Goal: Task Accomplishment & Management: Use online tool/utility

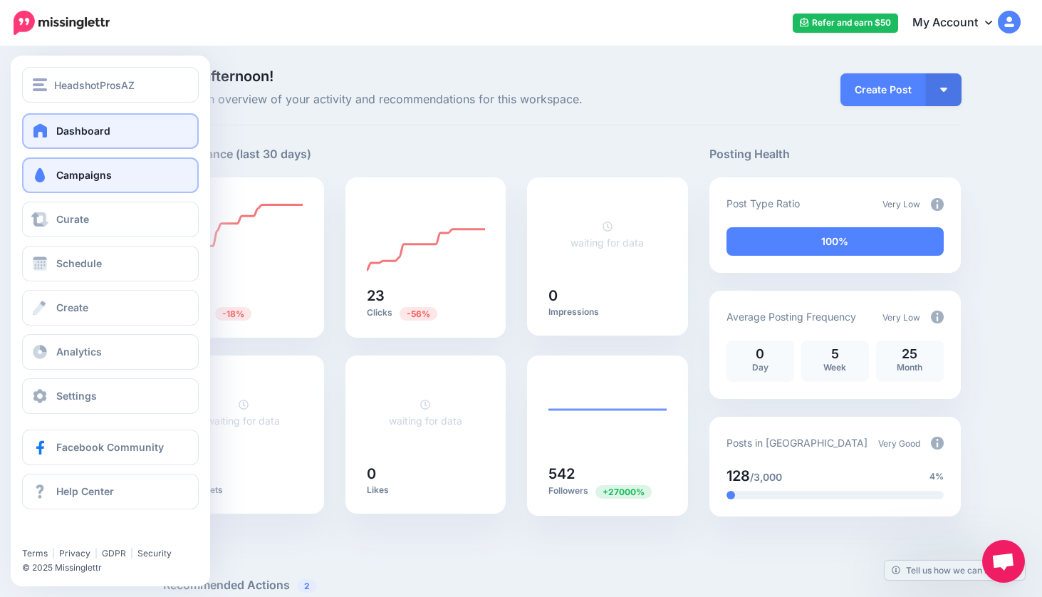
click at [98, 176] on span "Campaigns" at bounding box center [84, 175] width 56 height 12
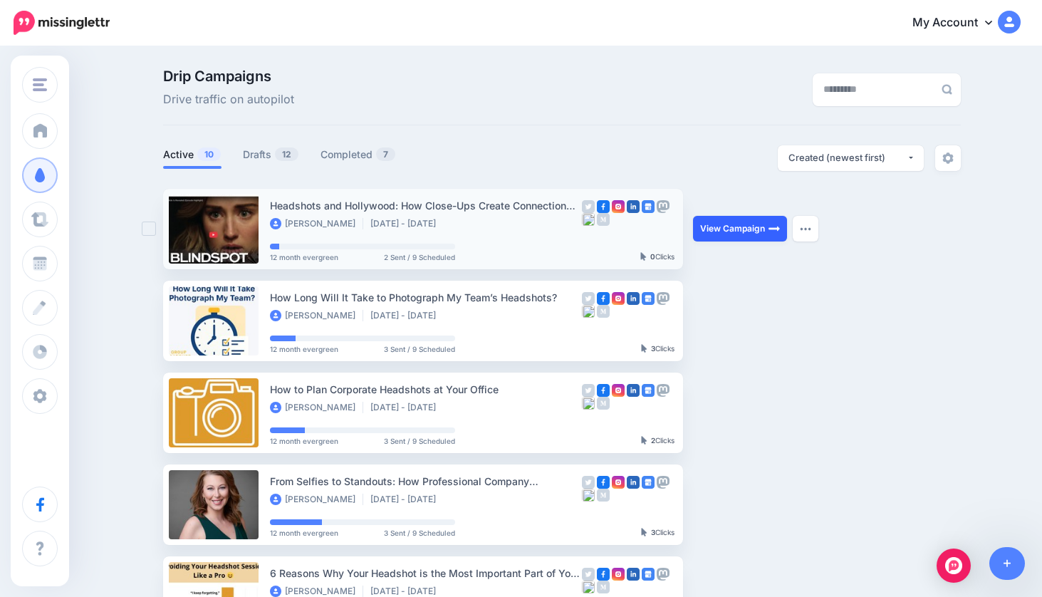
click at [739, 226] on link "View Campaign" at bounding box center [740, 229] width 94 height 26
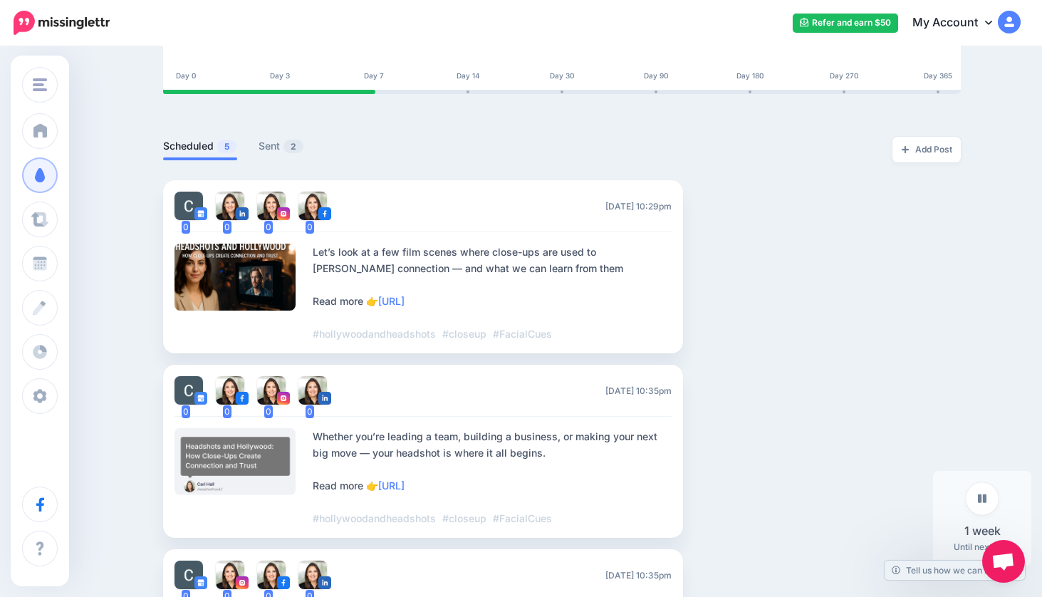
scroll to position [261, 0]
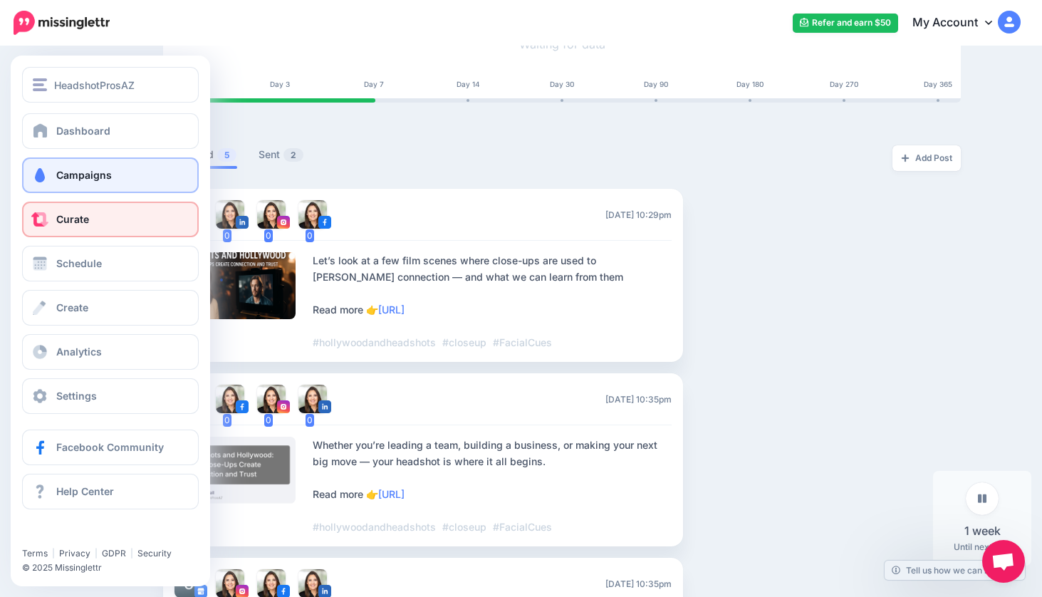
click at [75, 226] on link "Curate" at bounding box center [110, 220] width 177 height 36
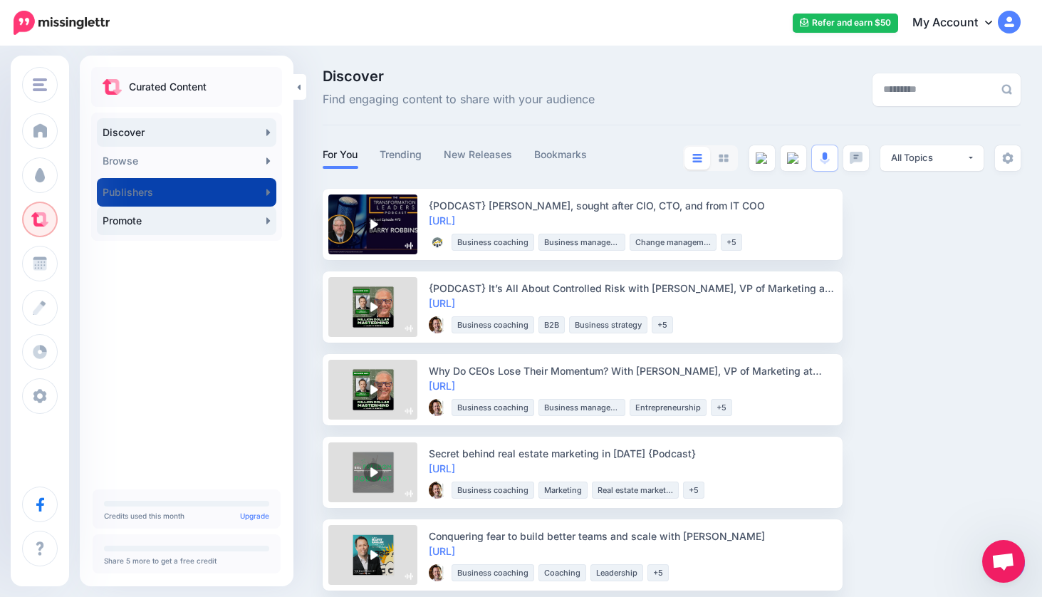
click at [160, 222] on link "Promote" at bounding box center [187, 221] width 180 height 28
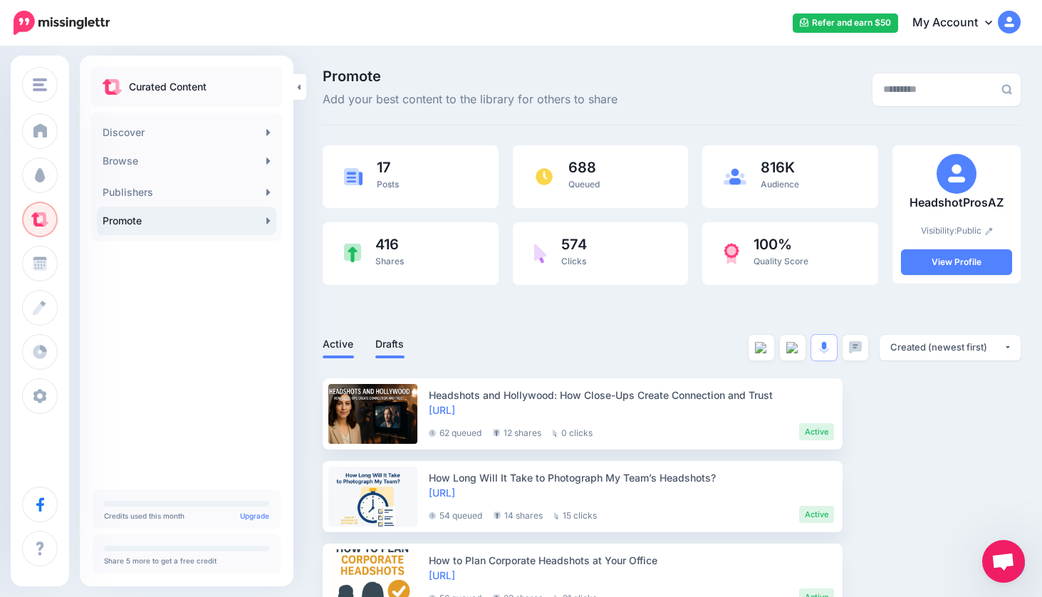
click at [390, 346] on link "Drafts" at bounding box center [389, 344] width 29 height 17
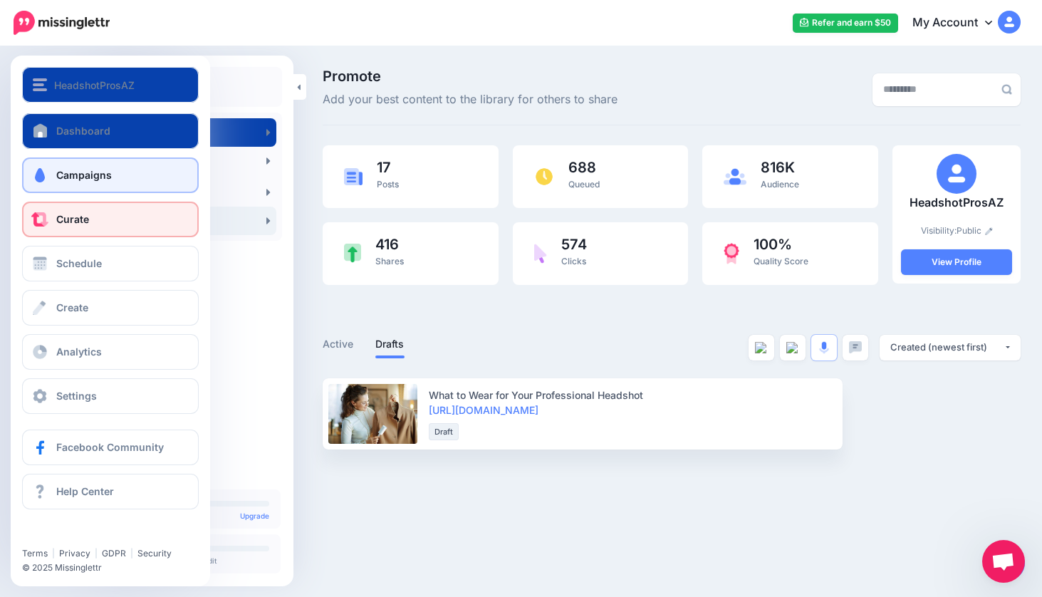
click at [128, 170] on link "Campaigns" at bounding box center [110, 175] width 177 height 36
click at [89, 172] on span "Campaigns" at bounding box center [84, 175] width 56 height 12
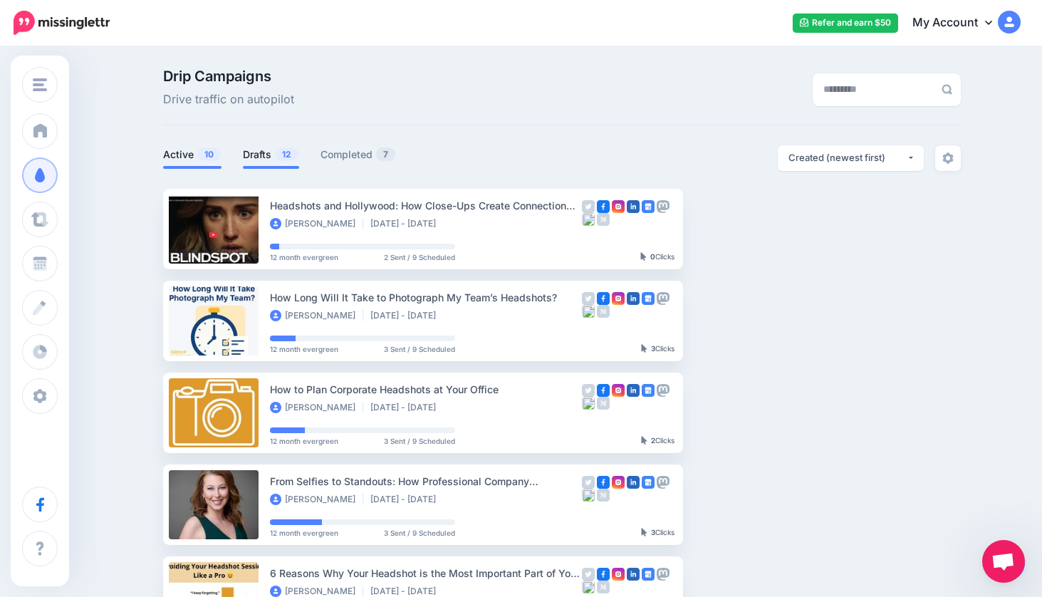
click at [267, 155] on link "Drafts 12" at bounding box center [271, 154] width 56 height 17
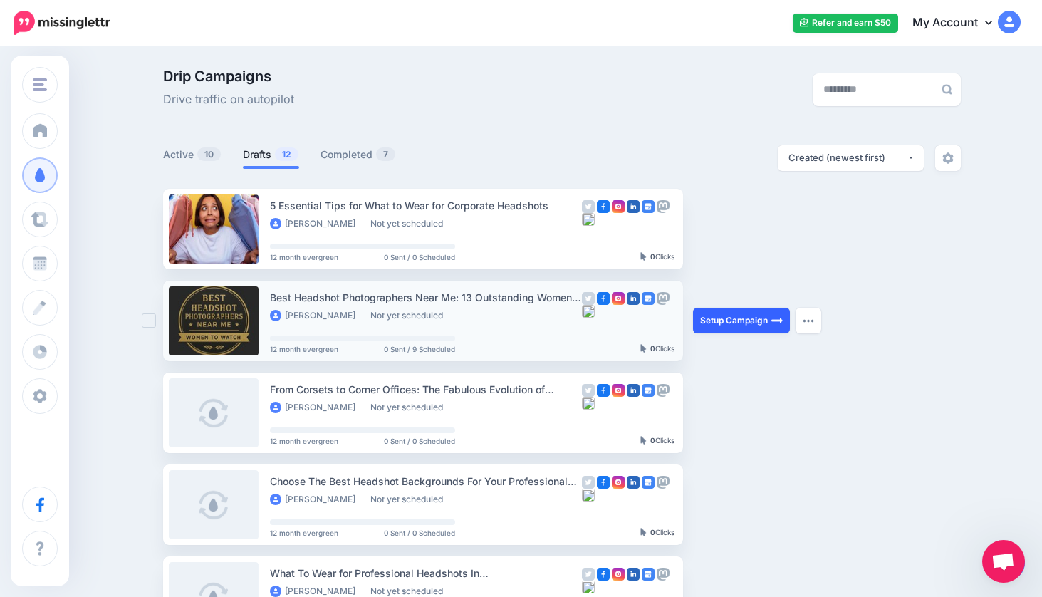
click at [757, 320] on link "Setup Campaign" at bounding box center [741, 321] width 97 height 26
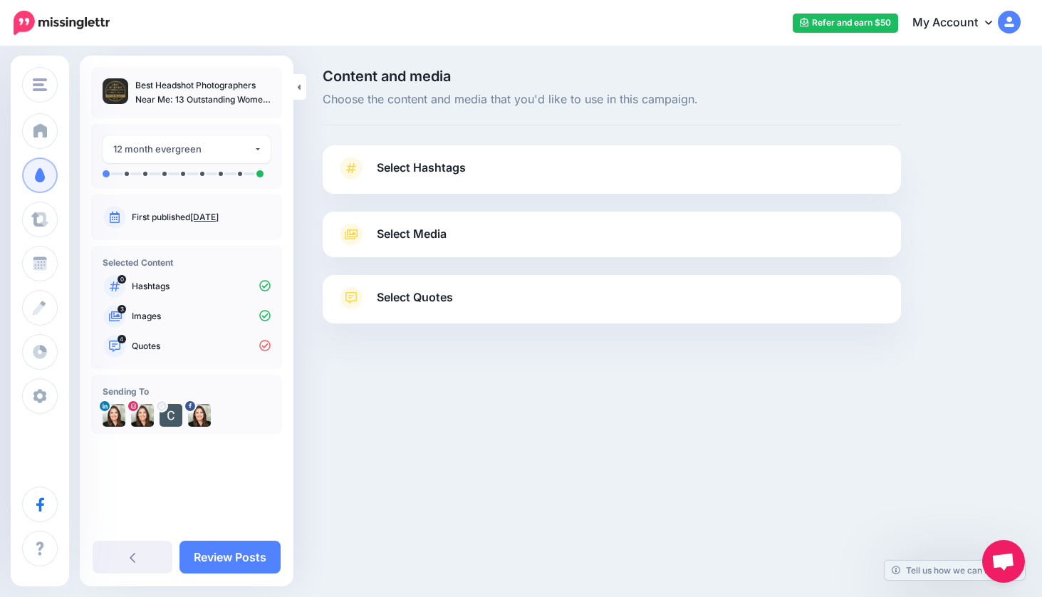
click at [459, 163] on span "Select Hashtags" at bounding box center [421, 167] width 89 height 19
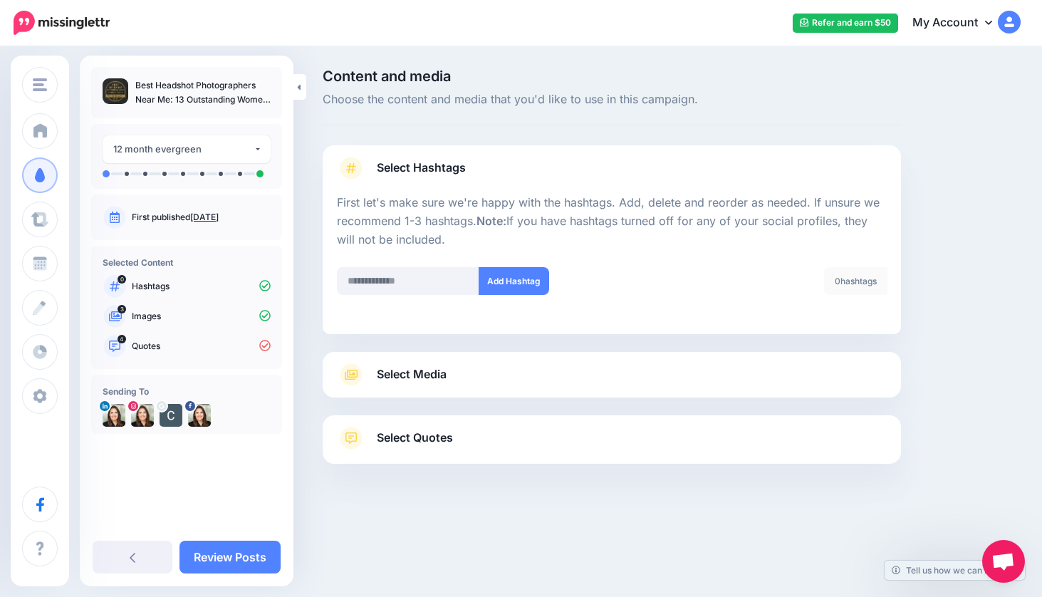
click at [460, 163] on span "Select Hashtags" at bounding box center [421, 167] width 89 height 19
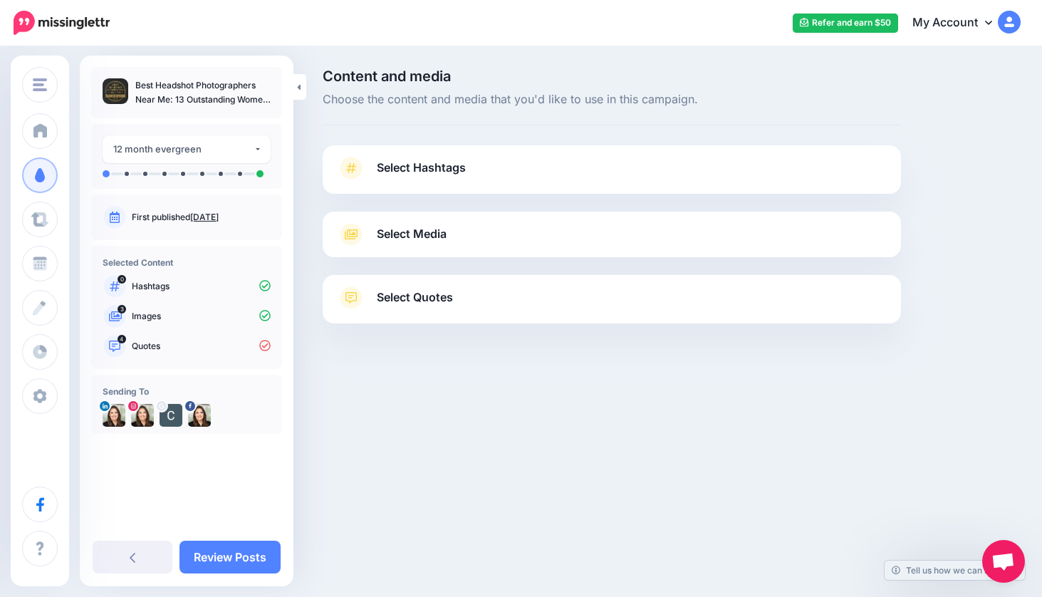
click at [471, 229] on link "Select Media" at bounding box center [612, 234] width 550 height 23
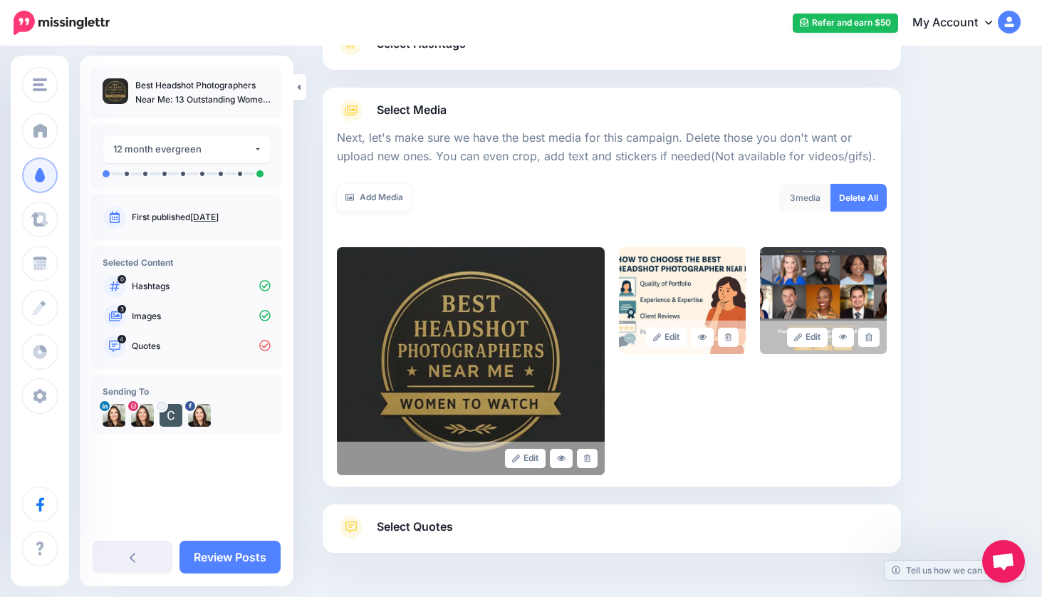
scroll to position [172, 0]
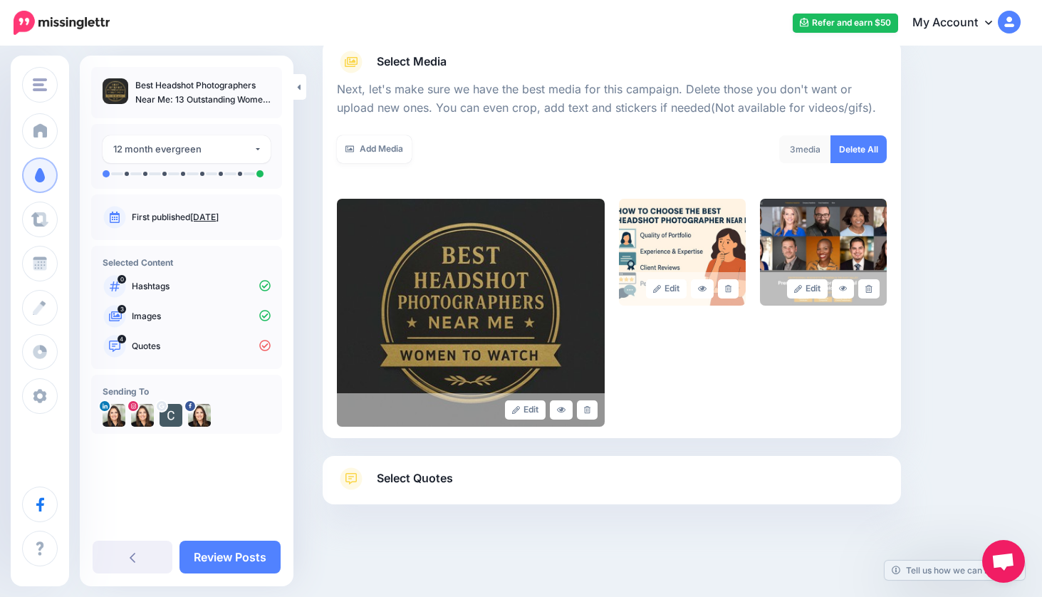
click at [176, 346] on p "Quotes" at bounding box center [201, 346] width 139 height 13
click at [145, 348] on p "Quotes" at bounding box center [201, 346] width 139 height 13
click at [509, 132] on div at bounding box center [612, 127] width 550 height 18
click at [462, 480] on link "Select Quotes" at bounding box center [612, 485] width 550 height 37
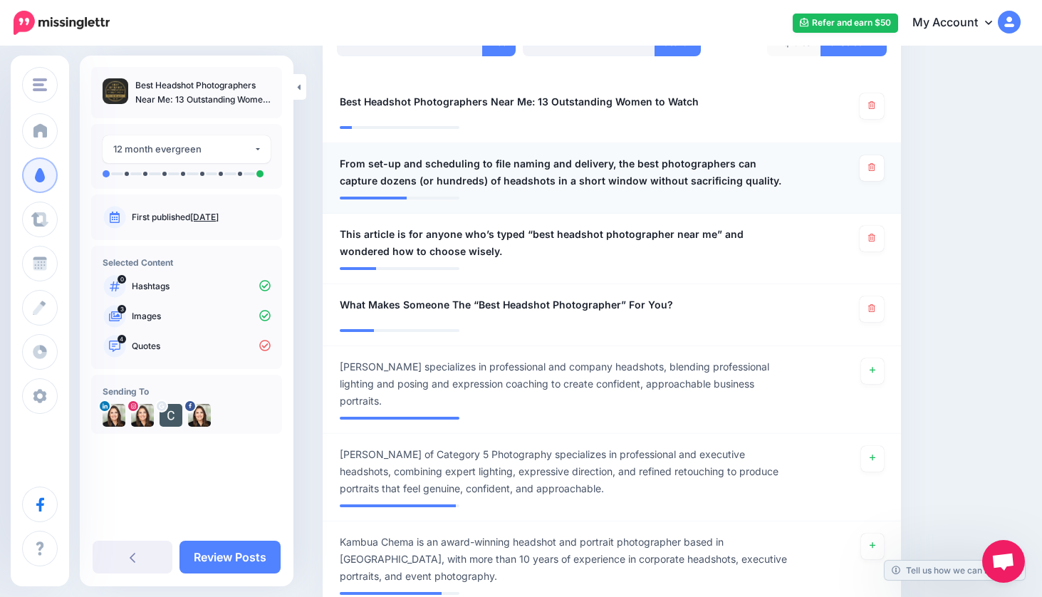
scroll to position [419, 0]
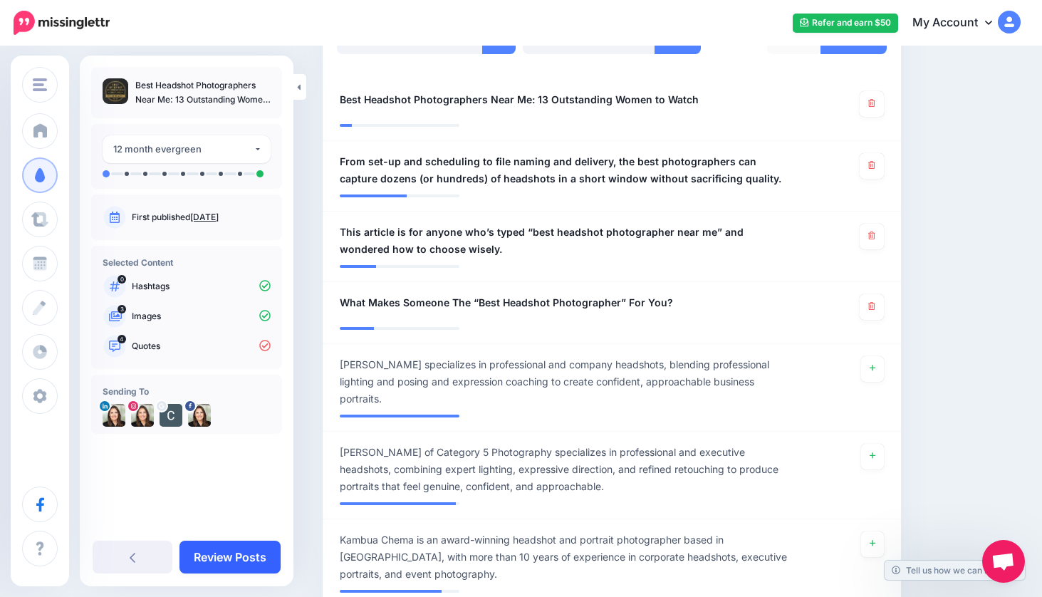
click at [242, 555] on link "Review Posts" at bounding box center [230, 557] width 101 height 33
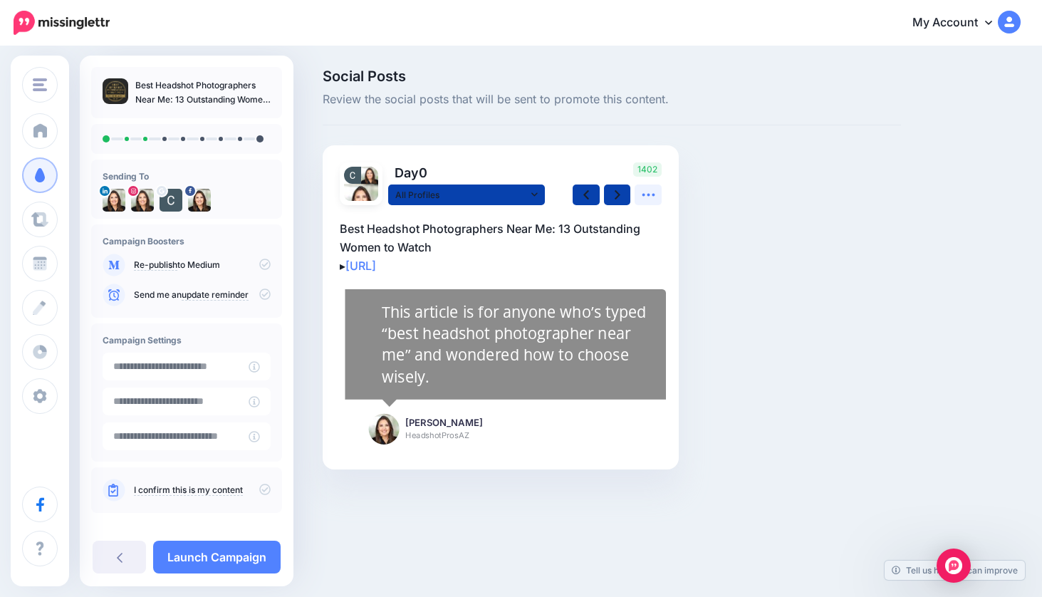
click at [659, 190] on link at bounding box center [648, 195] width 27 height 21
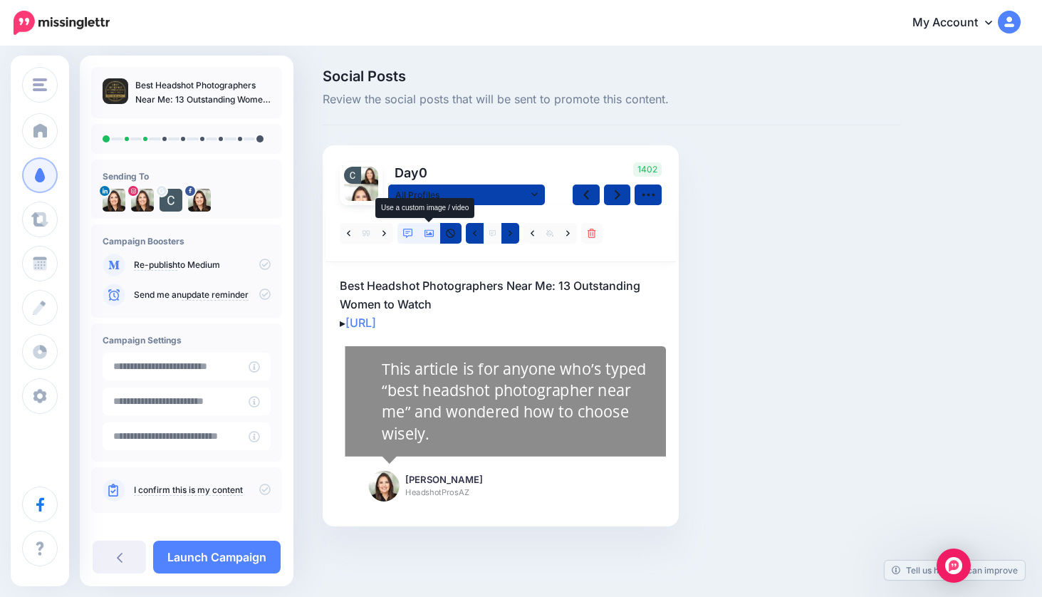
click at [431, 233] on icon at bounding box center [430, 233] width 10 height 7
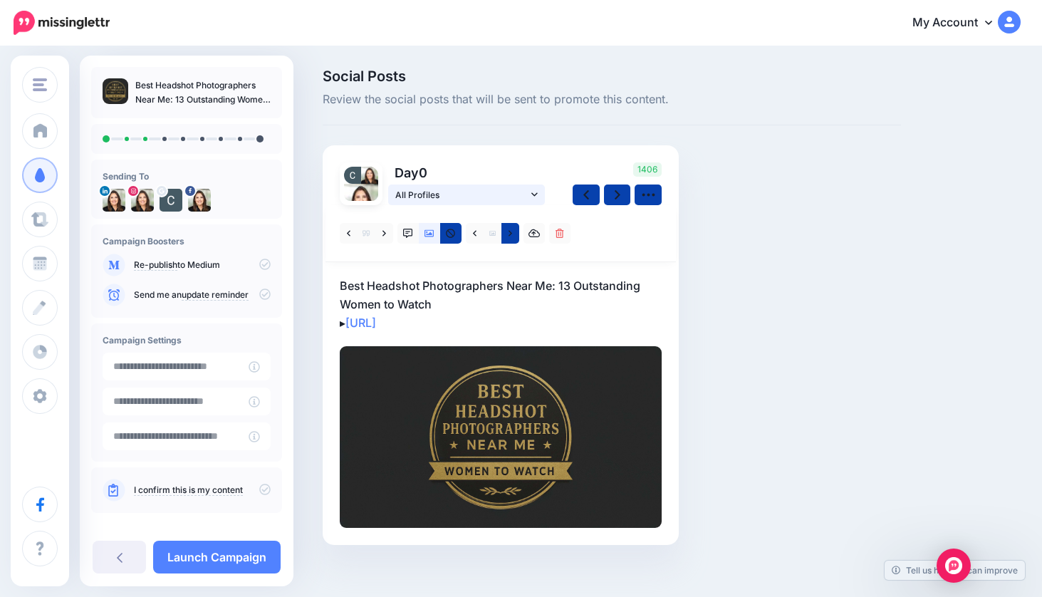
click at [500, 195] on span "All Profiles" at bounding box center [461, 194] width 133 height 15
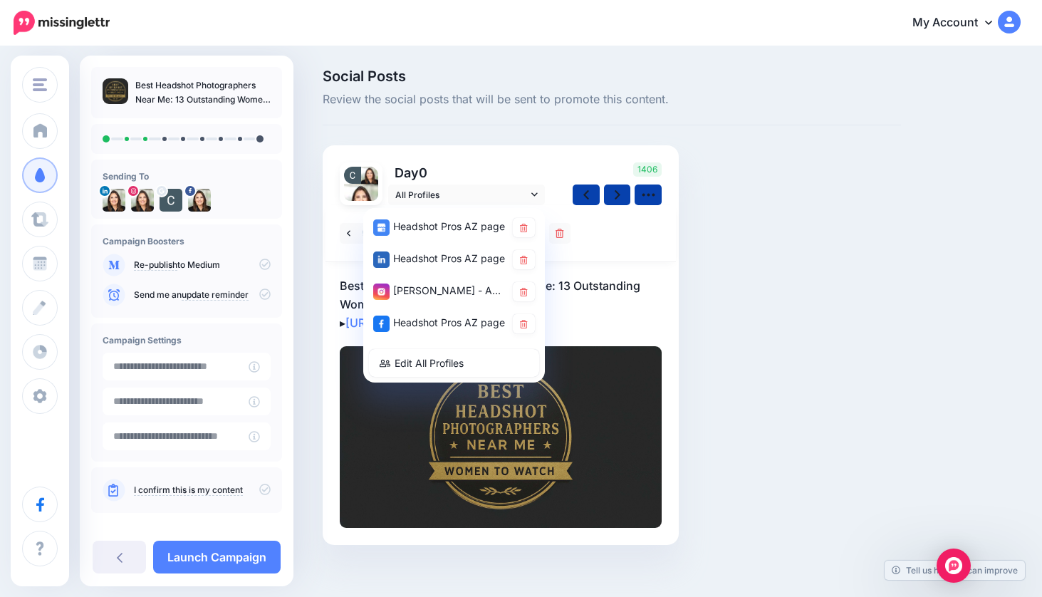
click at [525, 166] on p "Day 0" at bounding box center [467, 172] width 159 height 21
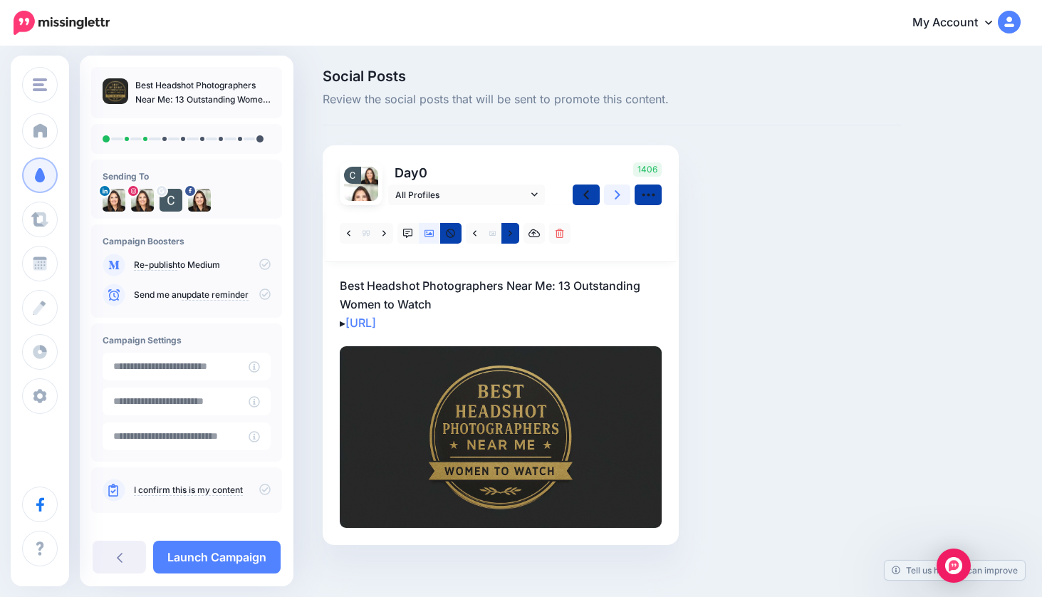
click at [620, 194] on link at bounding box center [617, 195] width 27 height 21
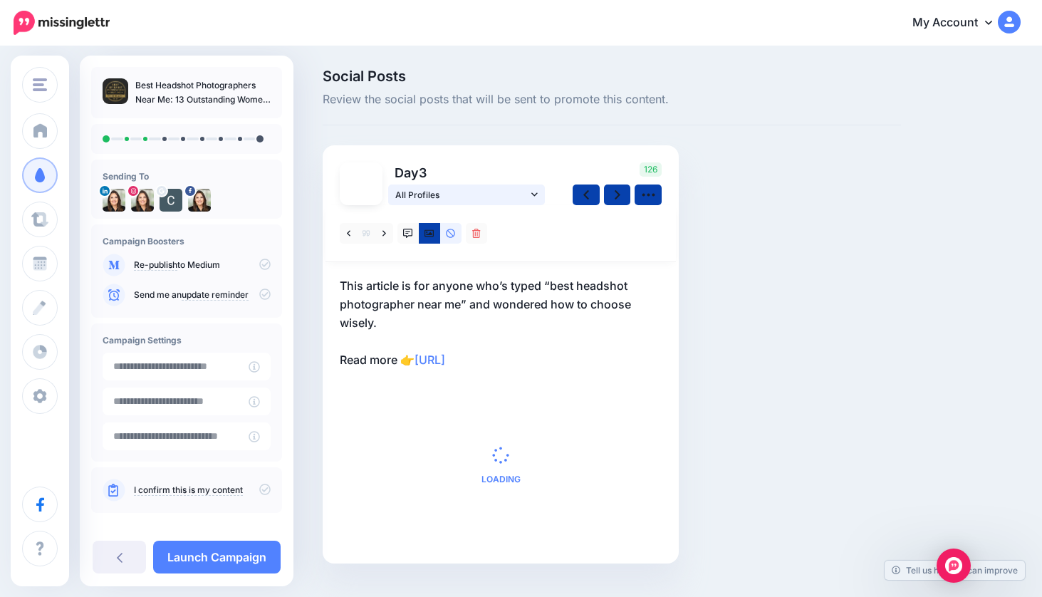
click at [531, 191] on icon at bounding box center [534, 195] width 6 height 10
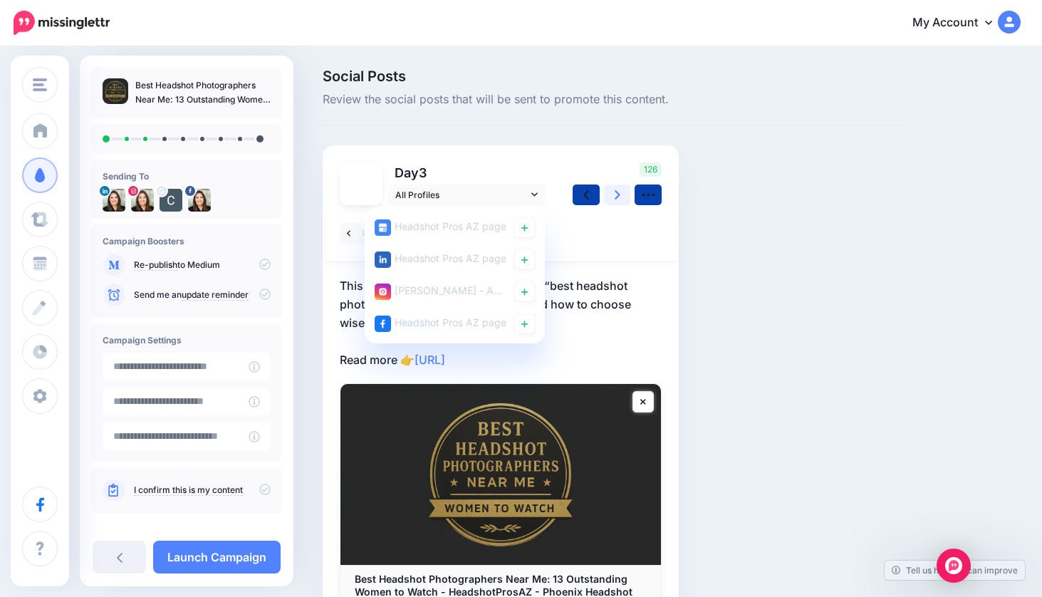
click at [619, 196] on icon at bounding box center [618, 194] width 6 height 15
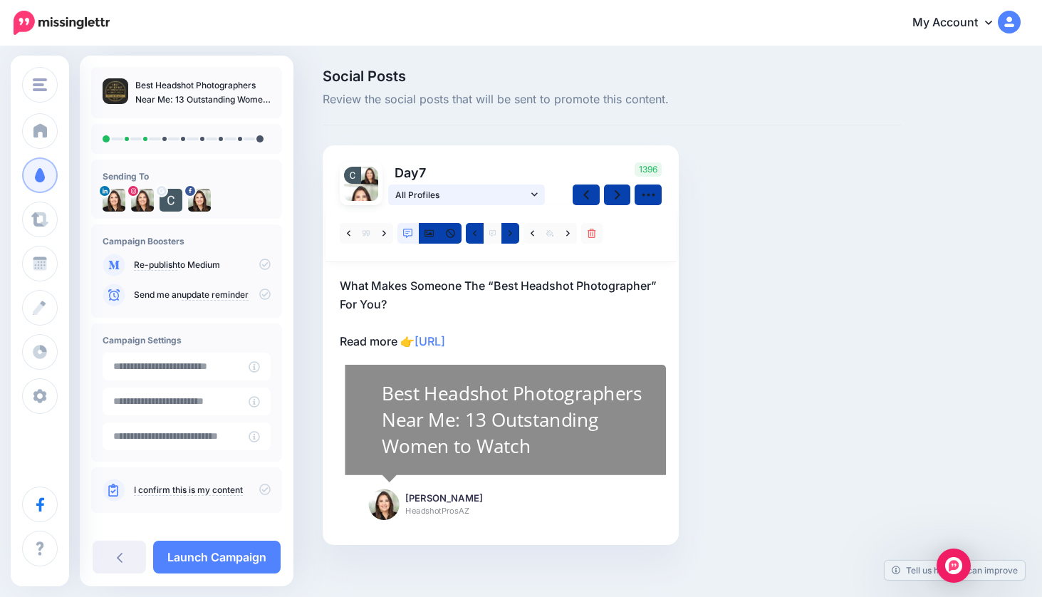
click at [533, 192] on icon at bounding box center [534, 195] width 6 height 10
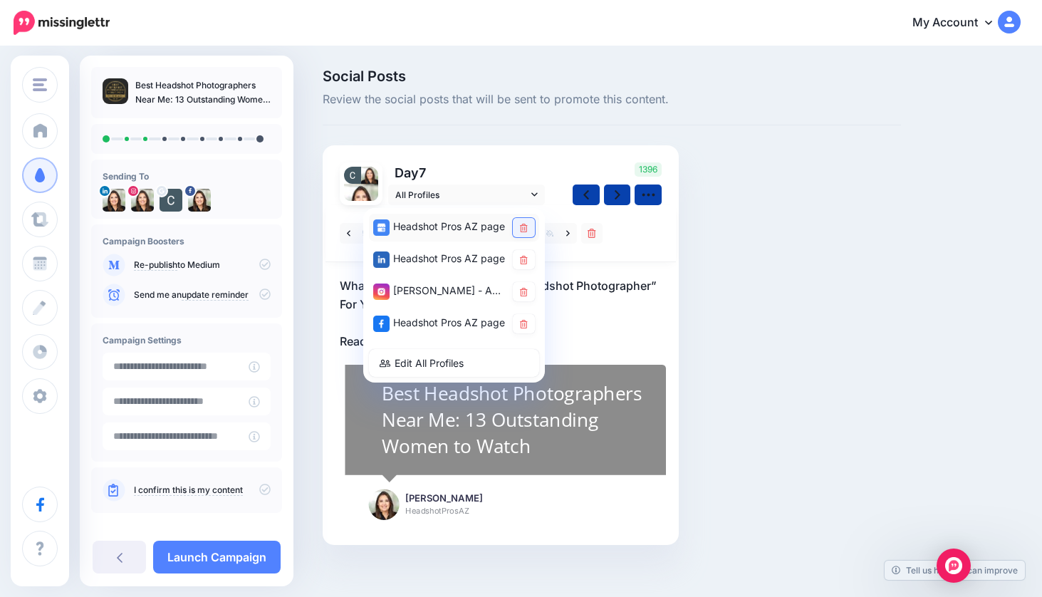
click at [524, 225] on icon at bounding box center [524, 228] width 8 height 9
click at [527, 288] on icon at bounding box center [524, 292] width 8 height 9
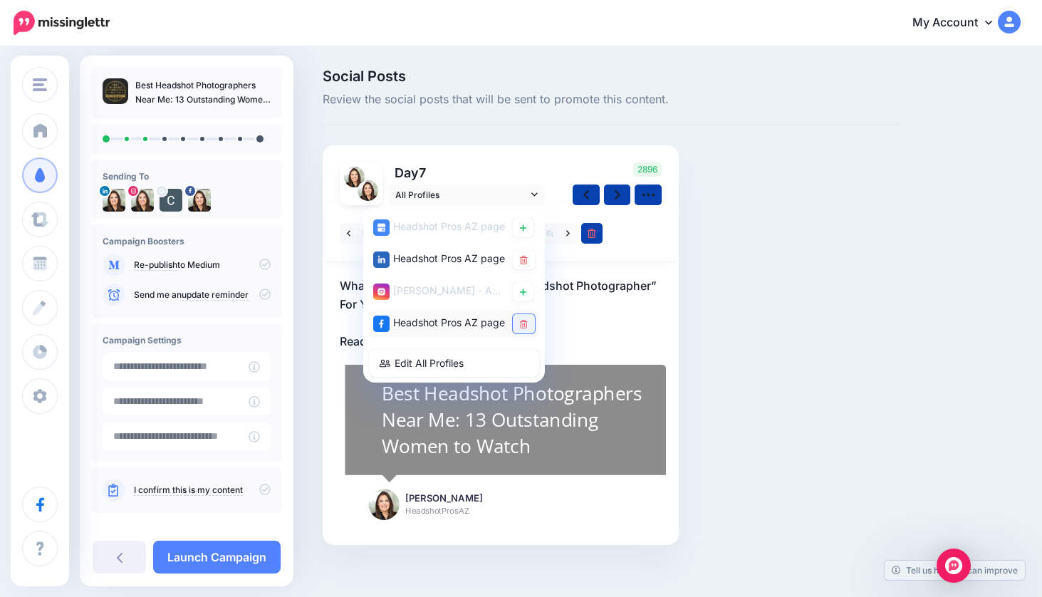
click at [525, 323] on icon at bounding box center [524, 324] width 8 height 9
click at [529, 261] on link at bounding box center [524, 259] width 22 height 19
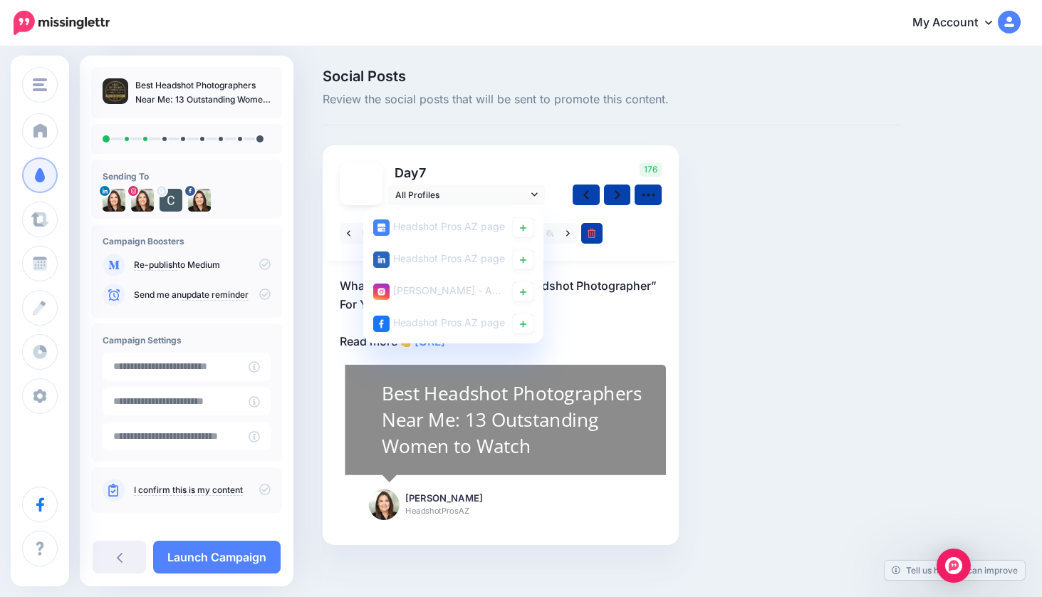
click at [636, 232] on div at bounding box center [501, 233] width 351 height 57
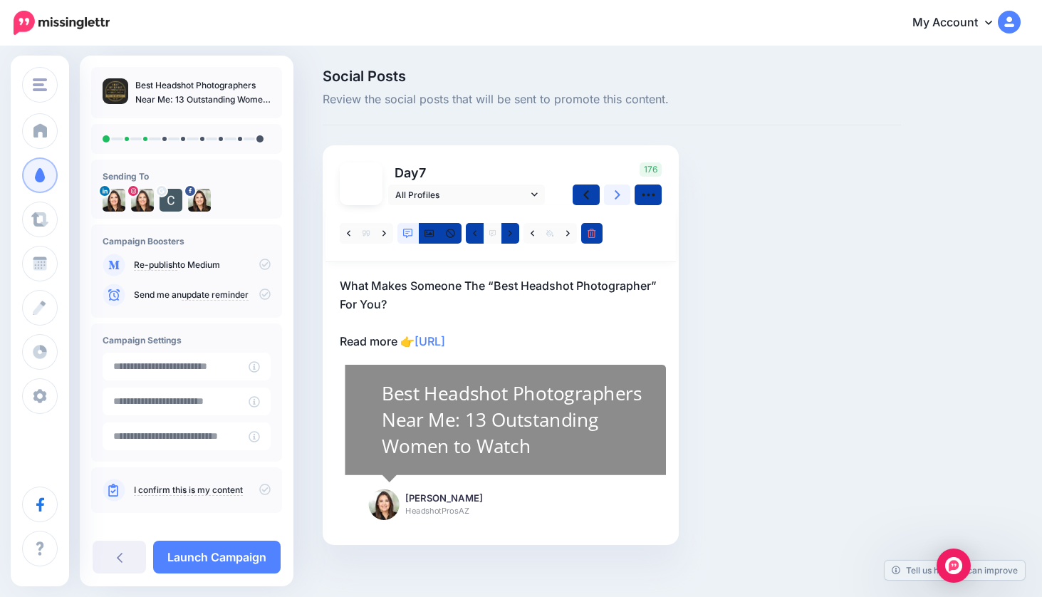
click at [617, 194] on icon at bounding box center [618, 194] width 6 height 15
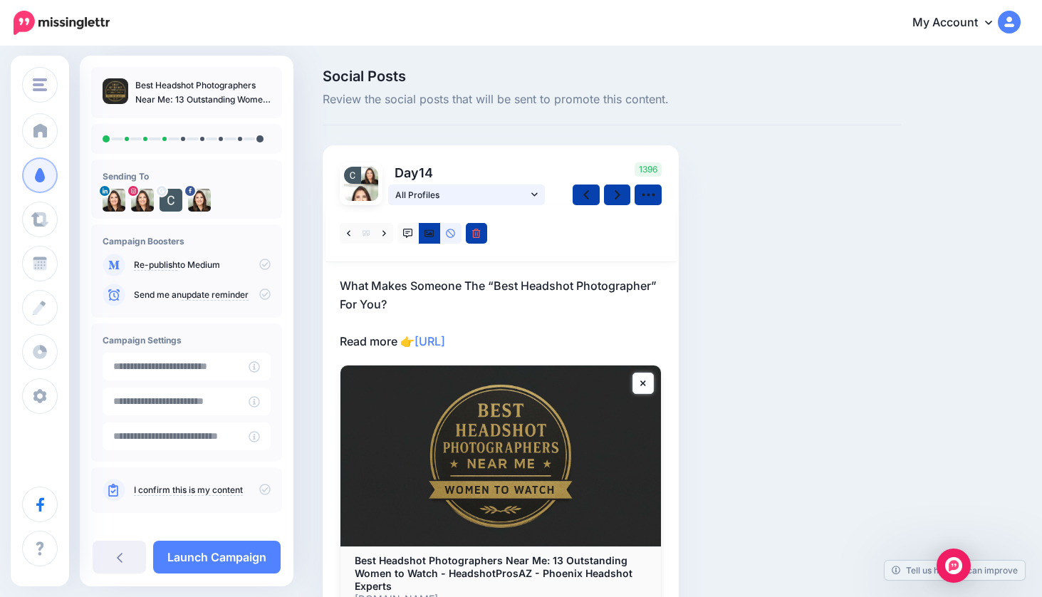
click at [537, 196] on icon at bounding box center [534, 195] width 6 height 10
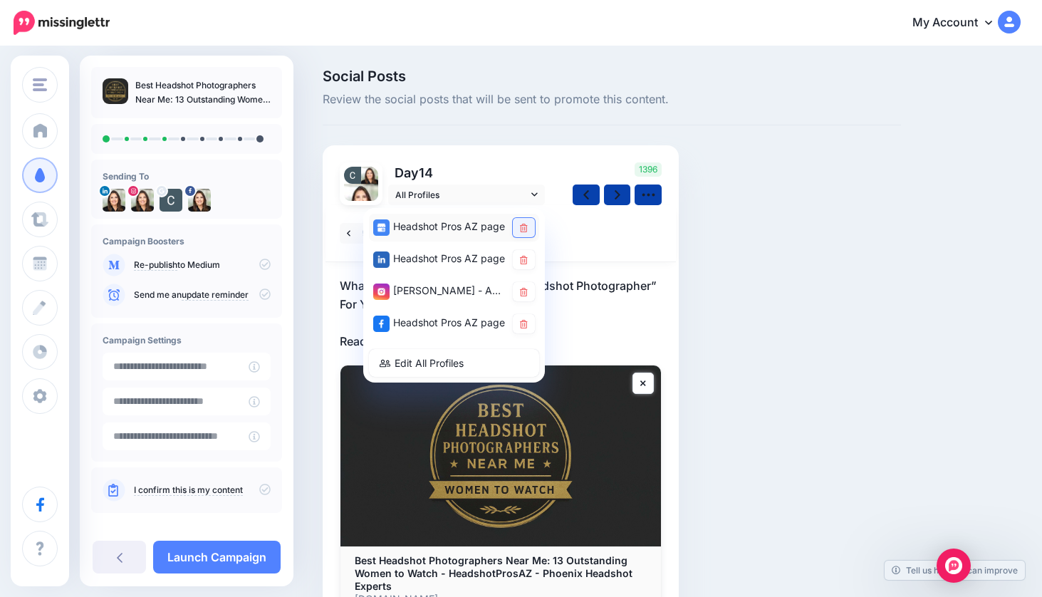
click at [525, 227] on icon at bounding box center [524, 228] width 8 height 9
click at [524, 260] on icon at bounding box center [524, 260] width 8 height 9
click at [525, 291] on icon at bounding box center [524, 292] width 8 height 9
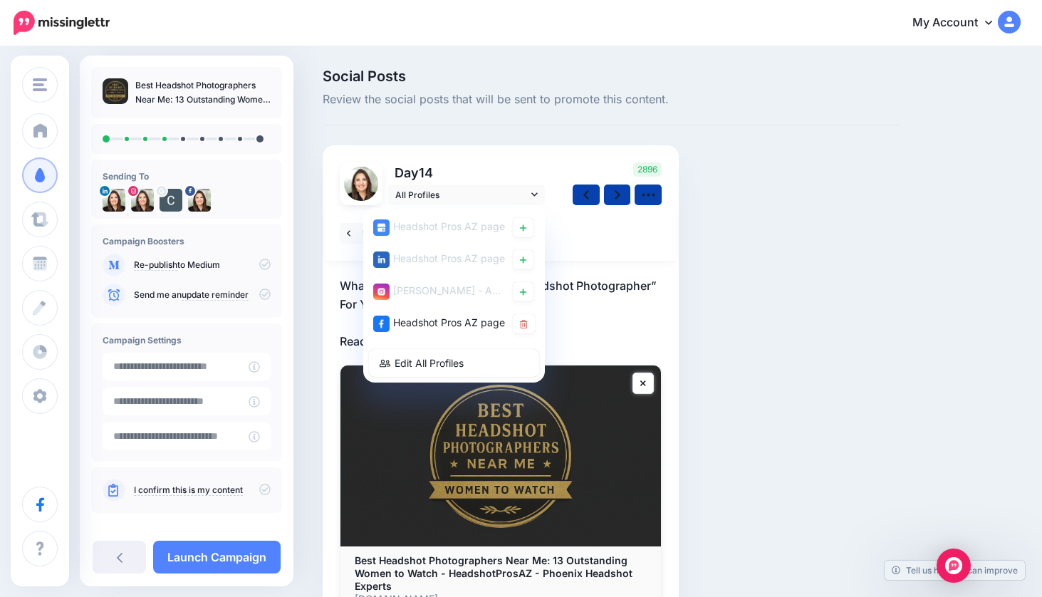
click at [526, 322] on icon at bounding box center [524, 324] width 8 height 9
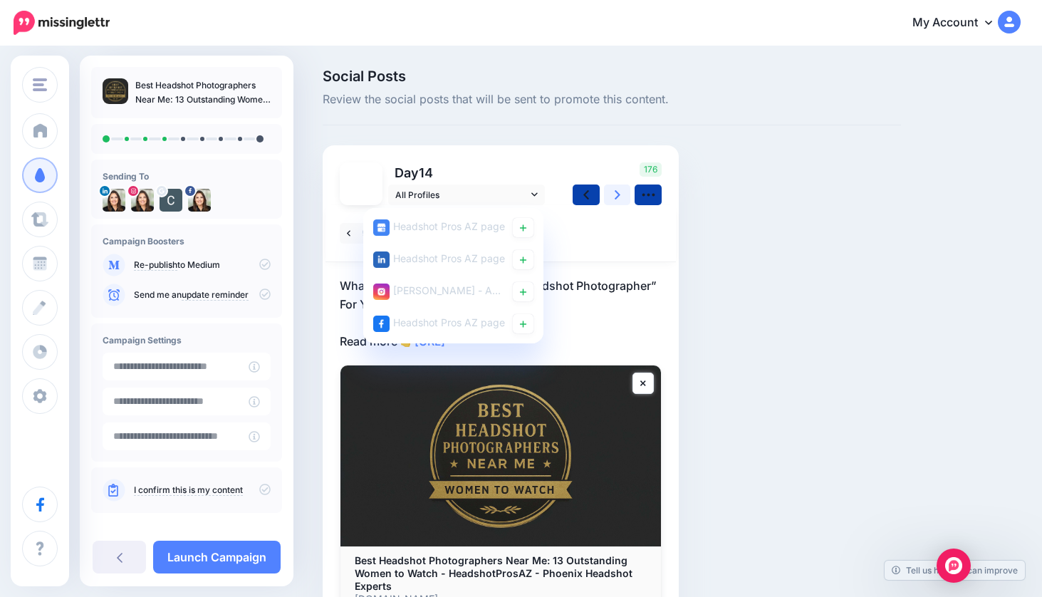
click at [611, 195] on link at bounding box center [617, 195] width 27 height 21
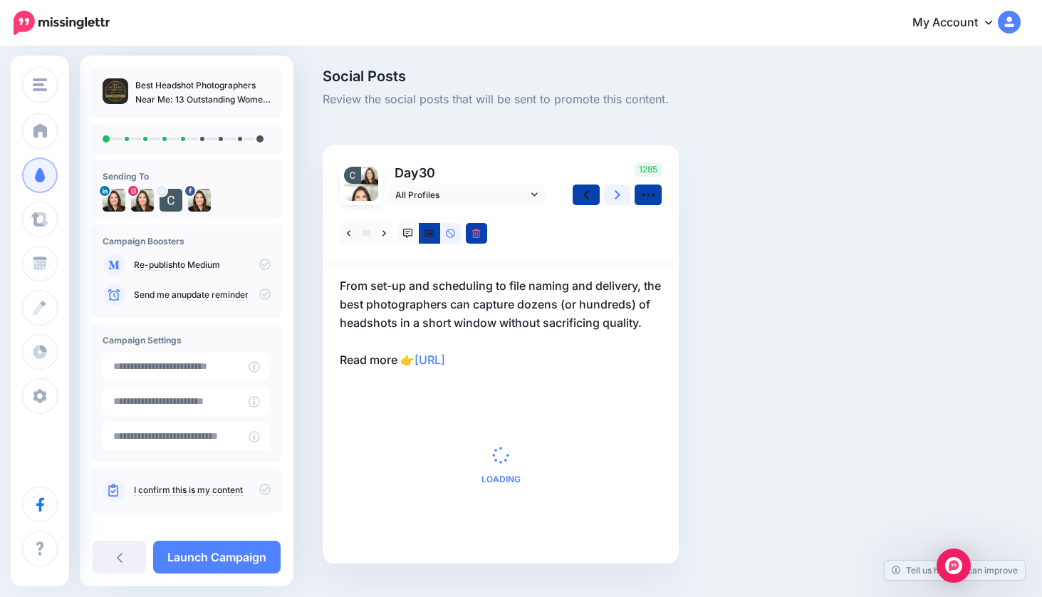
click at [619, 195] on icon at bounding box center [618, 194] width 6 height 9
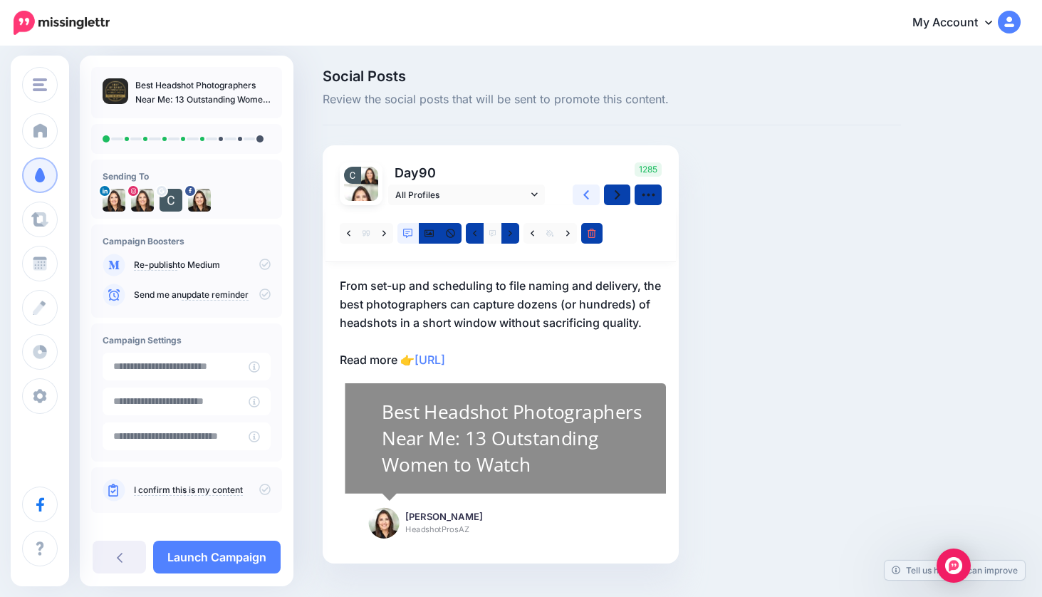
click at [588, 195] on icon at bounding box center [587, 194] width 6 height 15
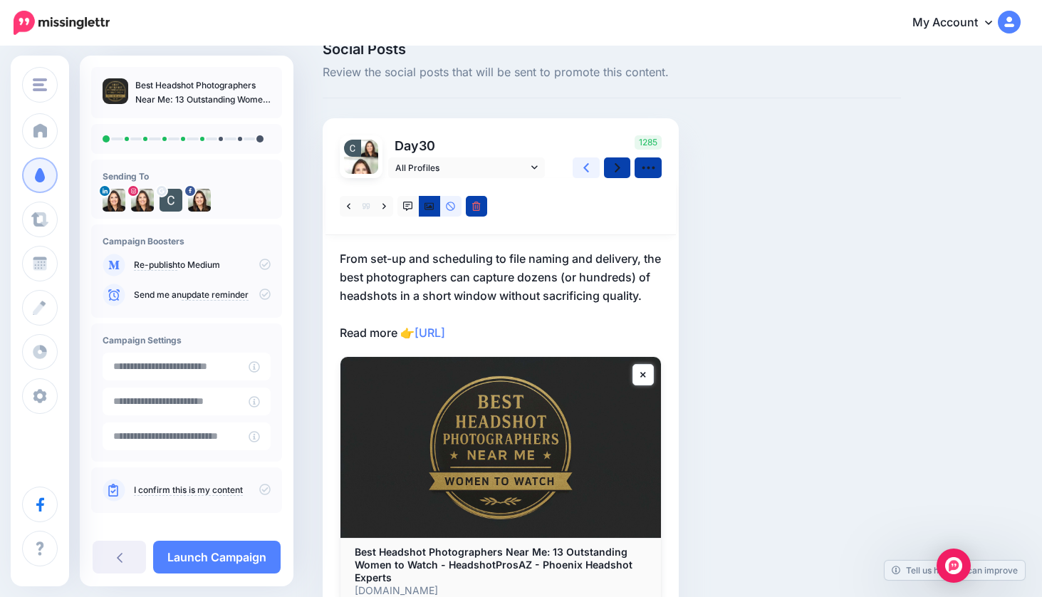
scroll to position [43, 0]
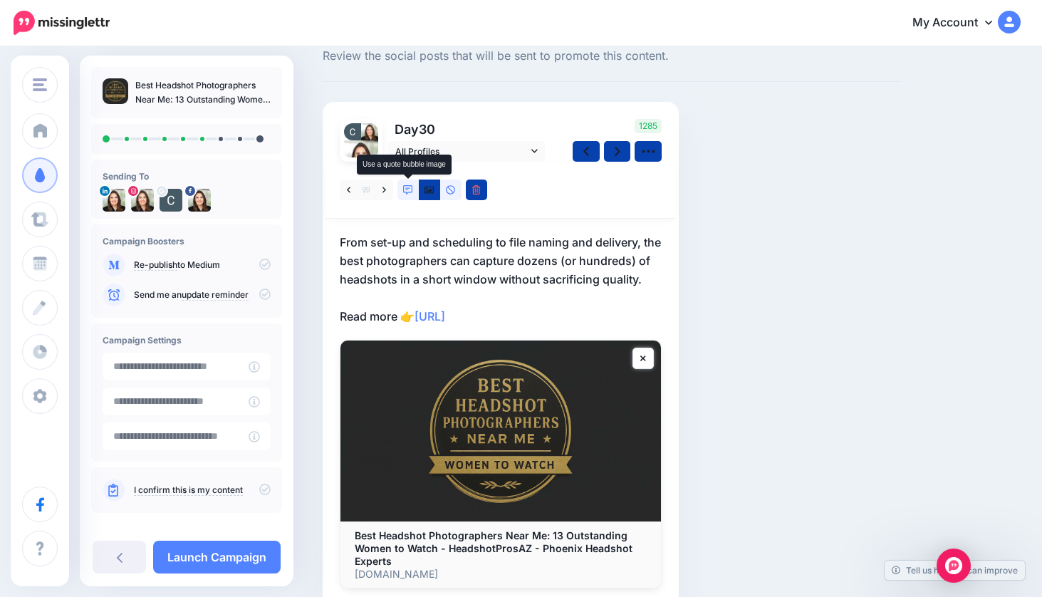
click at [410, 192] on icon at bounding box center [408, 190] width 10 height 10
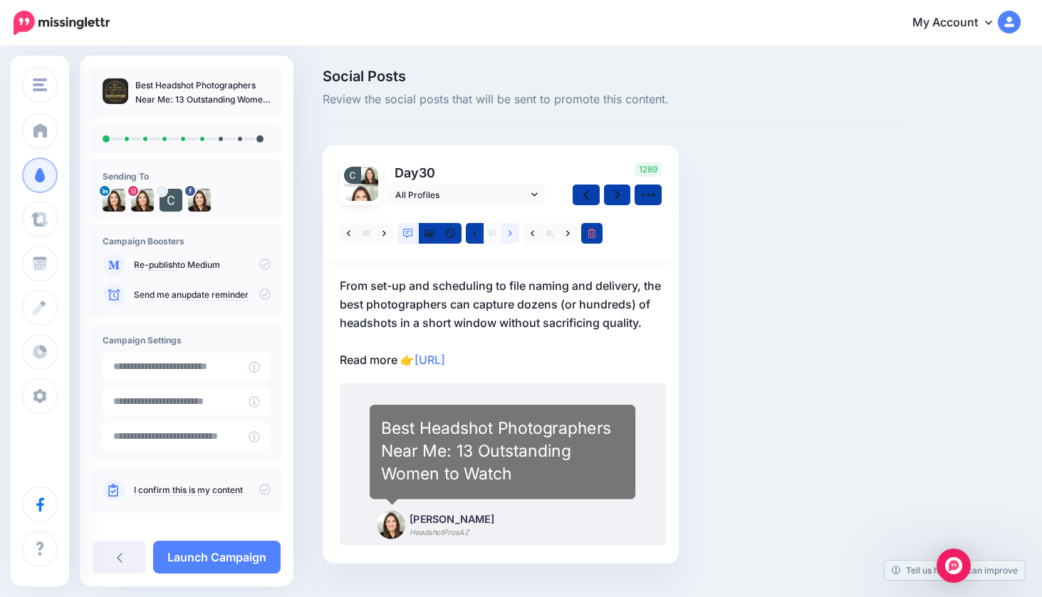
click at [511, 233] on icon at bounding box center [511, 233] width 4 height 6
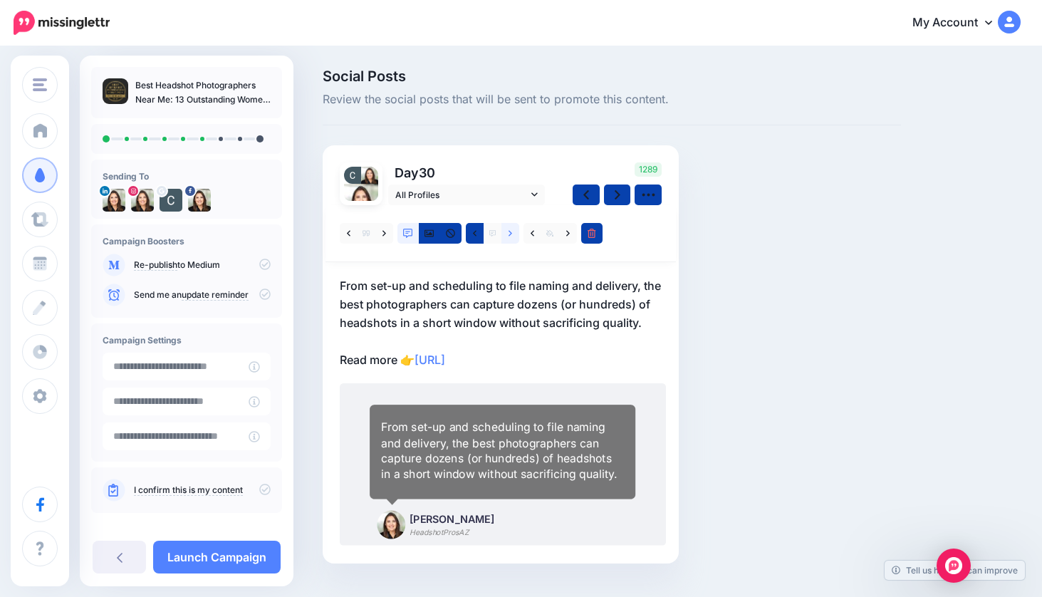
click at [511, 232] on icon at bounding box center [511, 234] width 4 height 10
click at [569, 233] on icon at bounding box center [568, 233] width 4 height 6
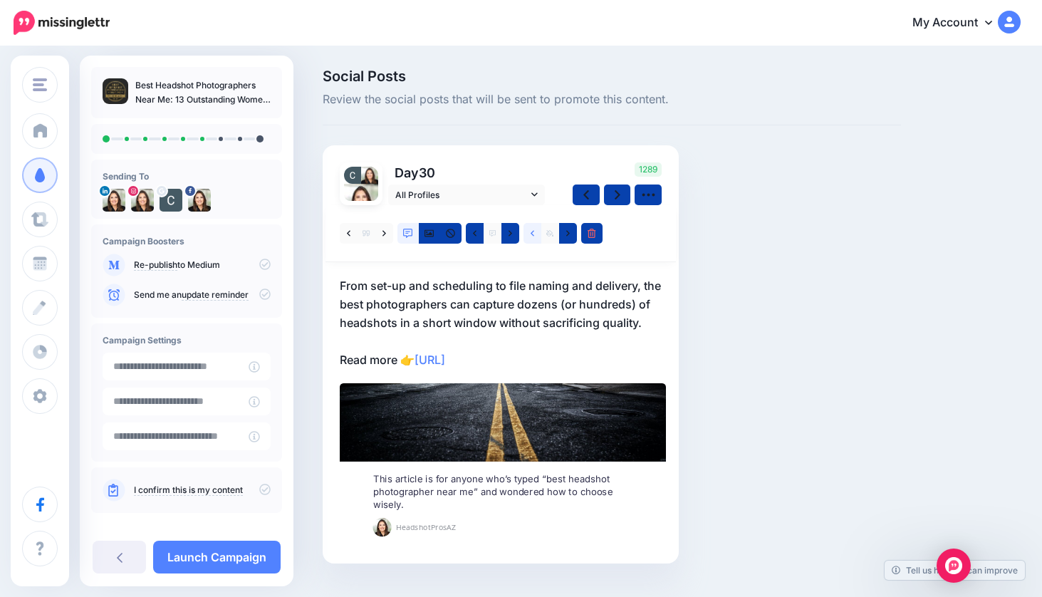
click at [534, 231] on link at bounding box center [533, 233] width 18 height 21
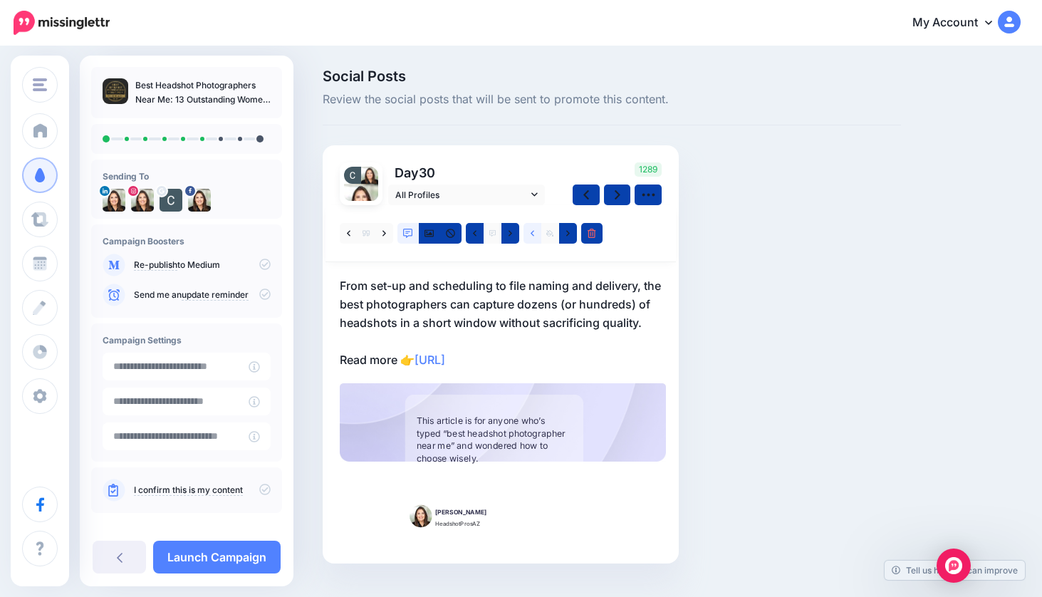
click at [532, 231] on icon at bounding box center [533, 234] width 4 height 10
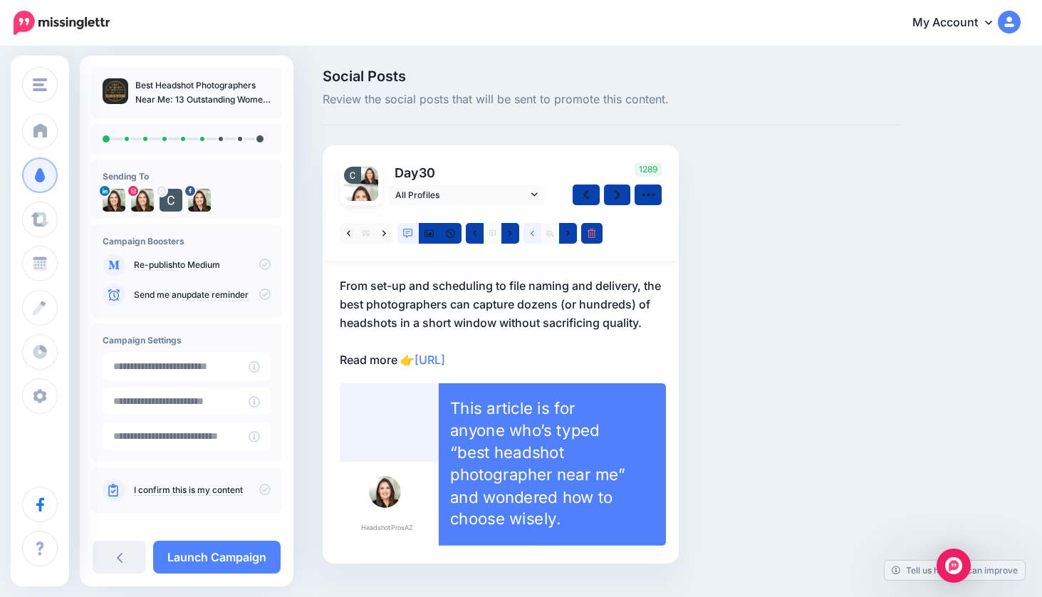
click at [532, 232] on icon at bounding box center [533, 233] width 4 height 6
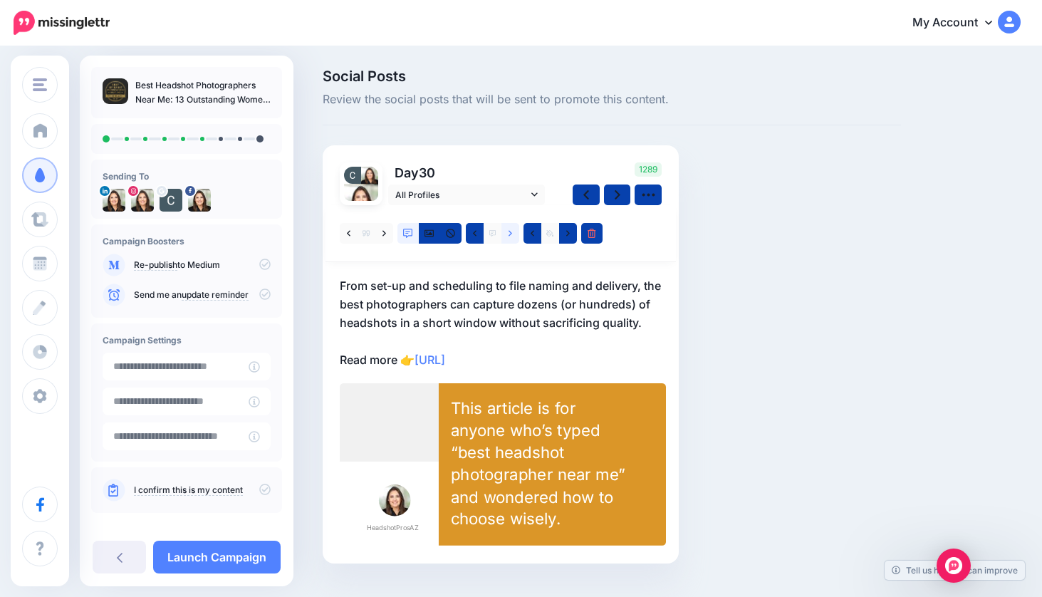
click at [511, 232] on icon at bounding box center [511, 233] width 4 height 6
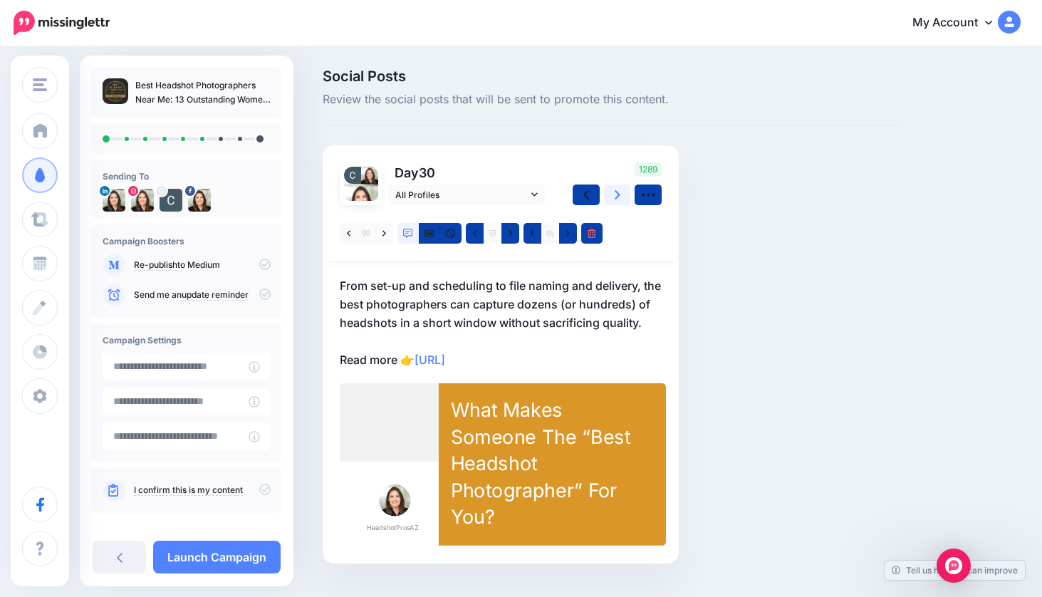
click at [624, 194] on link at bounding box center [617, 195] width 27 height 21
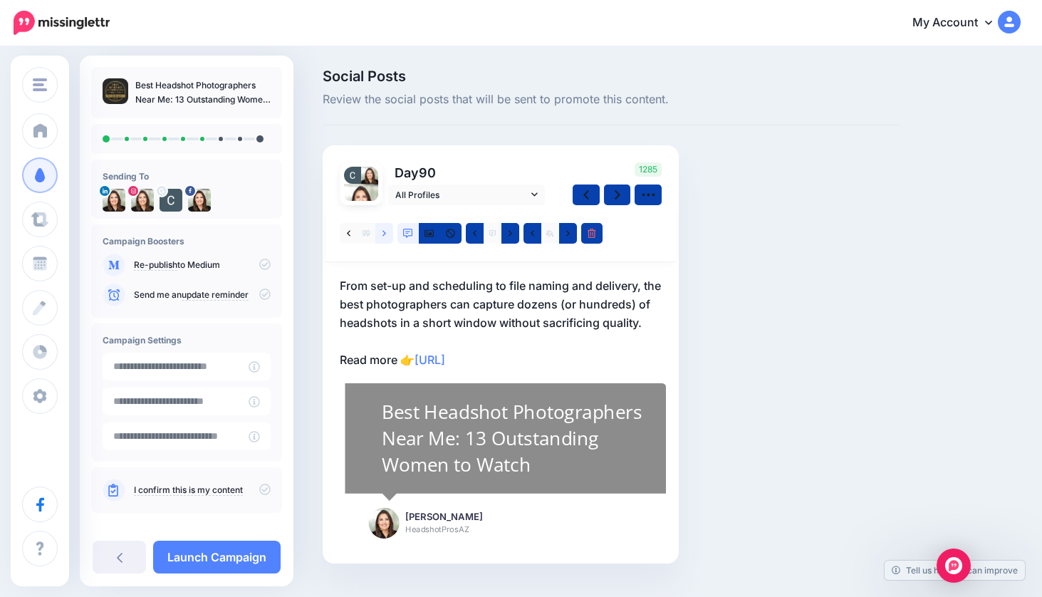
click at [383, 234] on icon at bounding box center [385, 234] width 4 height 10
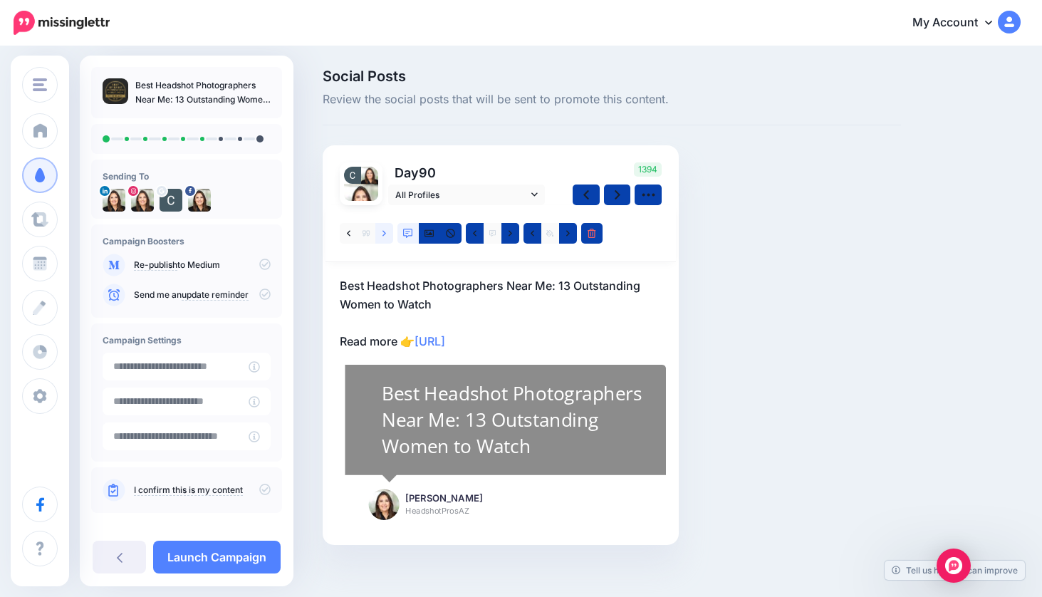
click at [385, 232] on icon at bounding box center [385, 234] width 4 height 10
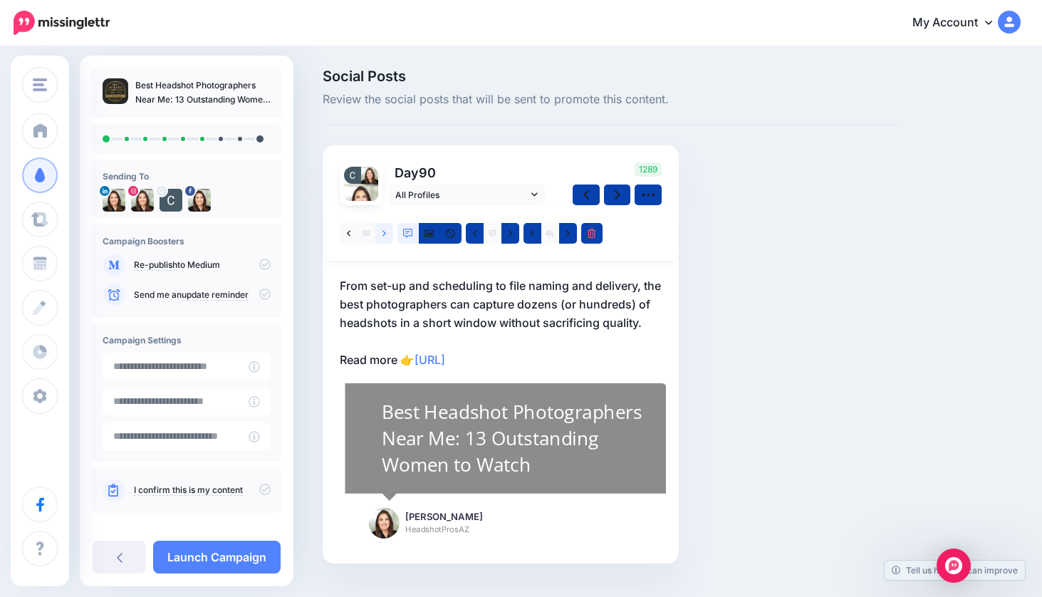
click at [386, 232] on link at bounding box center [384, 233] width 18 height 21
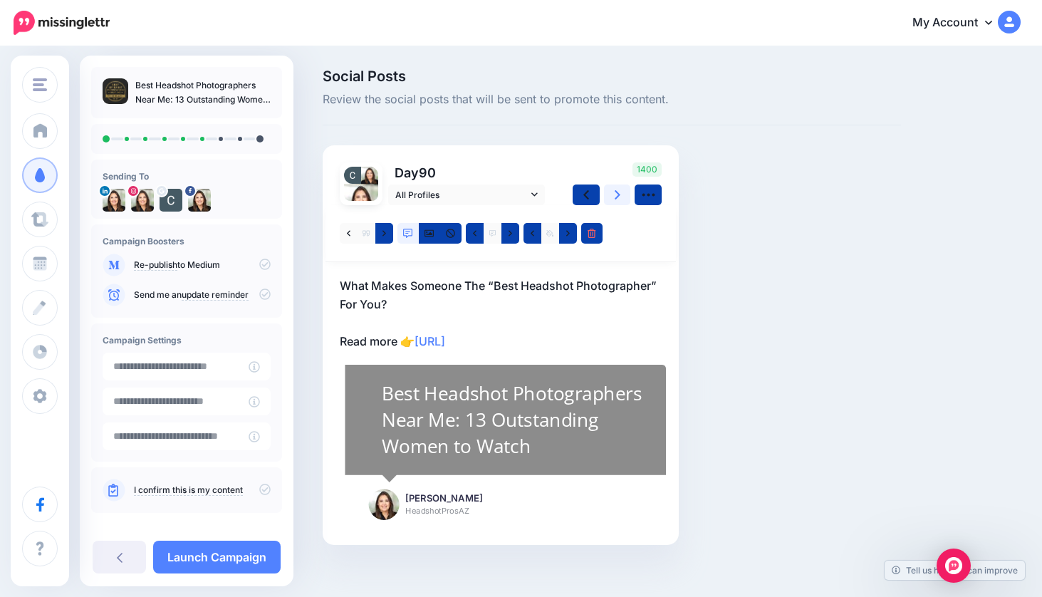
click at [619, 198] on icon at bounding box center [618, 194] width 6 height 15
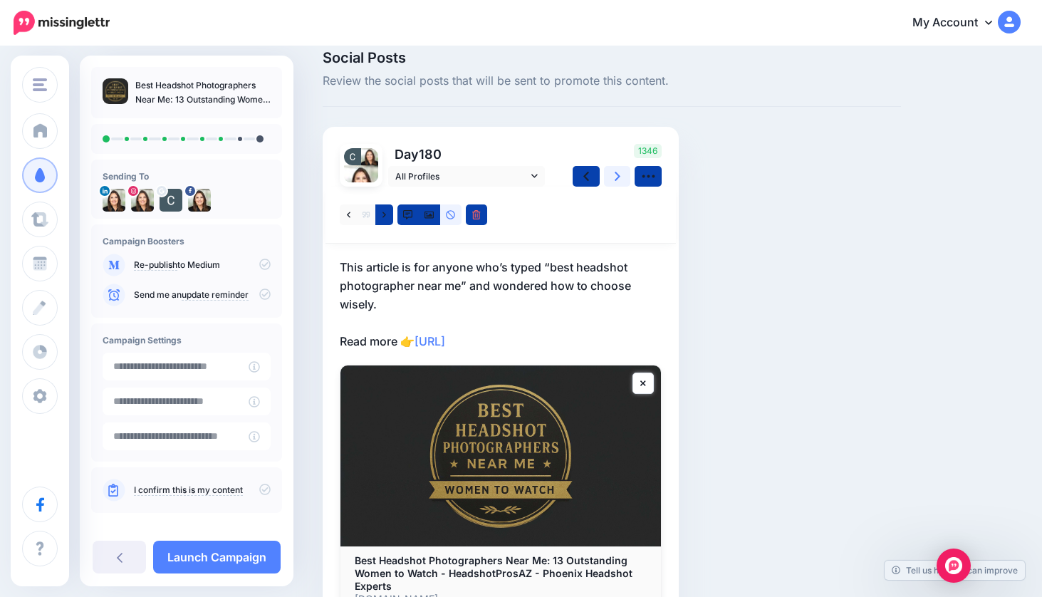
scroll to position [11, 0]
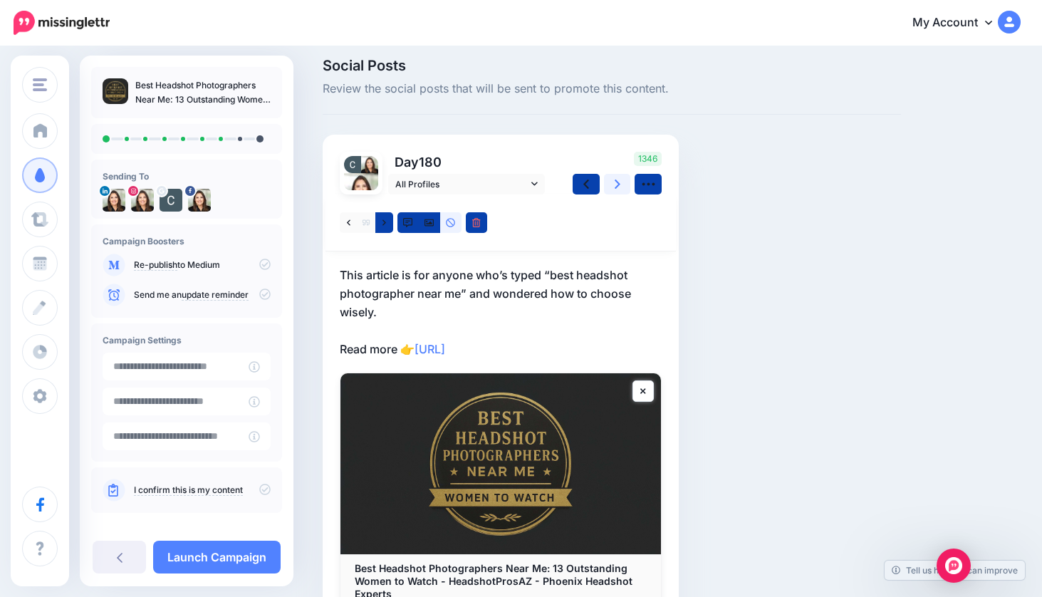
click at [620, 185] on icon at bounding box center [618, 184] width 6 height 15
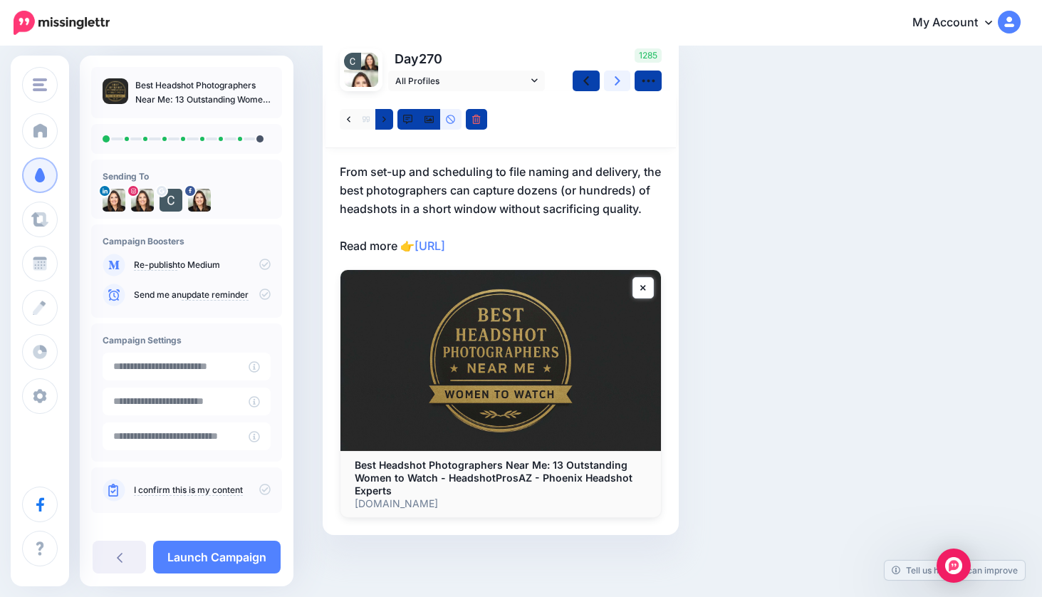
scroll to position [115, 0]
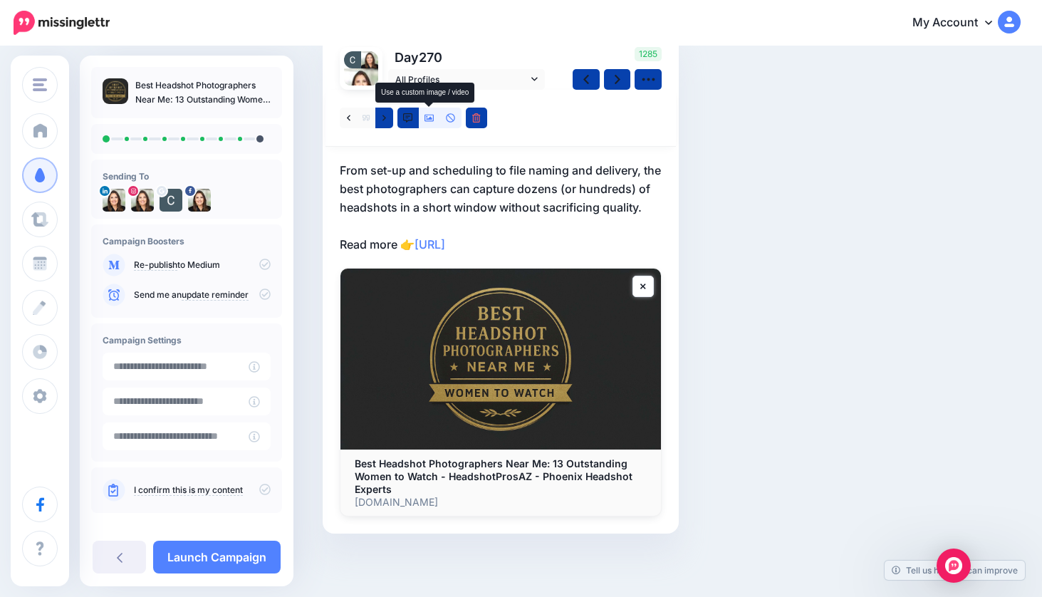
click at [427, 115] on icon at bounding box center [430, 118] width 10 height 10
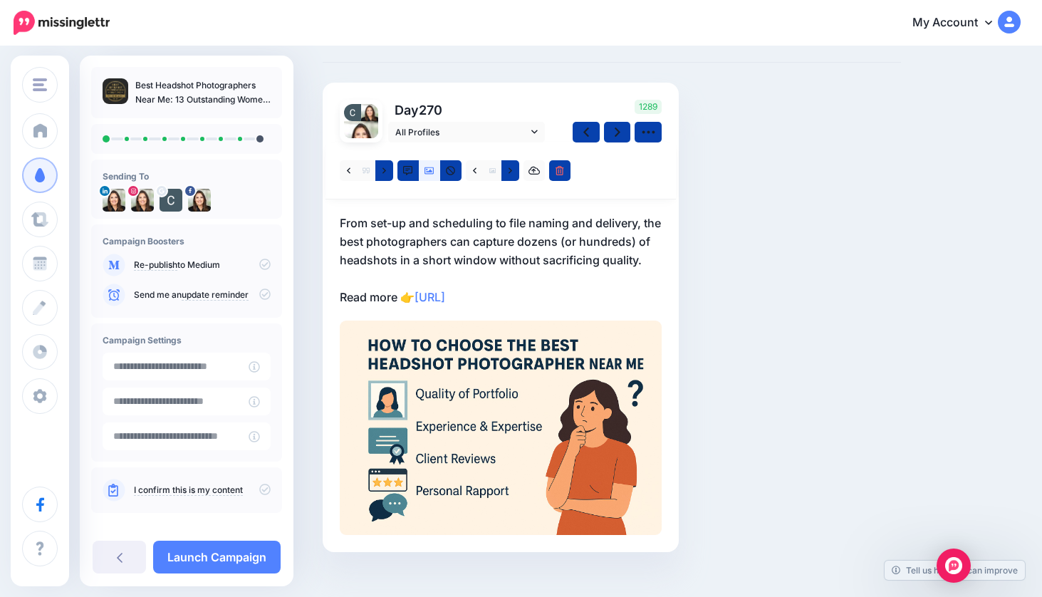
scroll to position [82, 0]
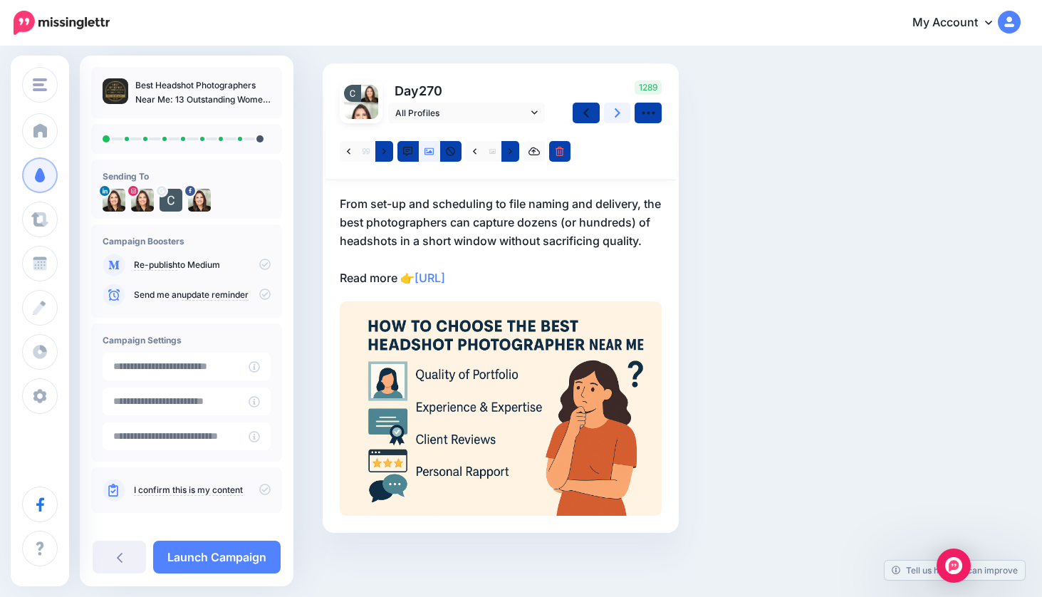
click at [618, 110] on icon at bounding box center [618, 112] width 6 height 15
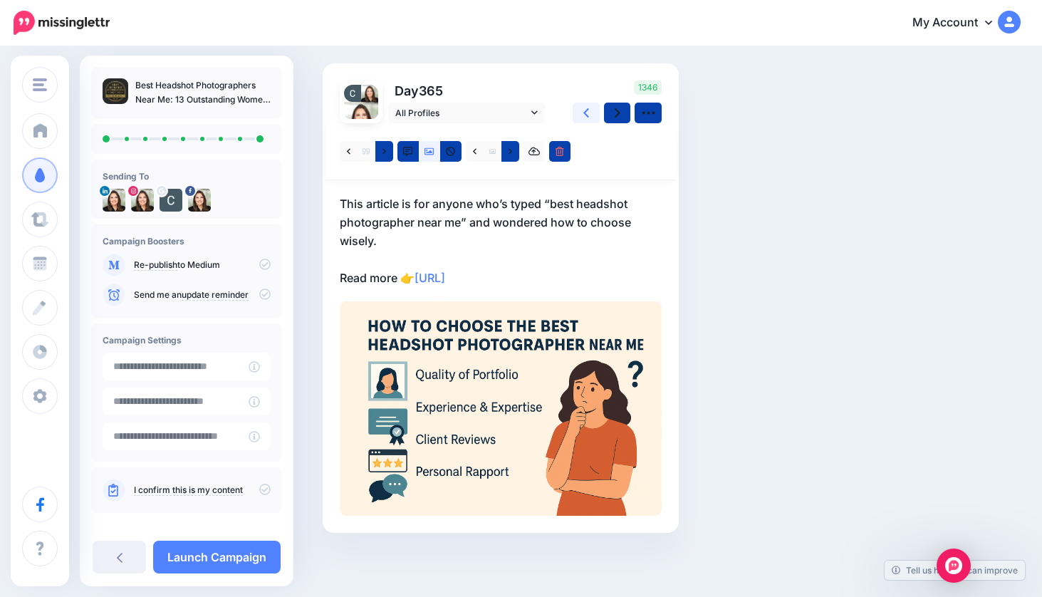
click at [590, 110] on link at bounding box center [586, 113] width 27 height 21
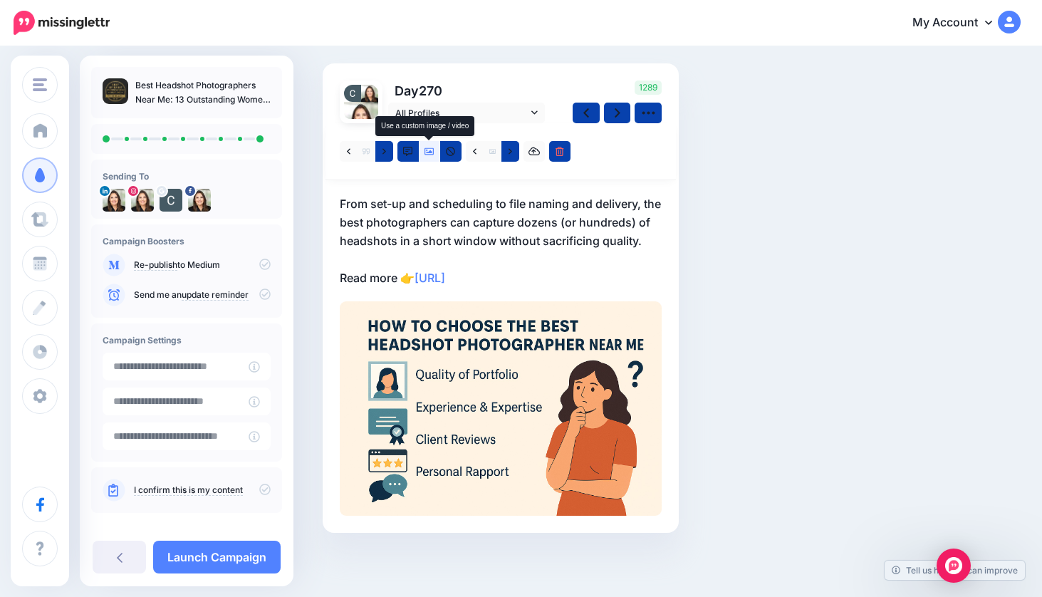
click at [428, 150] on icon at bounding box center [430, 152] width 10 height 10
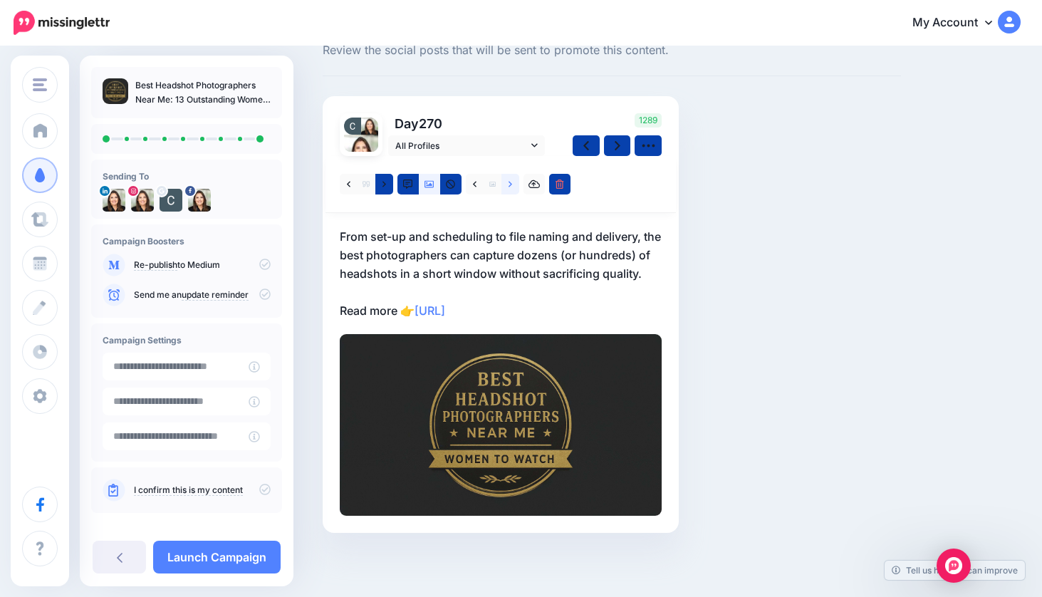
click at [512, 183] on icon at bounding box center [511, 185] width 4 height 10
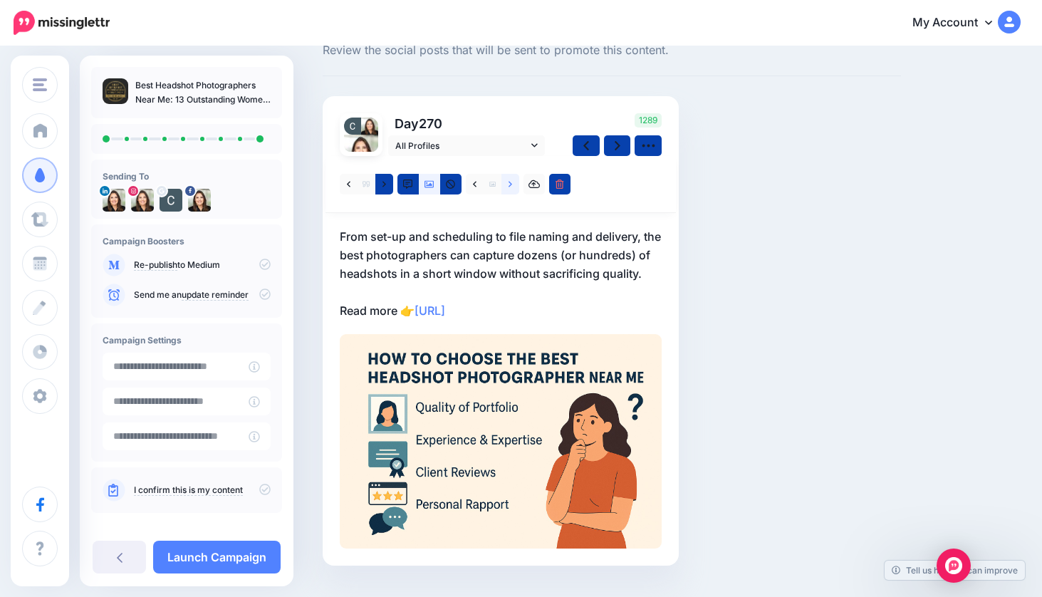
click at [512, 183] on icon at bounding box center [511, 185] width 4 height 10
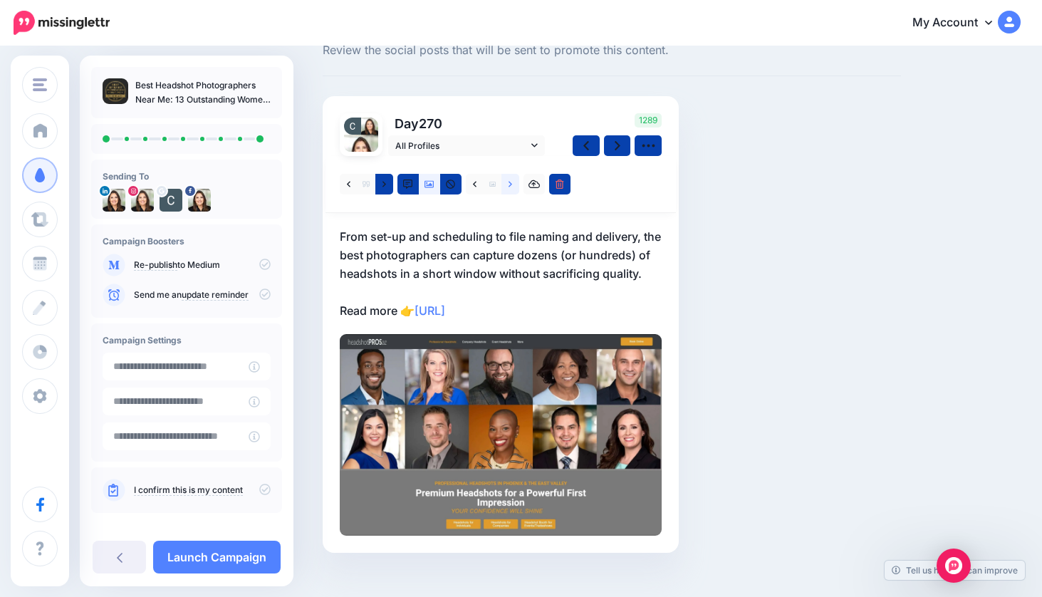
click at [512, 186] on icon at bounding box center [511, 185] width 4 height 10
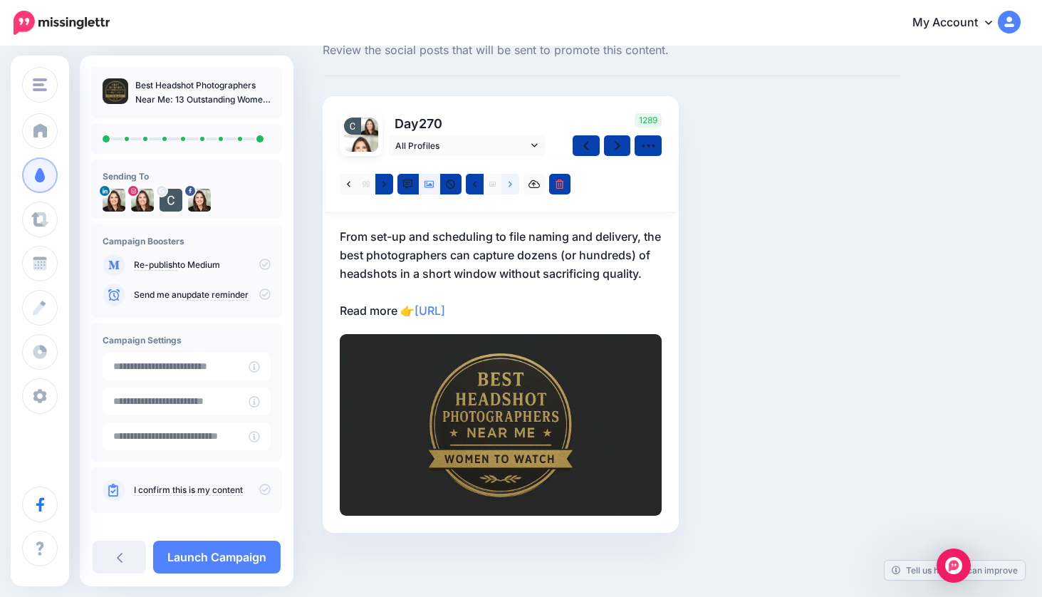
click at [512, 179] on link at bounding box center [511, 184] width 18 height 21
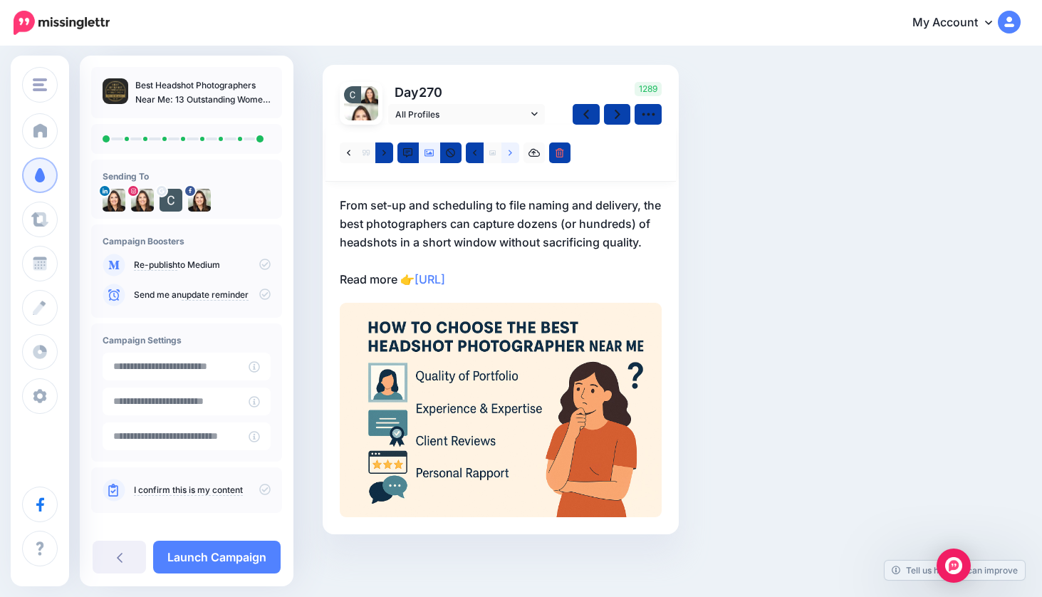
scroll to position [82, 0]
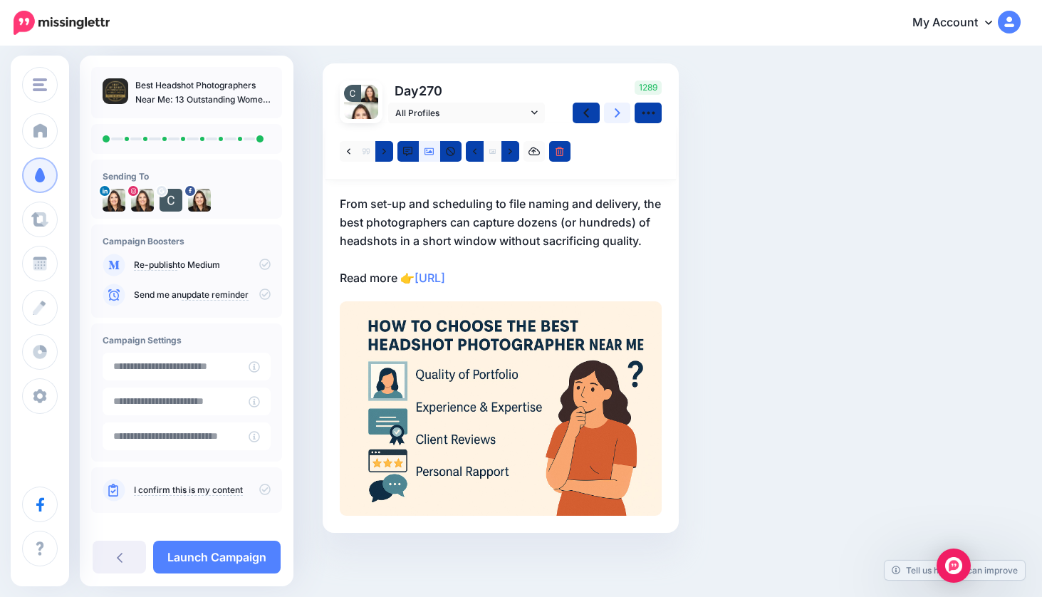
click at [617, 112] on icon at bounding box center [618, 112] width 6 height 15
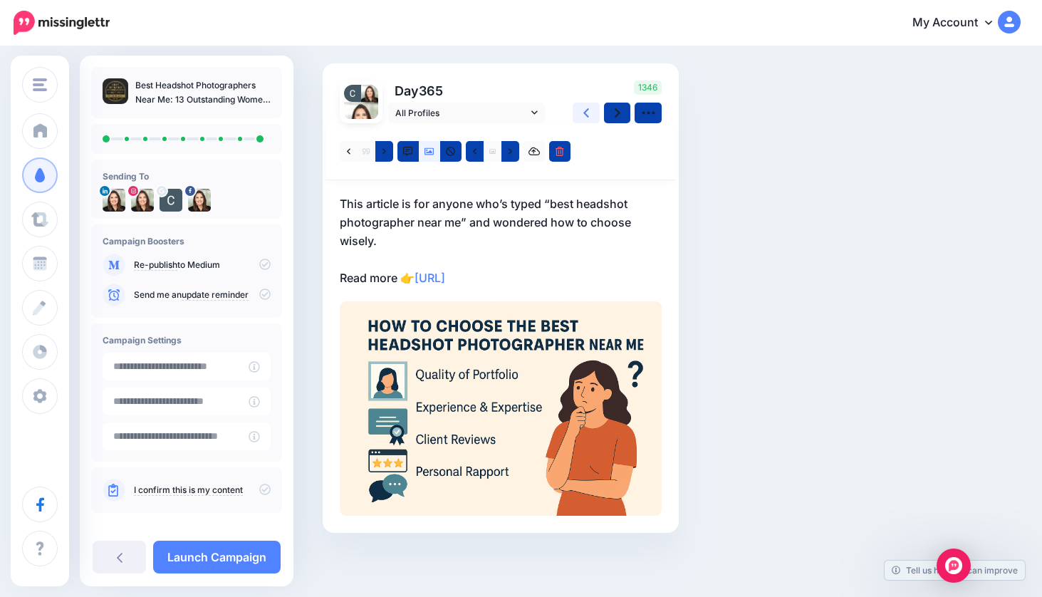
click at [586, 113] on icon at bounding box center [587, 112] width 6 height 15
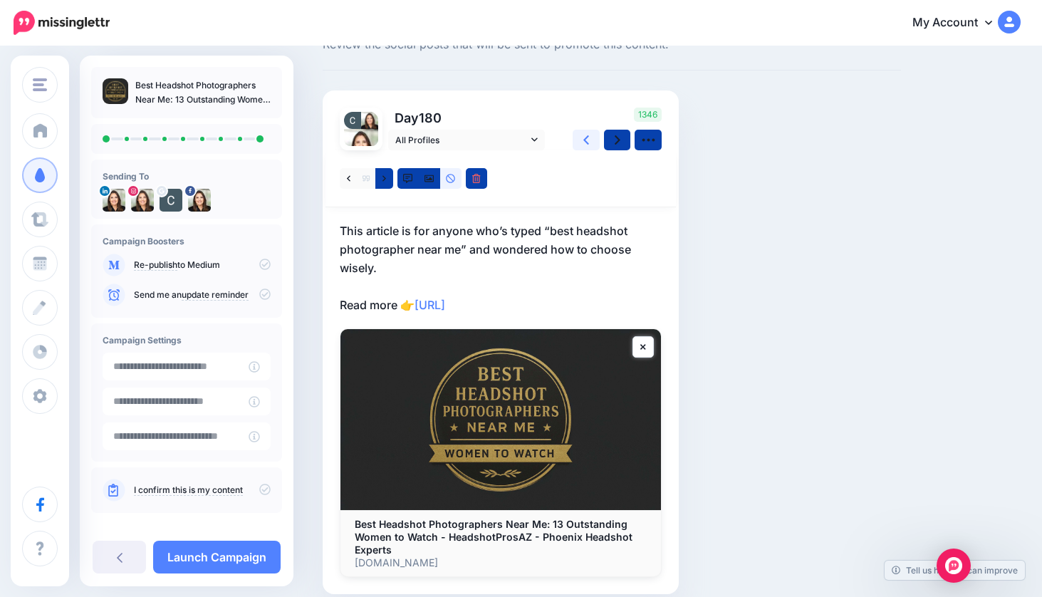
scroll to position [53, 0]
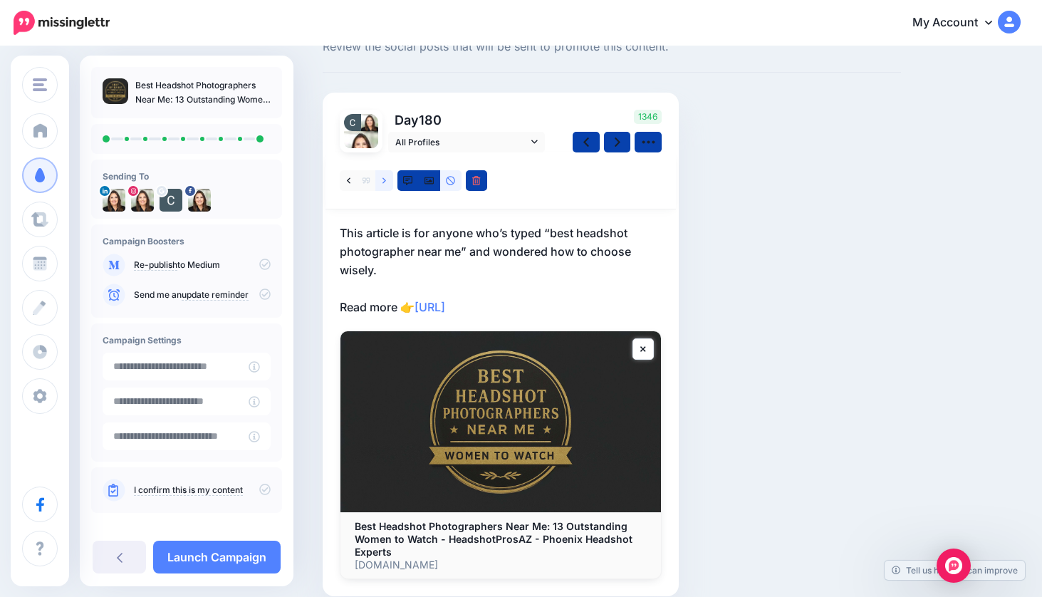
click at [384, 179] on icon at bounding box center [385, 180] width 4 height 6
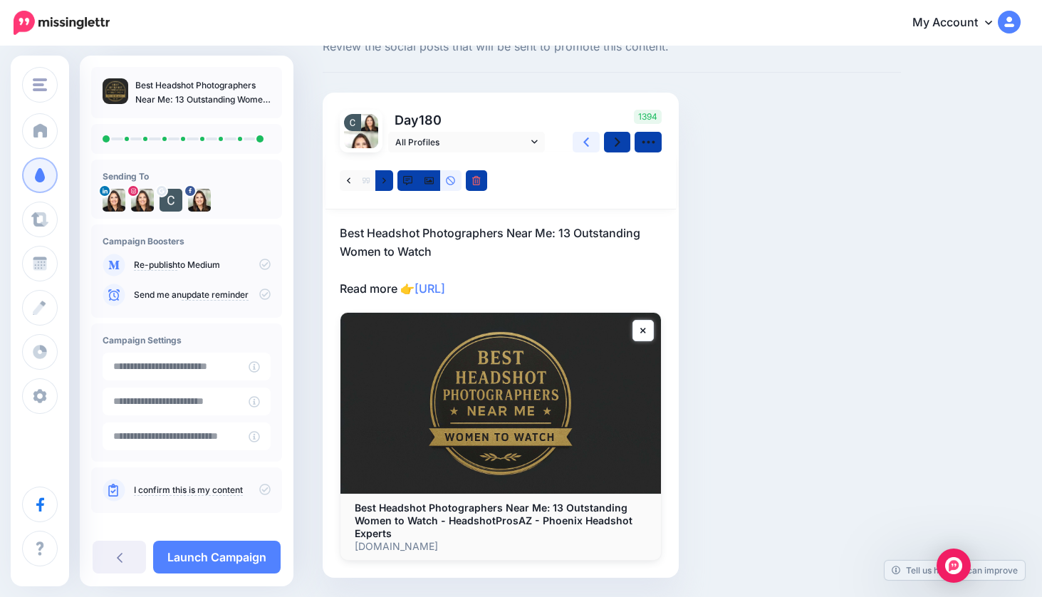
click at [586, 140] on icon at bounding box center [587, 142] width 6 height 9
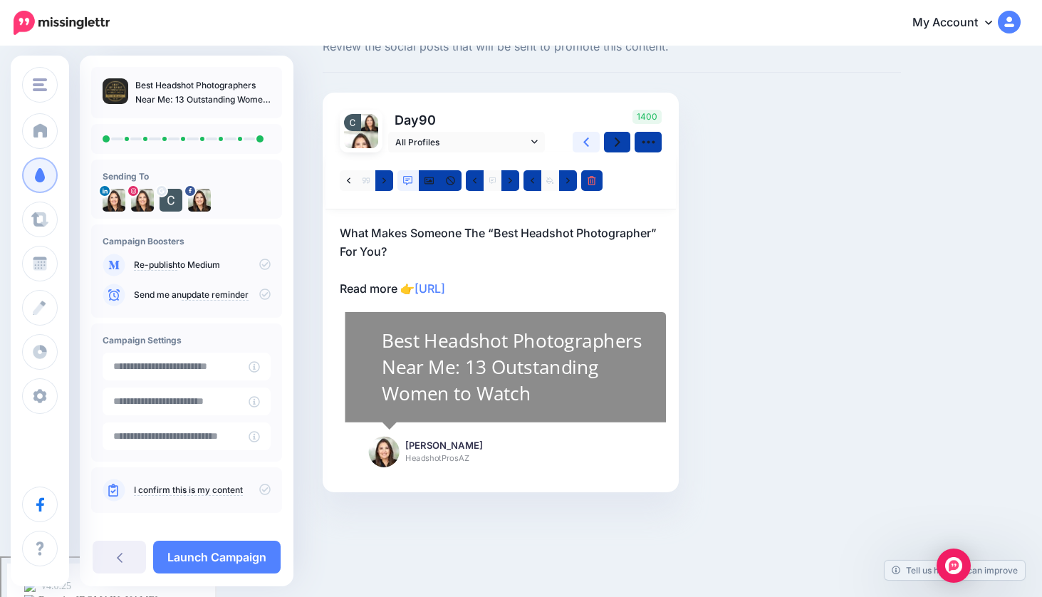
scroll to position [12, 0]
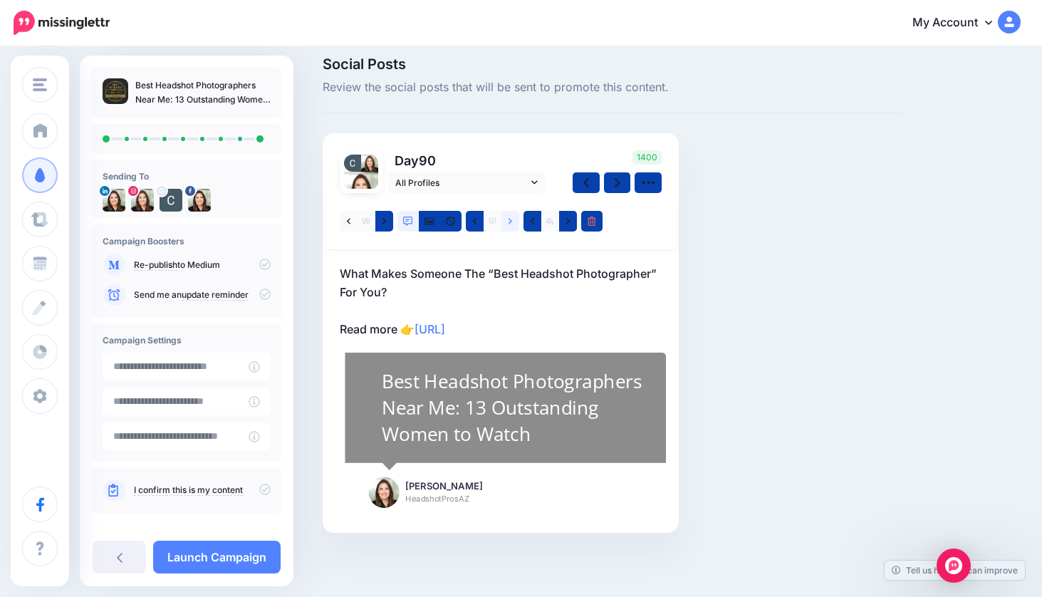
click at [507, 221] on link at bounding box center [511, 221] width 18 height 21
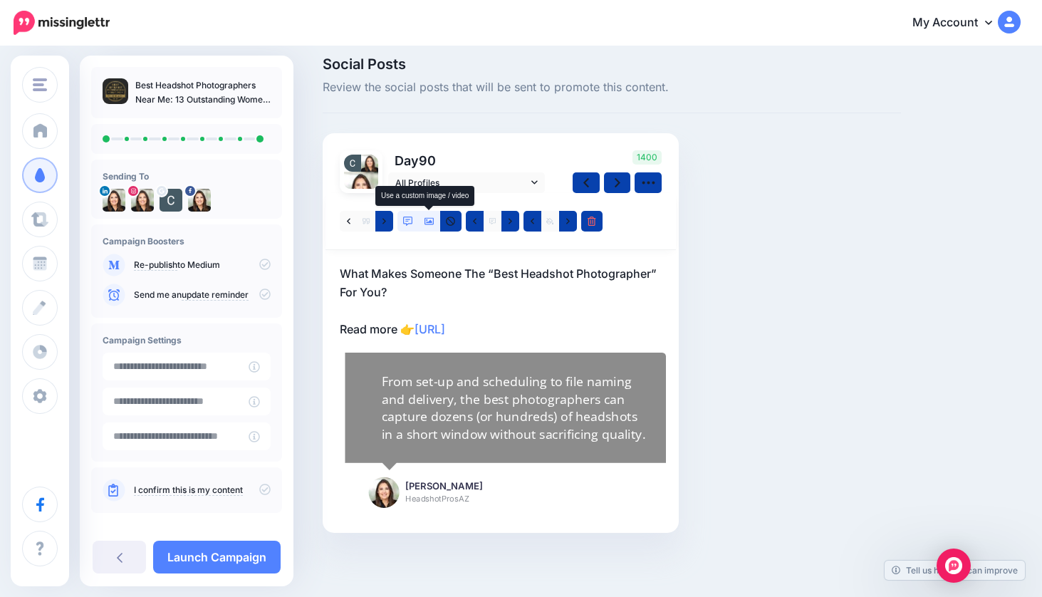
click at [428, 219] on icon at bounding box center [430, 222] width 10 height 10
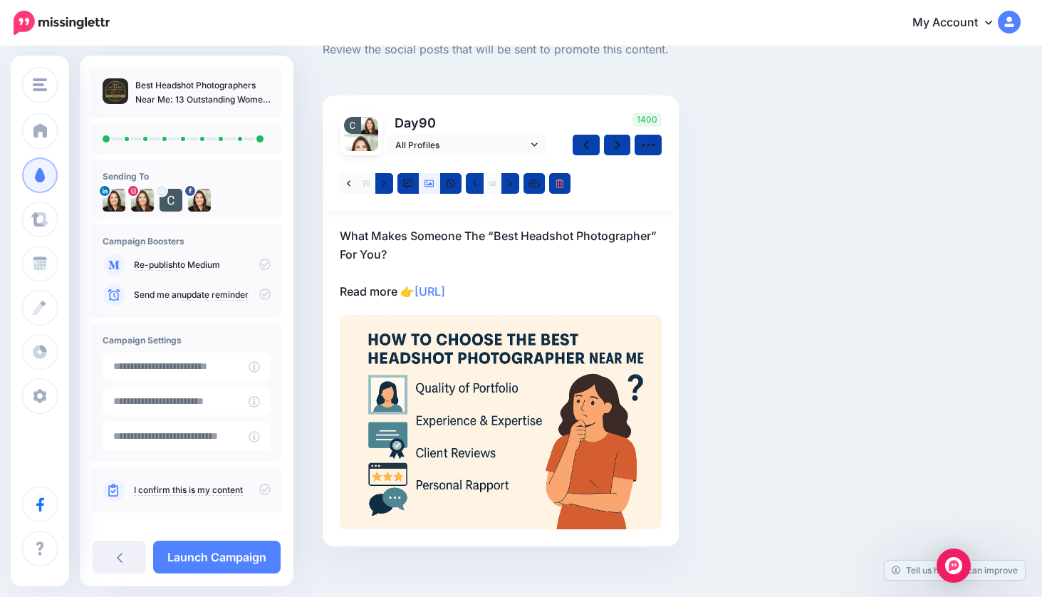
scroll to position [63, 0]
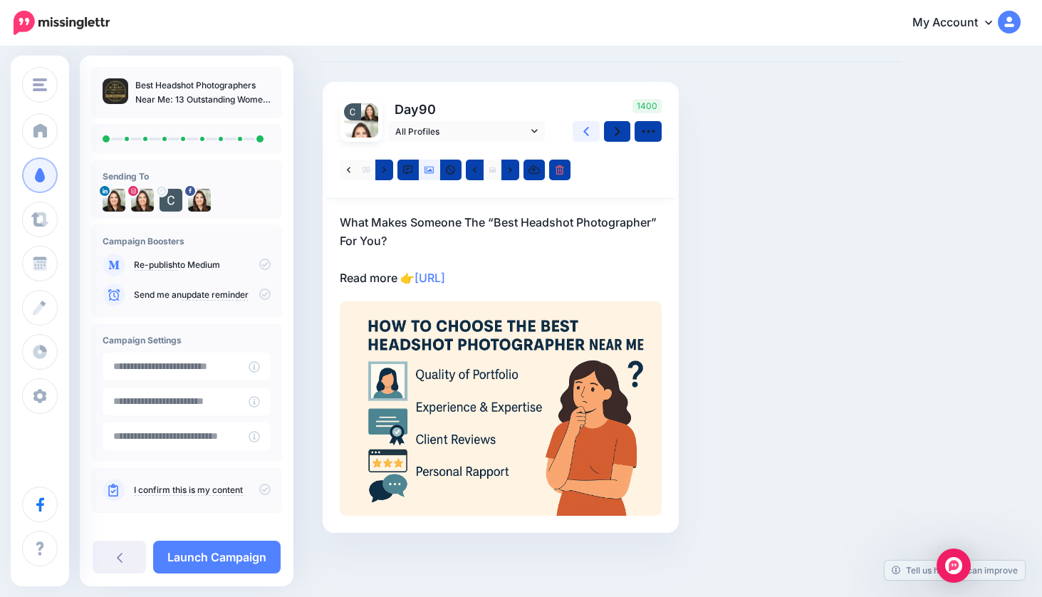
click at [580, 129] on link at bounding box center [586, 131] width 27 height 21
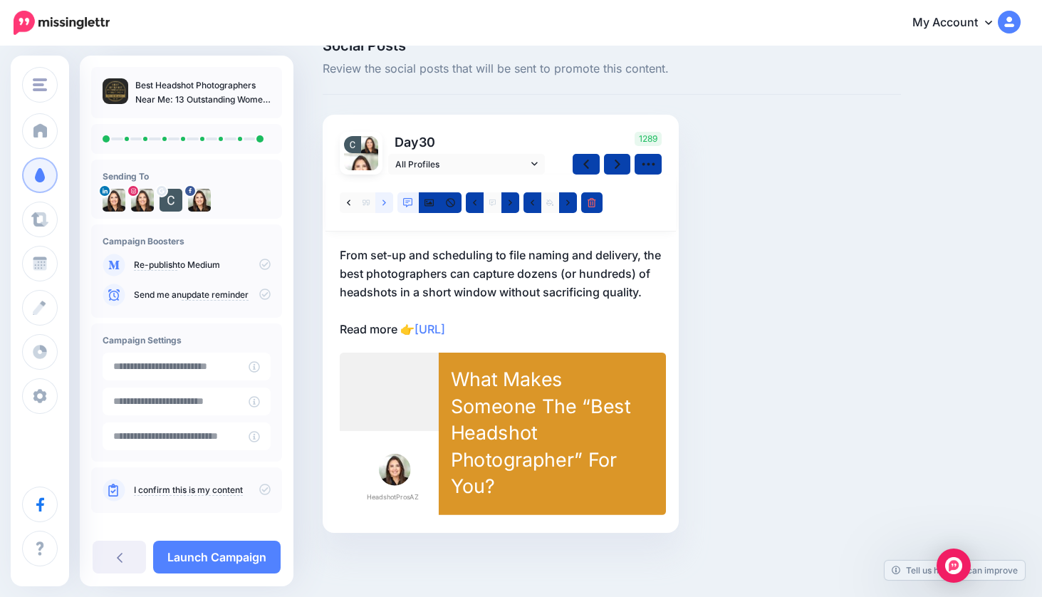
click at [385, 199] on icon at bounding box center [385, 203] width 4 height 10
click at [386, 199] on link at bounding box center [384, 202] width 18 height 21
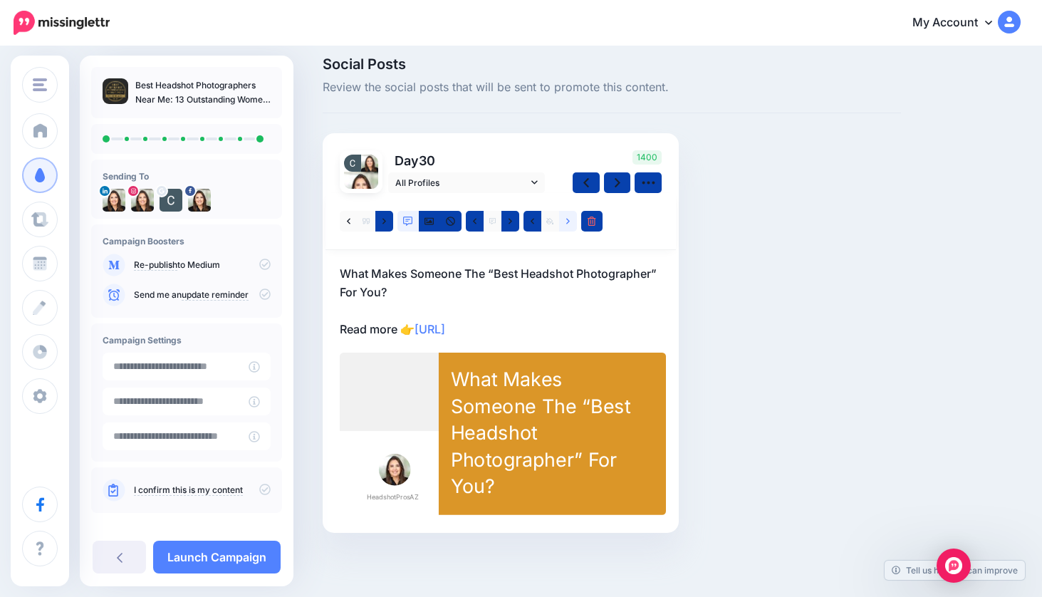
click at [566, 222] on icon at bounding box center [568, 222] width 4 height 10
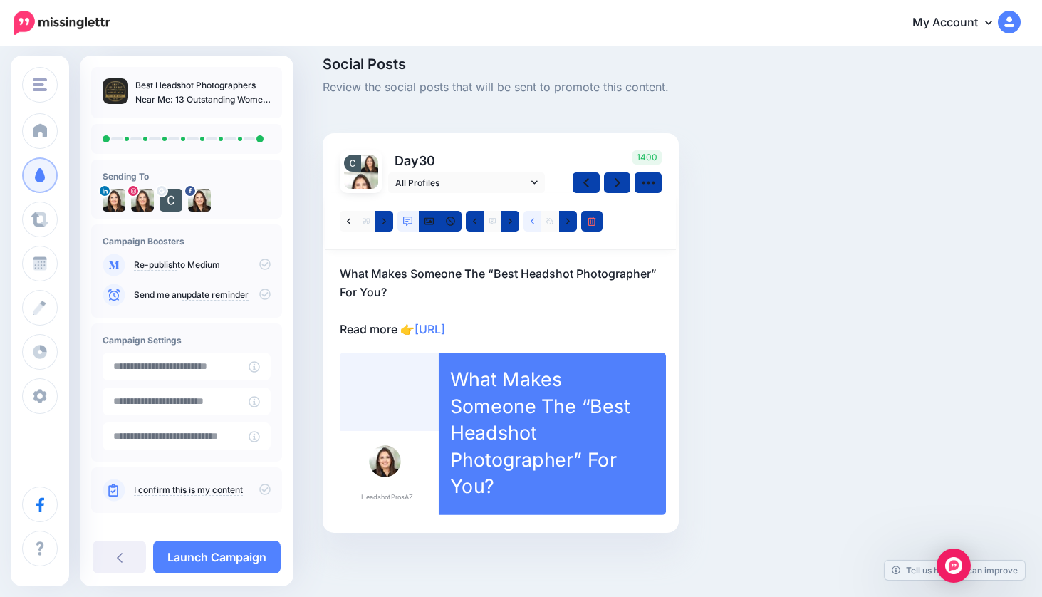
click at [534, 222] on icon at bounding box center [533, 222] width 4 height 10
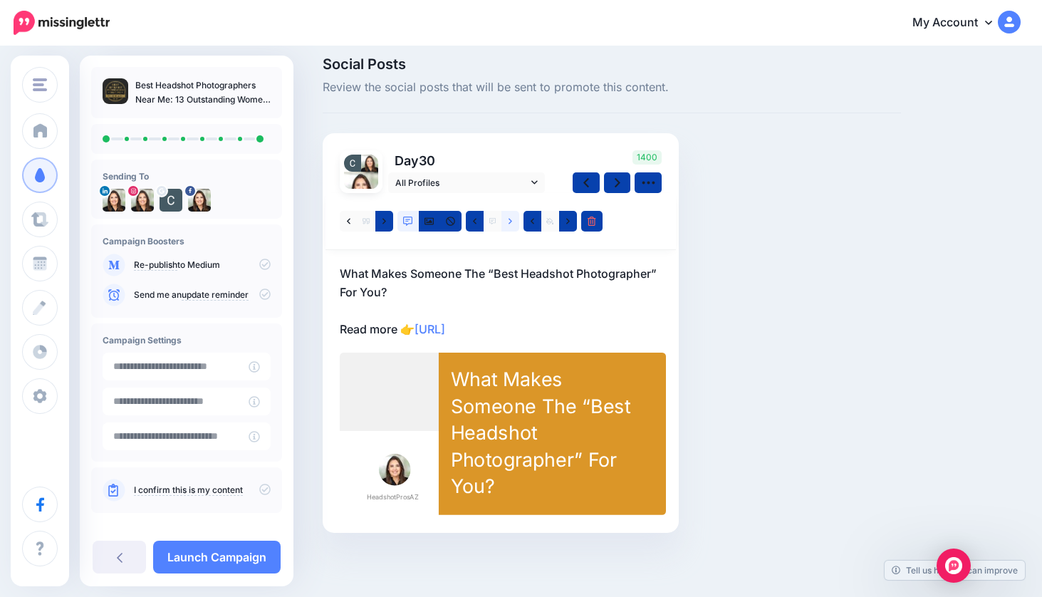
click at [509, 220] on icon at bounding box center [511, 222] width 4 height 10
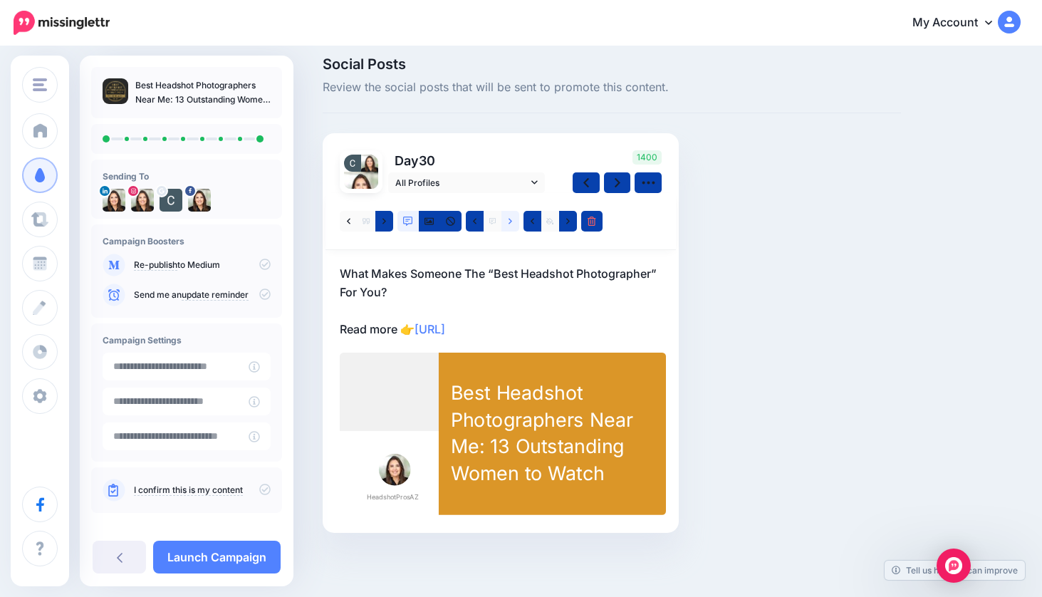
click at [509, 222] on icon at bounding box center [511, 221] width 4 height 6
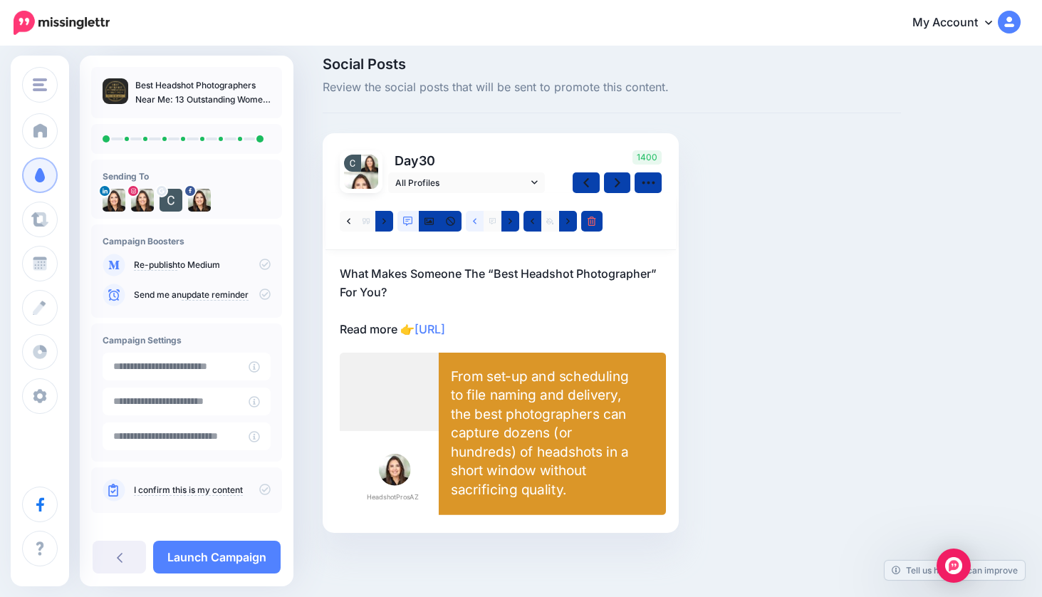
click at [475, 219] on icon at bounding box center [475, 221] width 4 height 6
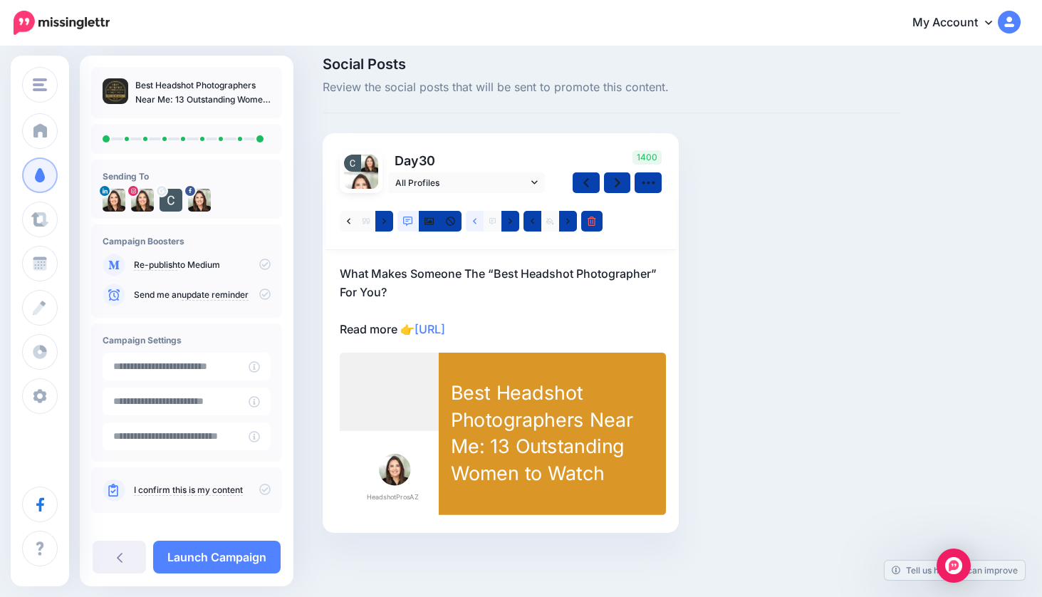
click at [475, 217] on icon at bounding box center [475, 222] width 4 height 10
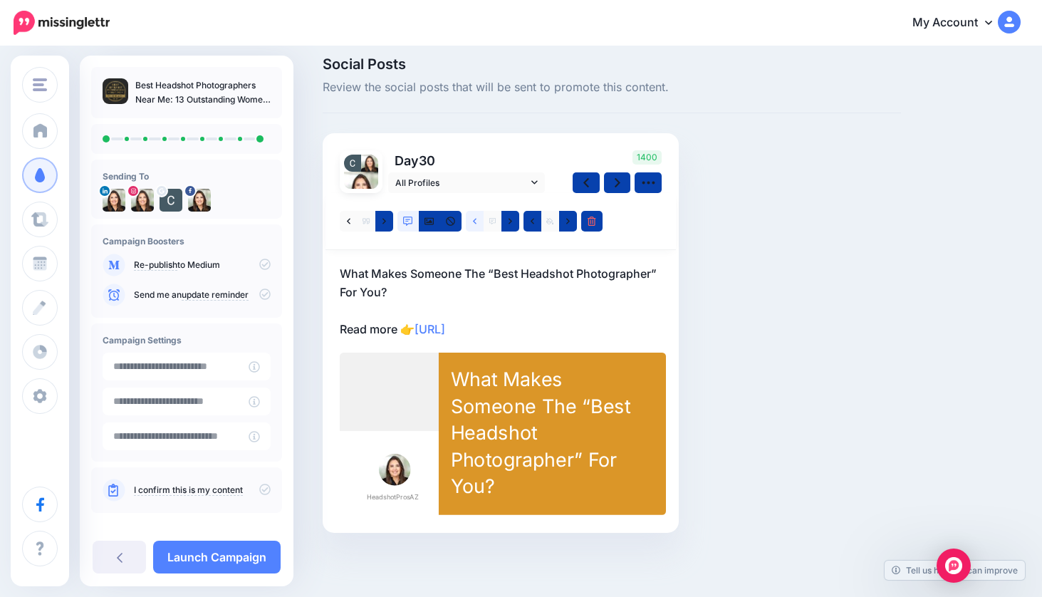
click at [474, 221] on icon at bounding box center [475, 222] width 4 height 10
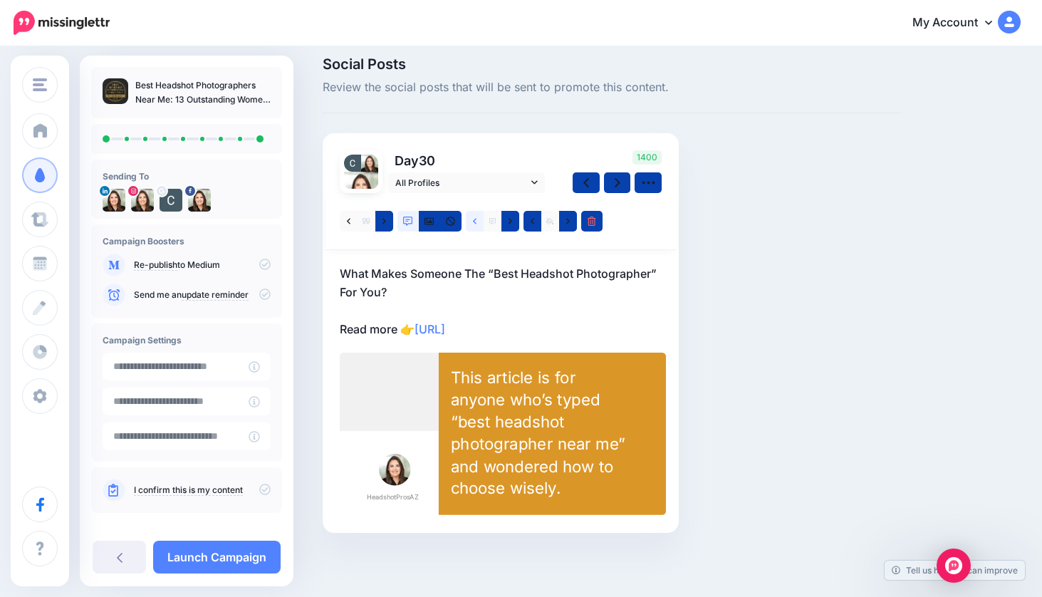
scroll to position [0, 0]
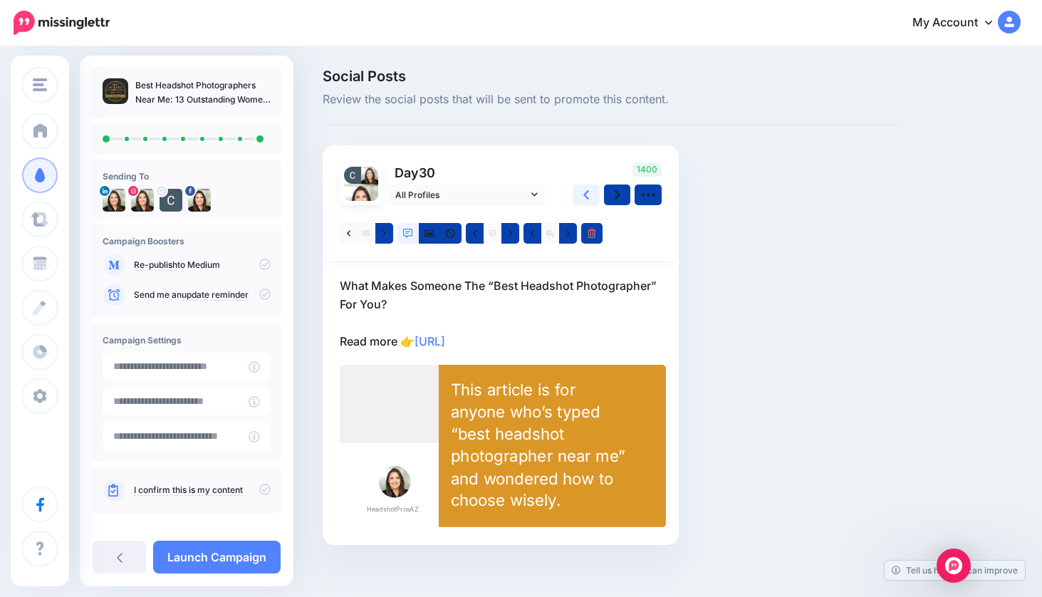
click at [585, 192] on icon at bounding box center [587, 194] width 6 height 15
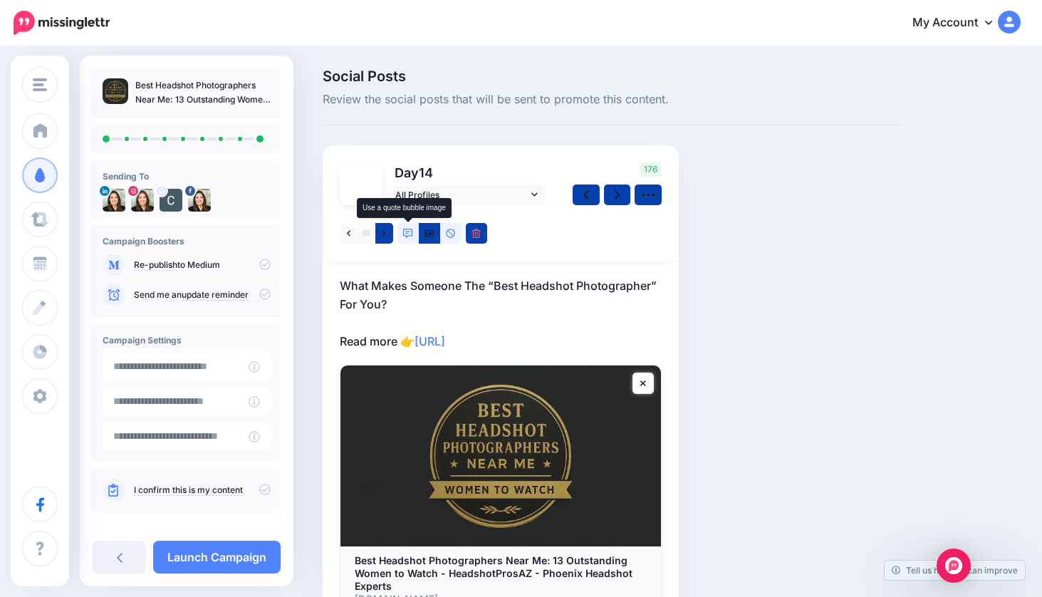
click at [407, 234] on icon at bounding box center [408, 234] width 10 height 10
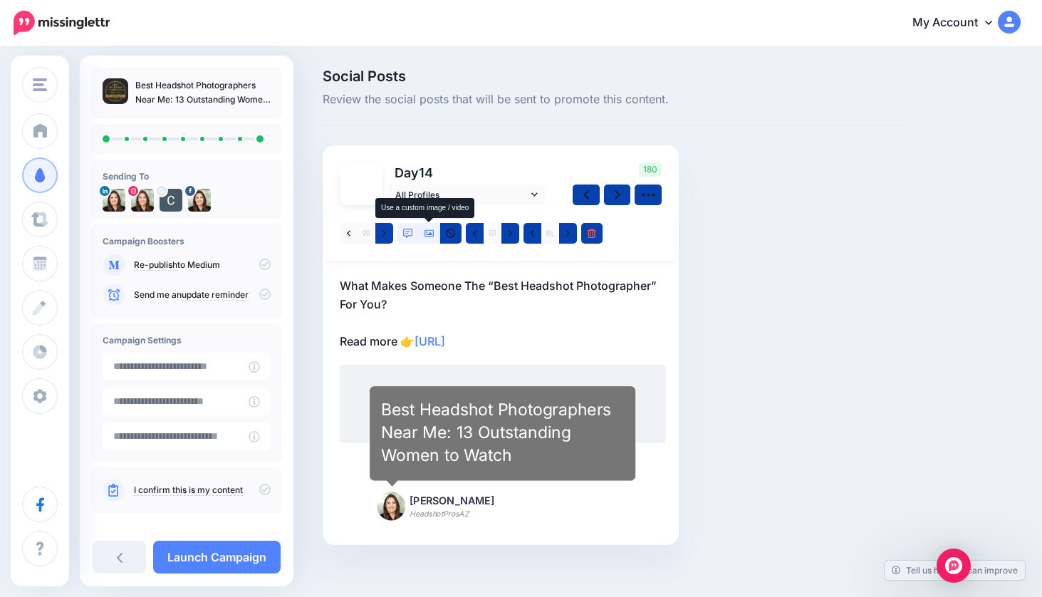
click at [427, 233] on icon at bounding box center [430, 234] width 10 height 10
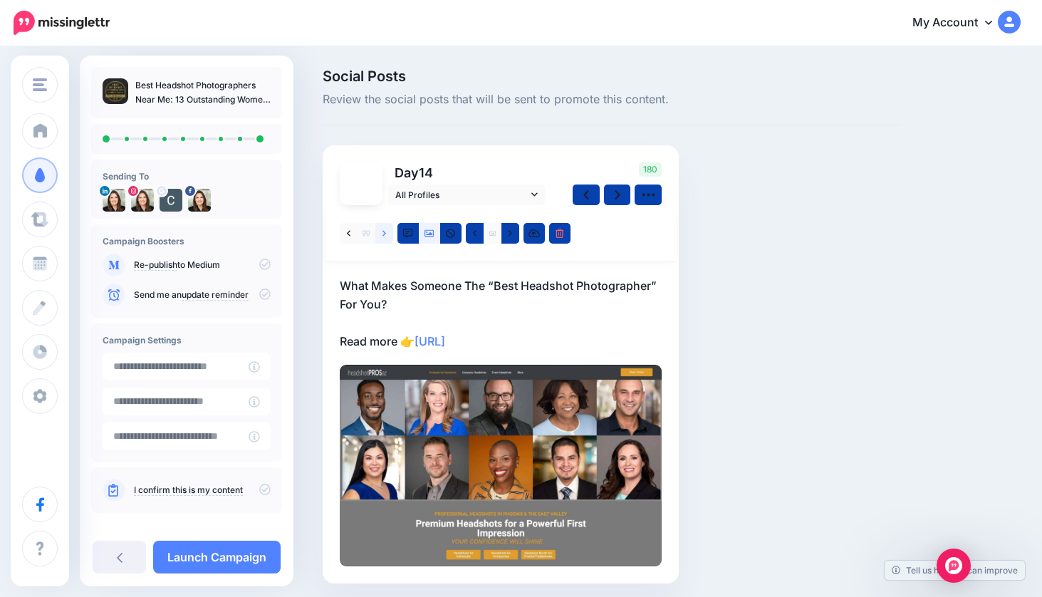
click at [385, 232] on icon at bounding box center [385, 234] width 4 height 10
click at [430, 232] on icon at bounding box center [430, 234] width 10 height 10
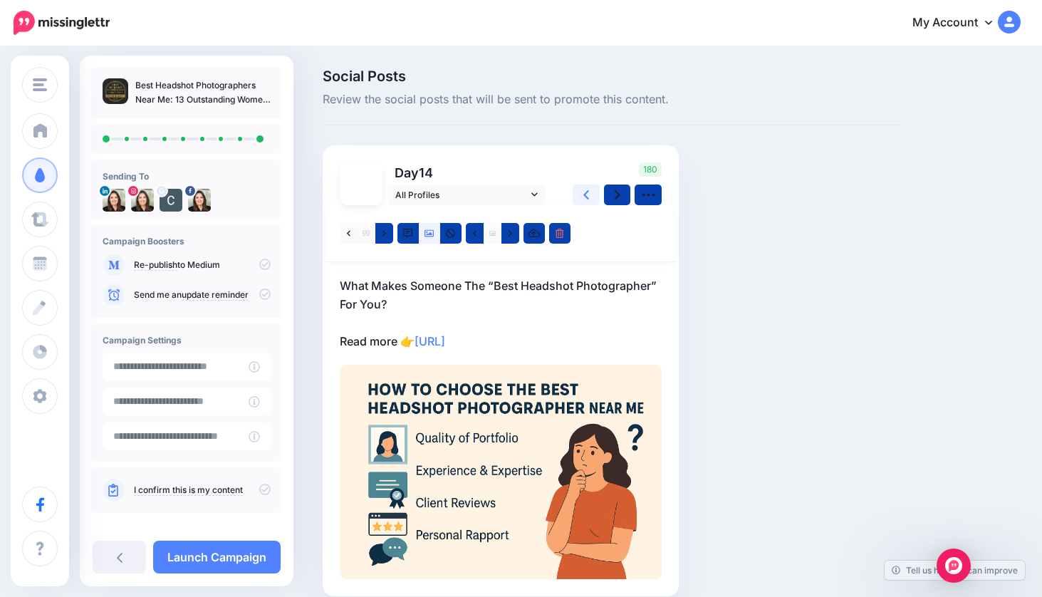
click at [586, 193] on icon at bounding box center [587, 194] width 6 height 9
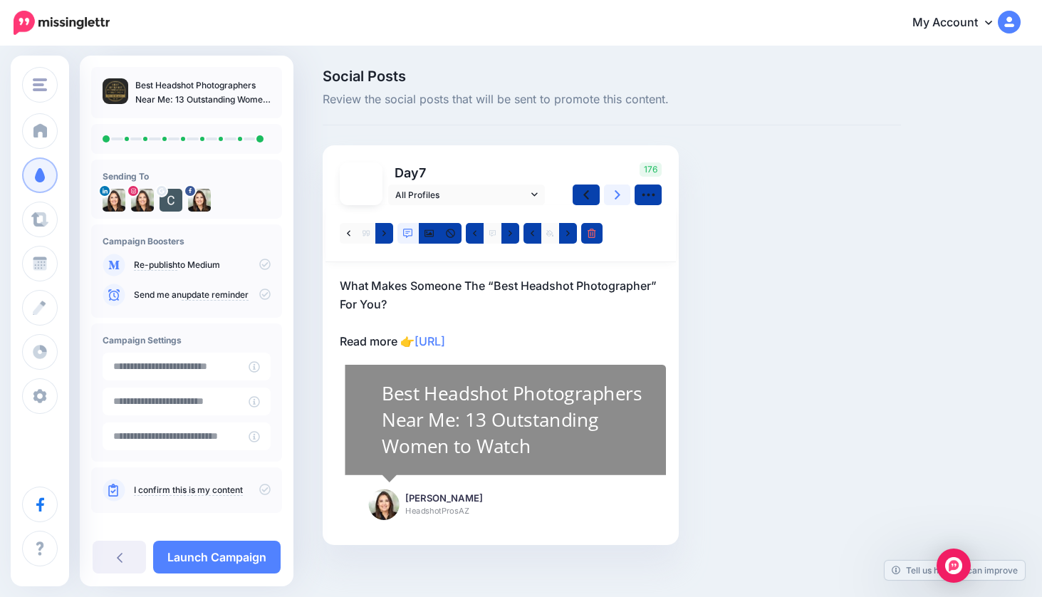
click at [621, 192] on link at bounding box center [617, 195] width 27 height 21
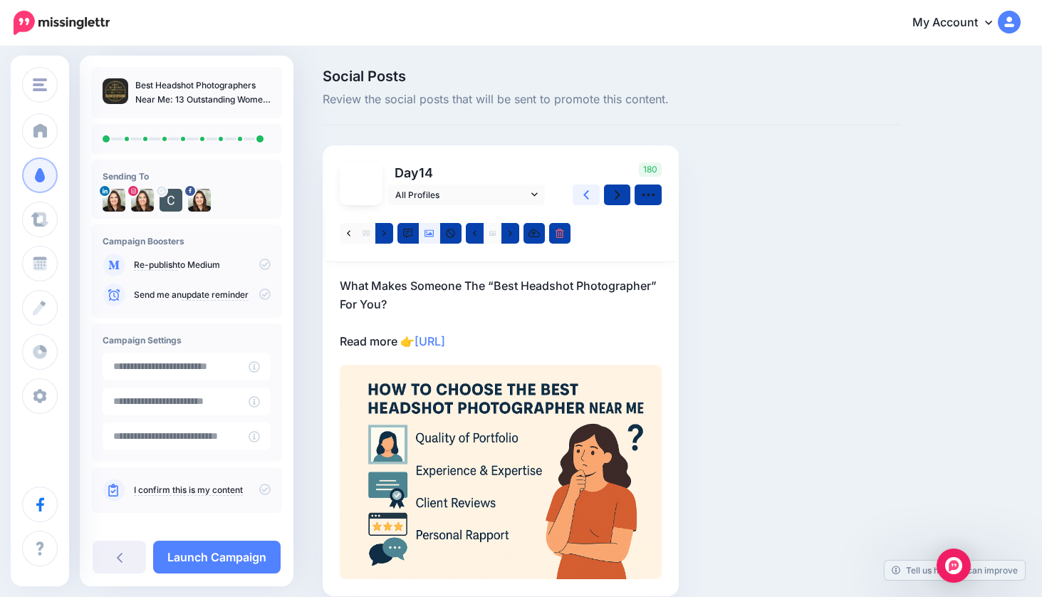
click at [589, 192] on link at bounding box center [586, 195] width 27 height 21
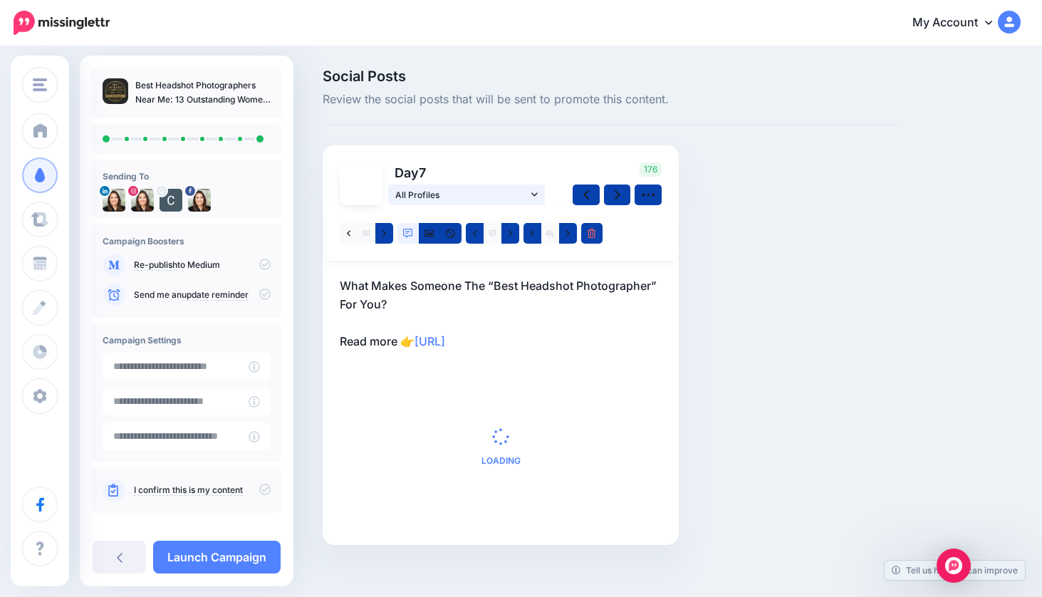
click at [535, 194] on icon at bounding box center [534, 195] width 6 height 10
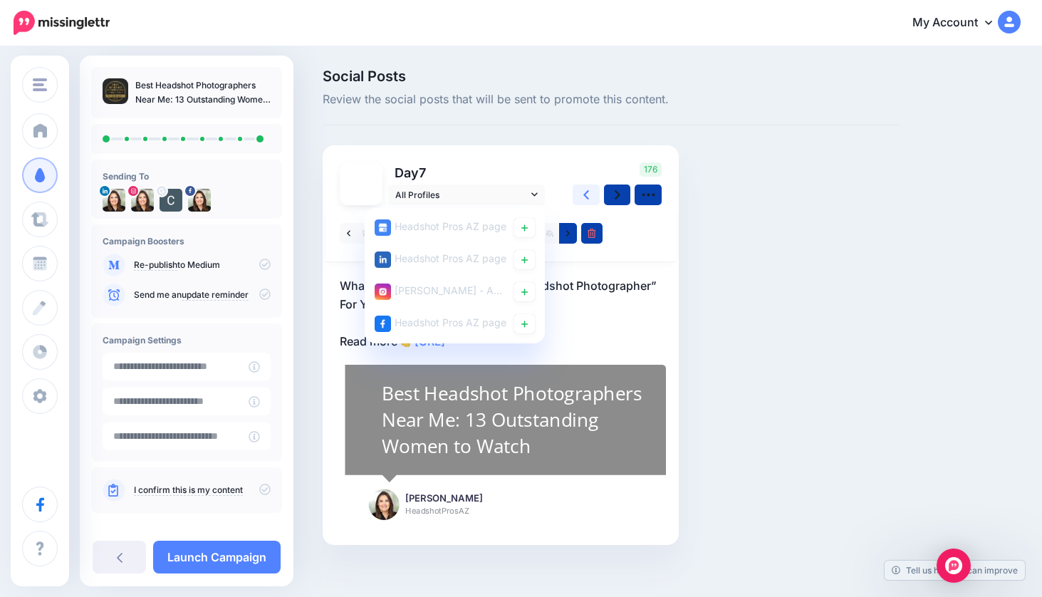
click at [585, 192] on icon at bounding box center [587, 194] width 6 height 15
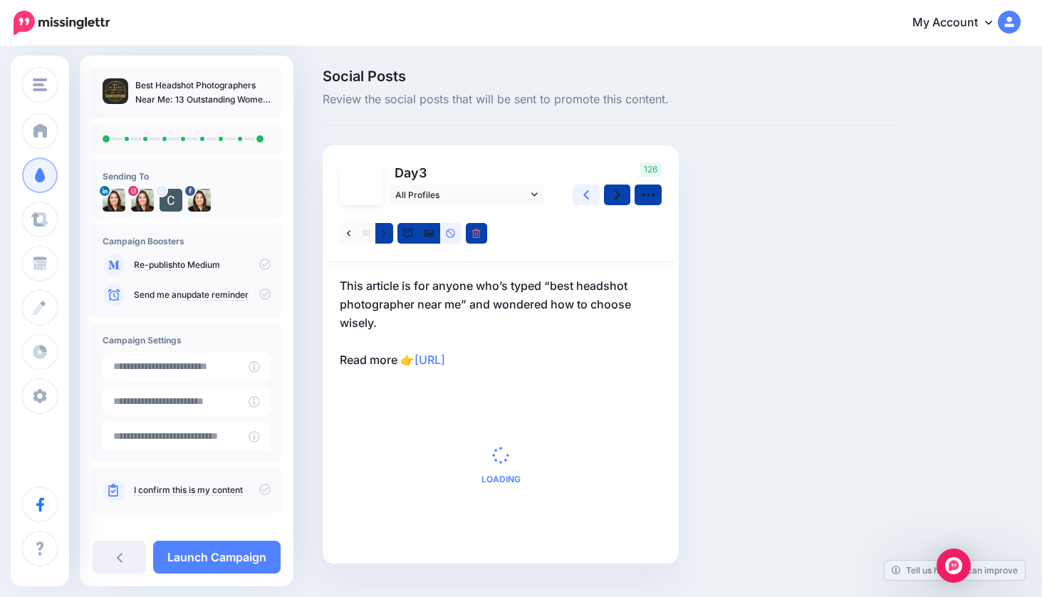
click at [585, 190] on icon at bounding box center [587, 194] width 6 height 15
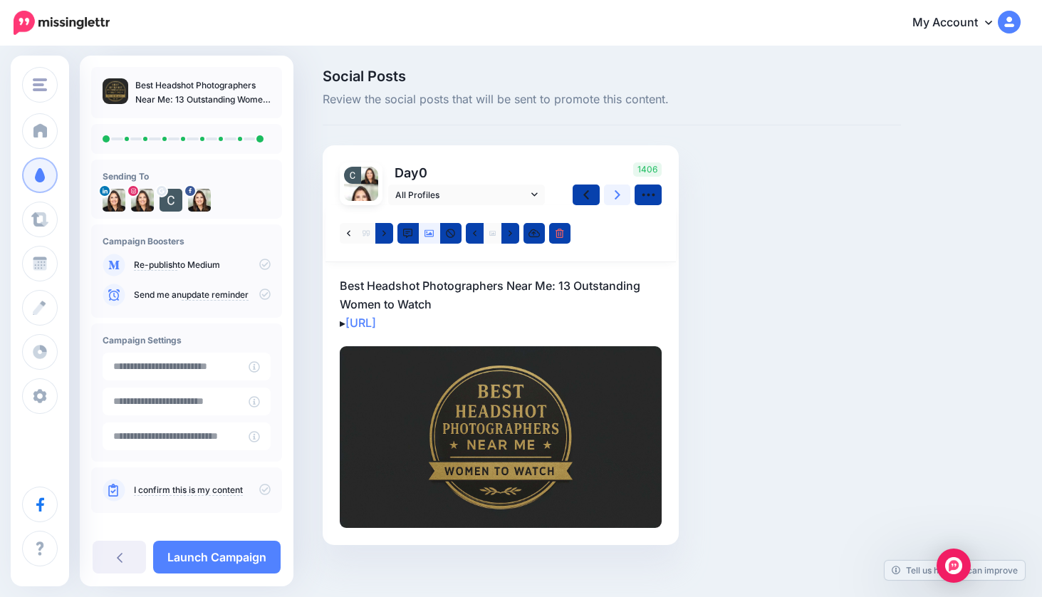
click at [617, 192] on icon at bounding box center [618, 194] width 6 height 9
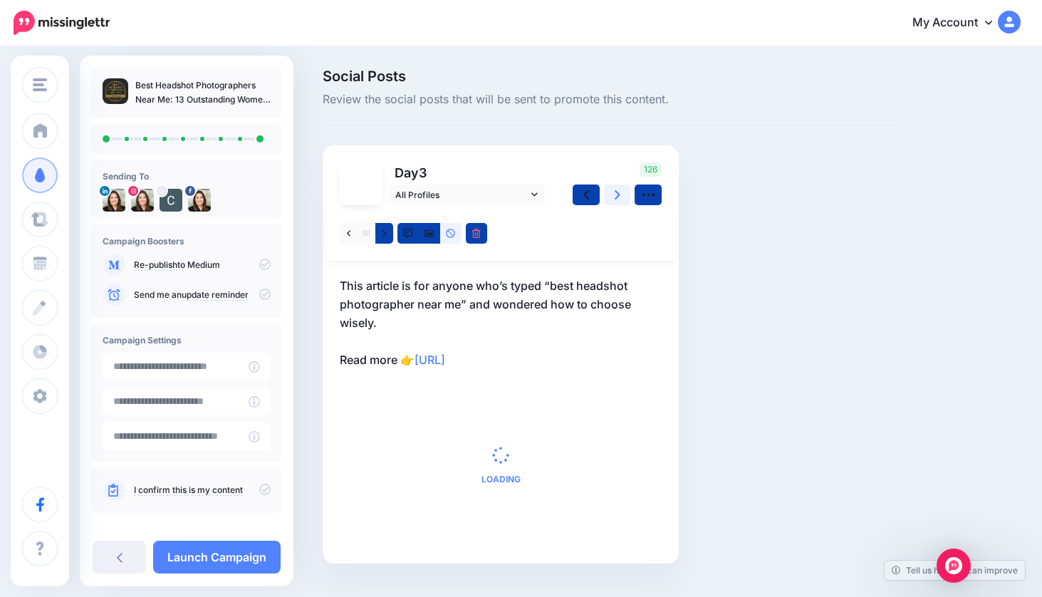
click at [617, 192] on icon at bounding box center [618, 194] width 6 height 9
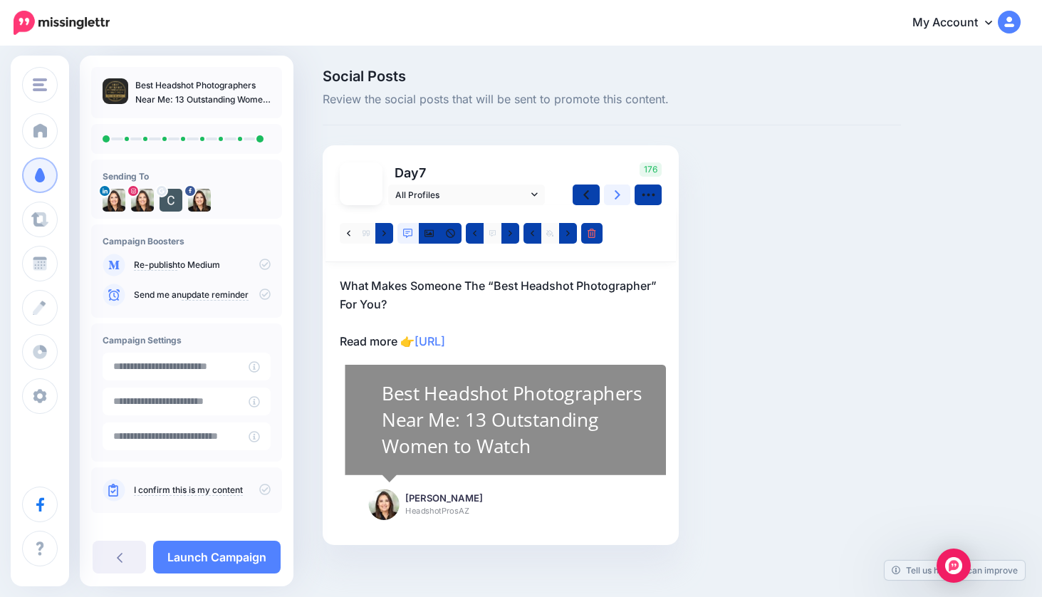
click at [617, 192] on icon at bounding box center [618, 194] width 6 height 9
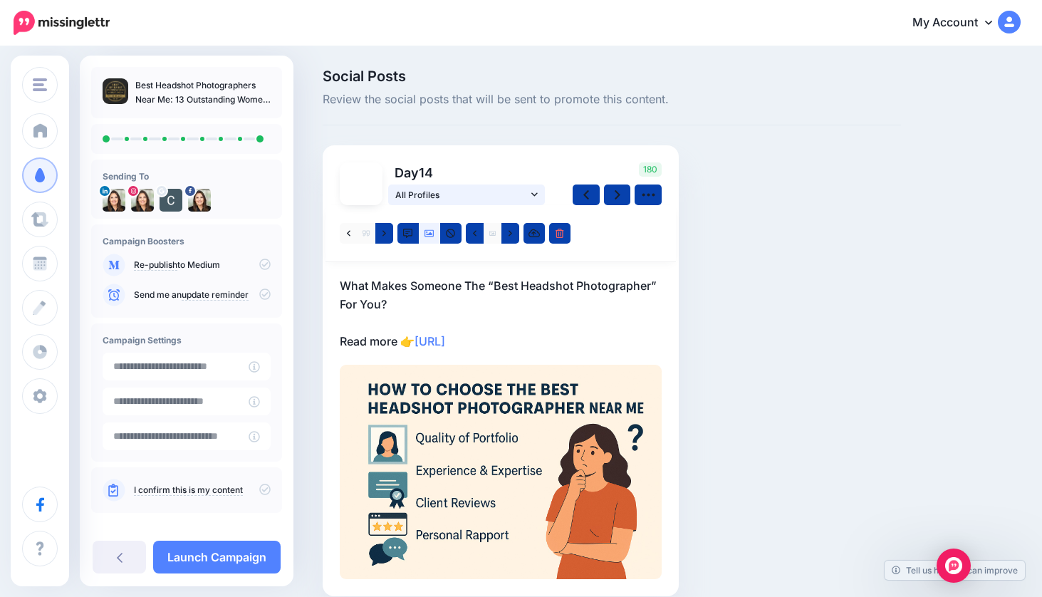
click at [534, 191] on icon at bounding box center [534, 195] width 6 height 10
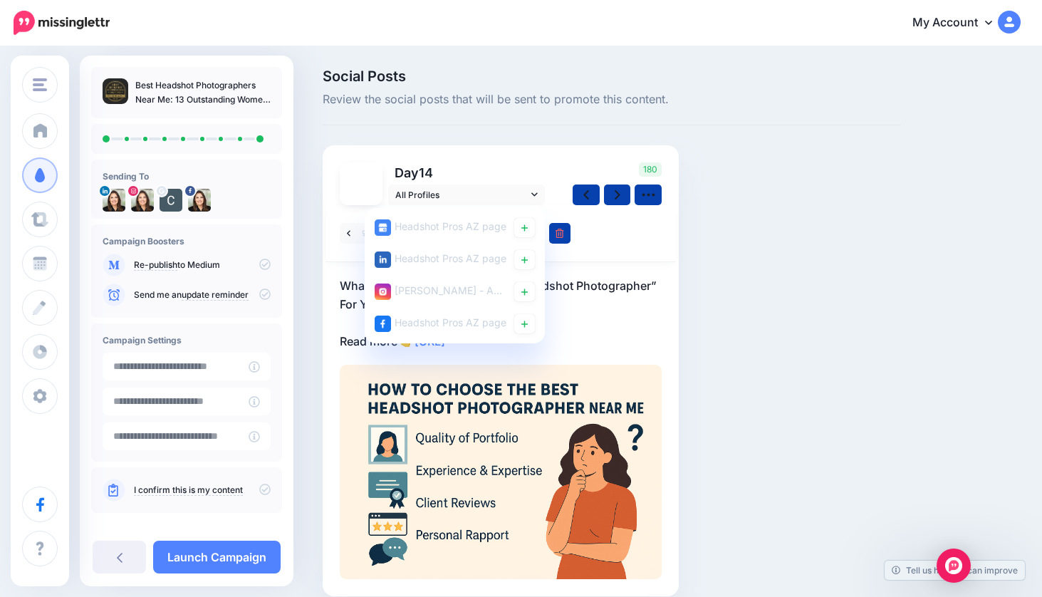
click at [727, 275] on div "Social Posts Review the social posts that will be sent to promote this content.…" at bounding box center [612, 354] width 600 height 570
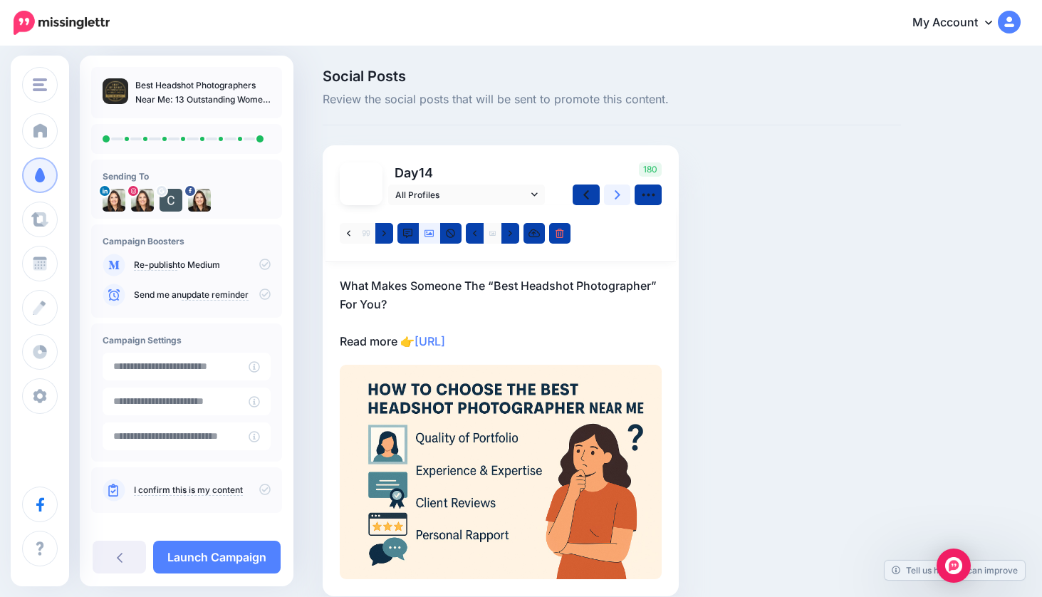
click at [617, 196] on icon at bounding box center [618, 194] width 6 height 9
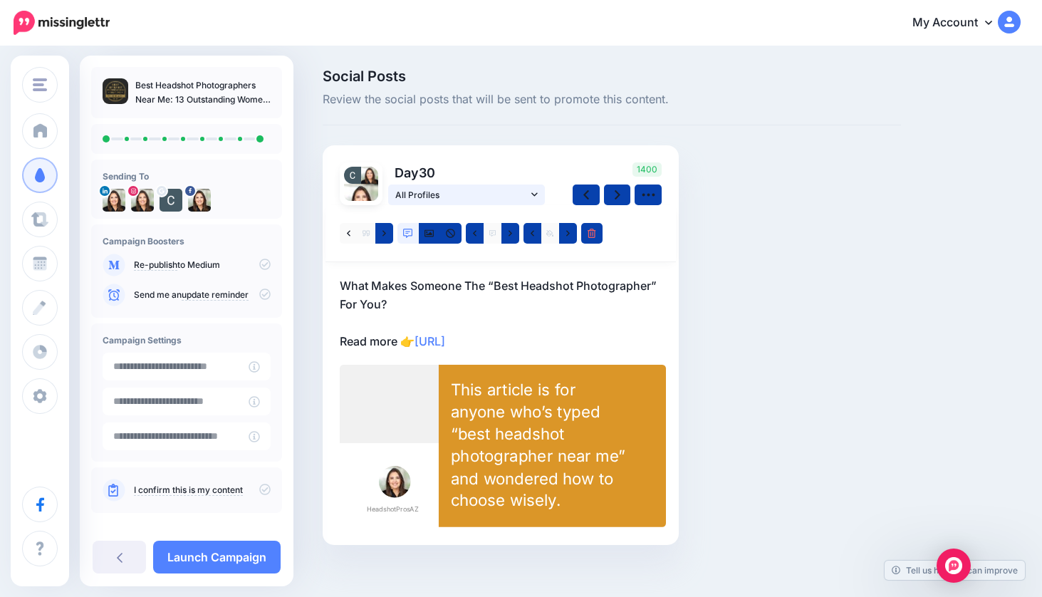
click at [536, 192] on icon at bounding box center [534, 195] width 6 height 10
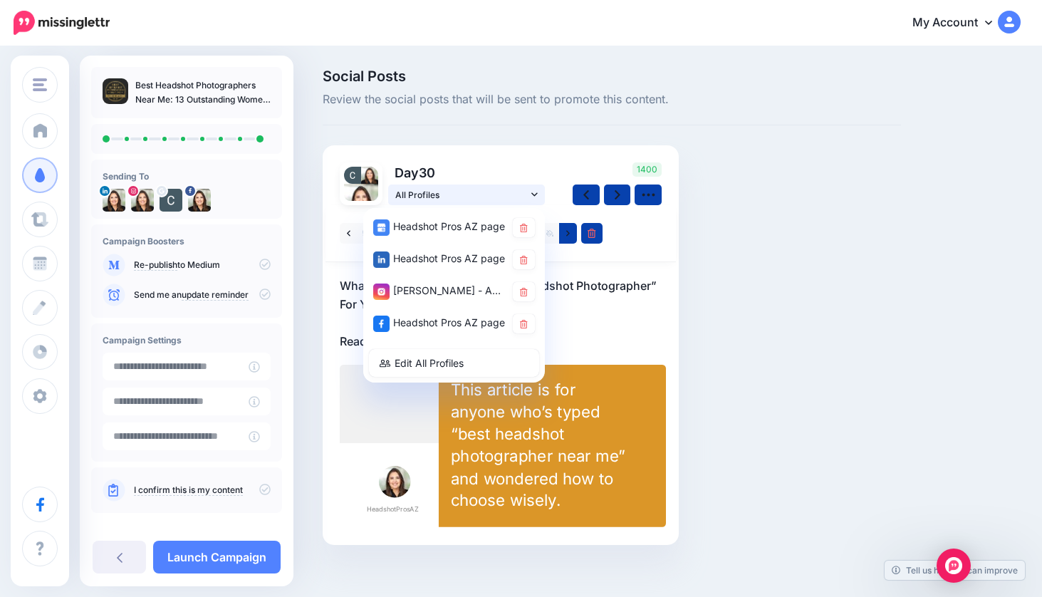
click at [536, 192] on icon at bounding box center [534, 195] width 6 height 10
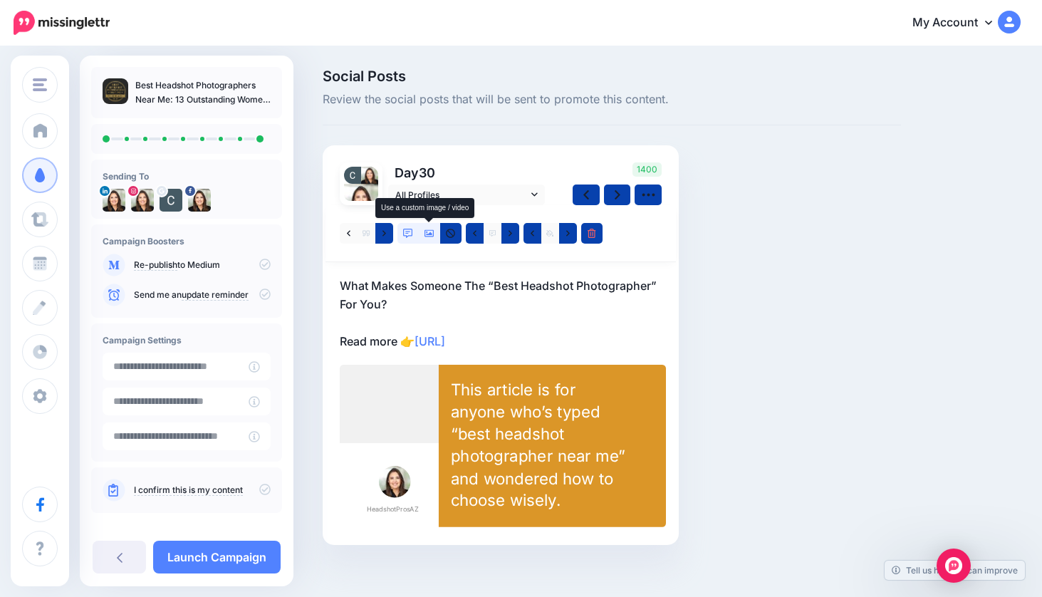
click at [427, 234] on icon at bounding box center [430, 233] width 10 height 7
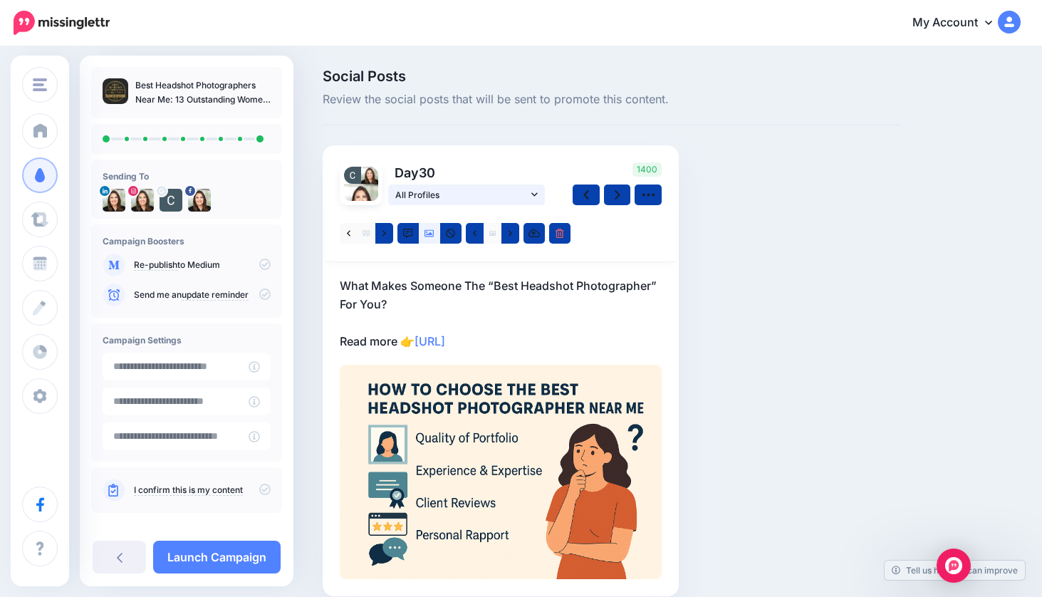
click at [534, 191] on icon at bounding box center [534, 195] width 6 height 10
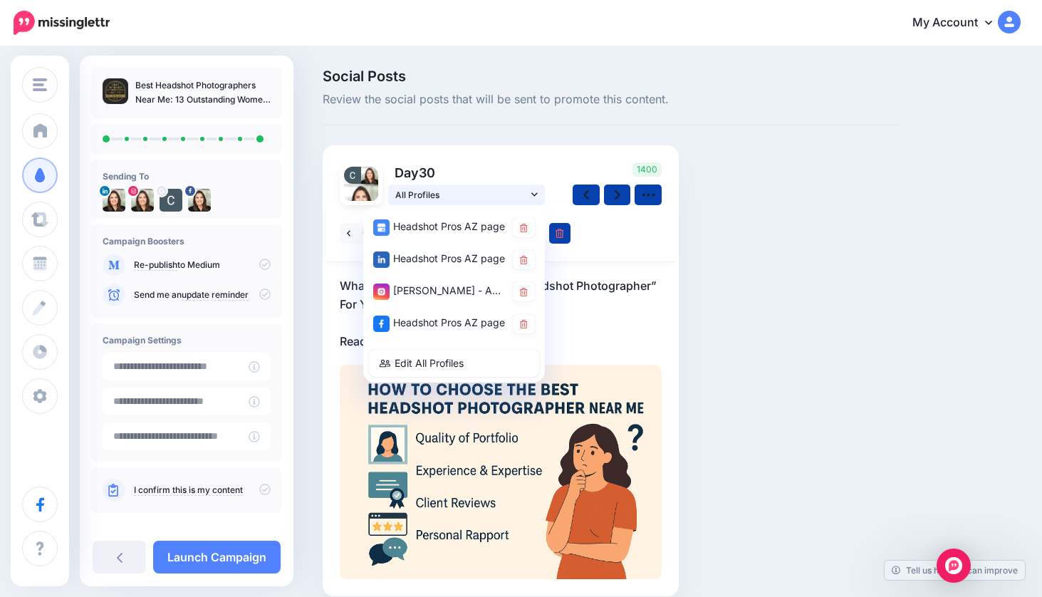
click at [534, 191] on icon at bounding box center [534, 195] width 6 height 10
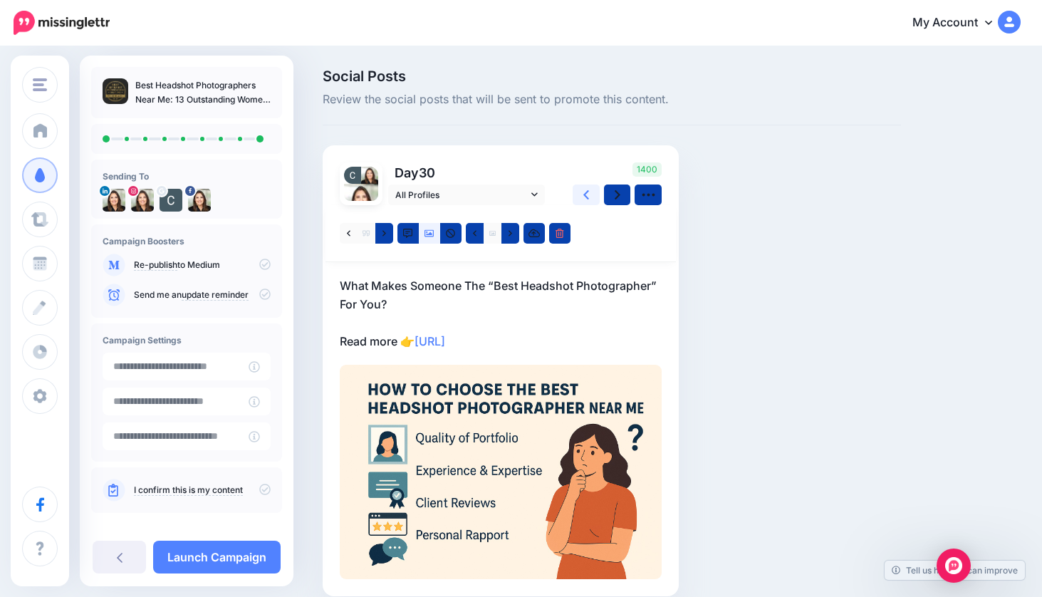
click at [587, 192] on icon at bounding box center [587, 194] width 6 height 9
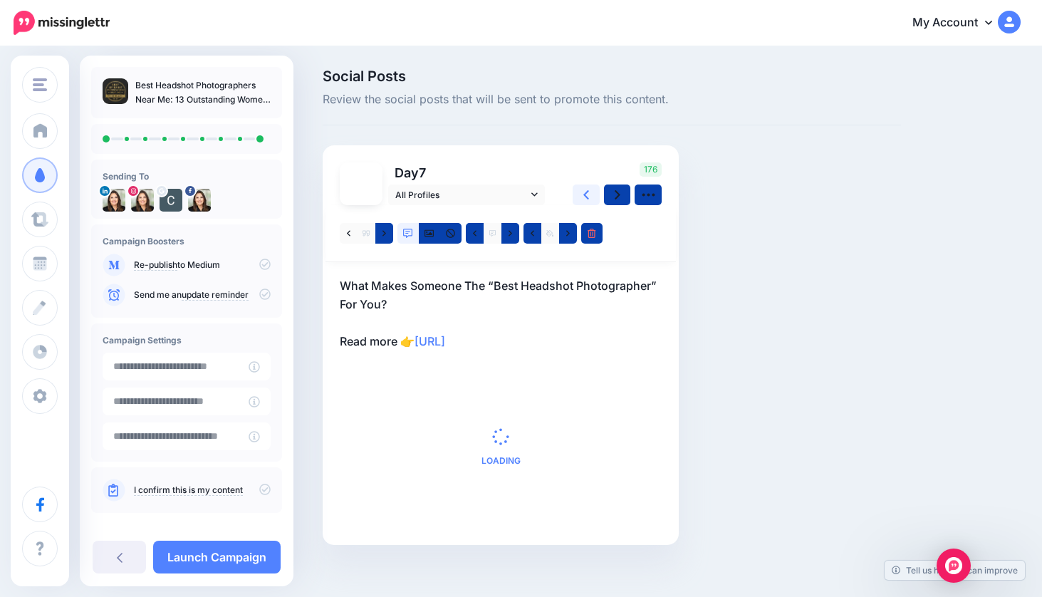
click at [587, 192] on icon at bounding box center [587, 194] width 6 height 9
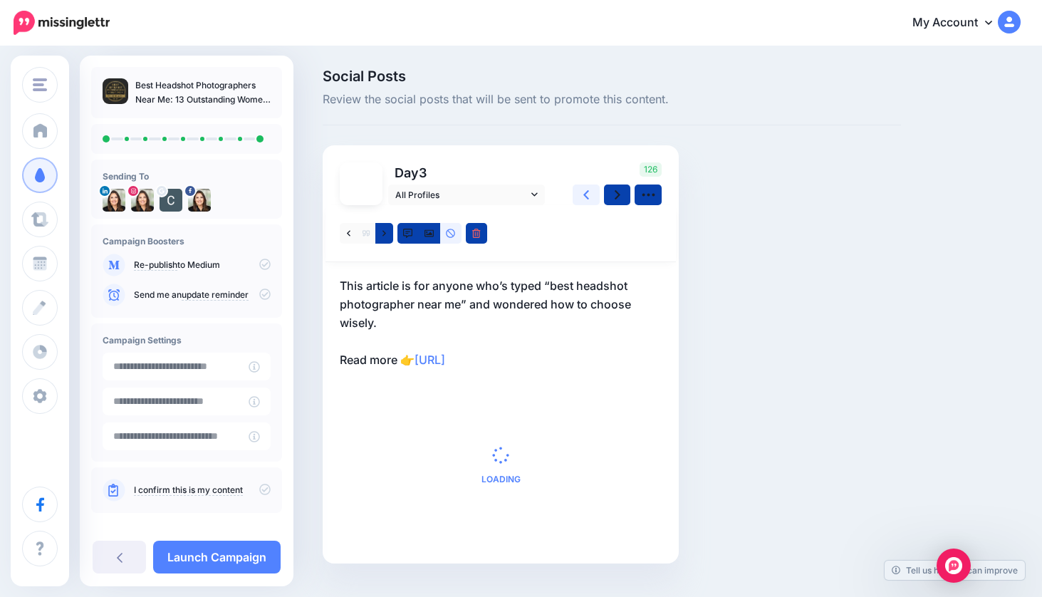
click at [587, 191] on icon at bounding box center [587, 194] width 6 height 9
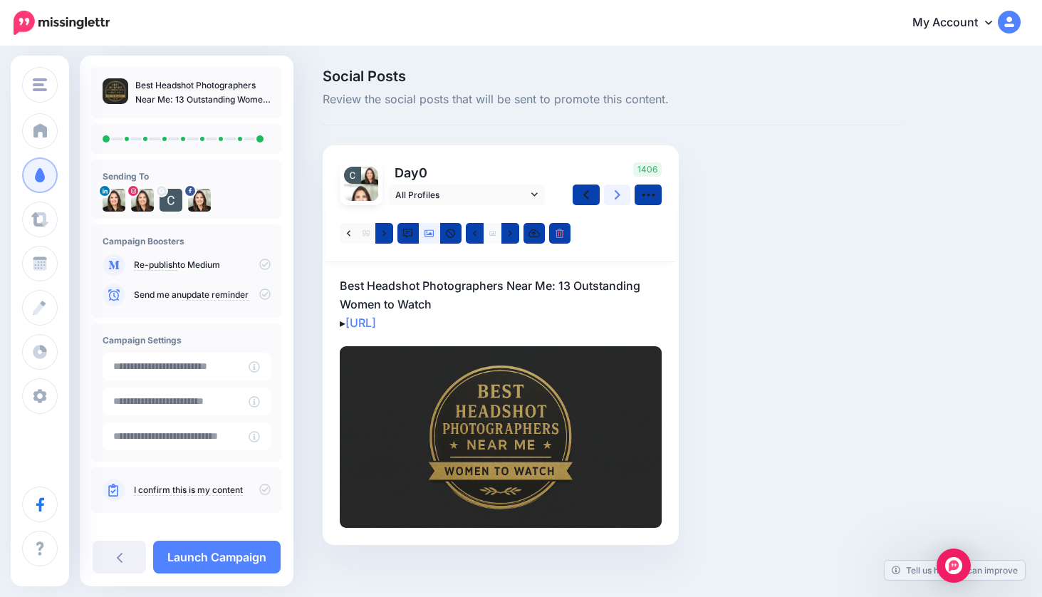
click at [619, 196] on icon at bounding box center [618, 194] width 6 height 15
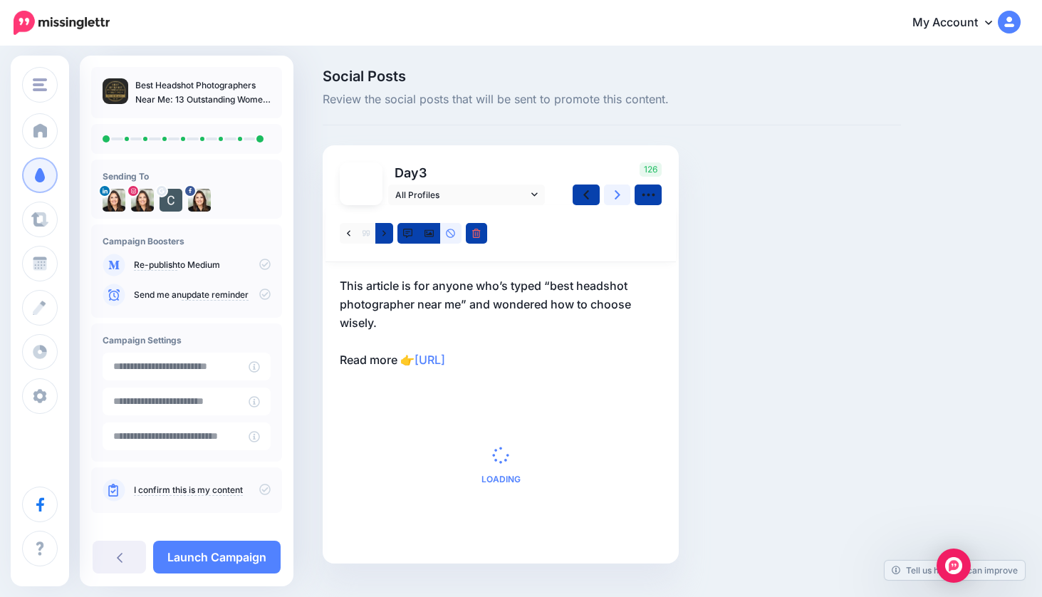
click at [619, 196] on icon at bounding box center [618, 194] width 6 height 15
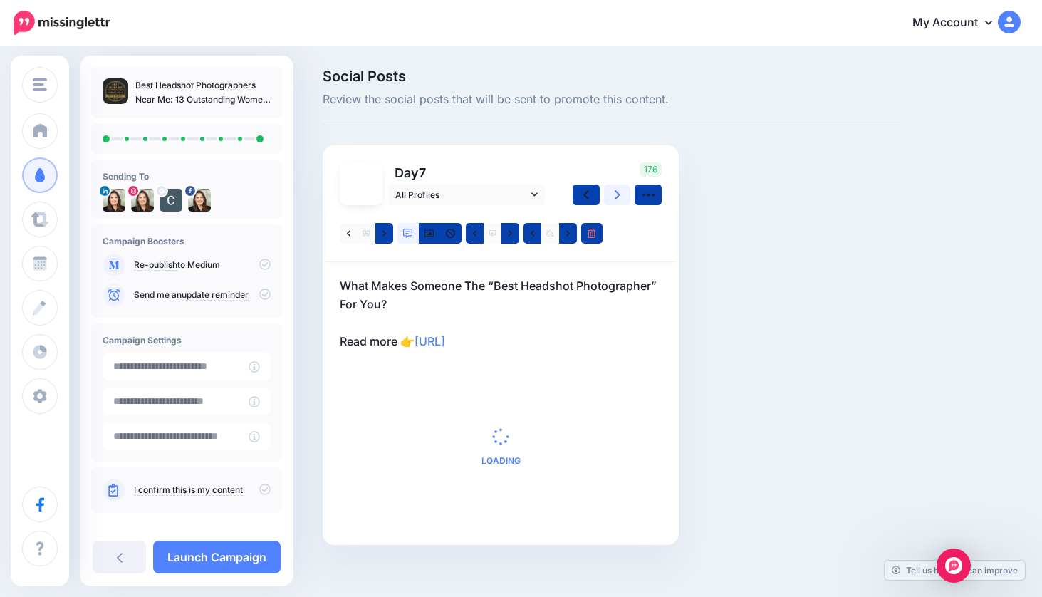
click at [619, 196] on icon at bounding box center [618, 194] width 6 height 15
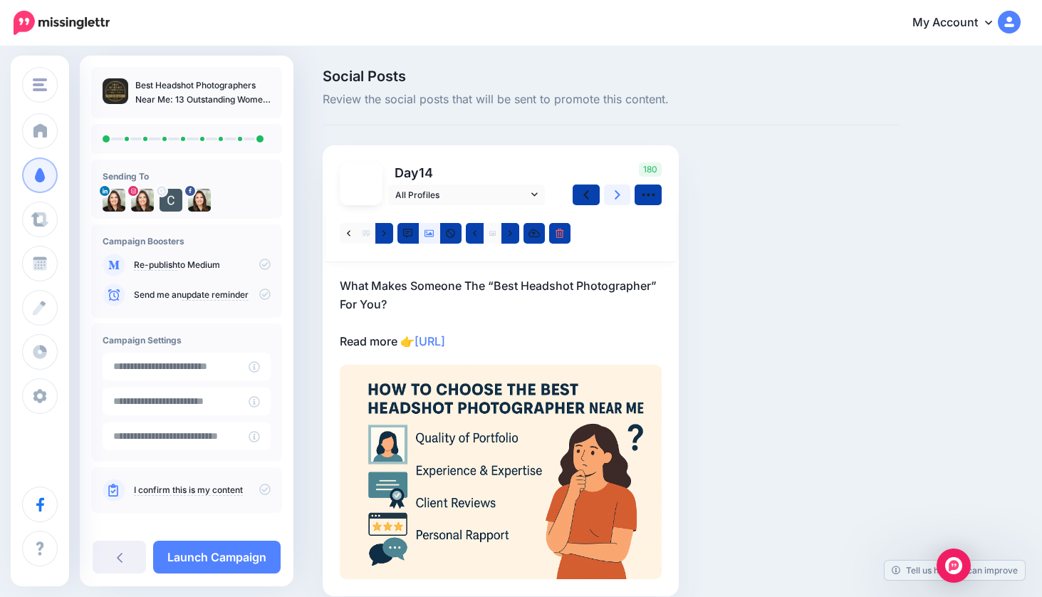
click at [617, 196] on icon at bounding box center [618, 194] width 6 height 9
click at [385, 232] on icon at bounding box center [385, 234] width 4 height 10
click at [384, 234] on icon at bounding box center [385, 233] width 4 height 6
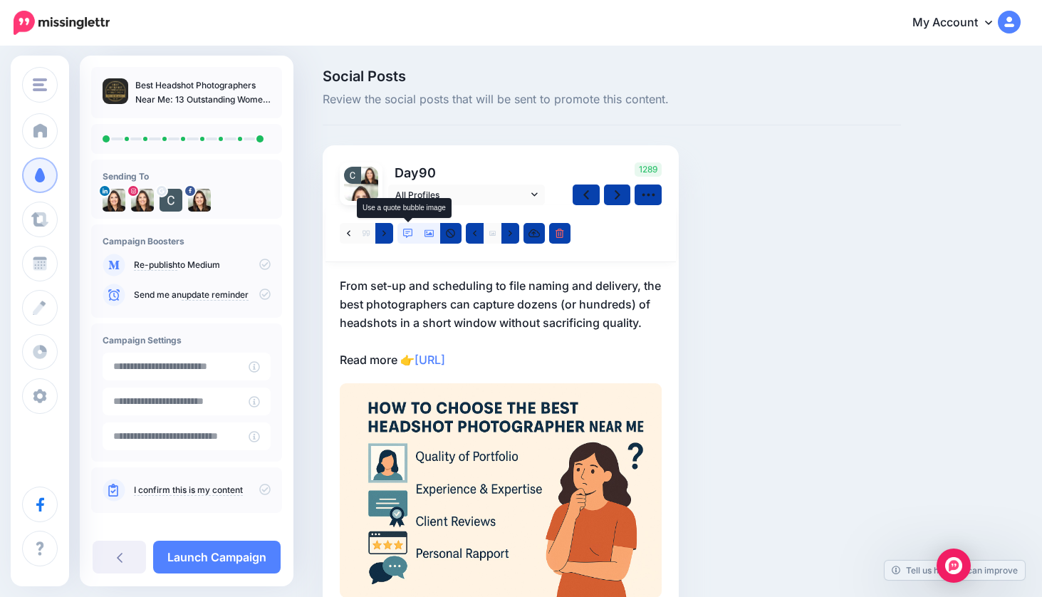
click at [411, 232] on icon at bounding box center [408, 234] width 10 height 10
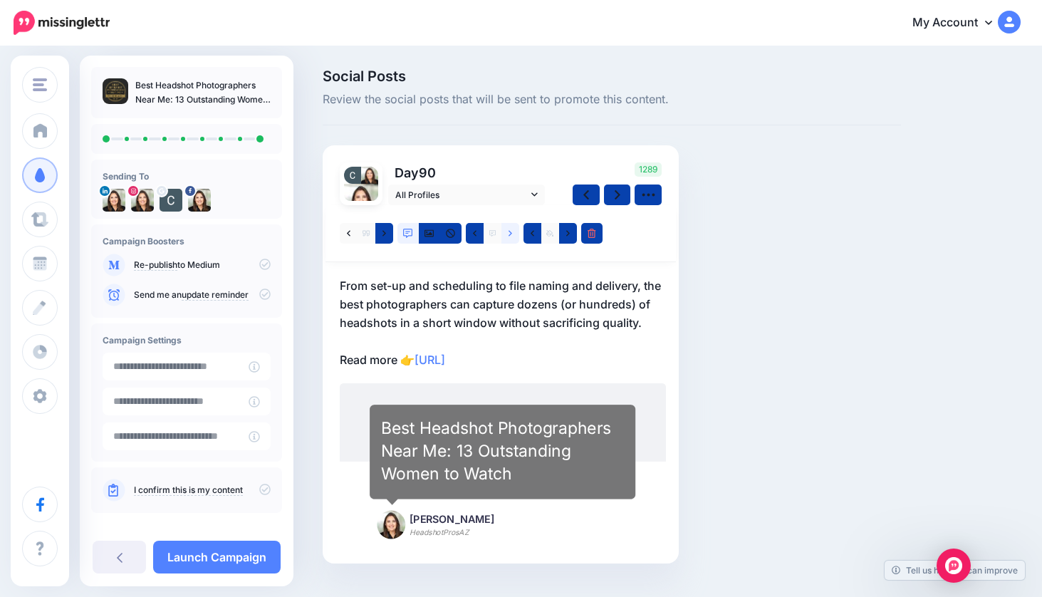
click at [513, 232] on link at bounding box center [511, 233] width 18 height 21
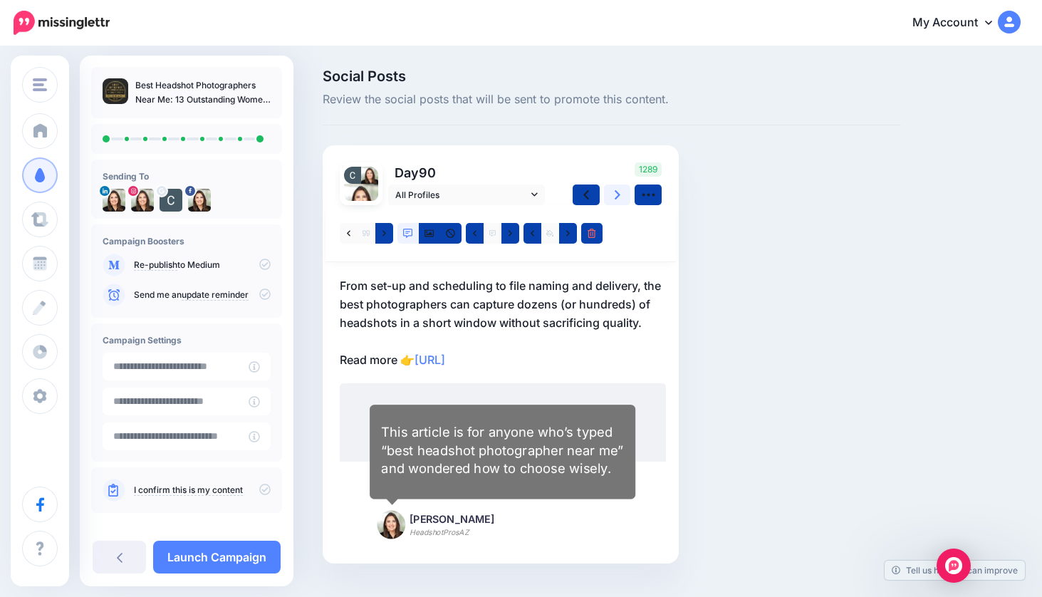
click at [619, 194] on icon at bounding box center [618, 194] width 6 height 9
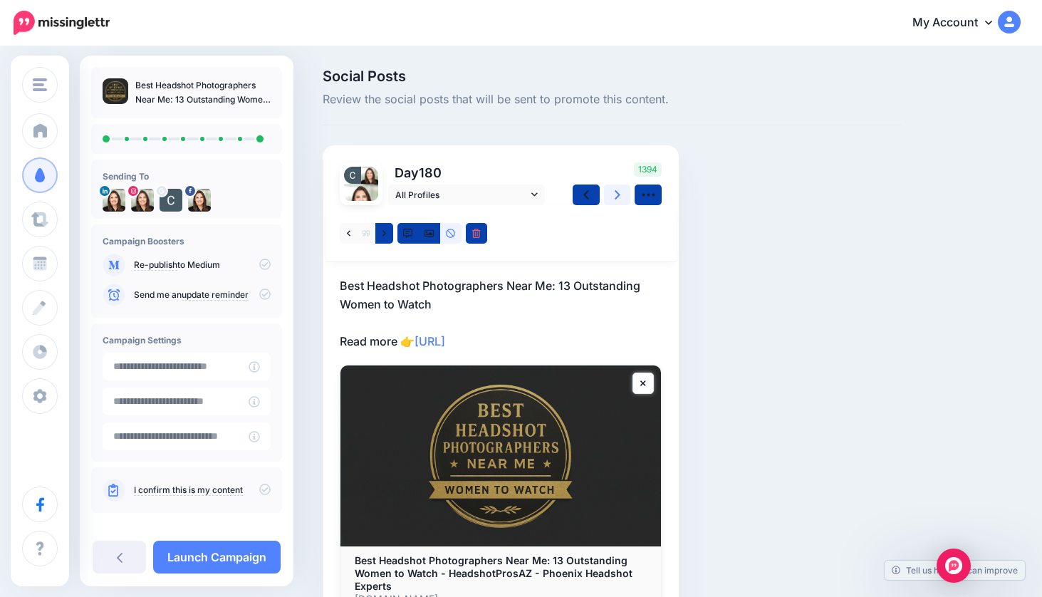
click at [617, 191] on icon at bounding box center [618, 194] width 6 height 15
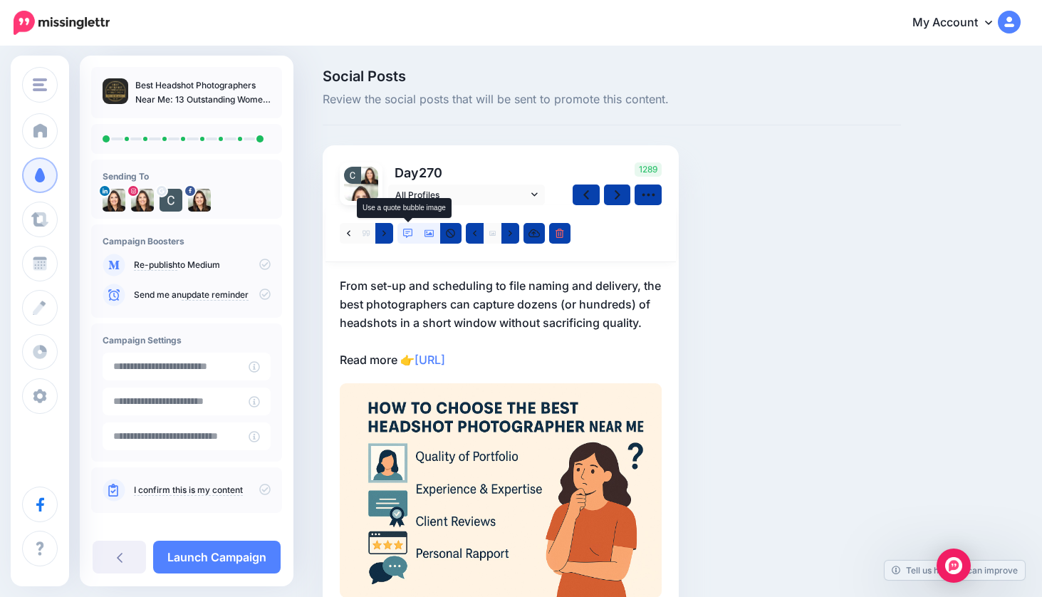
click at [408, 233] on icon at bounding box center [408, 234] width 10 height 10
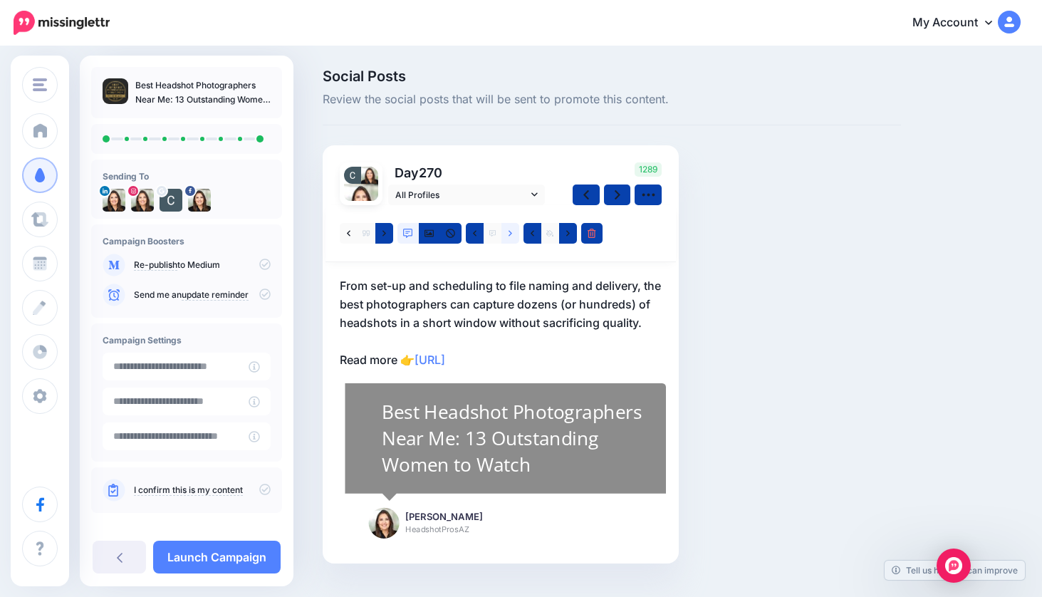
click at [512, 234] on icon at bounding box center [511, 233] width 4 height 6
click at [615, 191] on icon at bounding box center [618, 194] width 6 height 15
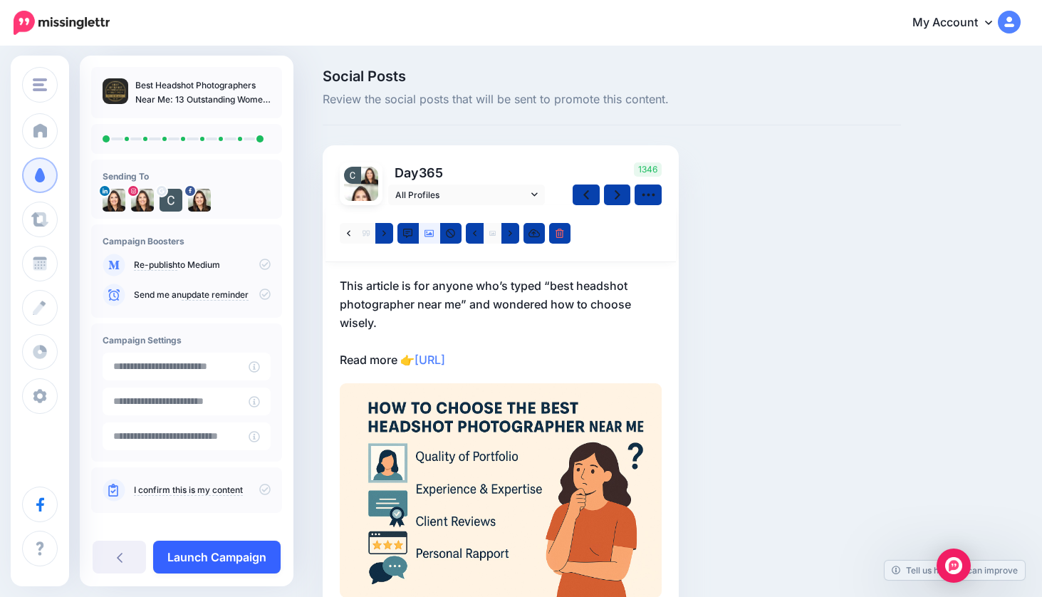
click at [209, 549] on link "Launch Campaign" at bounding box center [217, 557] width 128 height 33
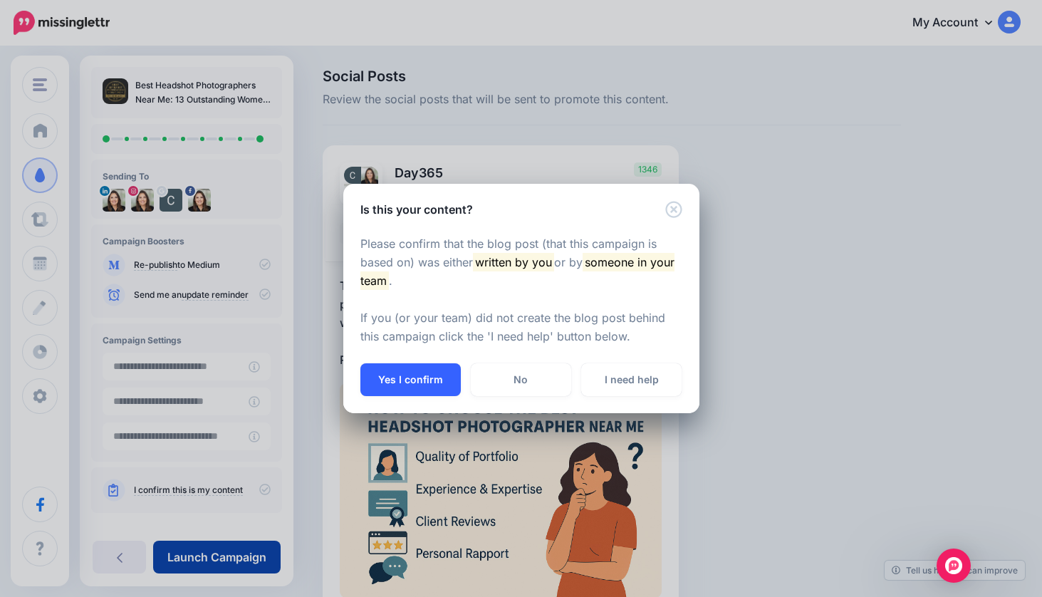
click at [423, 378] on button "Yes I confirm" at bounding box center [411, 379] width 100 height 33
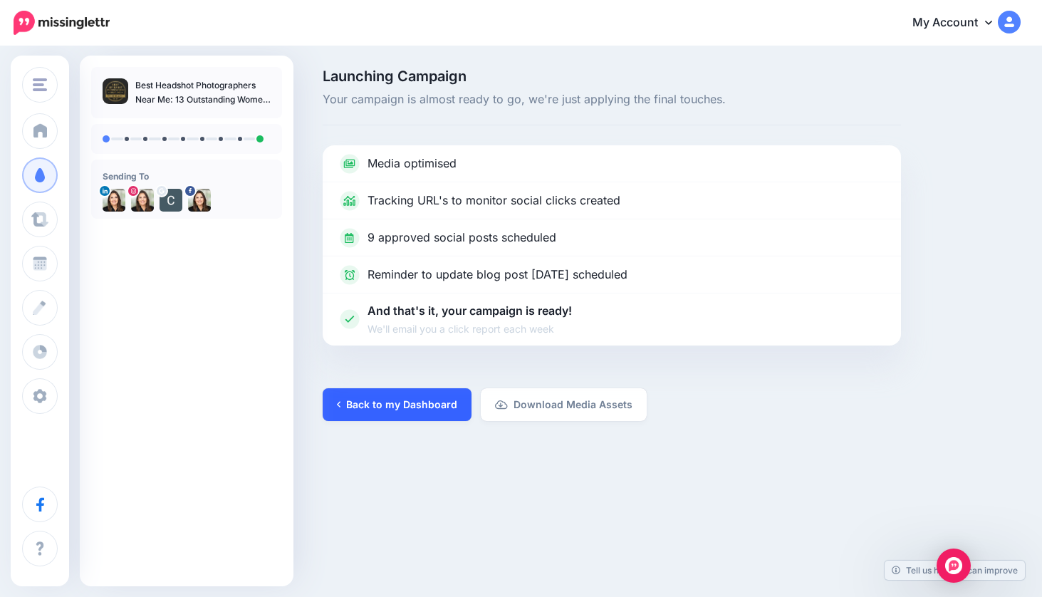
click at [383, 406] on link "Back to my Dashboard" at bounding box center [397, 404] width 149 height 33
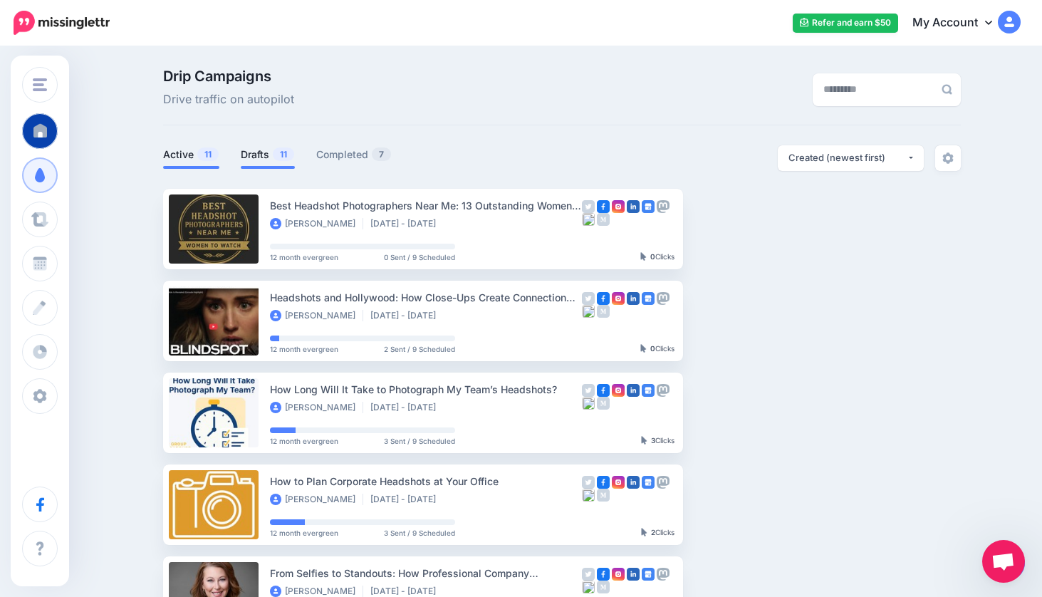
click at [269, 157] on link "Drafts 11" at bounding box center [268, 154] width 54 height 17
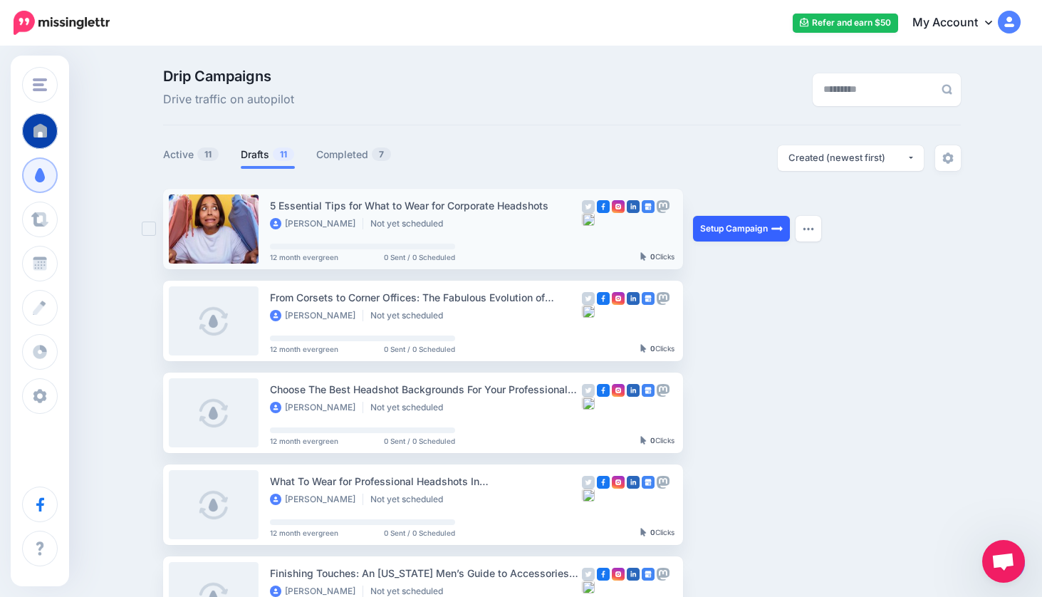
click at [738, 229] on link "Setup Campaign" at bounding box center [741, 229] width 97 height 26
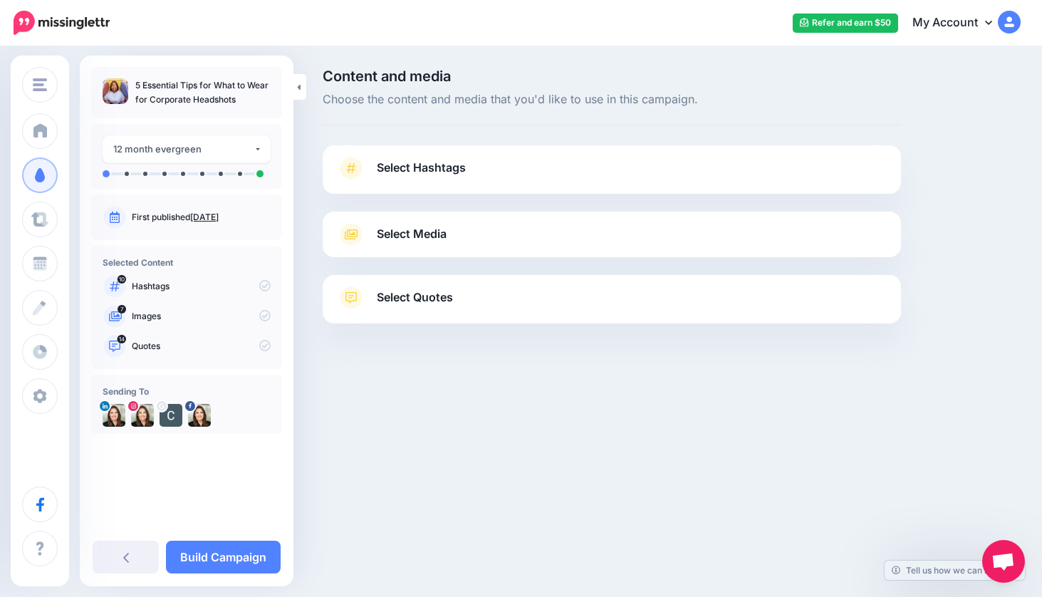
click at [522, 232] on link "Select Media" at bounding box center [612, 234] width 550 height 23
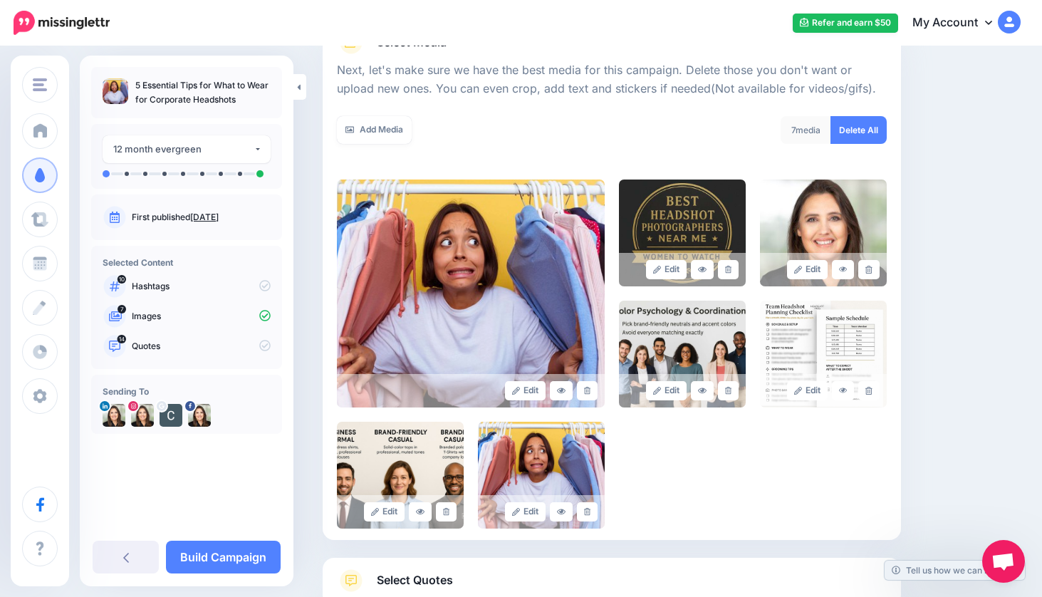
scroll to position [182, 0]
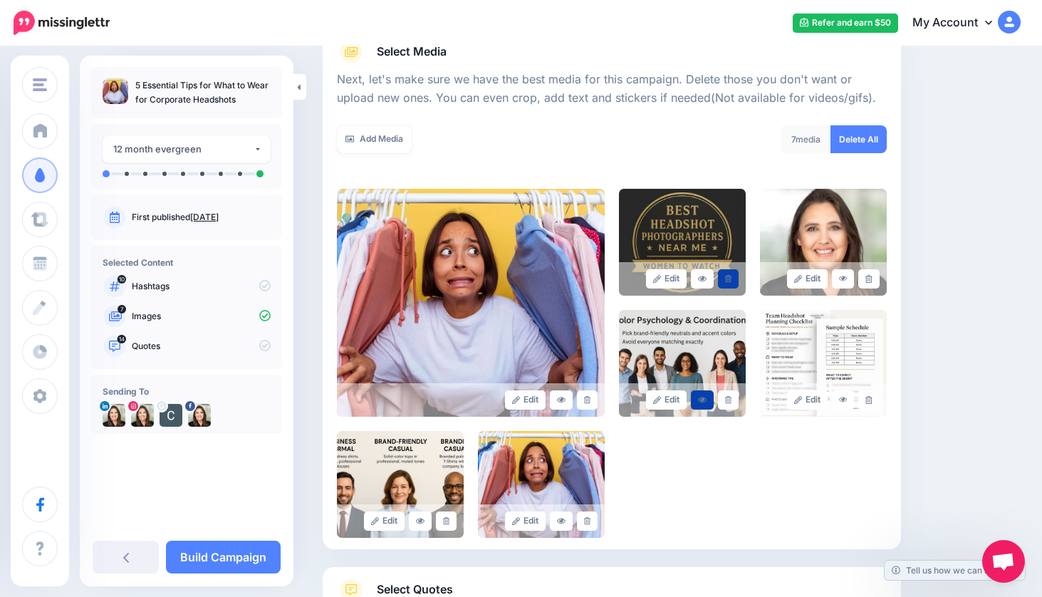
click at [726, 117] on div at bounding box center [612, 117] width 550 height 18
click at [590, 519] on icon at bounding box center [587, 521] width 6 height 8
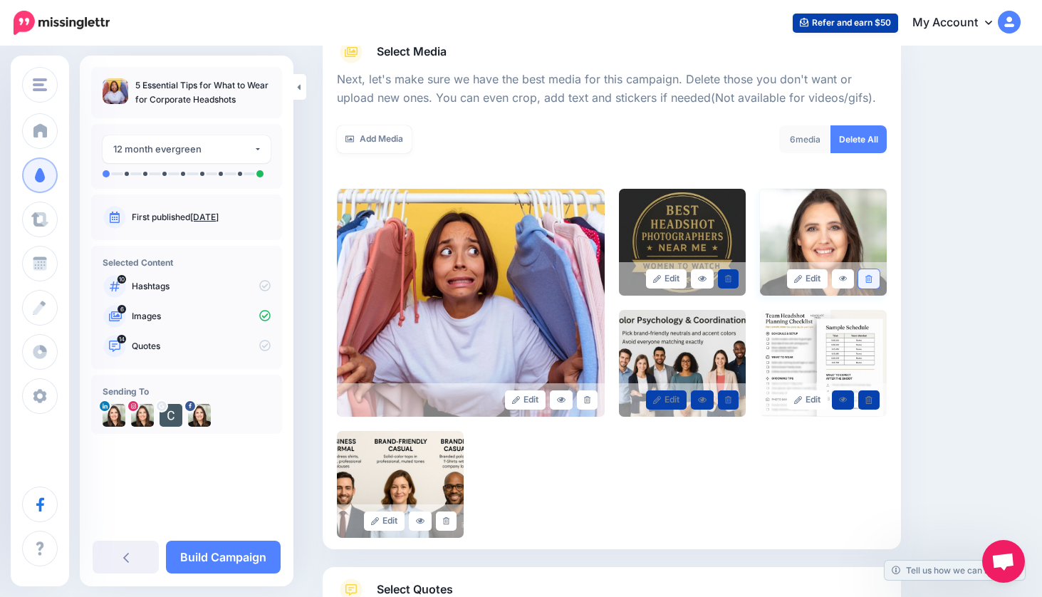
click at [875, 276] on link at bounding box center [869, 278] width 21 height 19
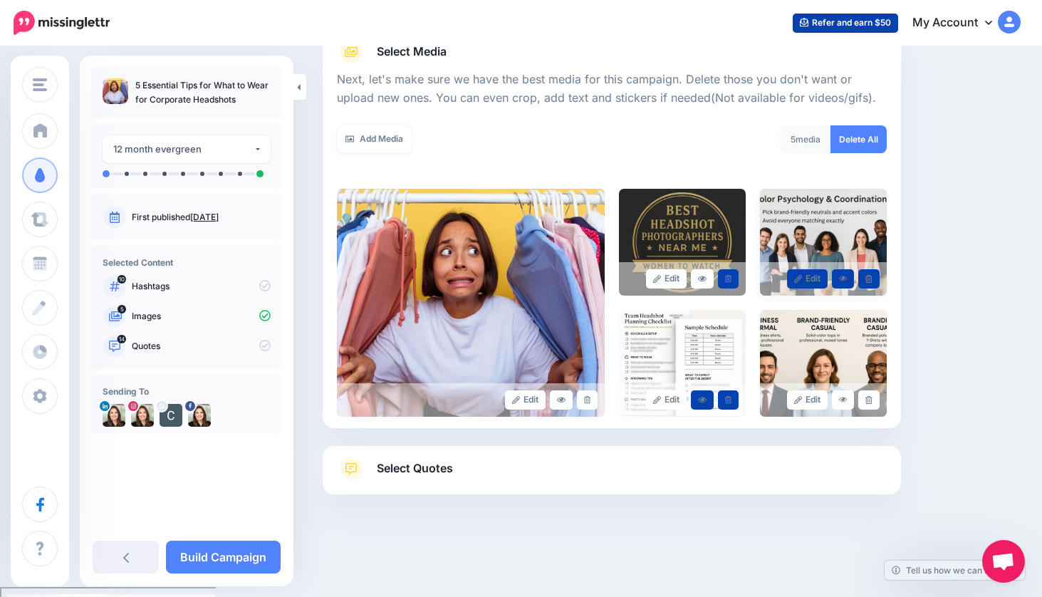
scroll to position [172, 0]
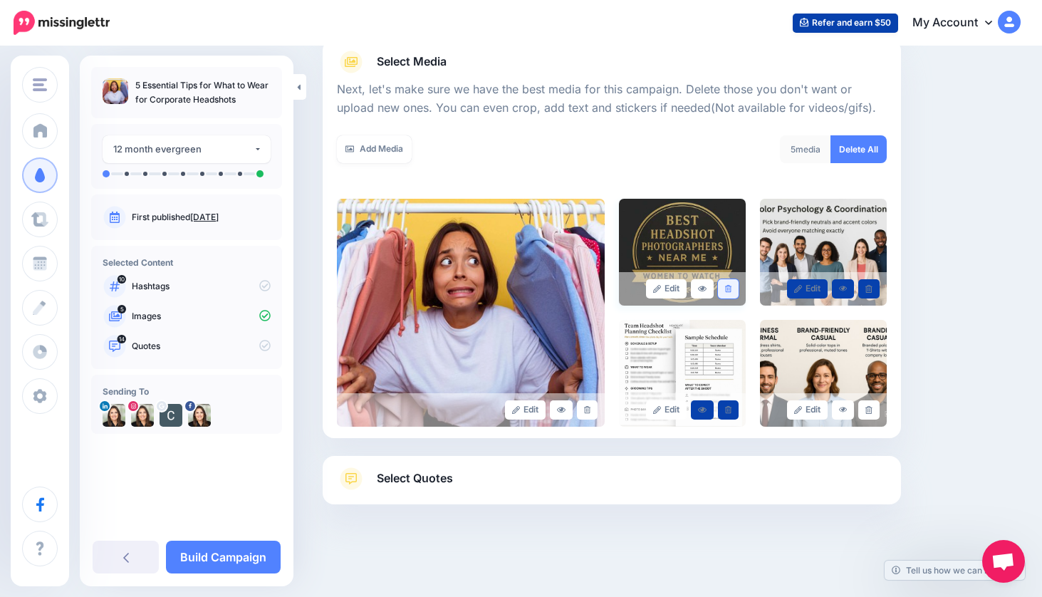
click at [730, 288] on icon at bounding box center [728, 289] width 6 height 8
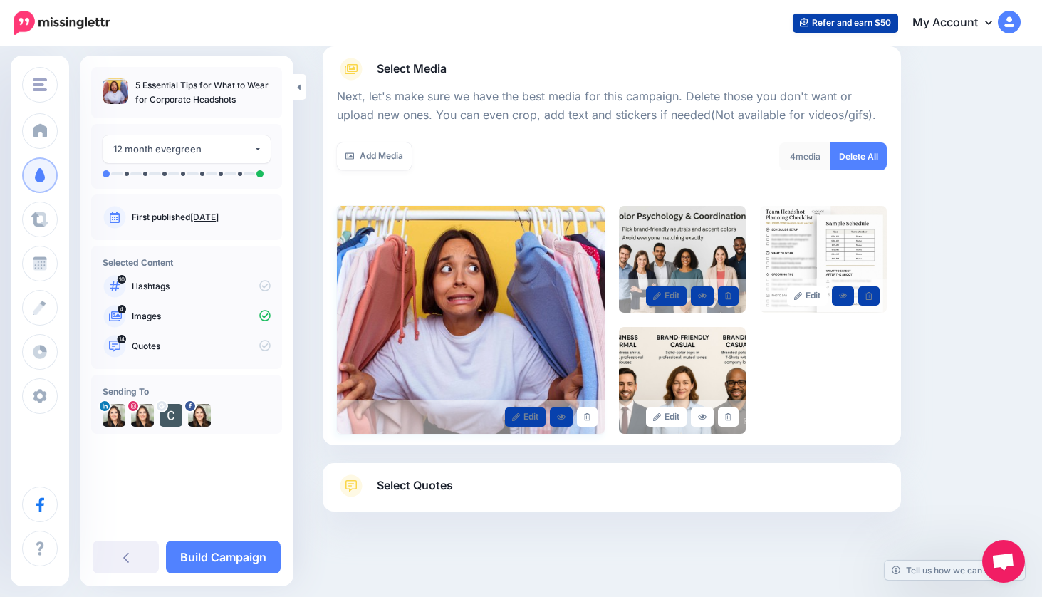
scroll to position [0, 0]
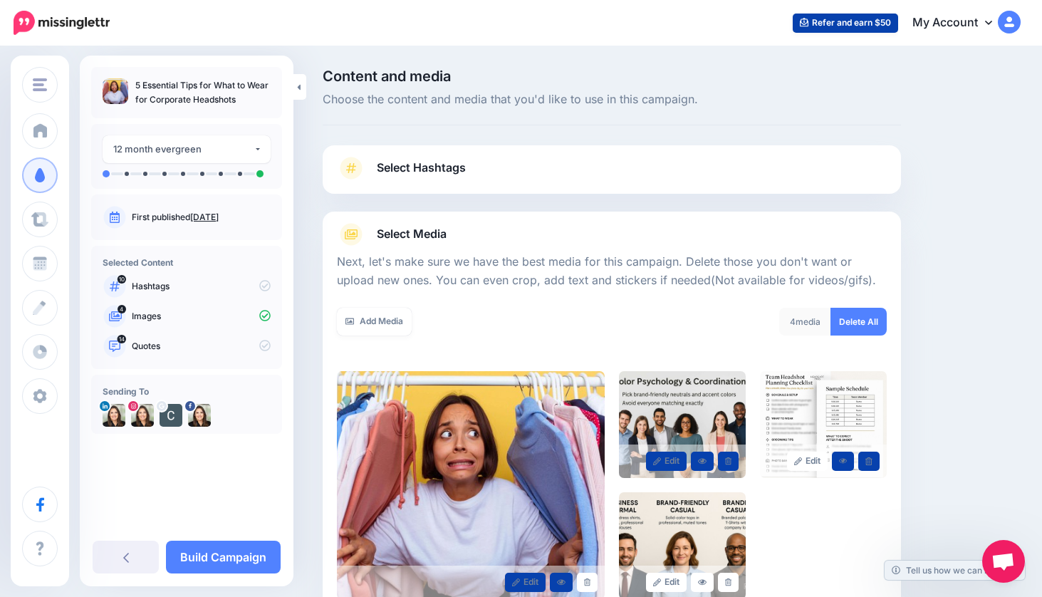
click at [555, 158] on link "Select Hashtags" at bounding box center [612, 175] width 550 height 37
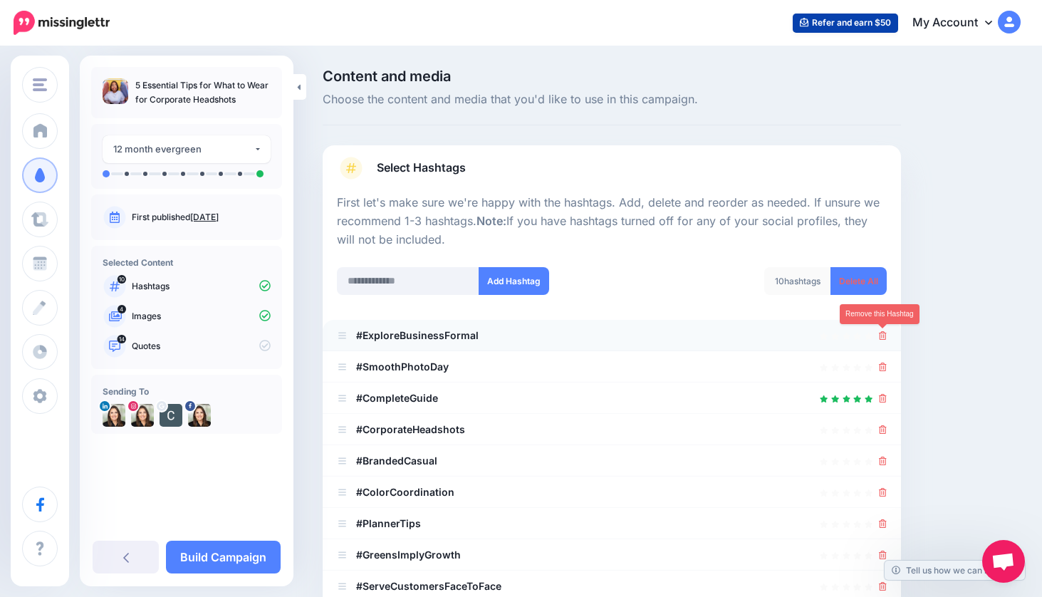
click at [882, 332] on icon at bounding box center [883, 335] width 8 height 9
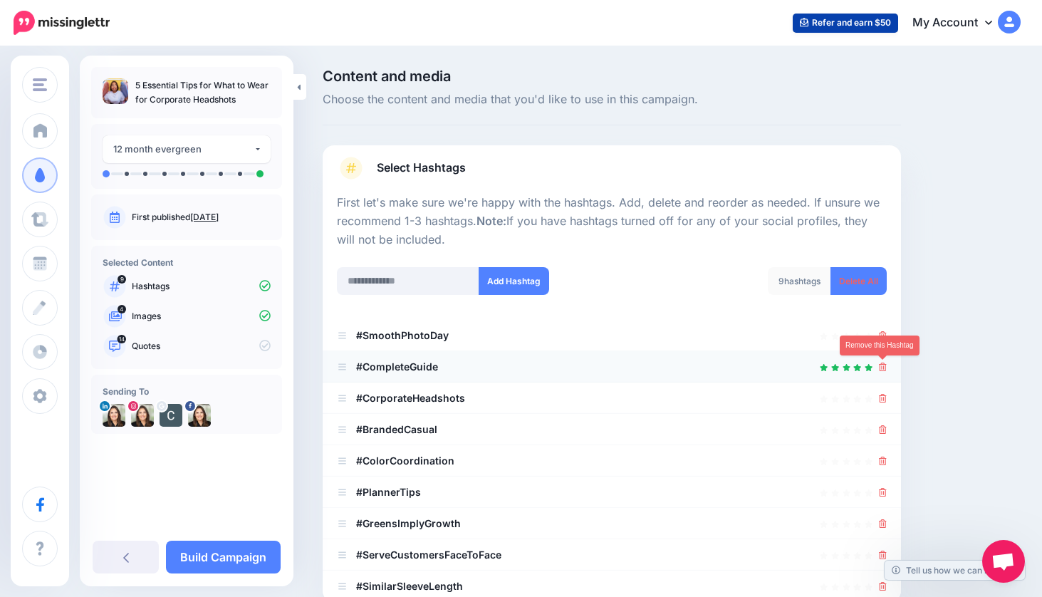
click at [881, 364] on icon at bounding box center [883, 367] width 8 height 9
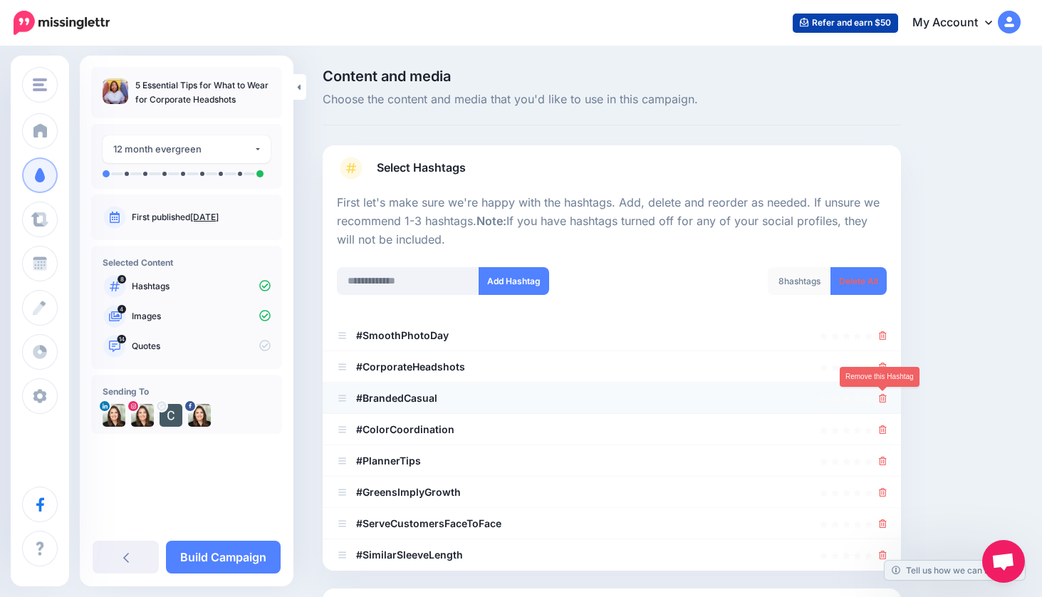
click at [883, 397] on icon at bounding box center [883, 398] width 8 height 9
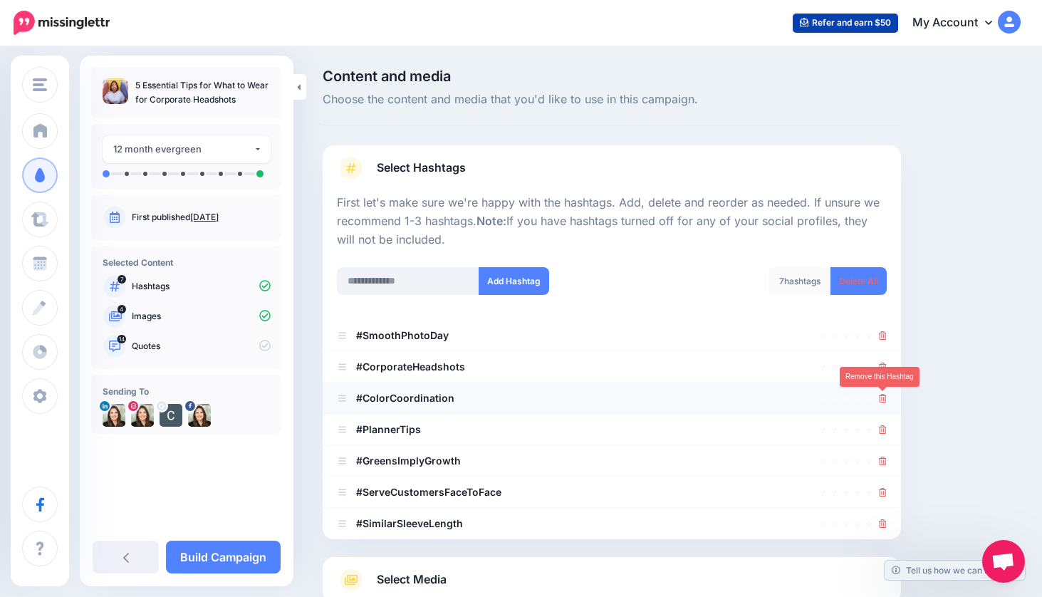
click at [884, 398] on icon at bounding box center [883, 398] width 8 height 9
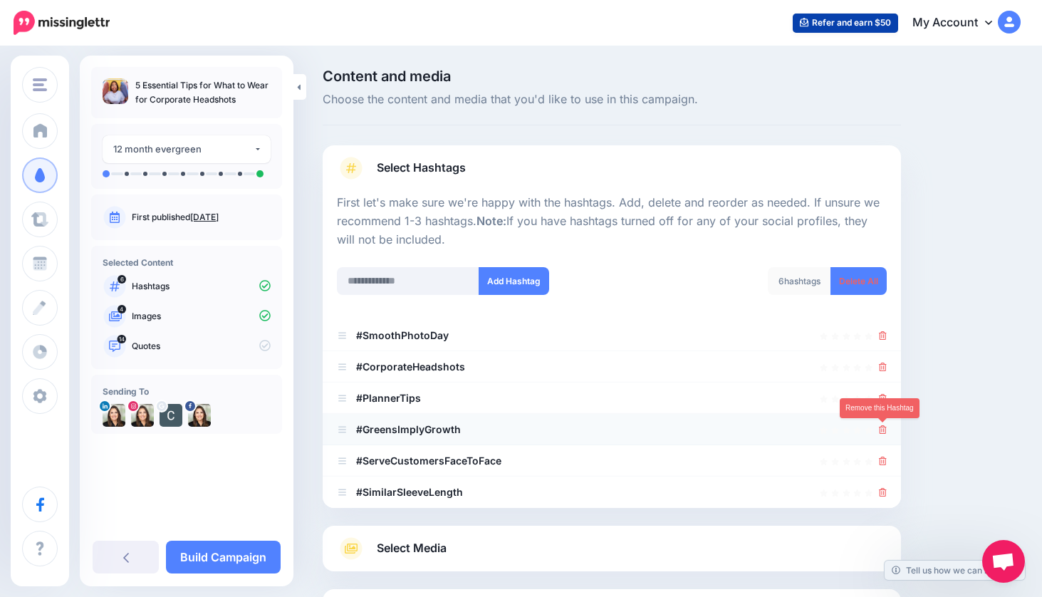
click at [883, 428] on icon at bounding box center [883, 429] width 8 height 9
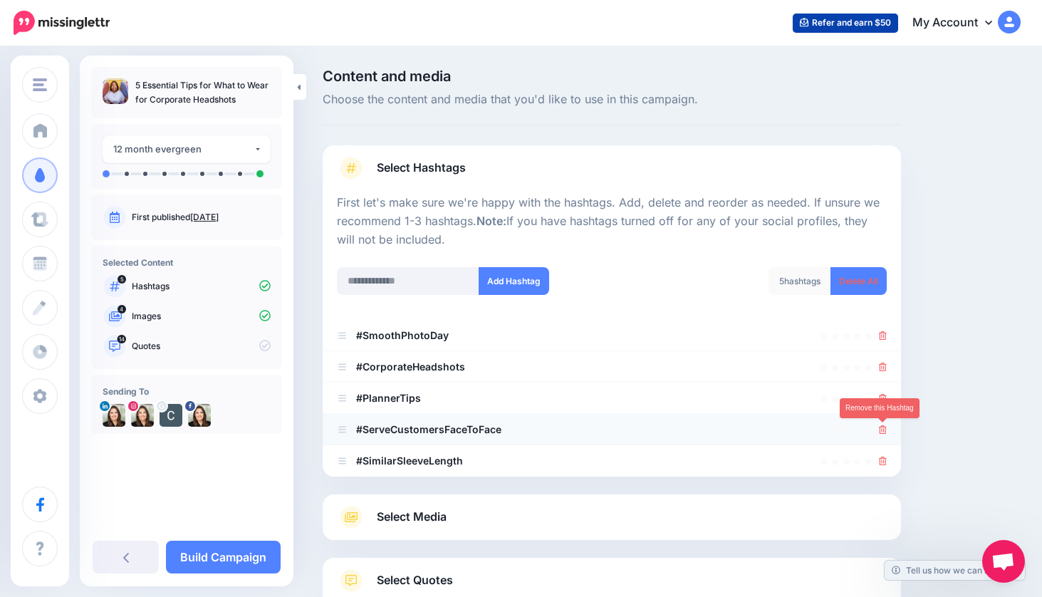
click at [883, 430] on icon at bounding box center [883, 429] width 8 height 9
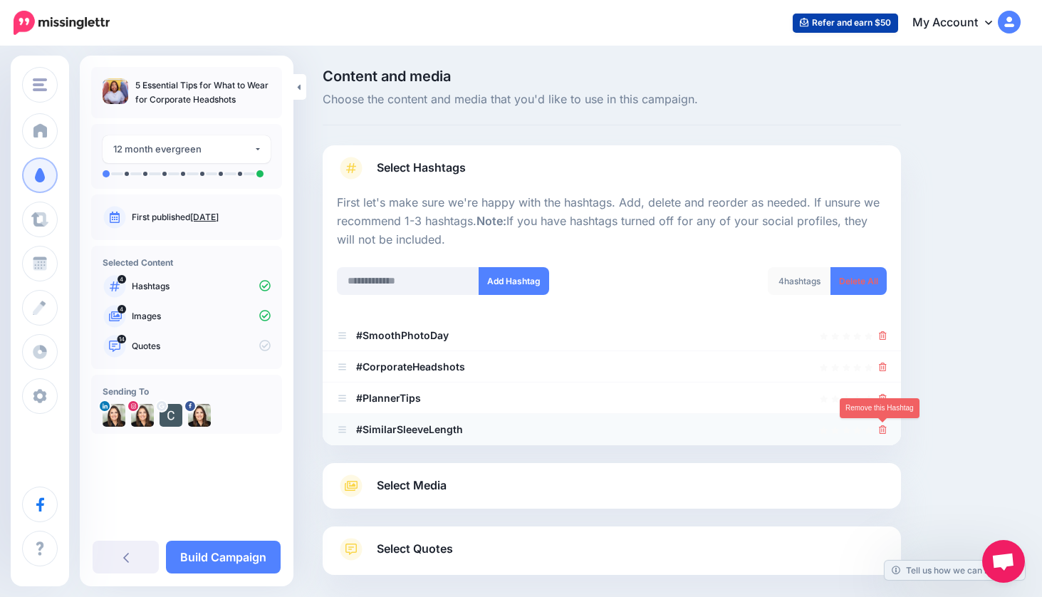
click at [884, 430] on icon at bounding box center [883, 429] width 8 height 9
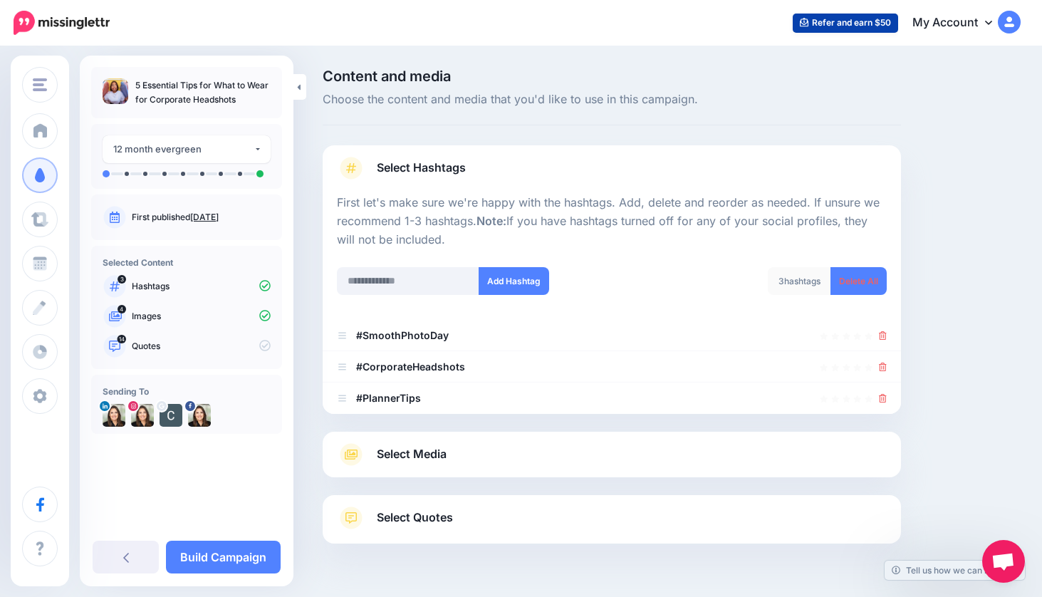
scroll to position [58, 0]
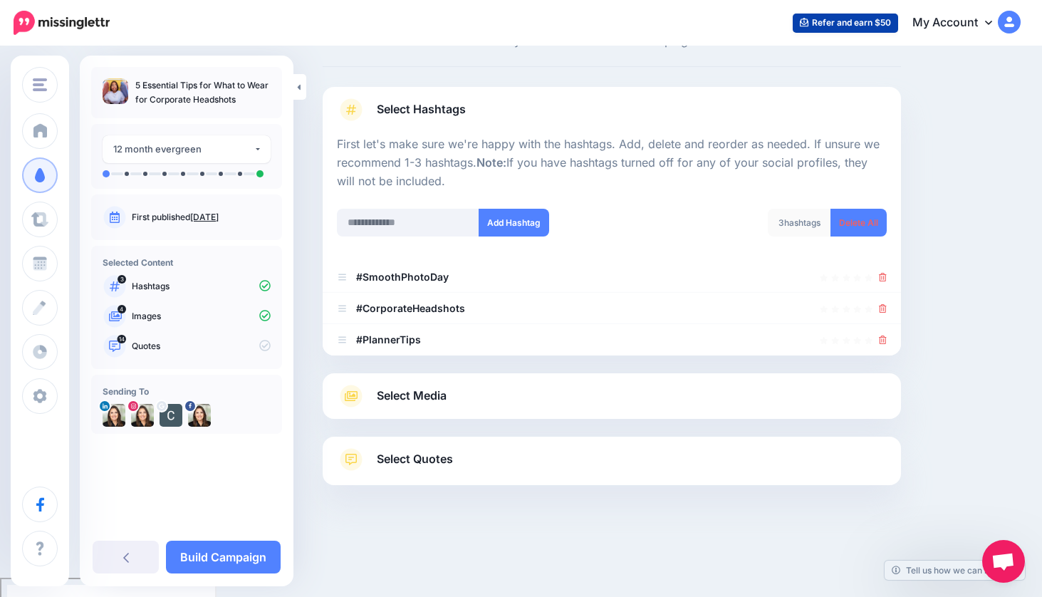
click at [624, 465] on link "Select Quotes" at bounding box center [612, 466] width 550 height 37
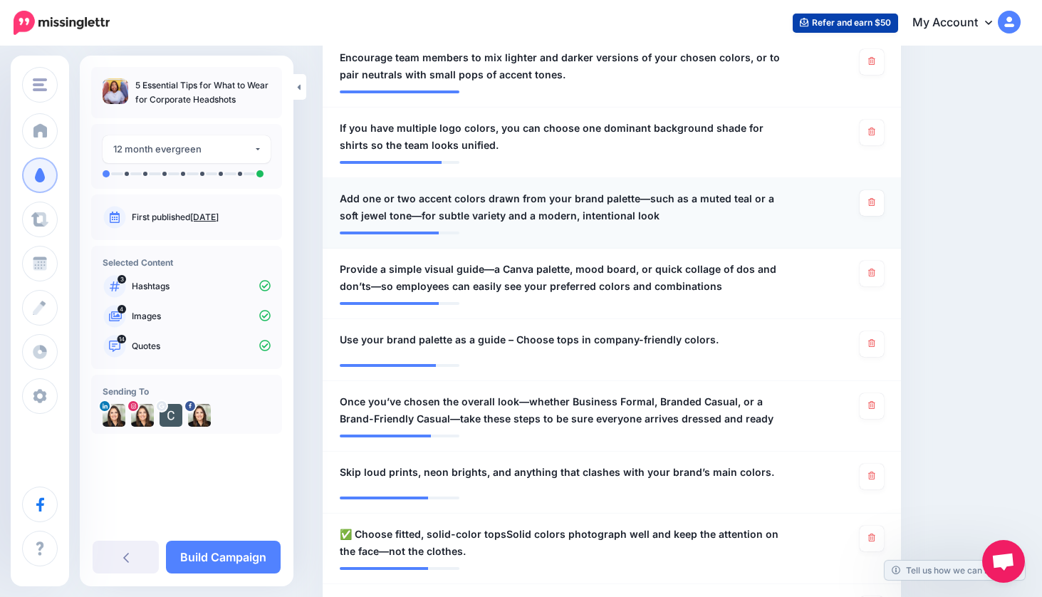
scroll to position [462, 0]
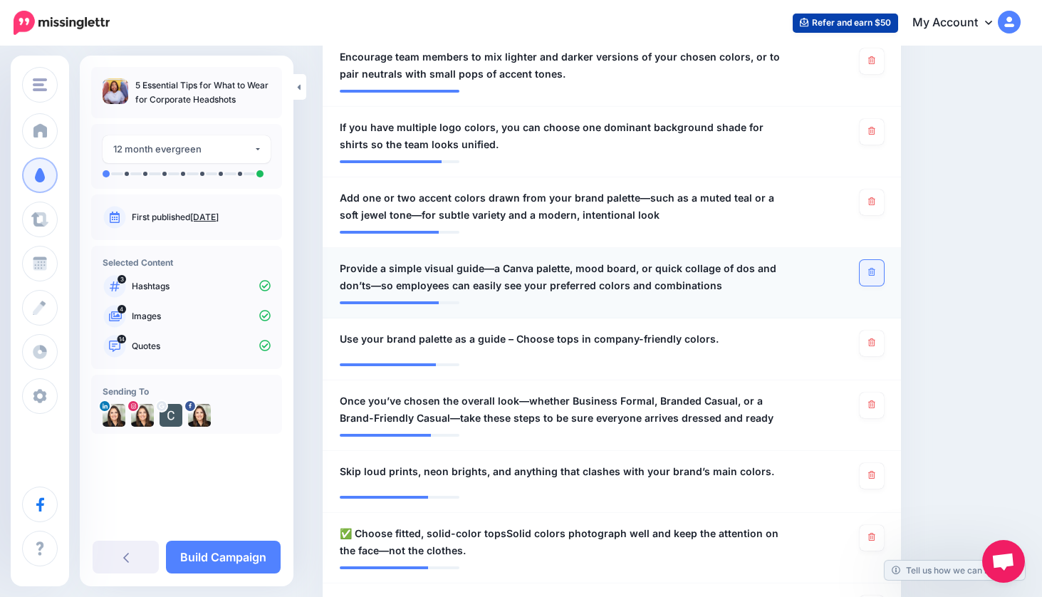
click at [876, 274] on link at bounding box center [872, 273] width 24 height 26
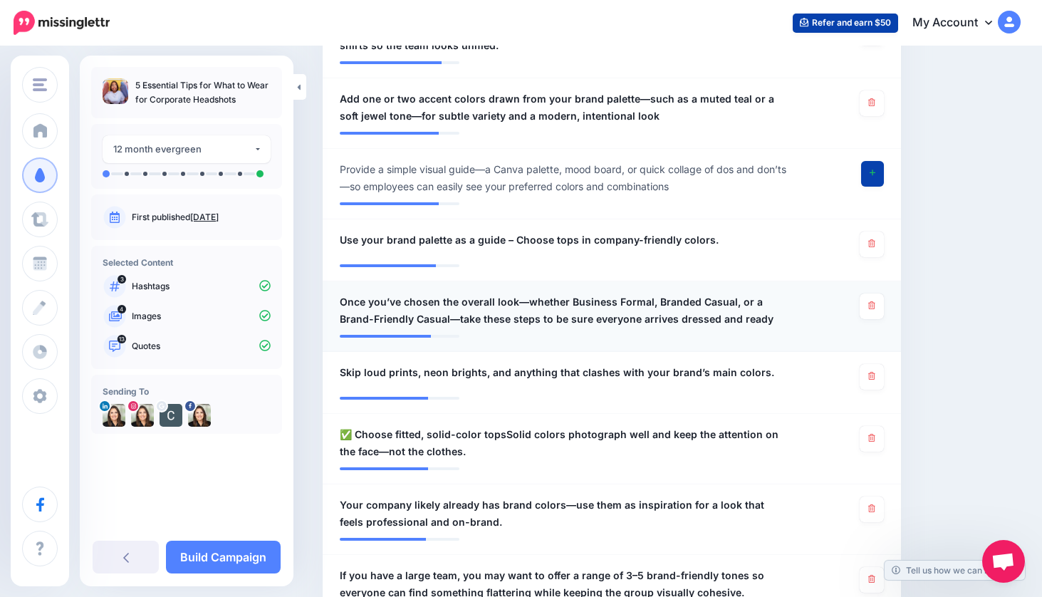
scroll to position [579, 0]
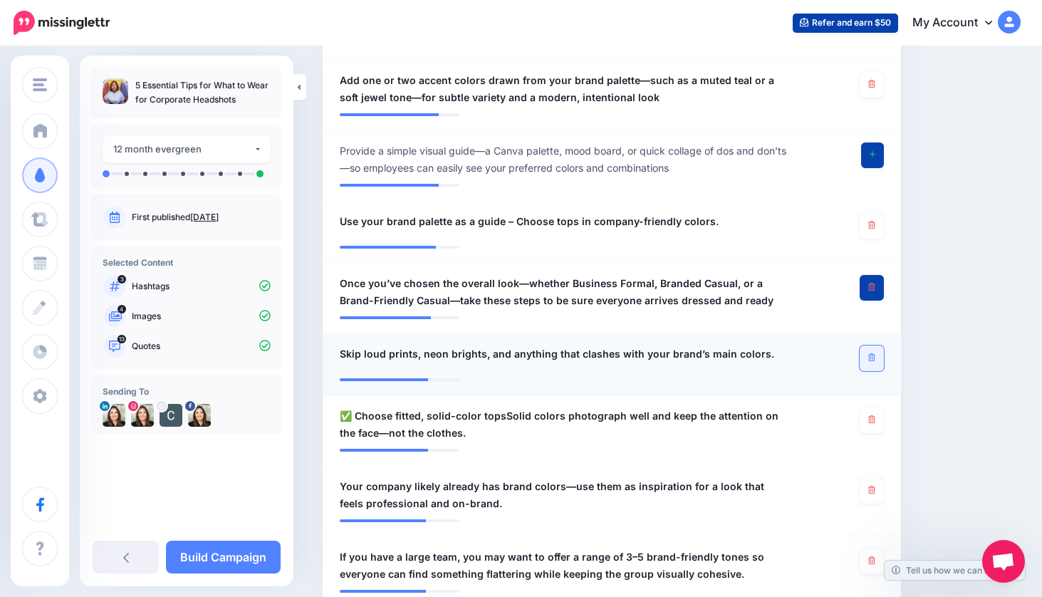
click at [868, 353] on icon at bounding box center [871, 357] width 6 height 8
click at [873, 353] on icon at bounding box center [873, 357] width 6 height 8
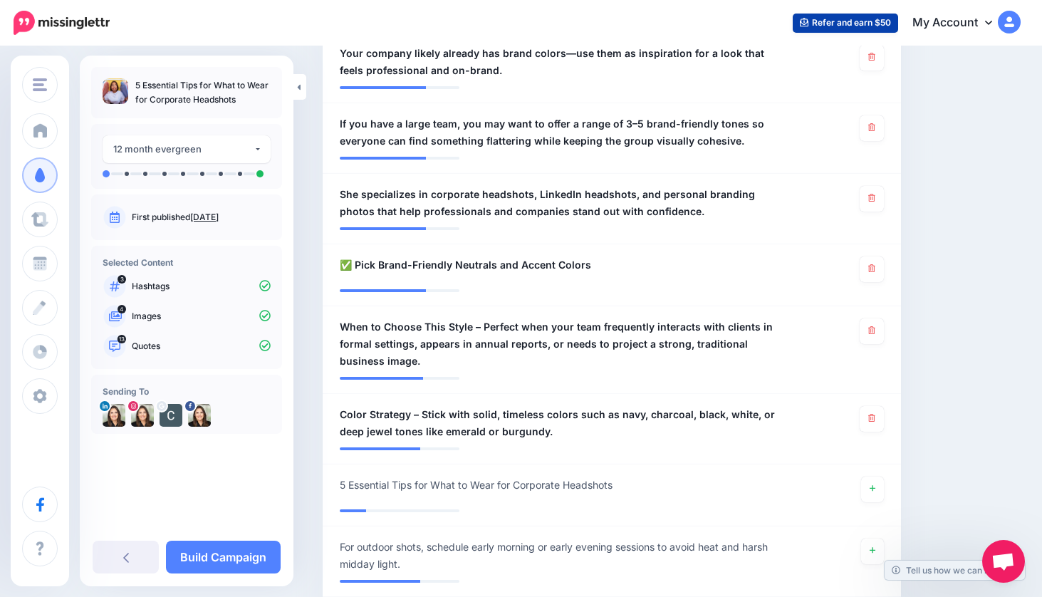
scroll to position [1012, 0]
click at [873, 331] on icon at bounding box center [871, 330] width 6 height 8
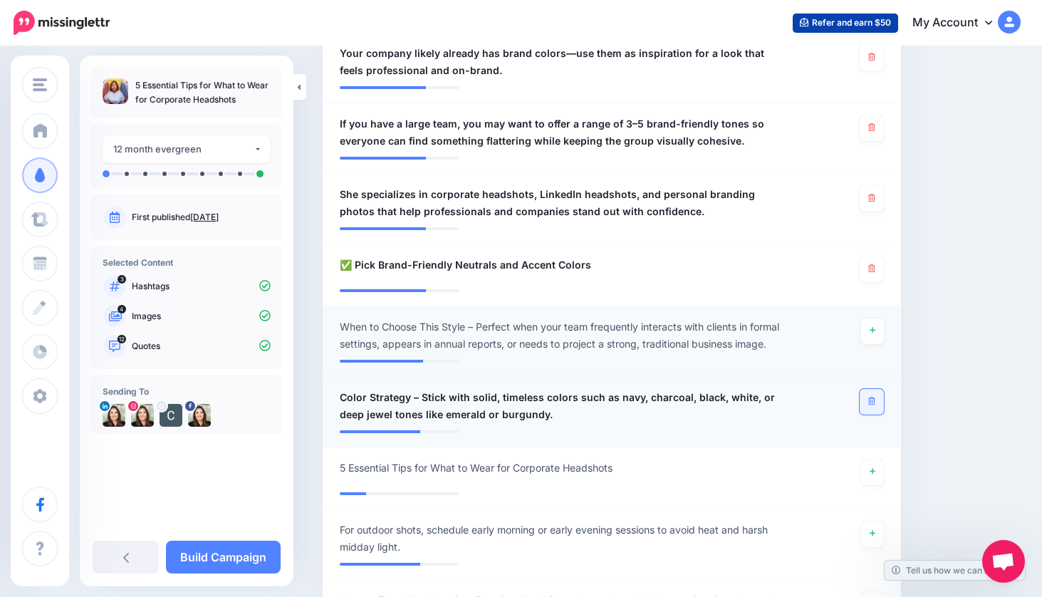
click at [873, 400] on icon at bounding box center [871, 401] width 6 height 8
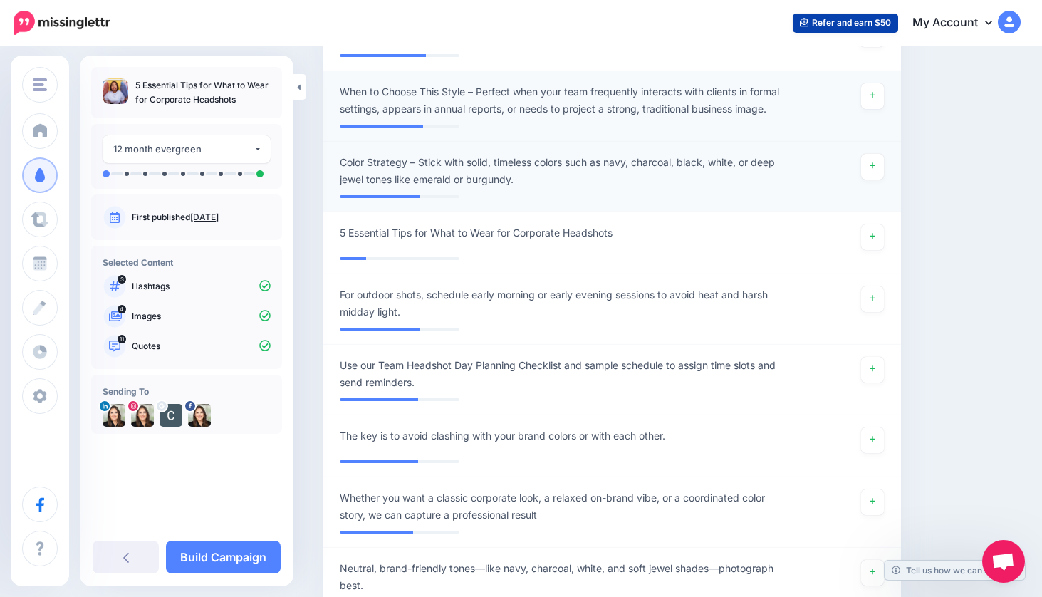
scroll to position [1257, 0]
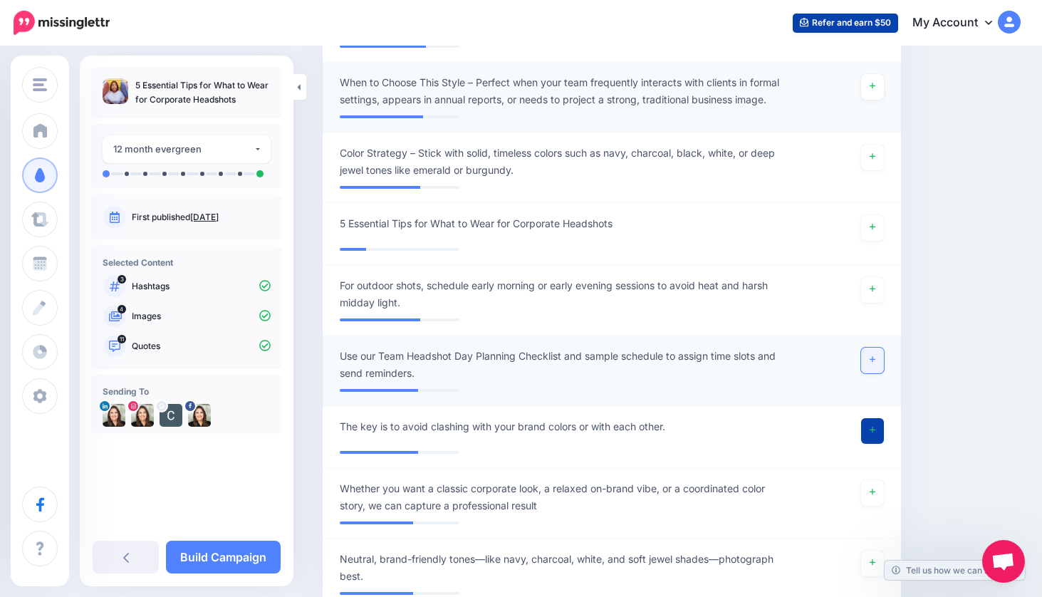
click at [873, 361] on icon at bounding box center [873, 360] width 6 height 6
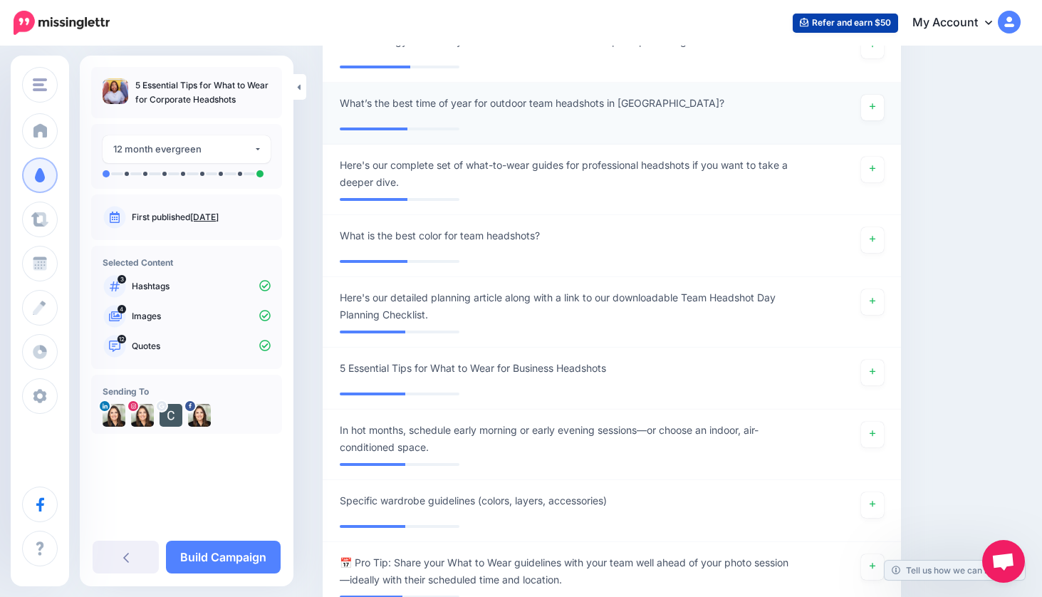
scroll to position [1849, 0]
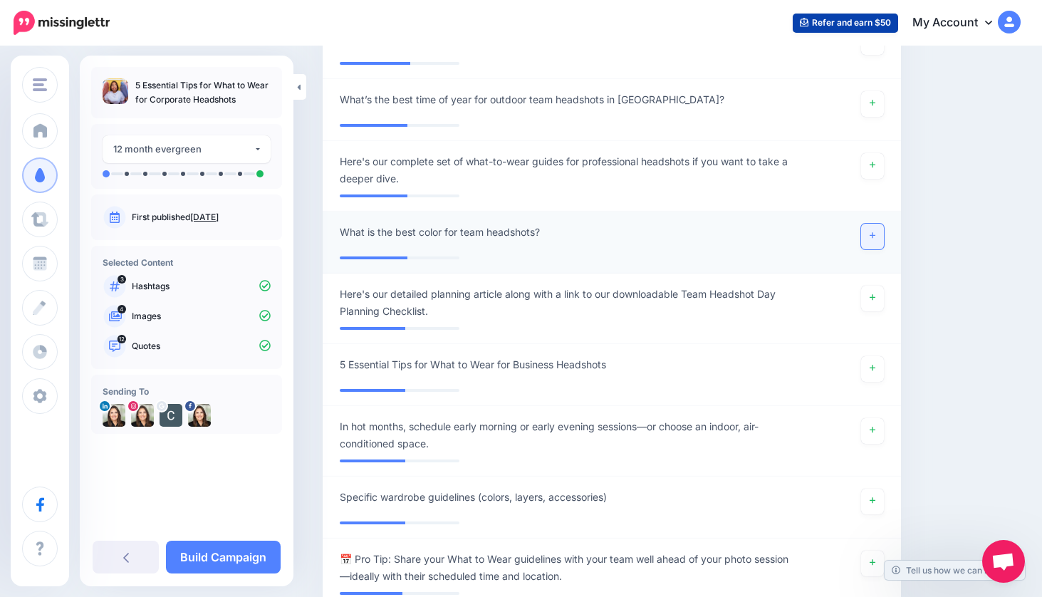
click at [873, 236] on icon at bounding box center [873, 236] width 6 height 8
click at [870, 370] on icon at bounding box center [873, 368] width 6 height 8
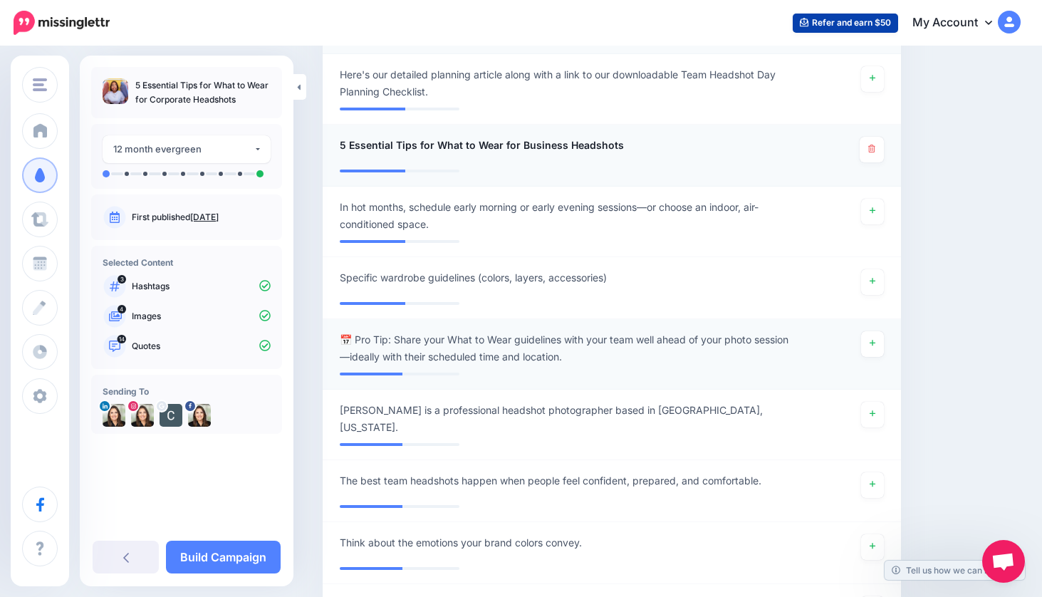
scroll to position [2082, 0]
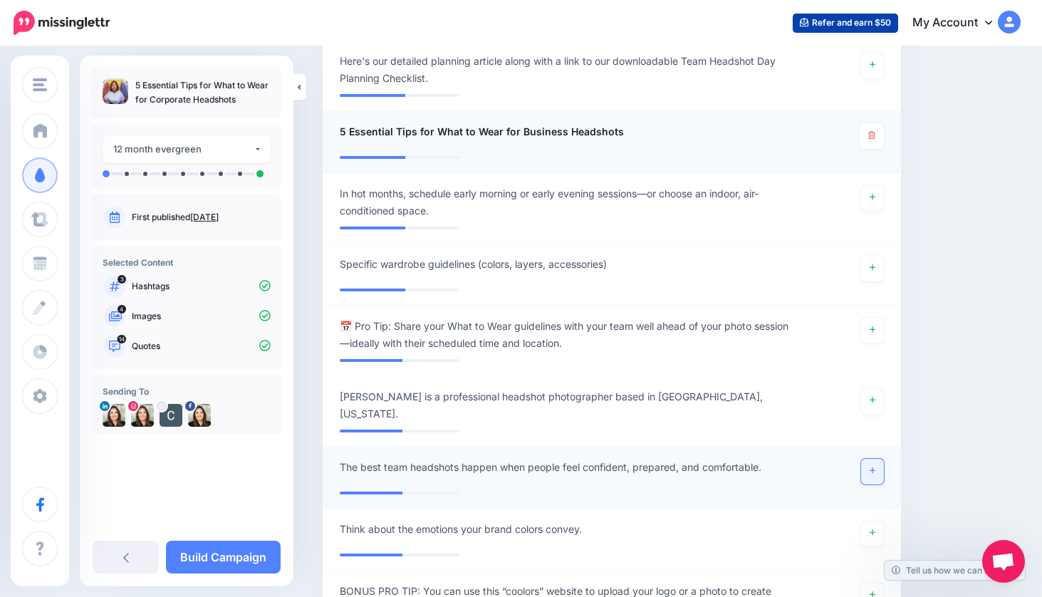
click at [876, 459] on link at bounding box center [872, 472] width 23 height 26
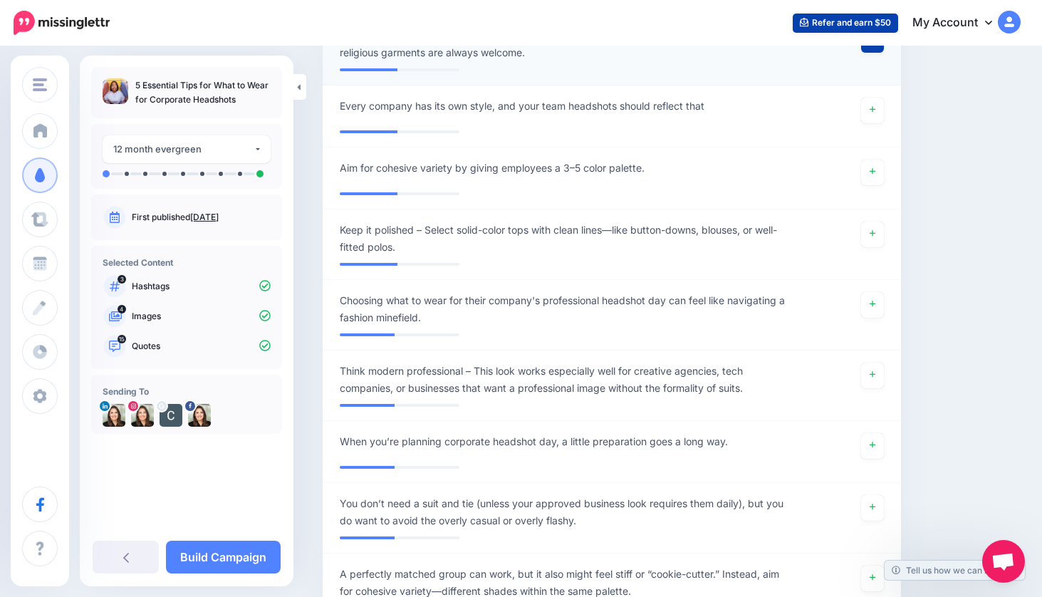
scroll to position [2780, 0]
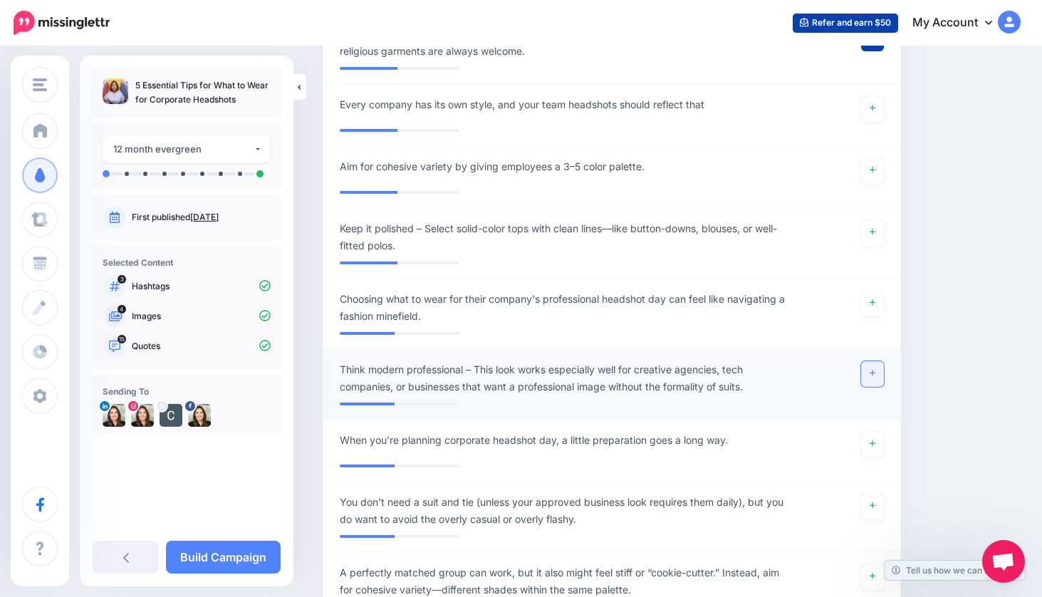
click at [877, 365] on link at bounding box center [872, 374] width 23 height 26
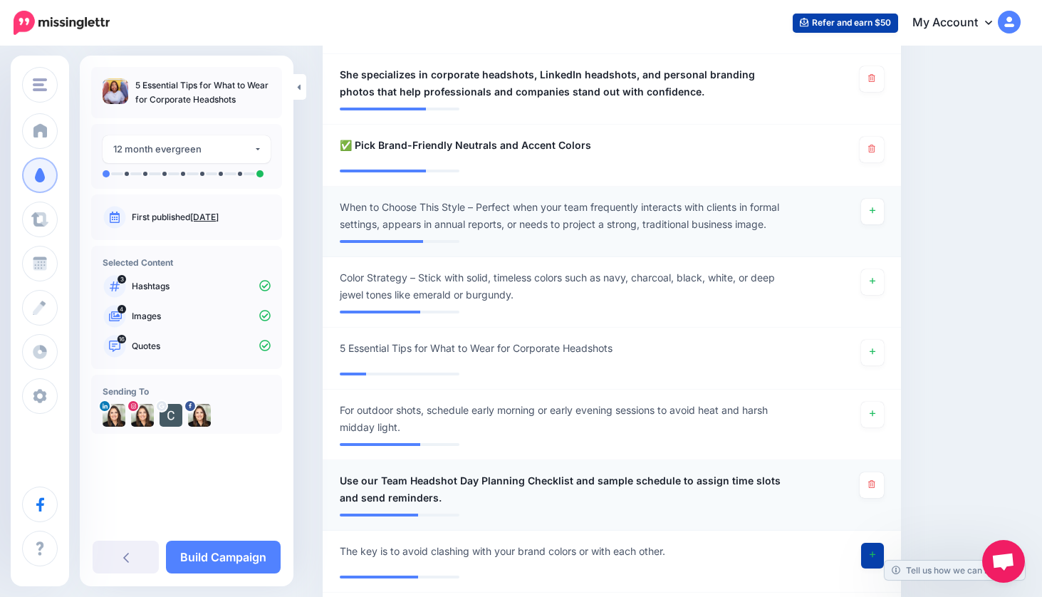
scroll to position [1134, 0]
click at [874, 352] on icon at bounding box center [873, 350] width 6 height 8
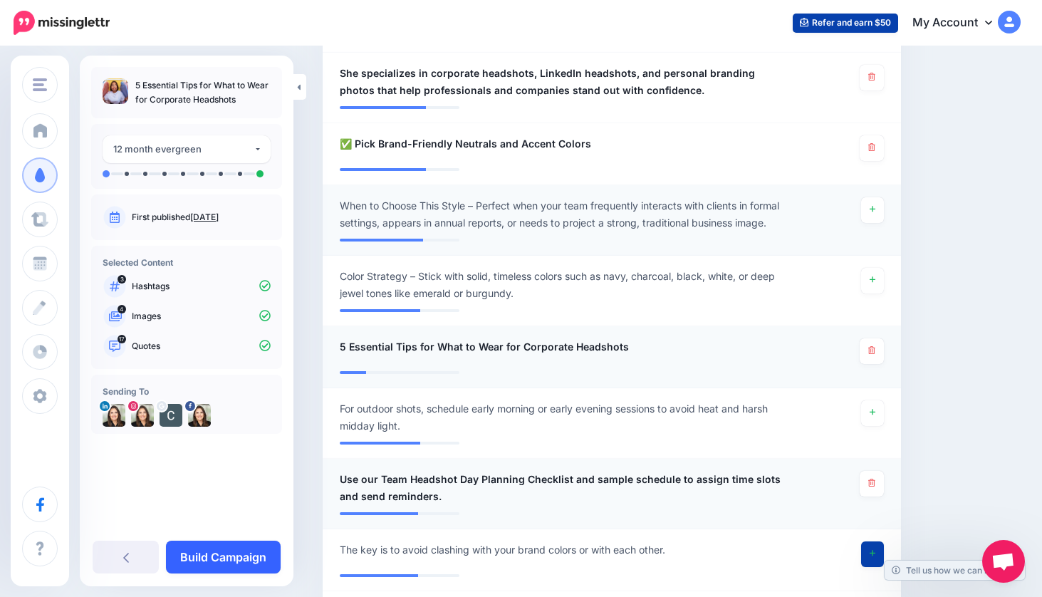
click at [243, 552] on link "Build Campaign" at bounding box center [223, 557] width 115 height 33
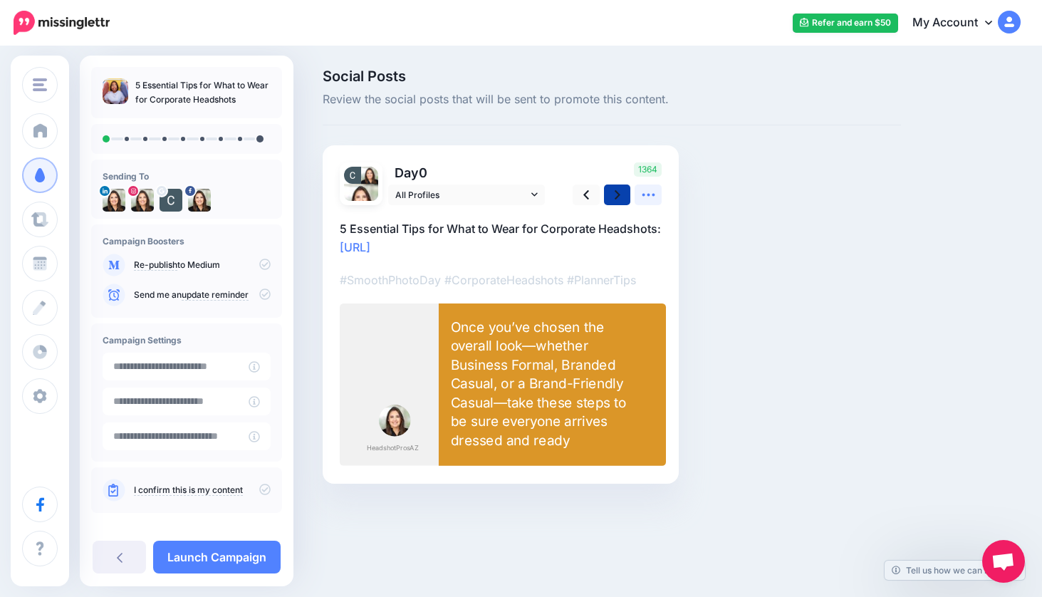
click at [649, 189] on icon at bounding box center [648, 194] width 15 height 15
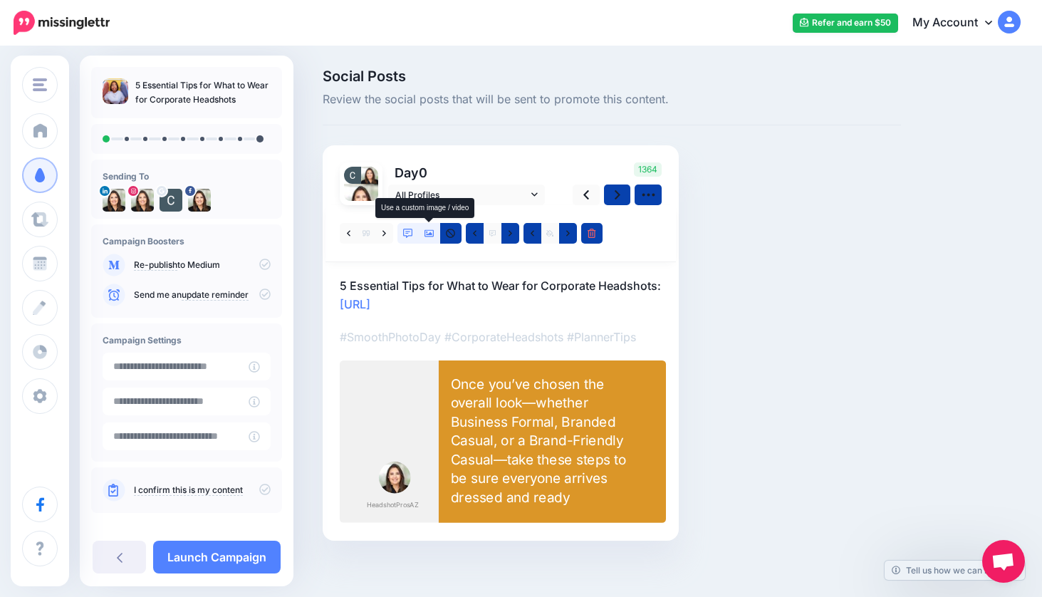
click at [431, 232] on icon at bounding box center [430, 234] width 10 height 10
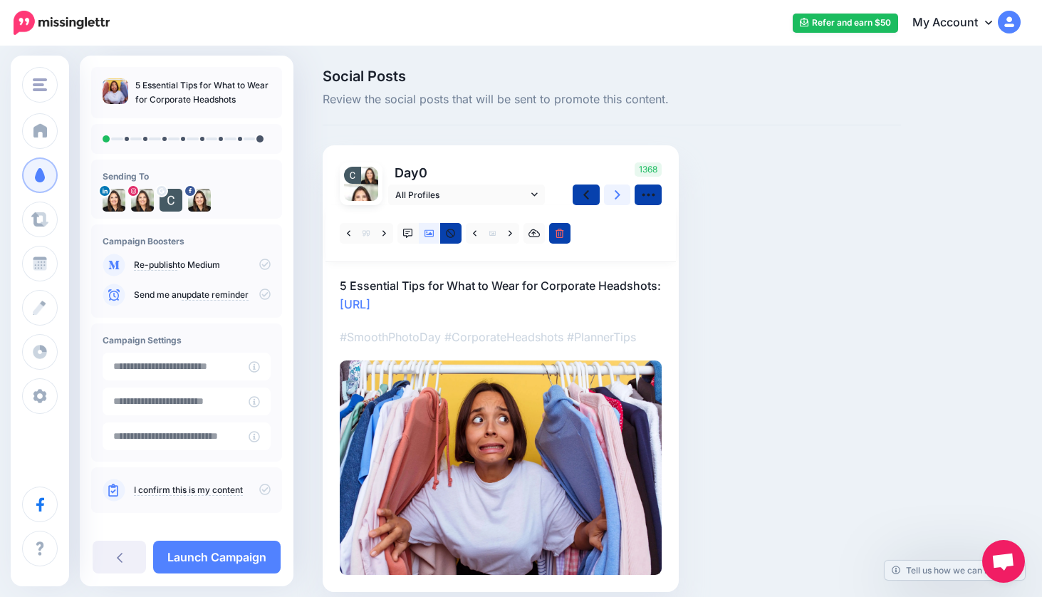
click at [617, 191] on icon at bounding box center [618, 194] width 6 height 15
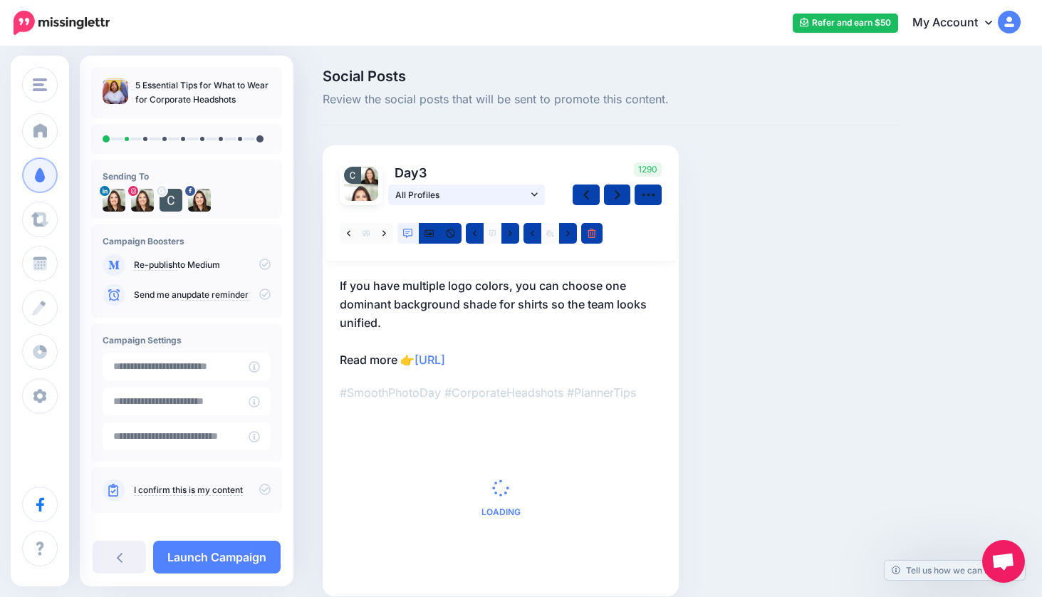
click at [534, 191] on icon at bounding box center [534, 195] width 6 height 10
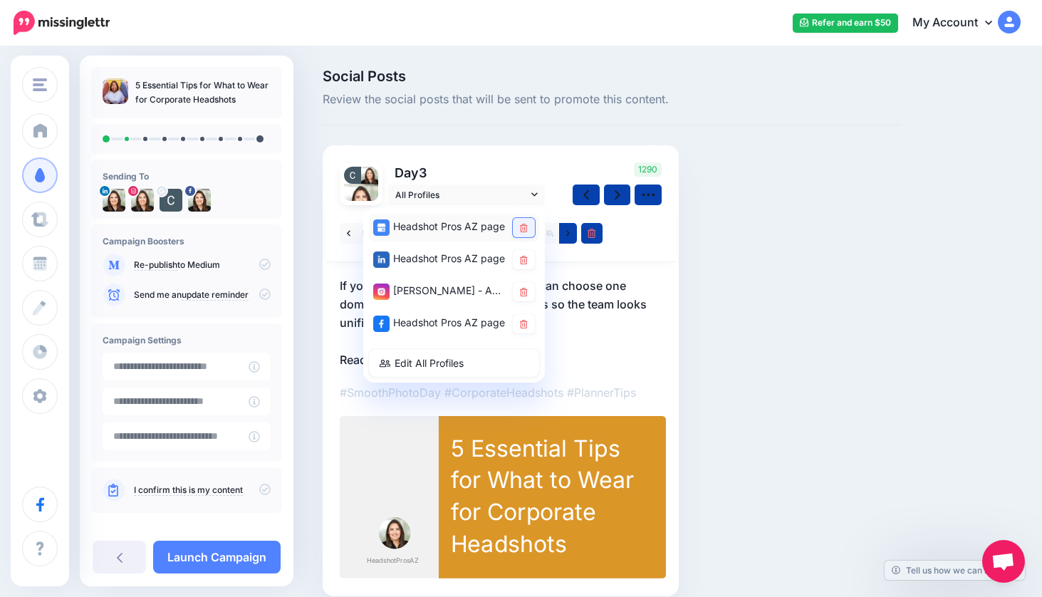
click at [524, 226] on icon at bounding box center [524, 228] width 8 height 9
click at [525, 258] on icon at bounding box center [524, 260] width 8 height 9
click at [525, 291] on icon at bounding box center [524, 292] width 8 height 9
click at [527, 259] on icon at bounding box center [524, 260] width 8 height 9
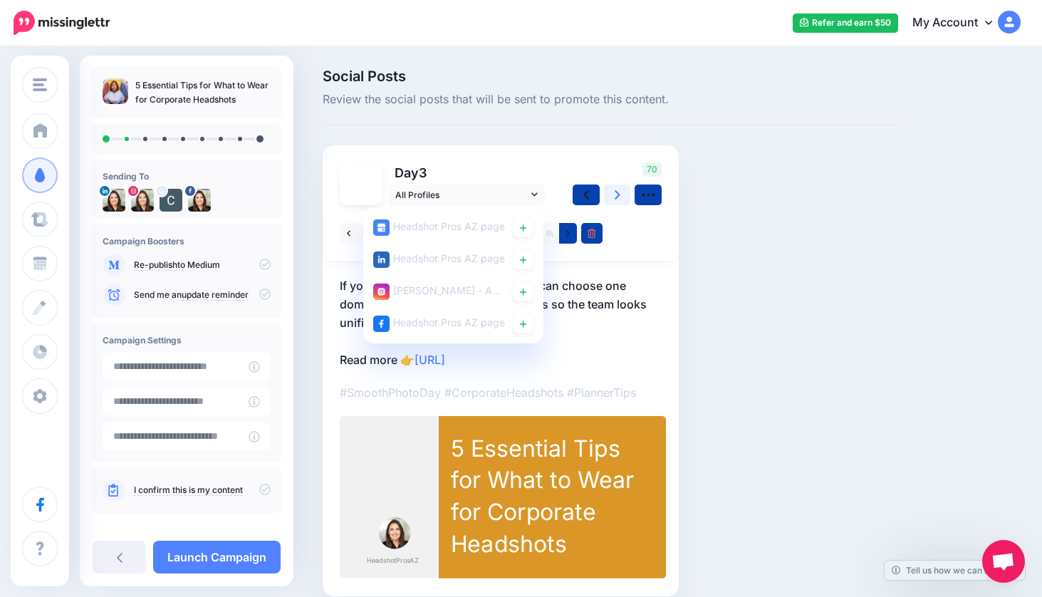
click at [618, 195] on icon at bounding box center [618, 194] width 6 height 9
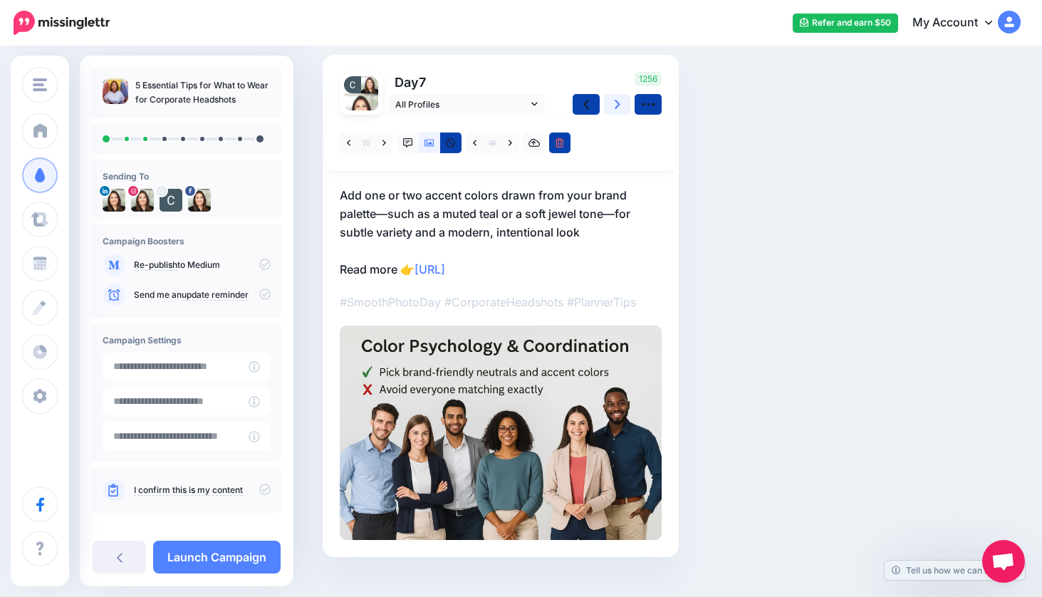
scroll to position [115, 0]
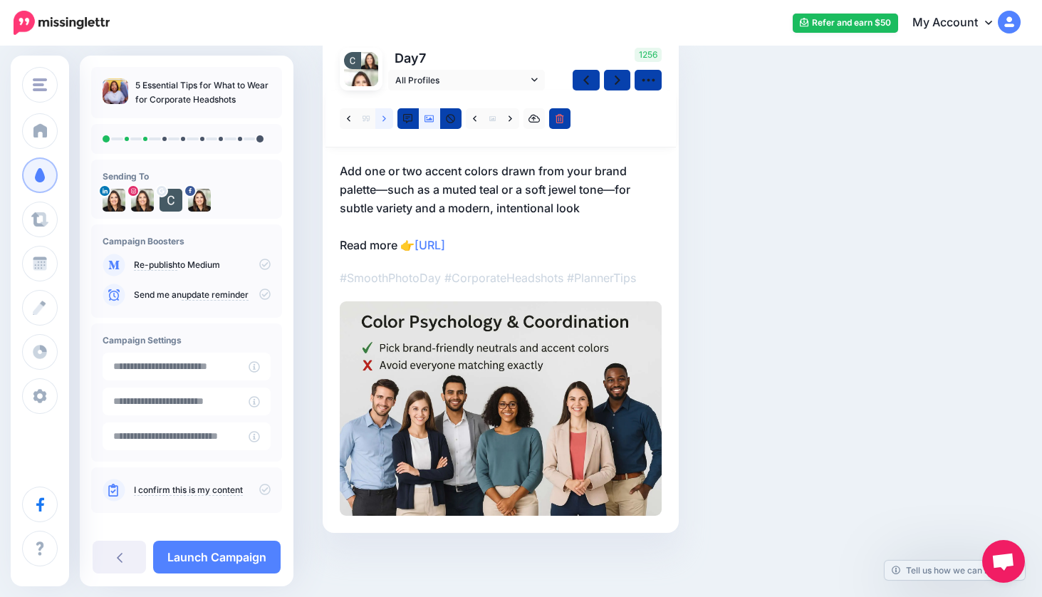
click at [384, 116] on icon at bounding box center [385, 119] width 4 height 10
click at [385, 118] on icon at bounding box center [385, 118] width 4 height 6
click at [385, 120] on icon at bounding box center [385, 119] width 4 height 10
click at [536, 76] on icon at bounding box center [534, 80] width 6 height 10
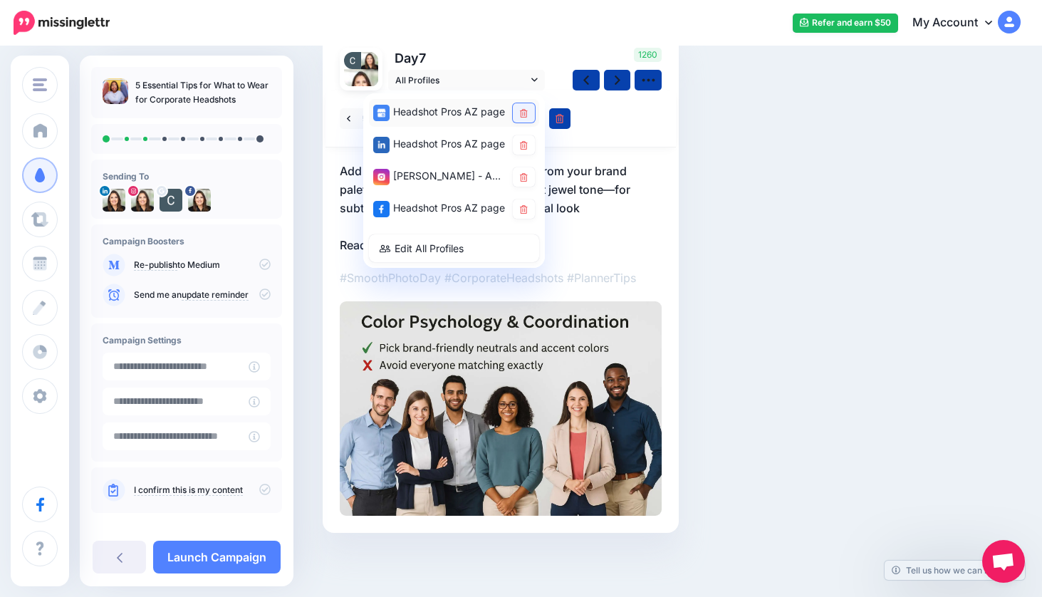
click at [524, 112] on icon at bounding box center [524, 113] width 8 height 9
click at [524, 141] on icon at bounding box center [524, 145] width 8 height 9
click at [525, 176] on icon at bounding box center [524, 177] width 8 height 9
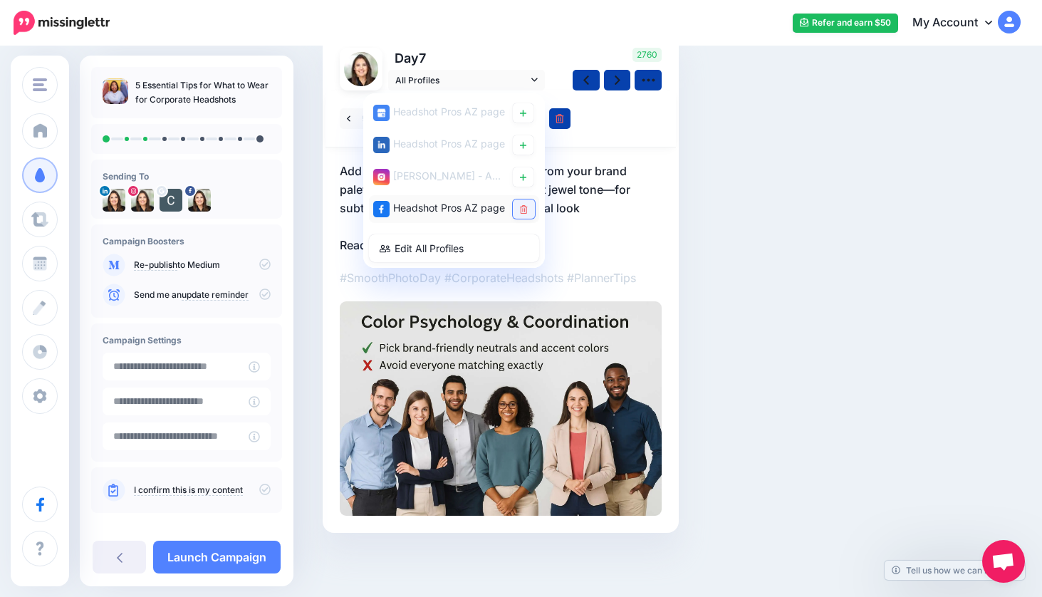
click at [525, 207] on icon at bounding box center [524, 209] width 8 height 9
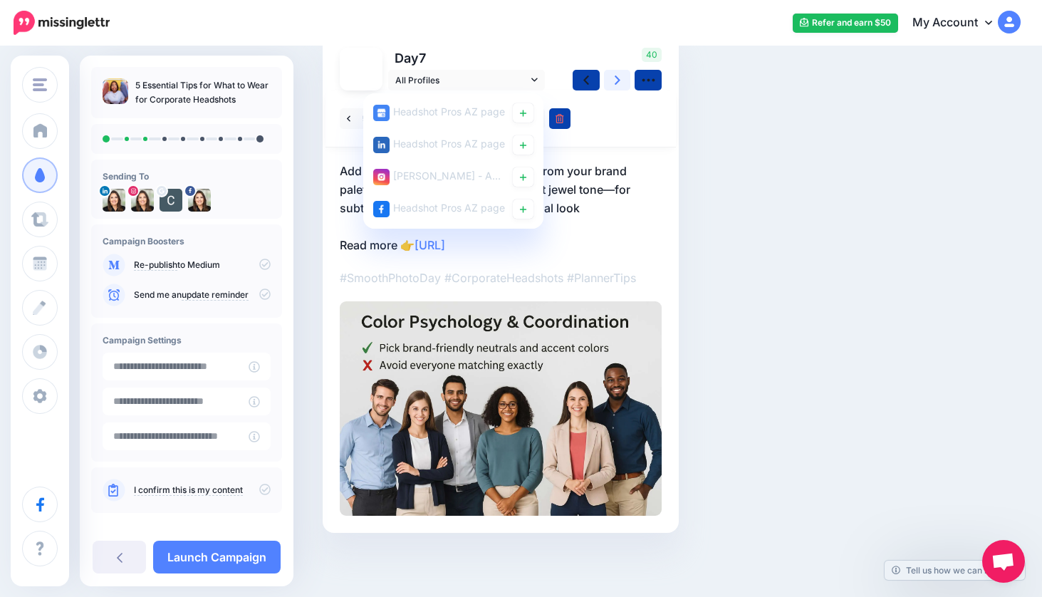
click at [619, 79] on icon at bounding box center [618, 80] width 6 height 9
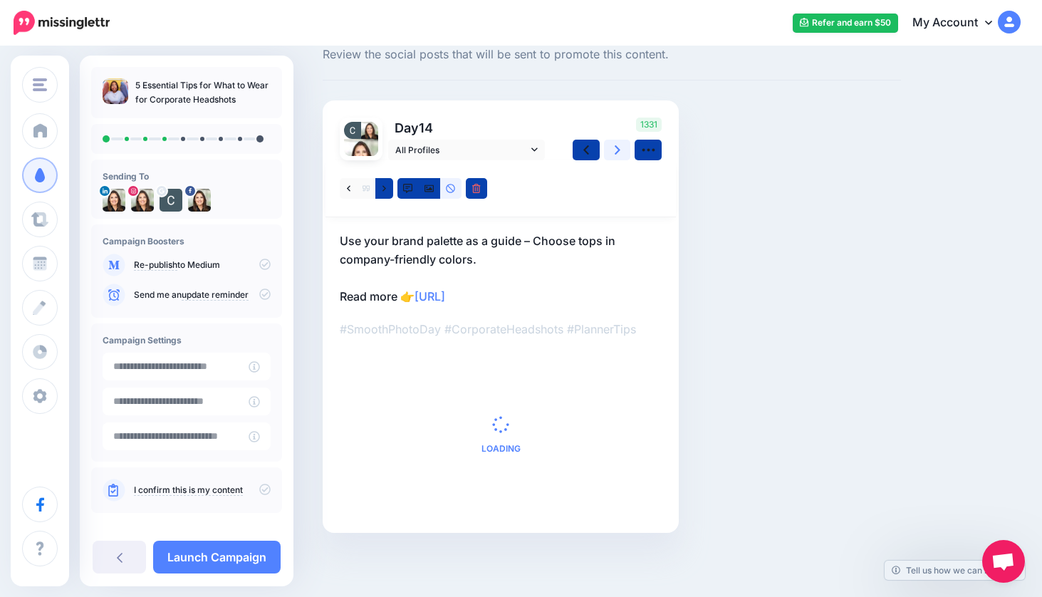
scroll to position [0, 0]
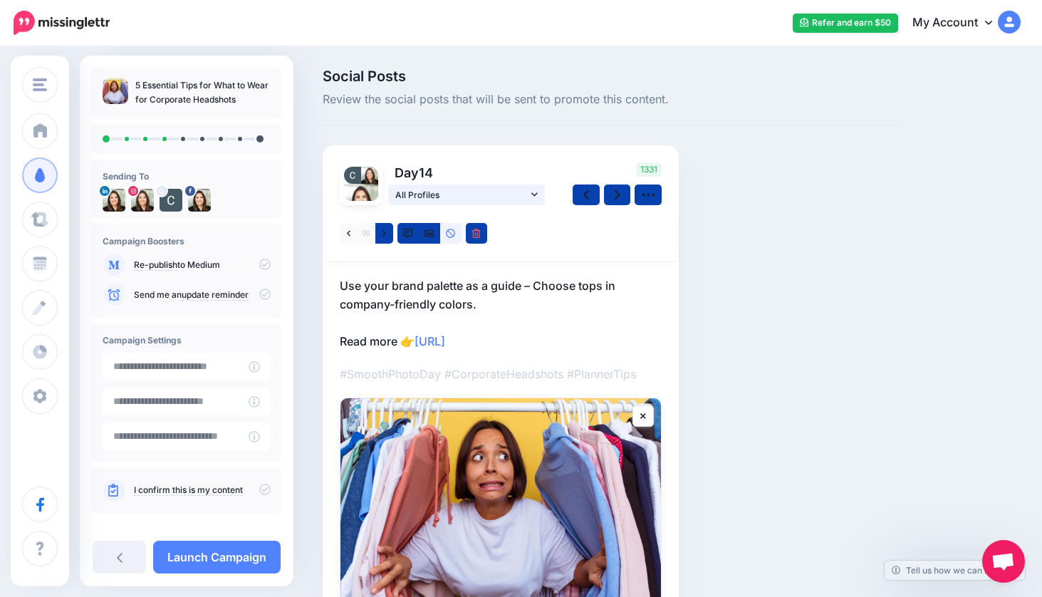
click at [532, 192] on icon at bounding box center [534, 195] width 6 height 10
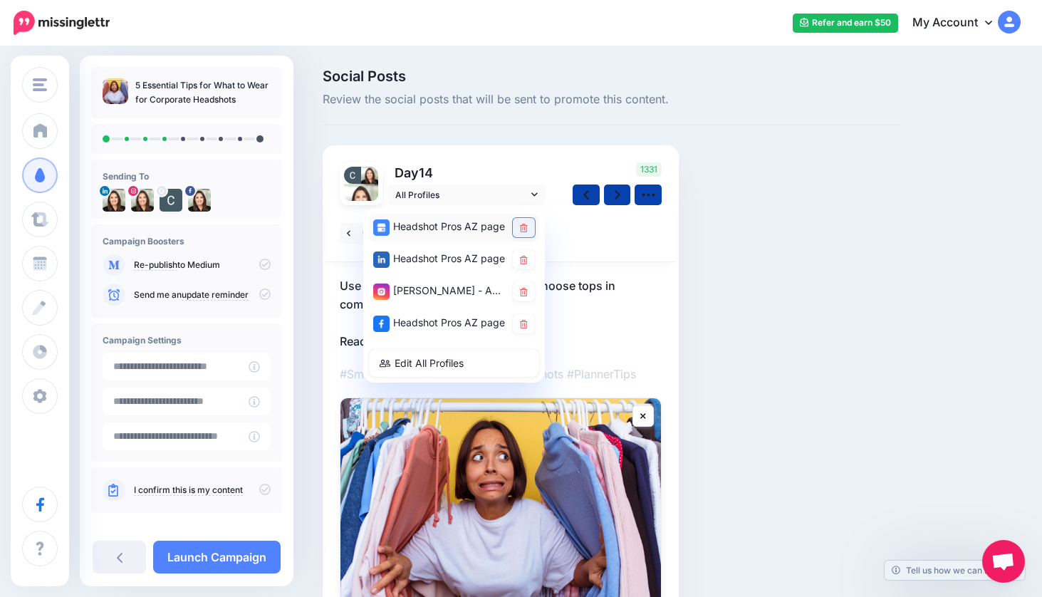
click at [524, 228] on icon at bounding box center [524, 228] width 8 height 9
click at [524, 259] on icon at bounding box center [524, 260] width 8 height 9
click at [526, 288] on icon at bounding box center [524, 292] width 8 height 9
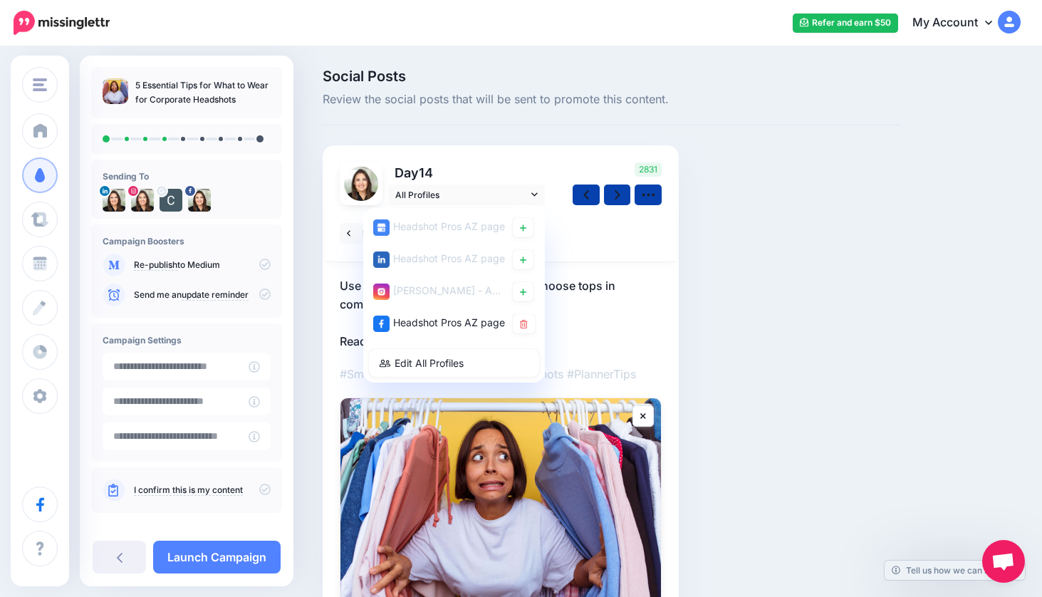
click at [525, 326] on icon at bounding box center [524, 324] width 8 height 9
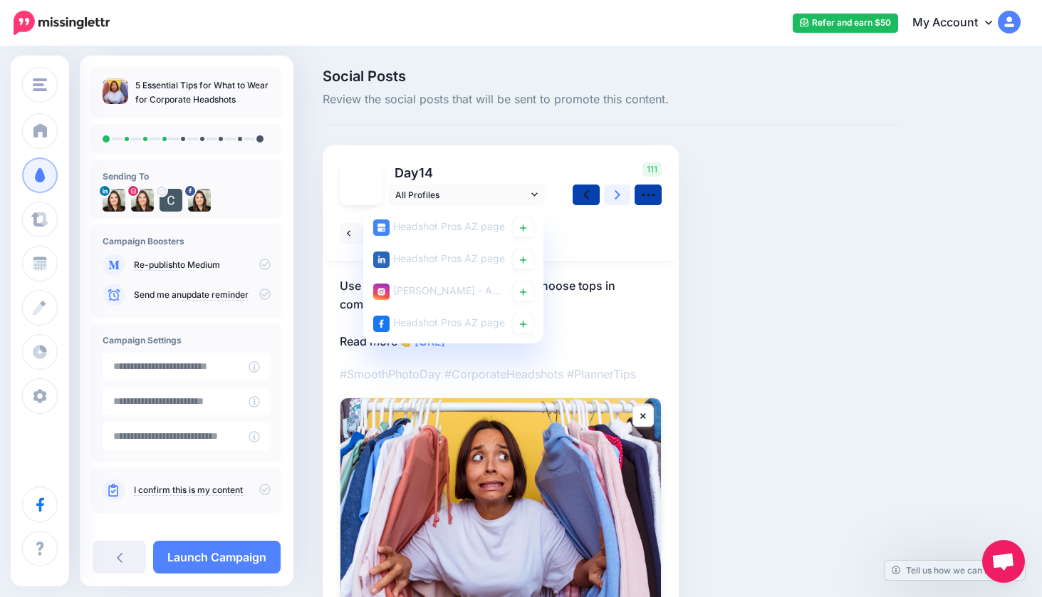
click at [620, 193] on link at bounding box center [617, 195] width 27 height 21
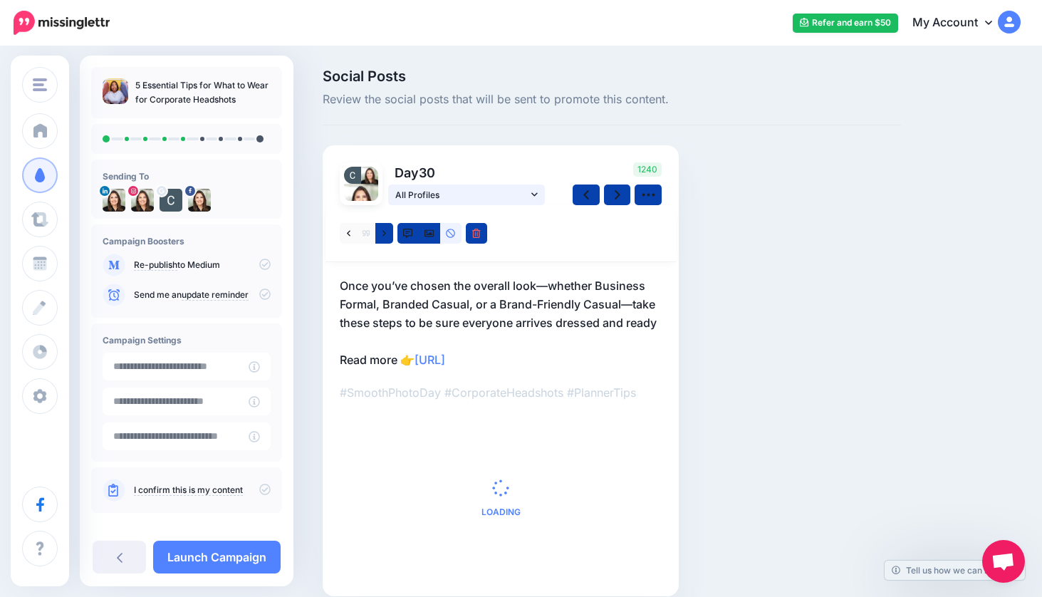
click at [536, 192] on icon at bounding box center [534, 195] width 6 height 10
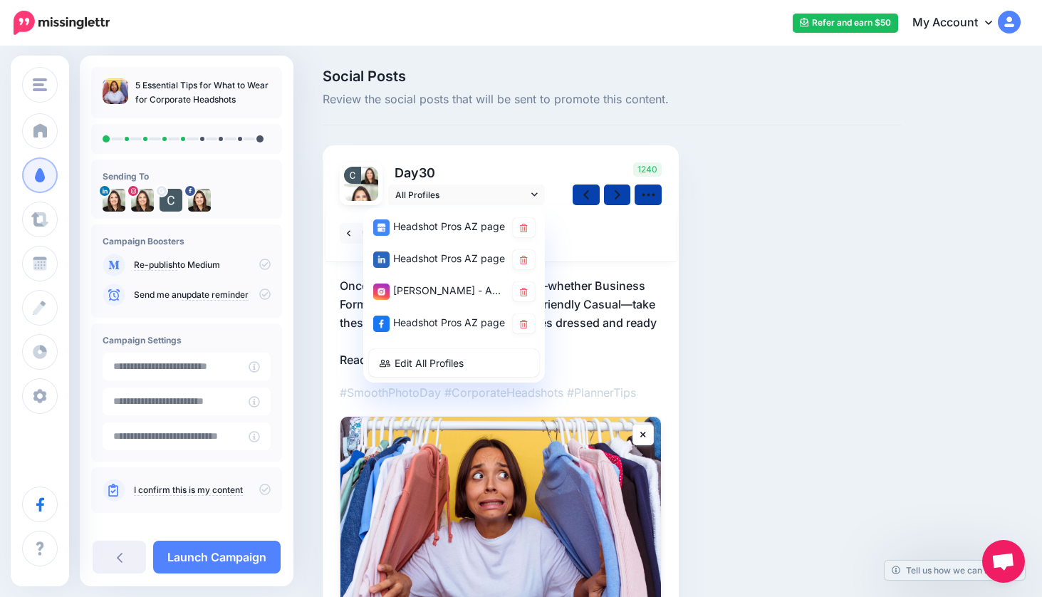
click at [606, 233] on div at bounding box center [501, 233] width 351 height 57
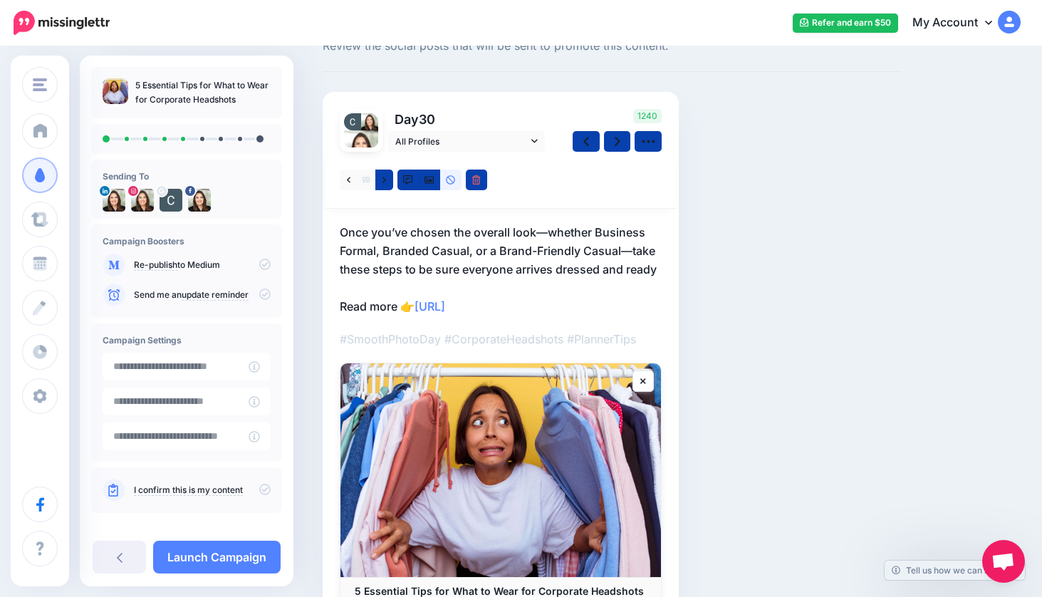
scroll to position [65, 0]
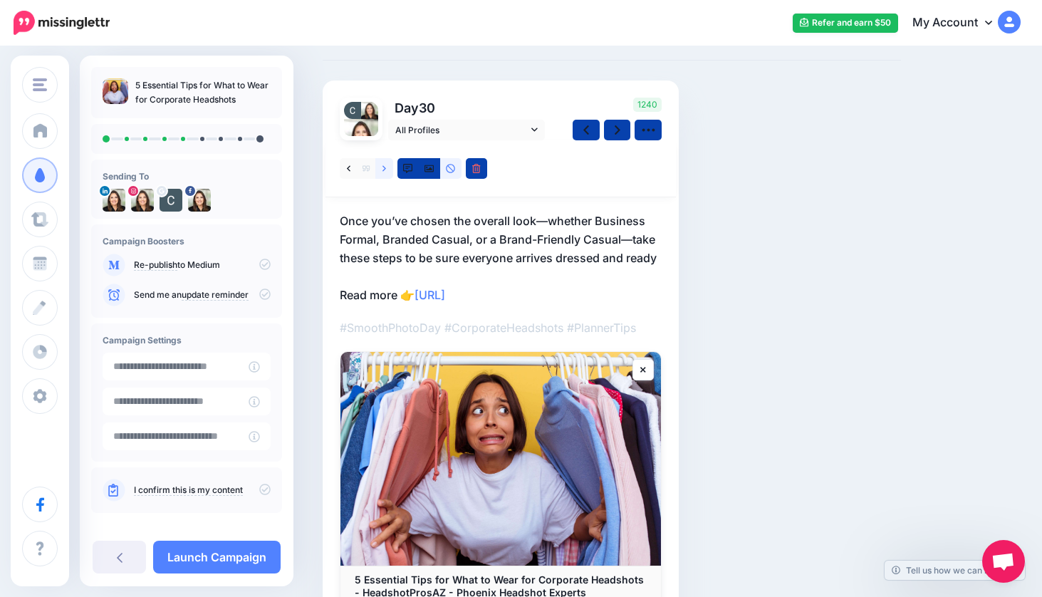
click at [385, 167] on icon at bounding box center [385, 168] width 4 height 6
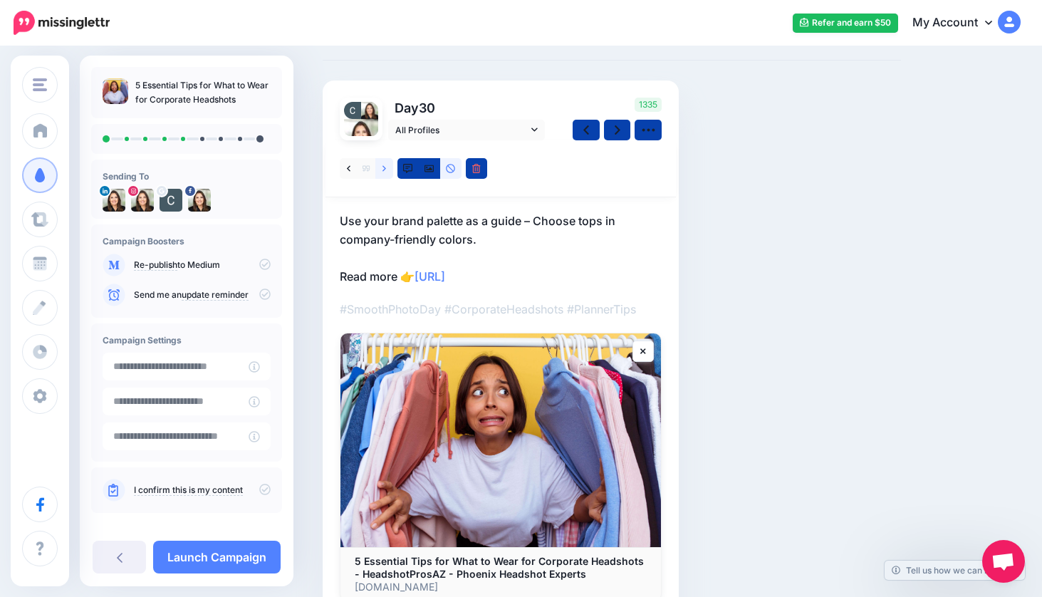
click at [383, 165] on icon at bounding box center [385, 169] width 4 height 10
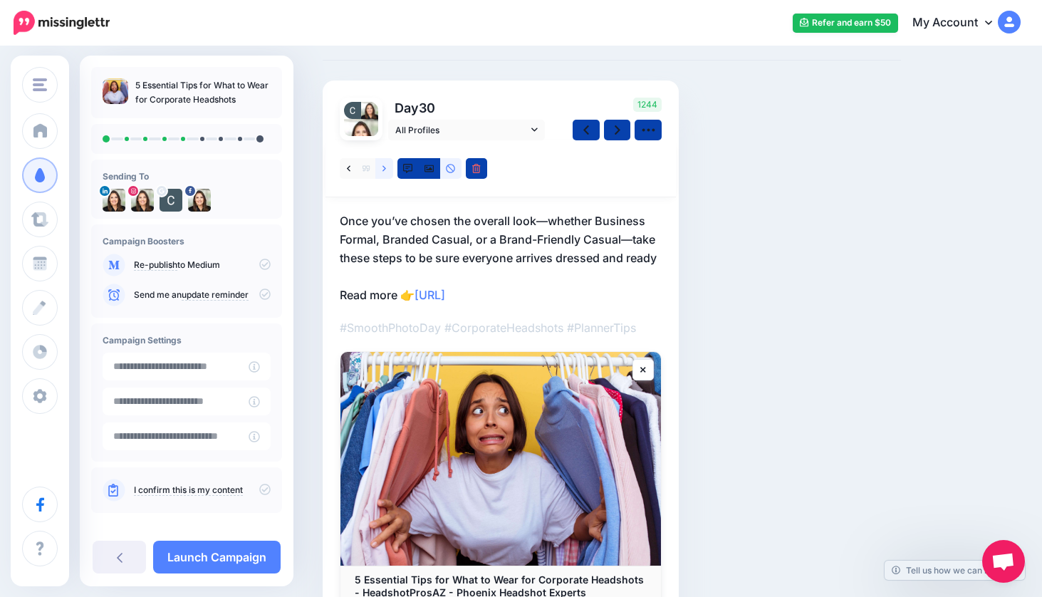
click at [386, 170] on link at bounding box center [384, 168] width 18 height 21
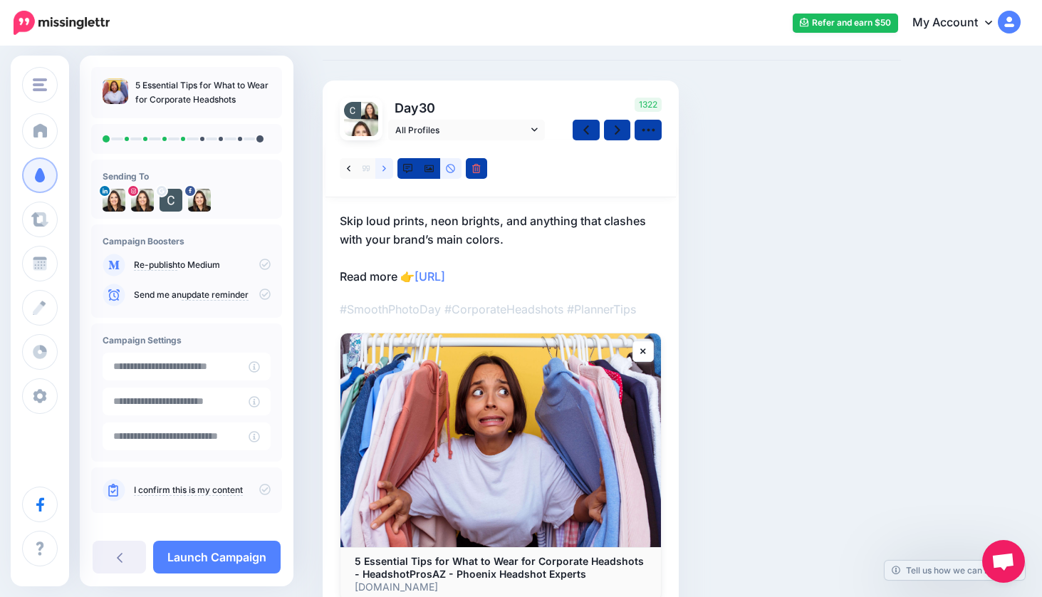
click at [383, 166] on icon at bounding box center [385, 168] width 4 height 6
click at [383, 165] on icon at bounding box center [385, 169] width 4 height 10
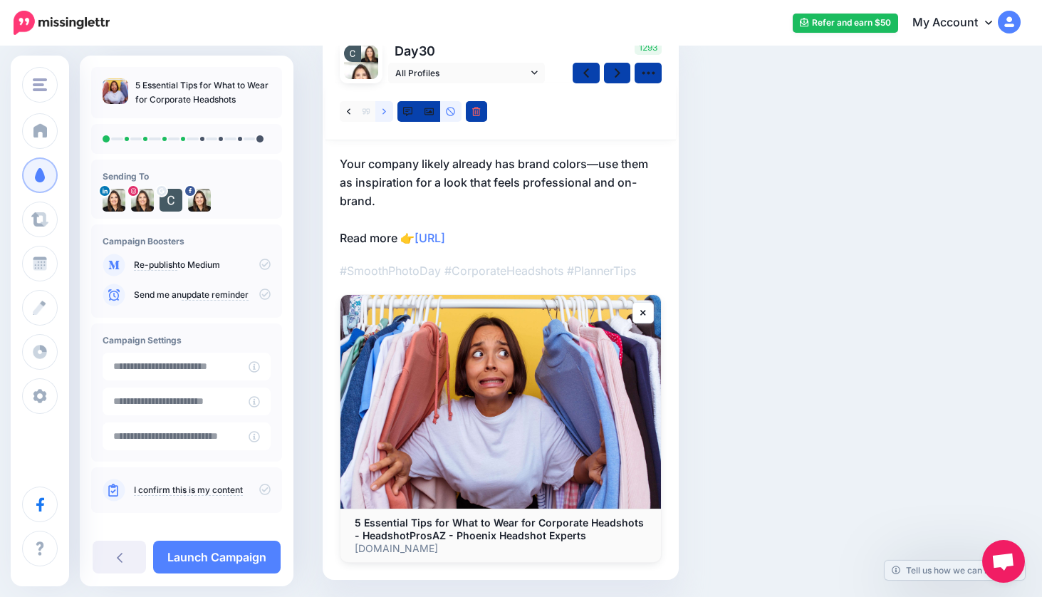
scroll to position [125, 0]
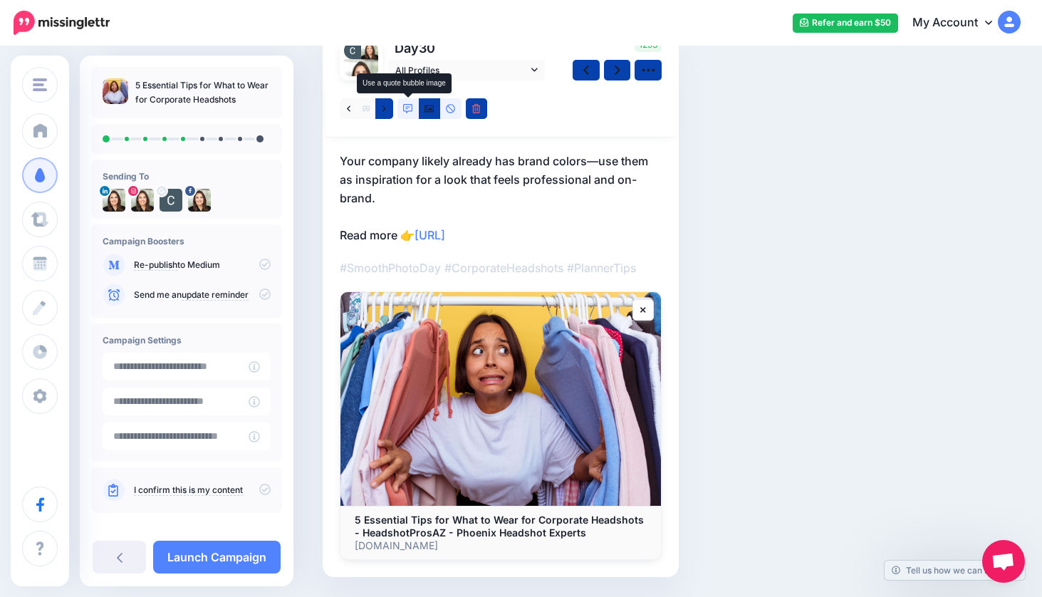
click at [409, 106] on icon at bounding box center [408, 109] width 10 height 10
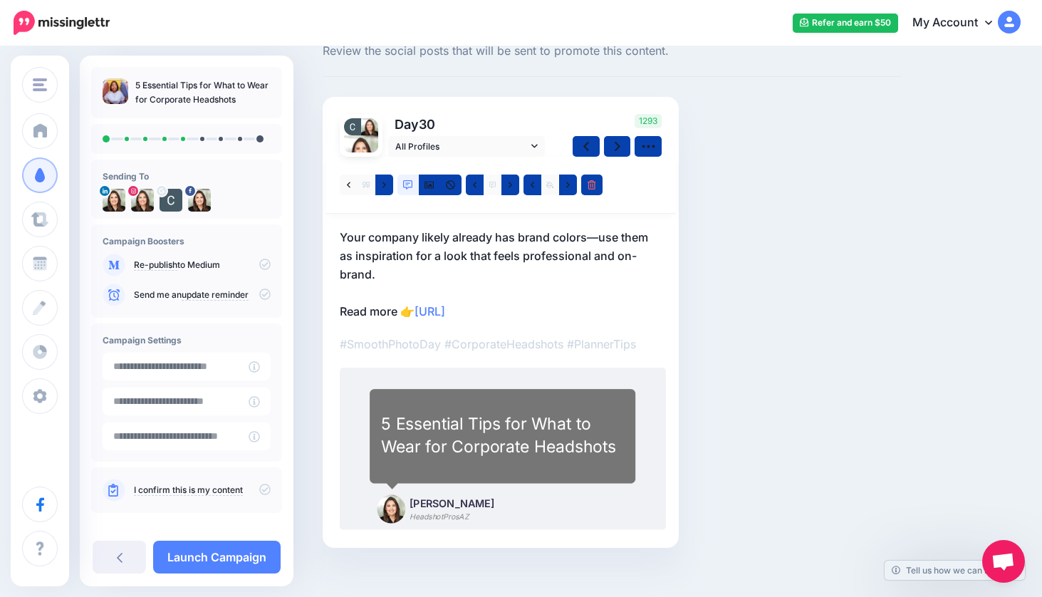
scroll to position [63, 0]
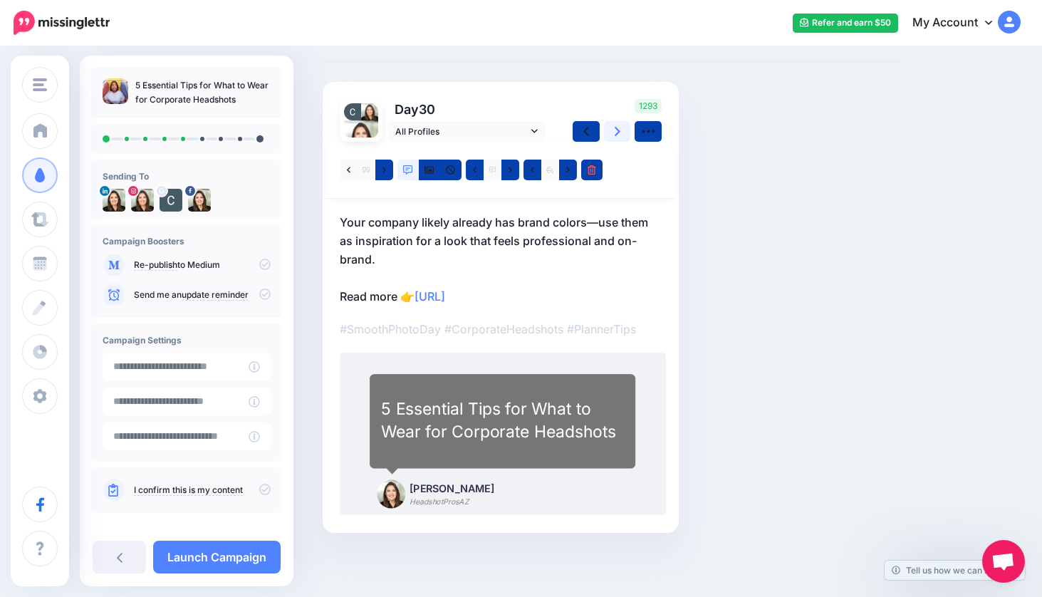
click at [616, 131] on icon at bounding box center [618, 131] width 6 height 15
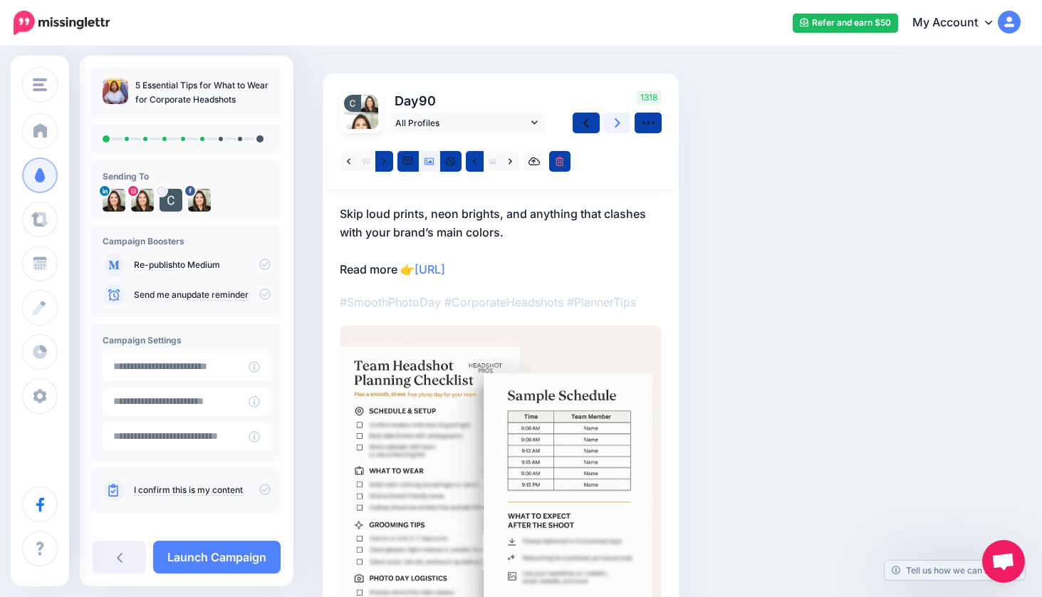
scroll to position [75, 0]
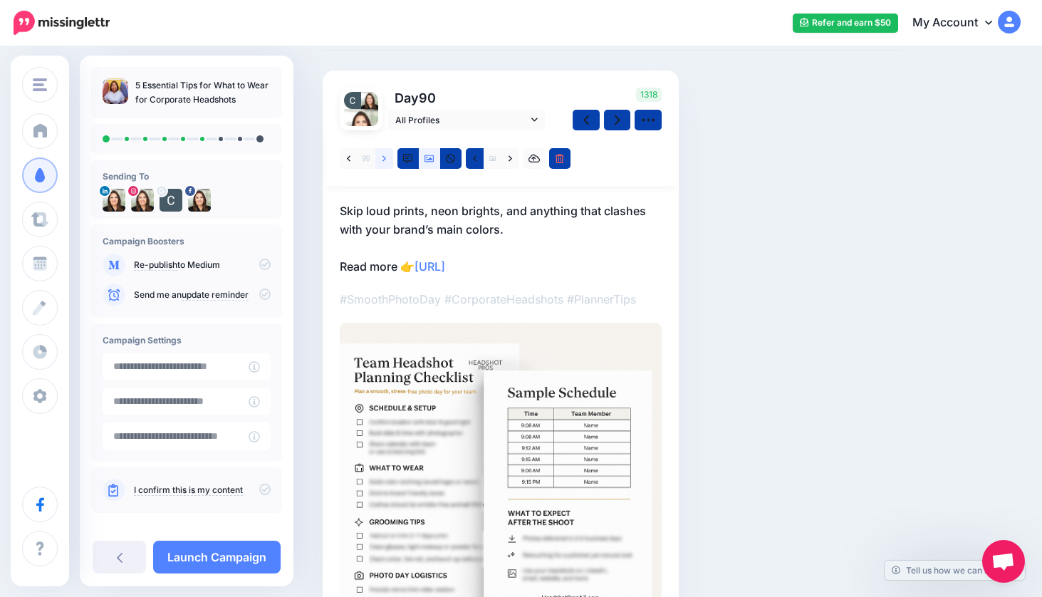
click at [383, 157] on icon at bounding box center [385, 159] width 4 height 10
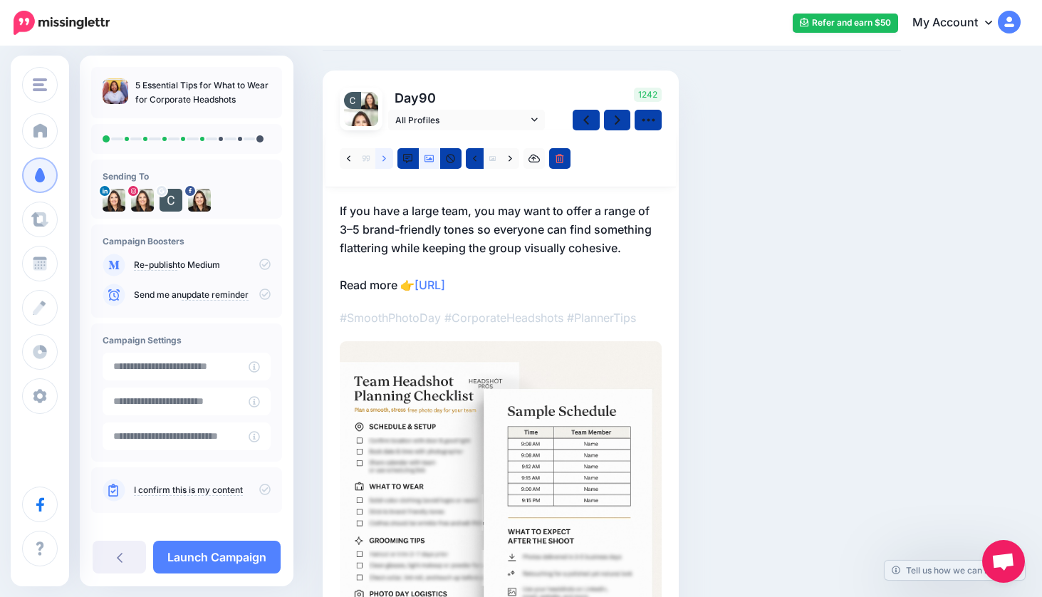
click at [385, 158] on icon at bounding box center [385, 158] width 4 height 6
click at [385, 155] on icon at bounding box center [385, 159] width 4 height 10
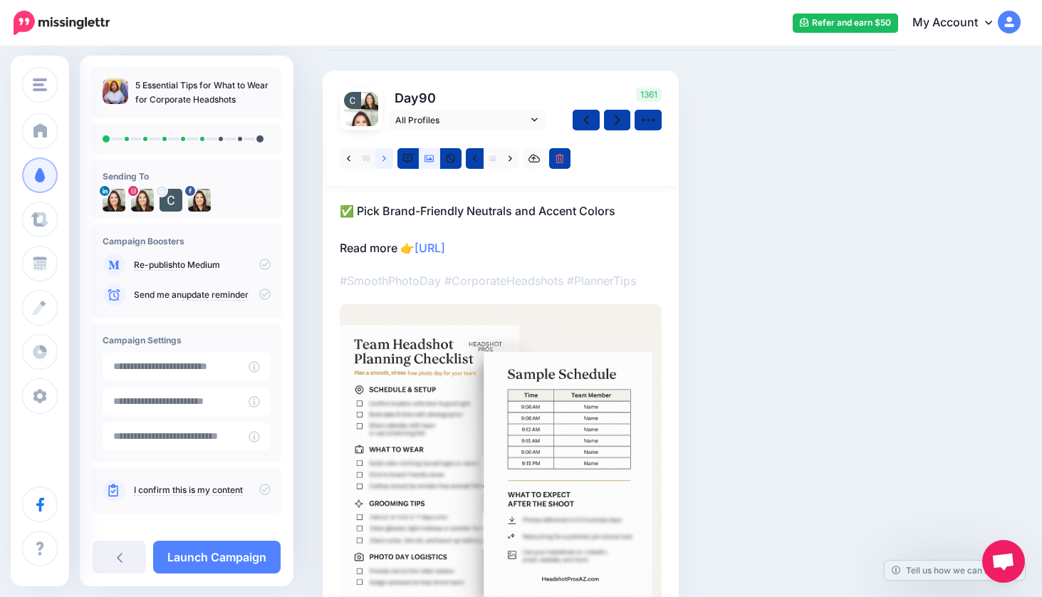
click at [386, 156] on link at bounding box center [384, 158] width 18 height 21
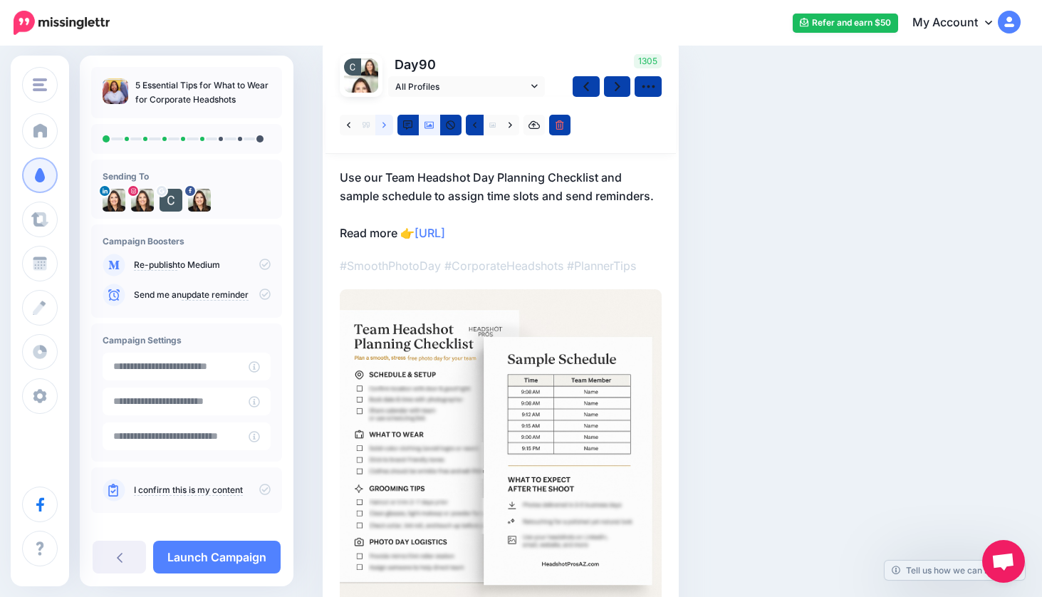
scroll to position [107, 0]
click at [620, 86] on link at bounding box center [617, 88] width 27 height 21
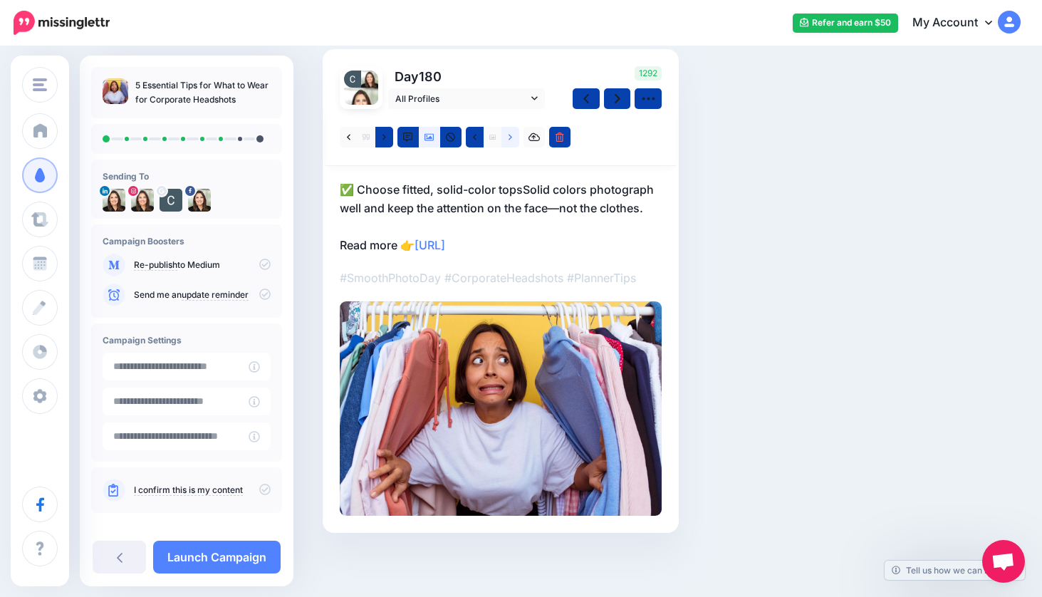
click at [512, 135] on icon at bounding box center [511, 138] width 4 height 10
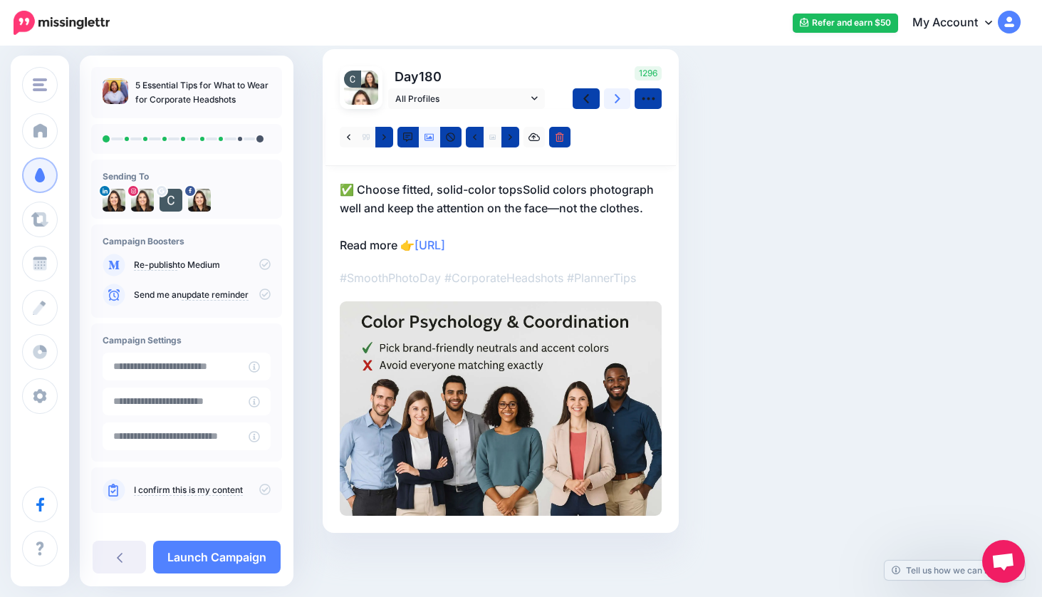
click at [619, 98] on icon at bounding box center [618, 98] width 6 height 9
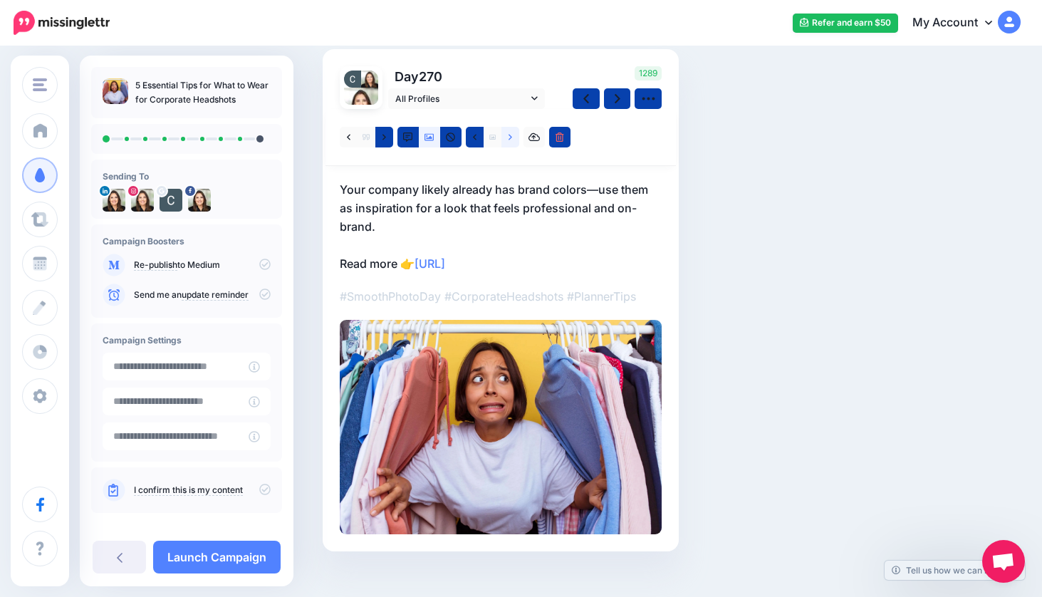
click at [510, 138] on icon at bounding box center [511, 137] width 4 height 6
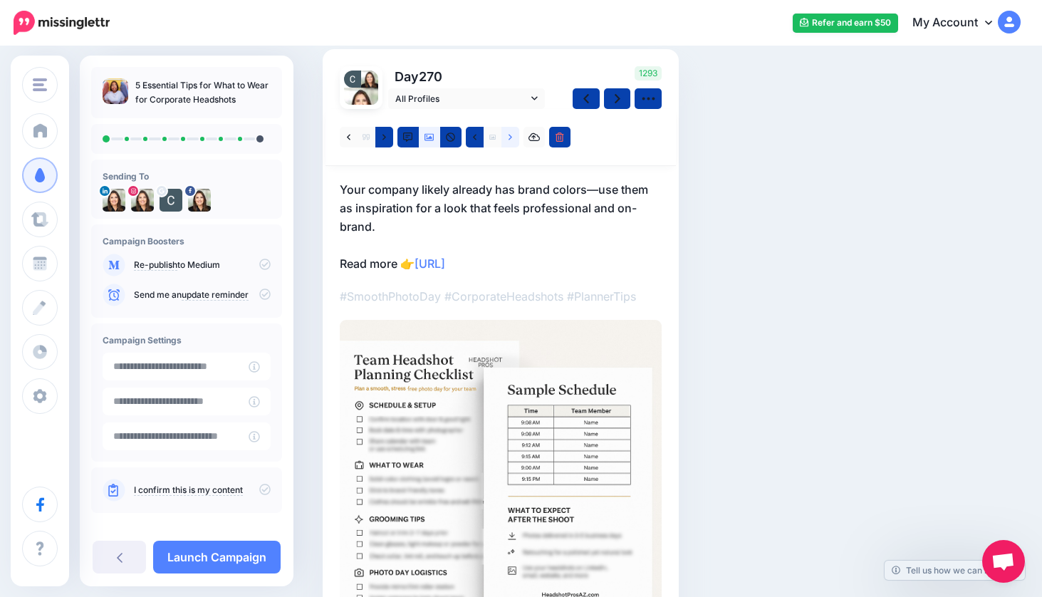
click at [510, 137] on icon at bounding box center [511, 138] width 4 height 10
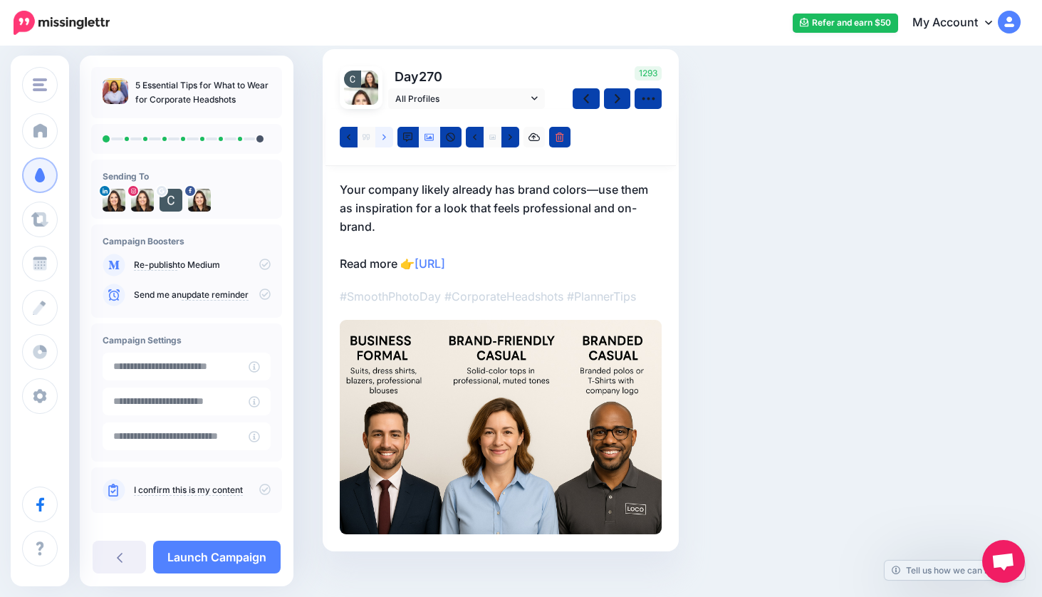
click at [385, 134] on icon at bounding box center [385, 138] width 4 height 10
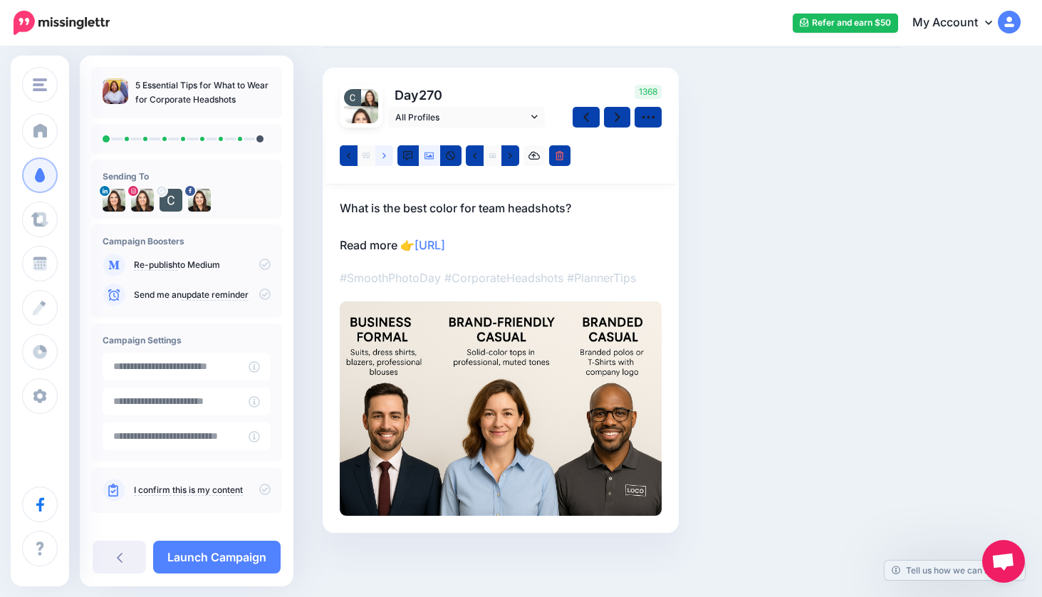
click at [386, 155] on link at bounding box center [384, 155] width 18 height 21
click at [618, 116] on icon at bounding box center [618, 117] width 6 height 9
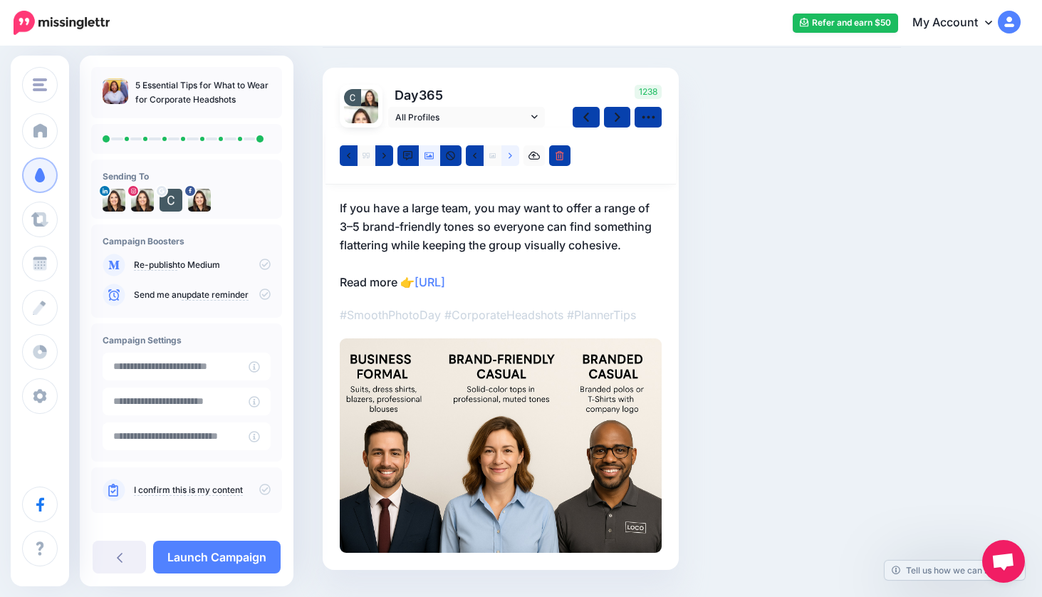
click at [511, 152] on icon at bounding box center [511, 156] width 4 height 10
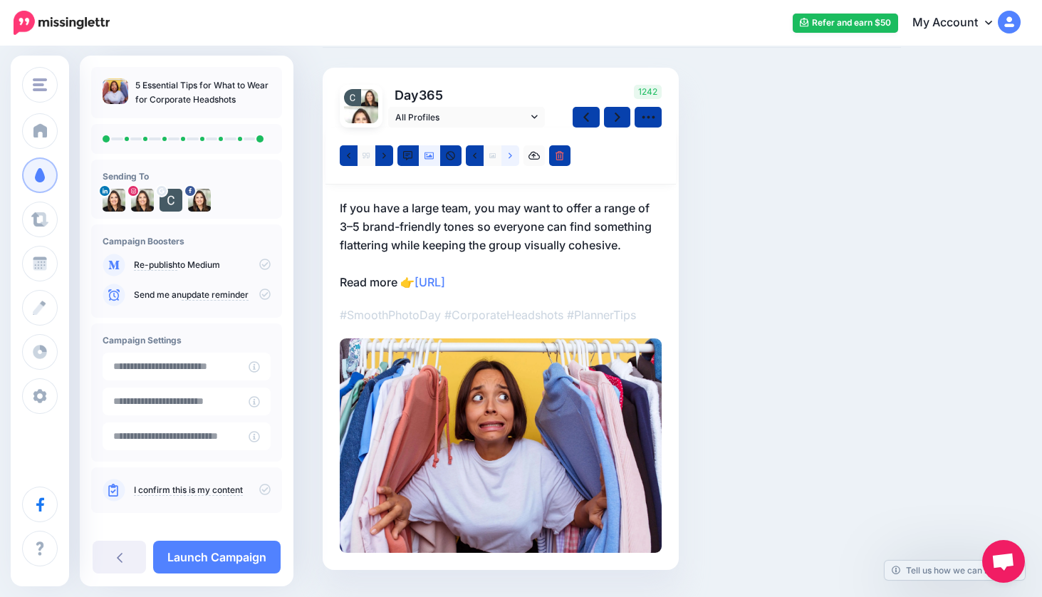
click at [510, 152] on icon at bounding box center [511, 156] width 4 height 10
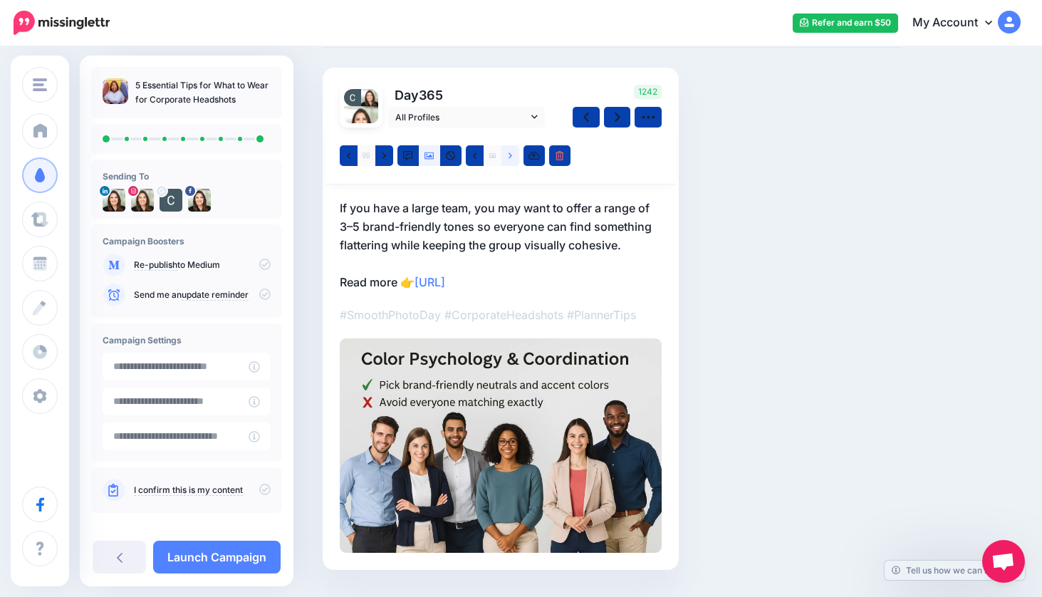
click at [513, 156] on link at bounding box center [511, 155] width 18 height 21
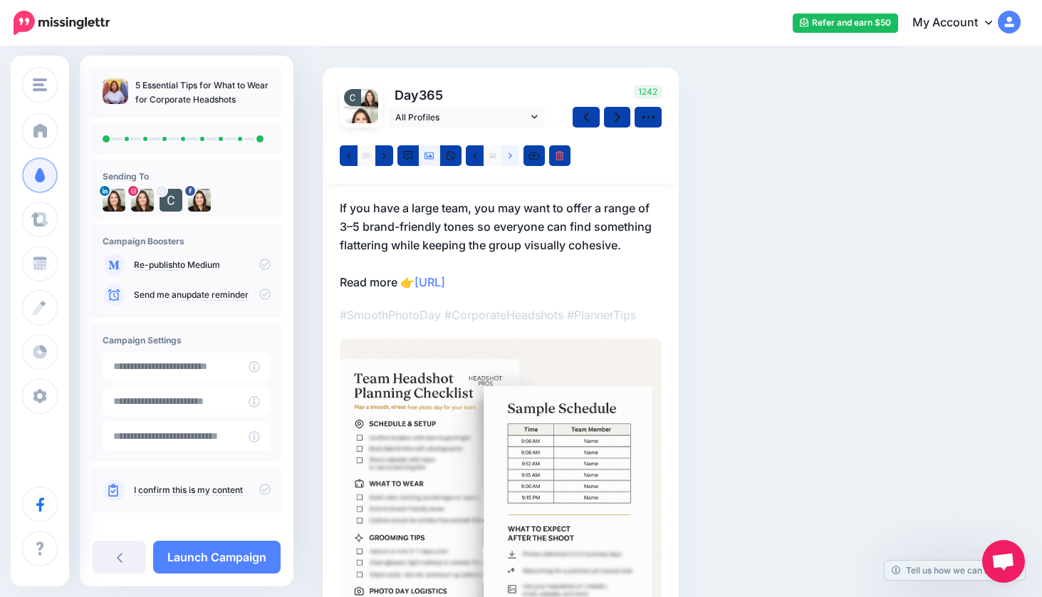
click at [509, 155] on icon at bounding box center [511, 156] width 4 height 10
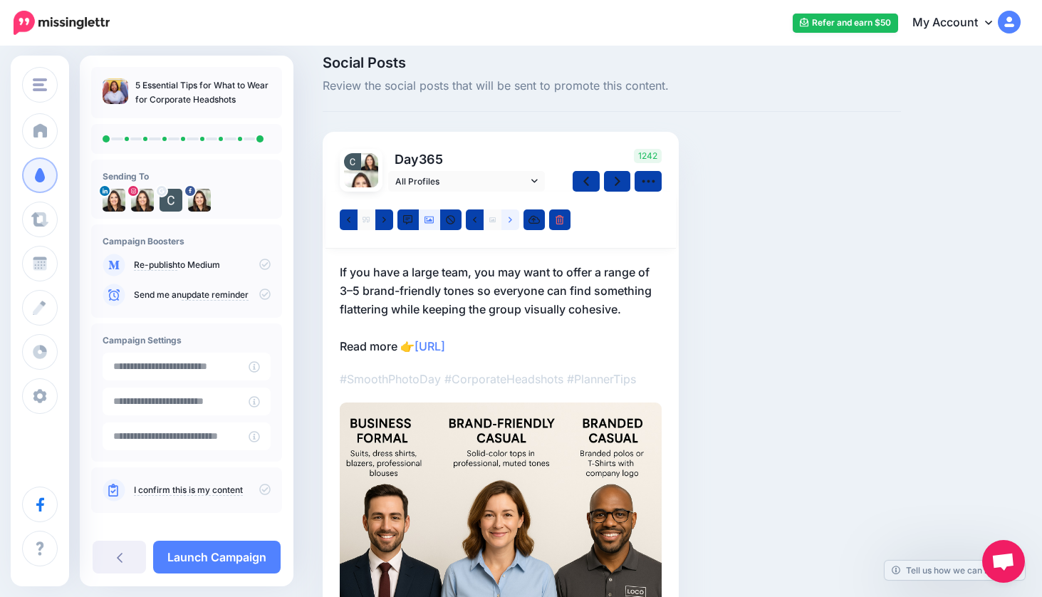
scroll to position [0, 0]
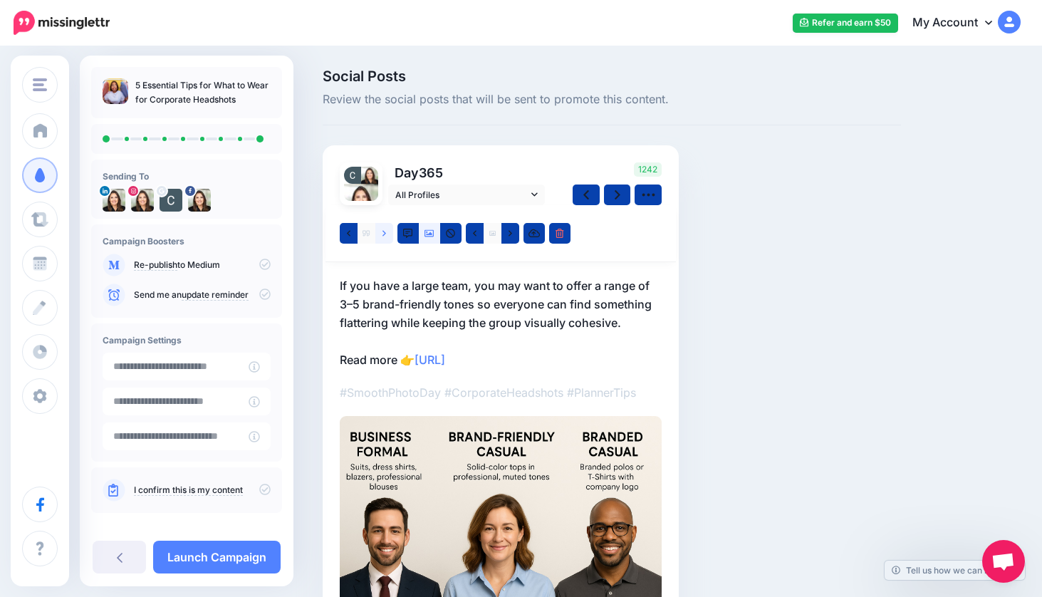
click at [383, 232] on icon at bounding box center [385, 233] width 4 height 6
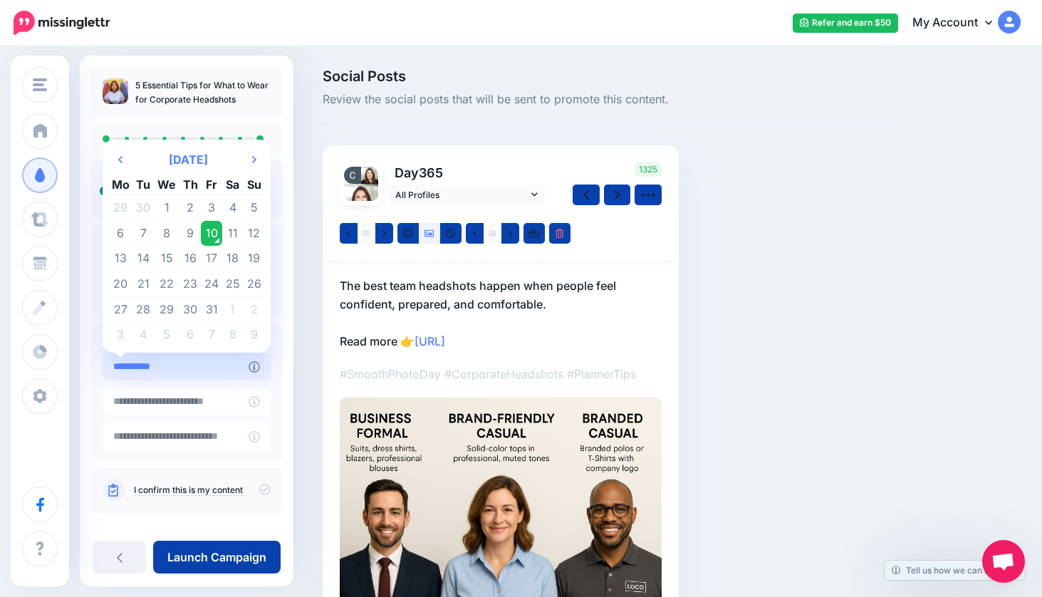
click at [192, 373] on input "**********" at bounding box center [176, 367] width 146 height 28
click at [145, 261] on td "14" at bounding box center [143, 259] width 21 height 26
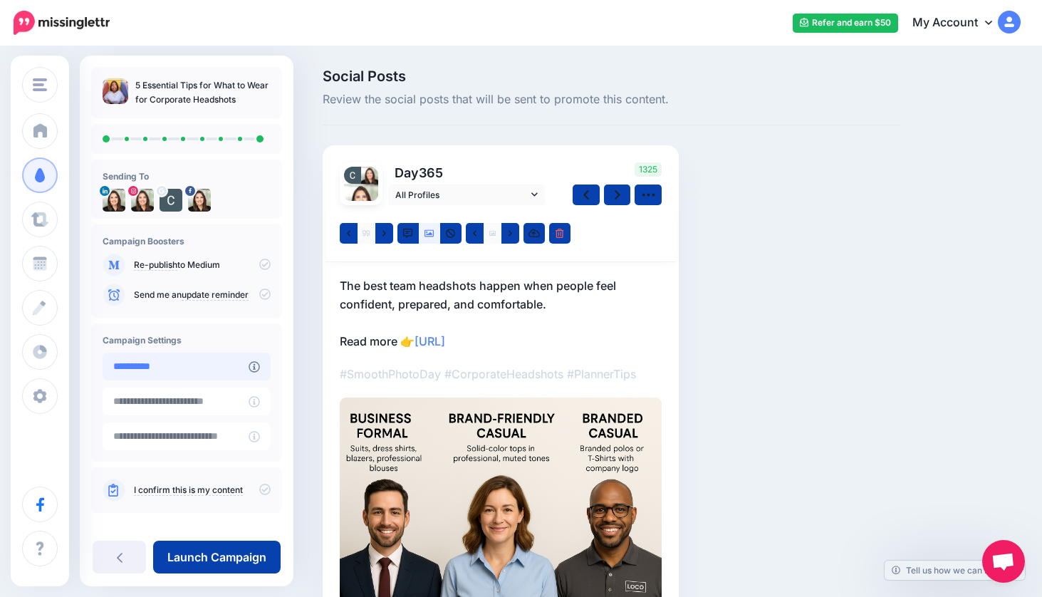
click at [189, 370] on input "**********" at bounding box center [176, 367] width 146 height 28
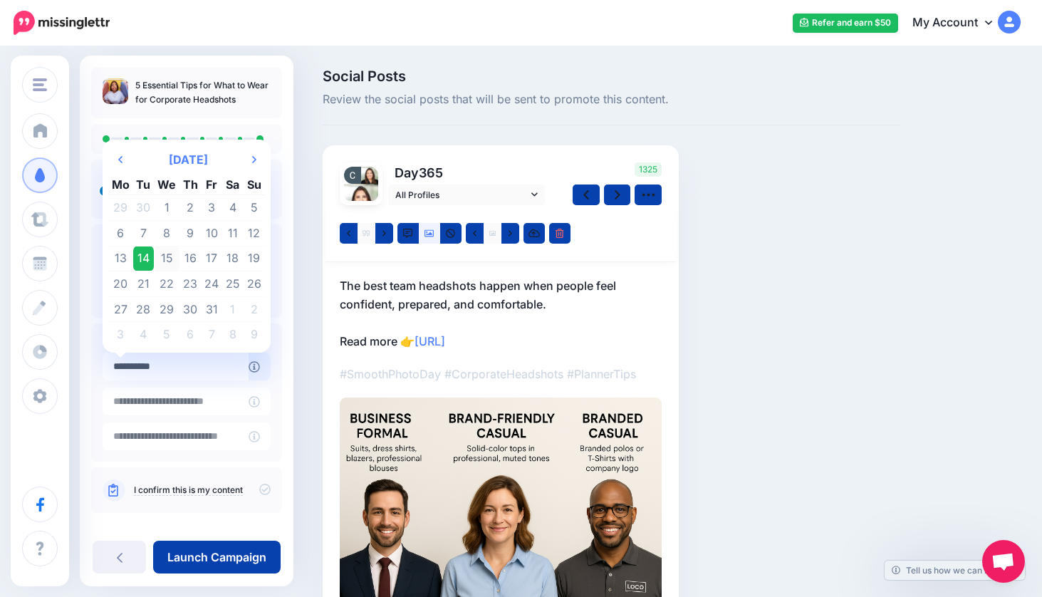
click at [170, 257] on td "15" at bounding box center [167, 259] width 26 height 26
type input "**********"
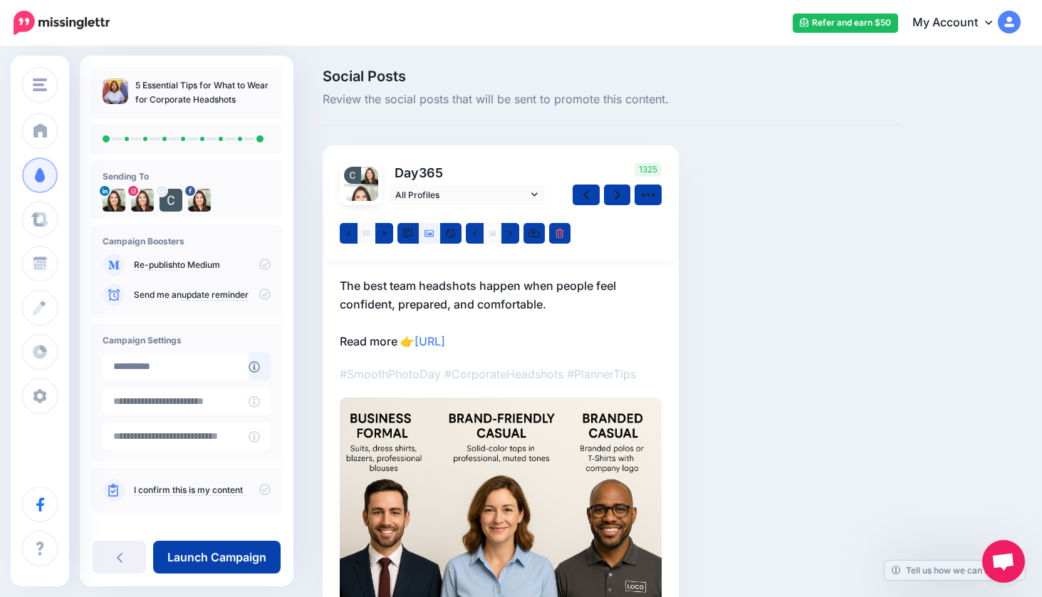
scroll to position [12, 0]
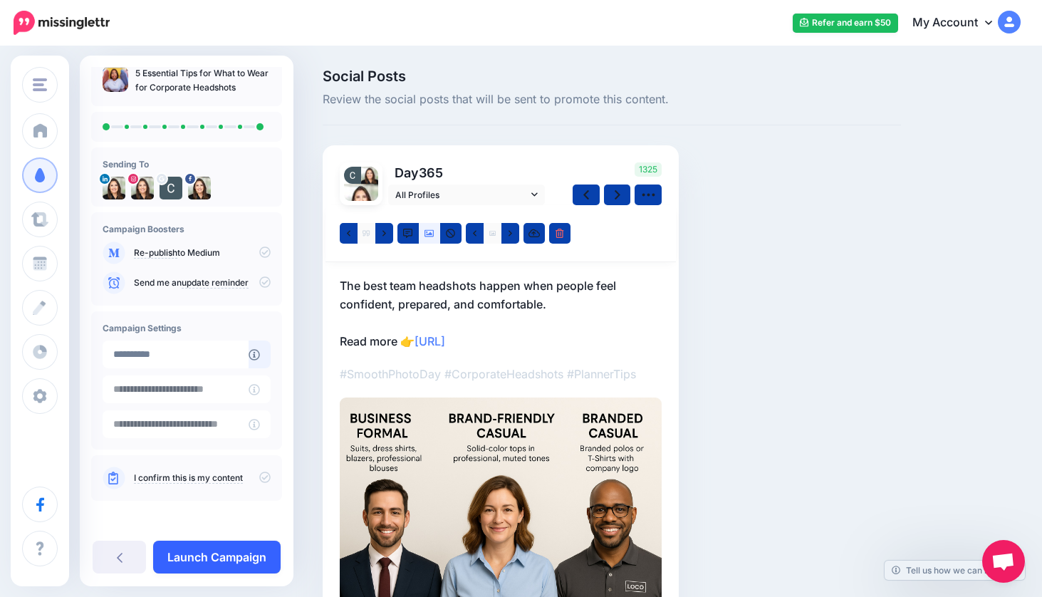
click at [209, 553] on link "Launch Campaign" at bounding box center [217, 557] width 128 height 33
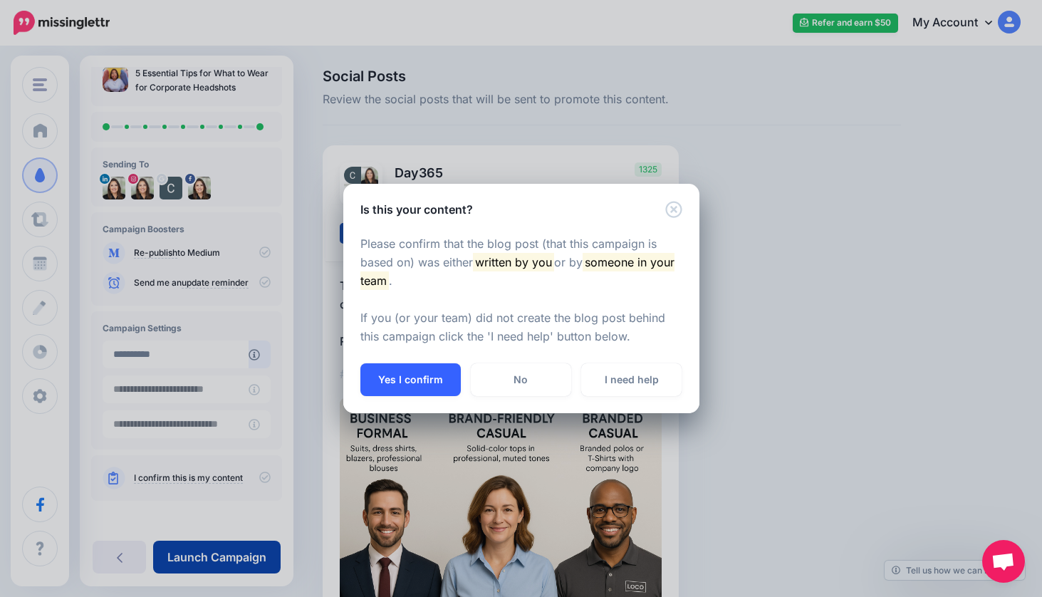
click at [400, 375] on button "Yes I confirm" at bounding box center [411, 379] width 100 height 33
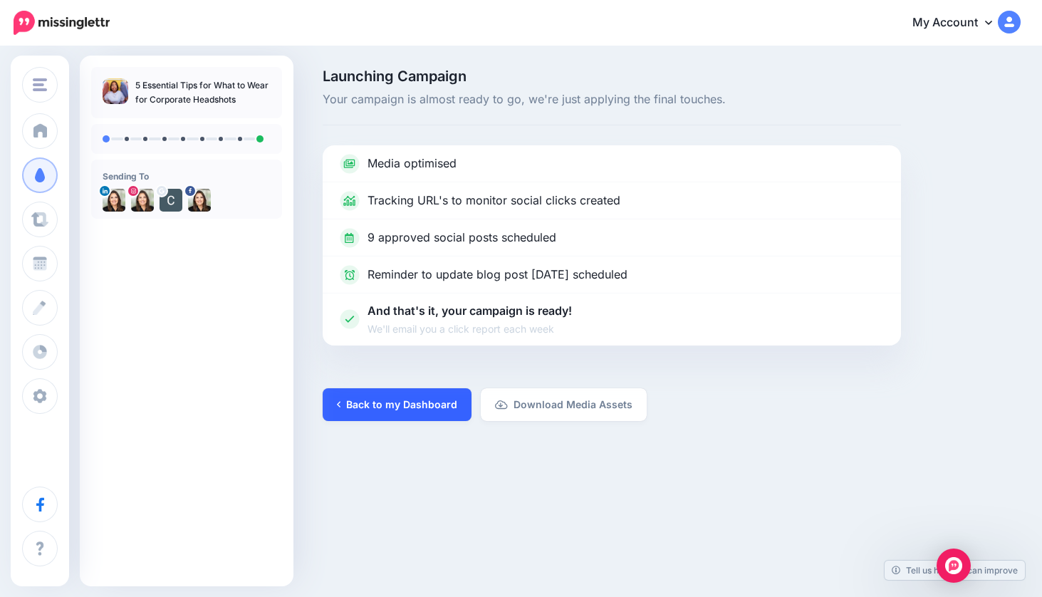
click at [398, 395] on link "Back to my Dashboard" at bounding box center [397, 404] width 149 height 33
click at [434, 400] on link "Back to my Dashboard" at bounding box center [397, 404] width 149 height 33
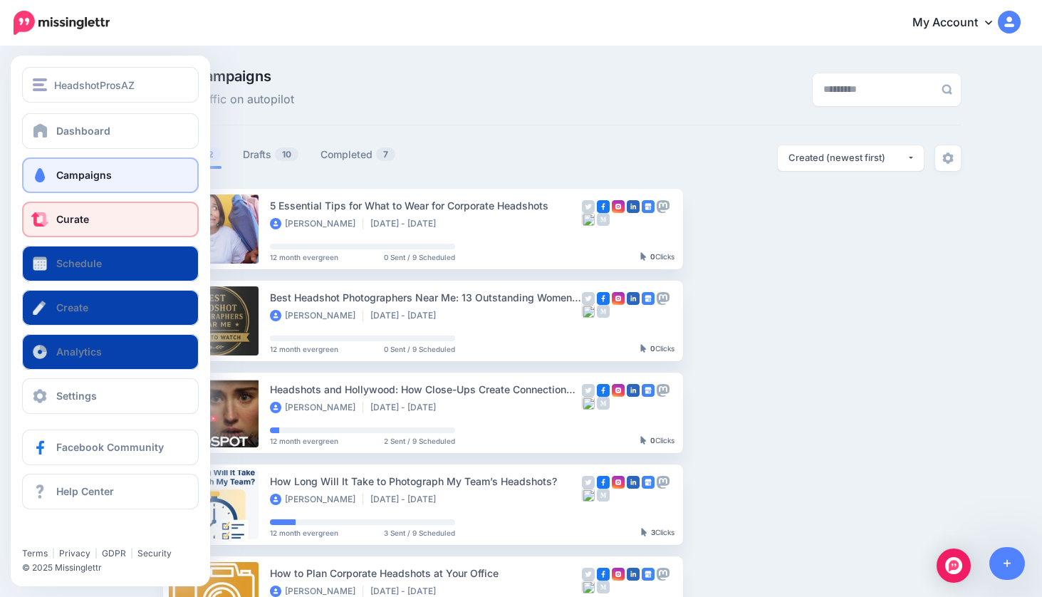
click at [103, 219] on link "Curate" at bounding box center [110, 220] width 177 height 36
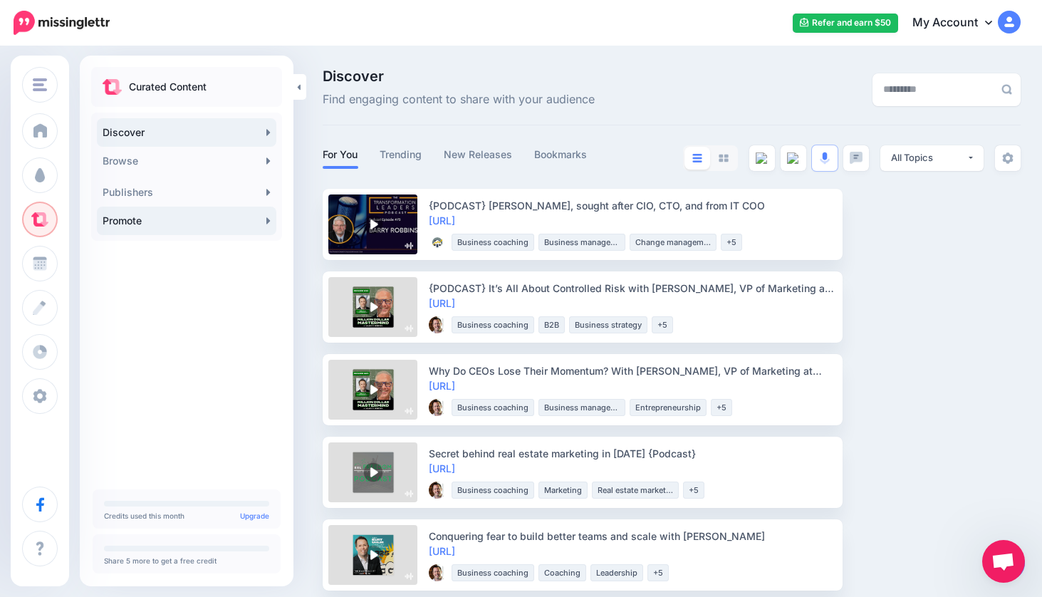
click at [187, 220] on link "Promote" at bounding box center [187, 221] width 180 height 28
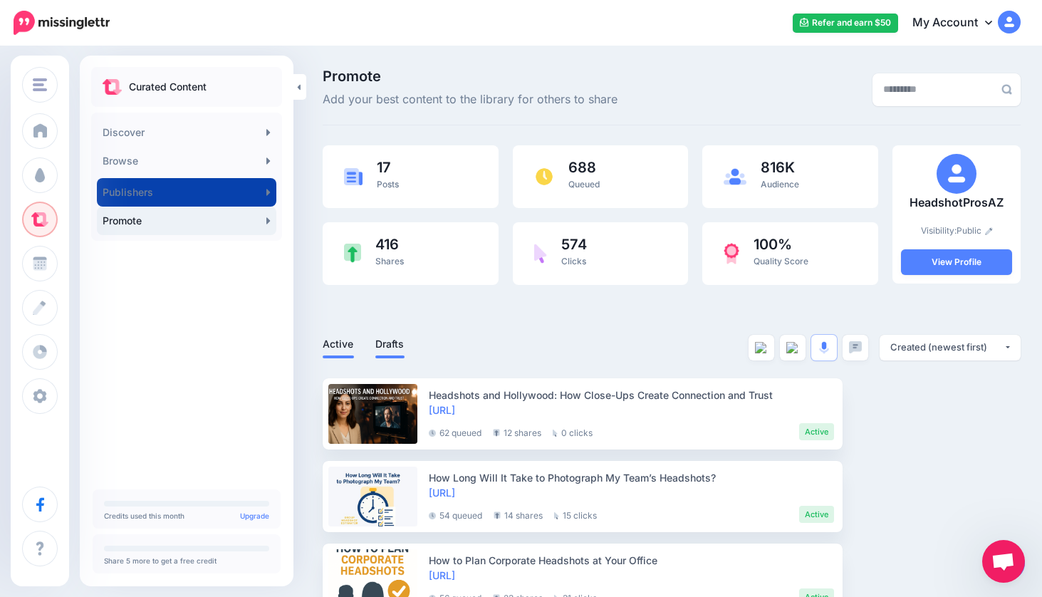
click at [394, 342] on link "Drafts" at bounding box center [389, 344] width 29 height 17
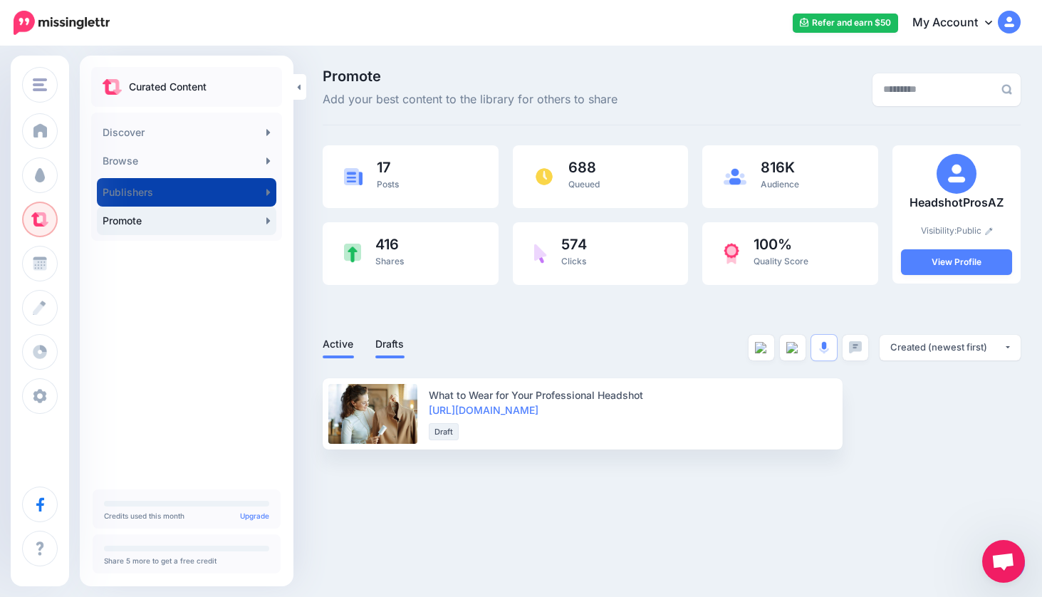
click at [346, 343] on link "Active" at bounding box center [338, 344] width 31 height 17
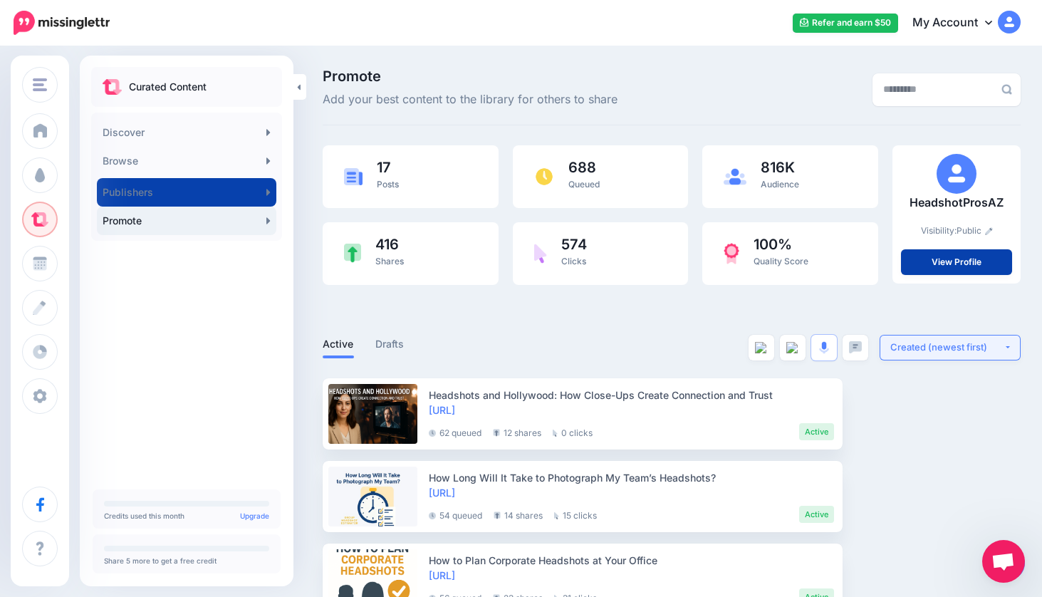
click at [1008, 346] on button "Created (newest first)" at bounding box center [950, 348] width 141 height 26
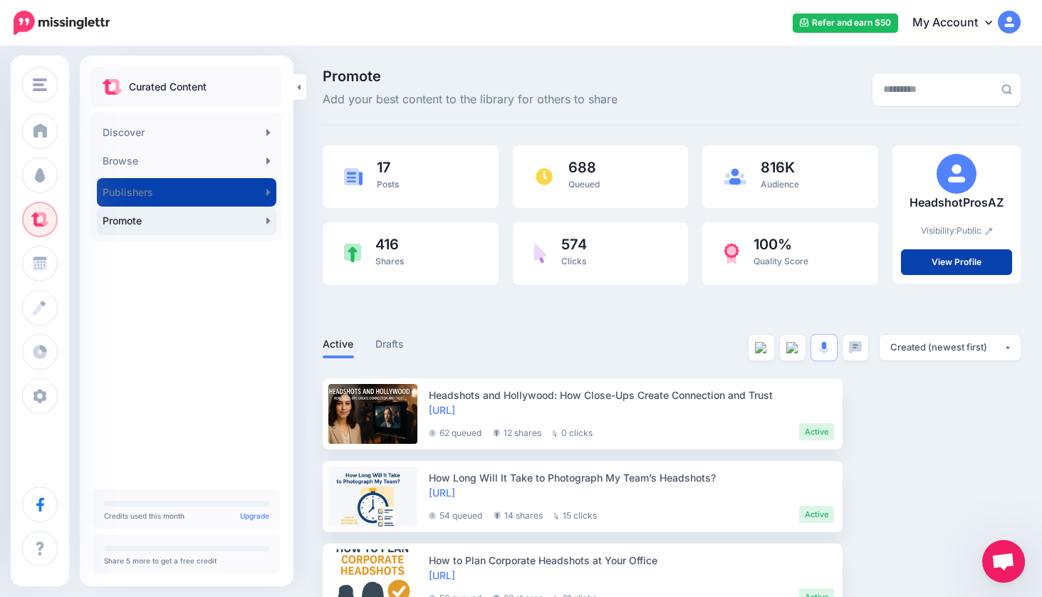
click at [1009, 554] on span "Open chat" at bounding box center [1004, 563] width 24 height 20
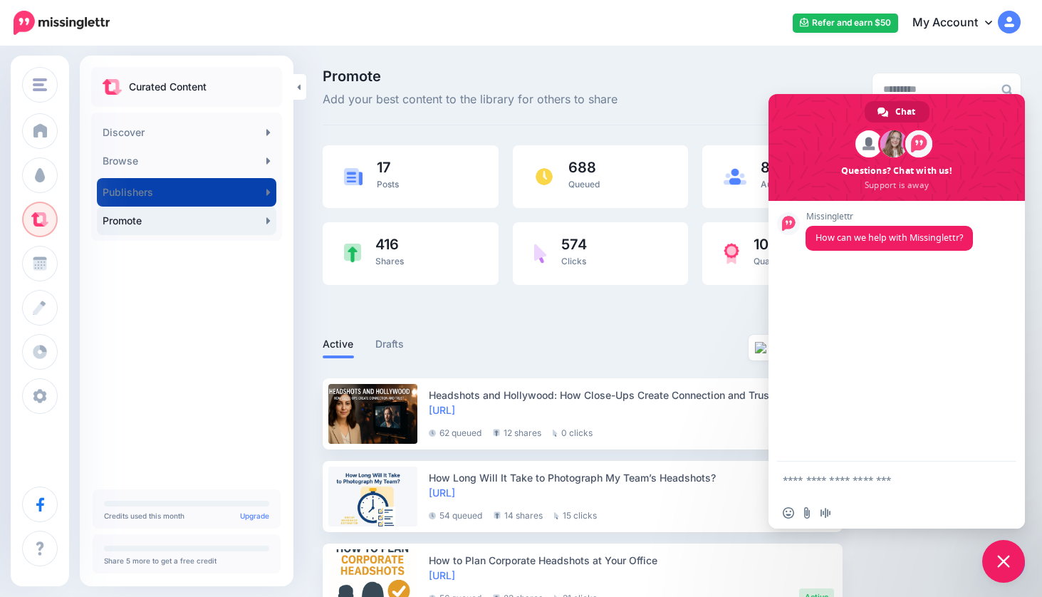
click at [1006, 561] on span "Close chat" at bounding box center [1003, 561] width 13 height 13
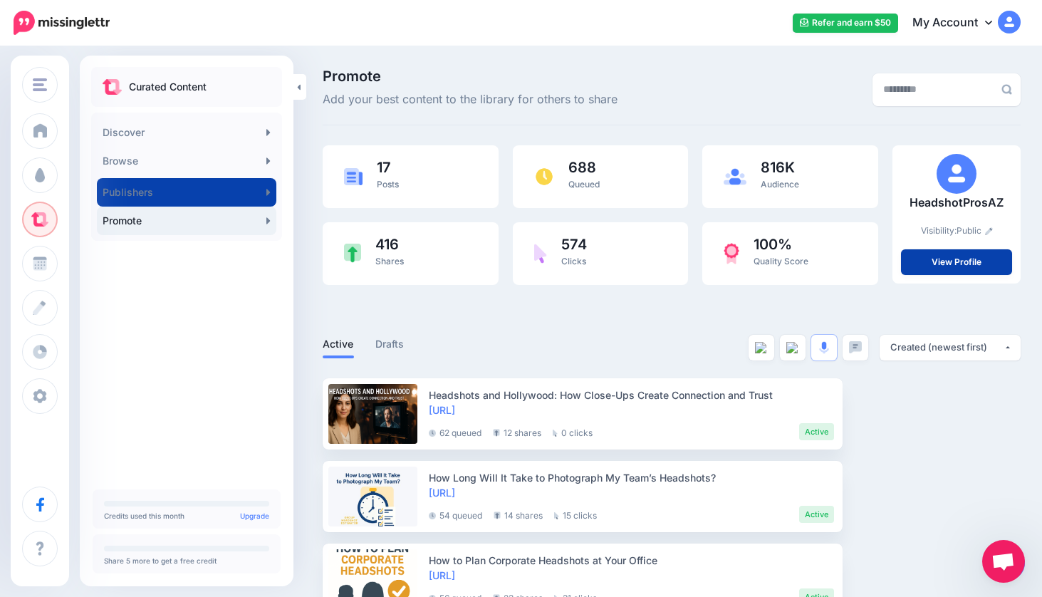
click at [1006, 561] on span "Open chat" at bounding box center [1004, 563] width 24 height 20
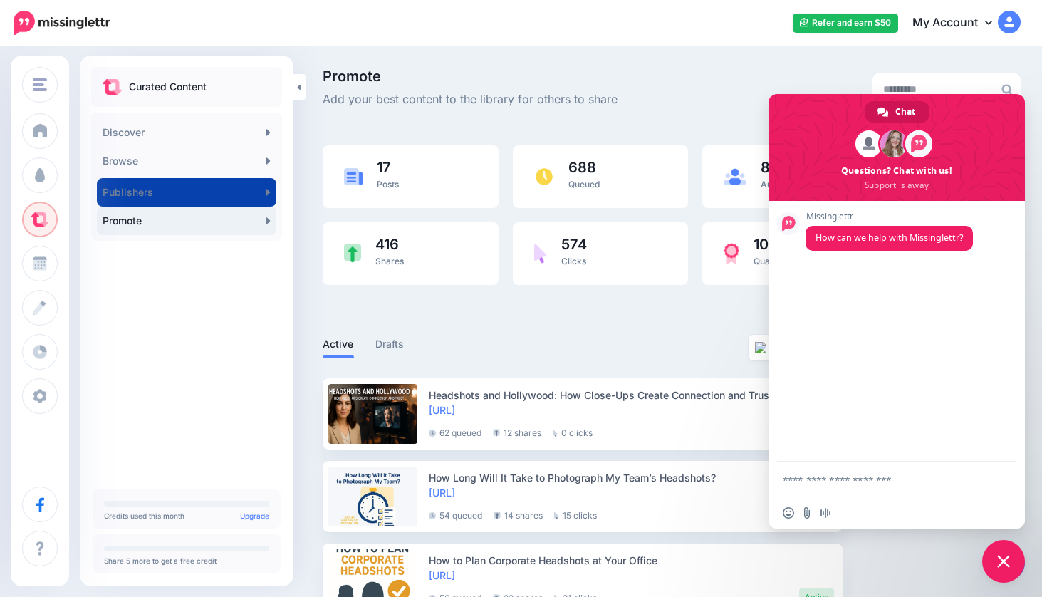
click at [1006, 561] on span "Close chat" at bounding box center [1003, 561] width 13 height 13
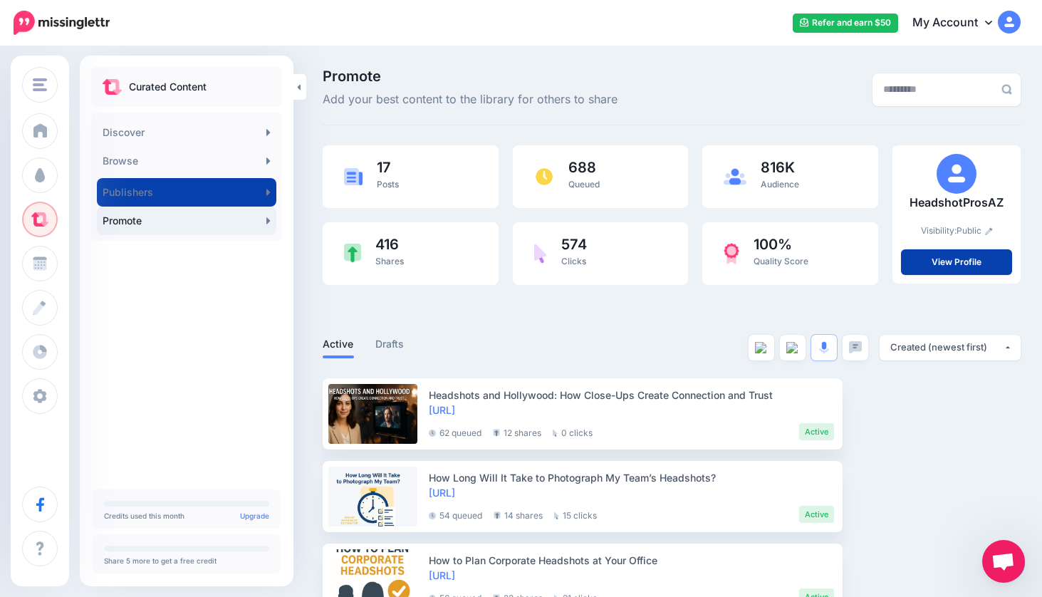
click at [183, 220] on link "Promote" at bounding box center [187, 221] width 180 height 28
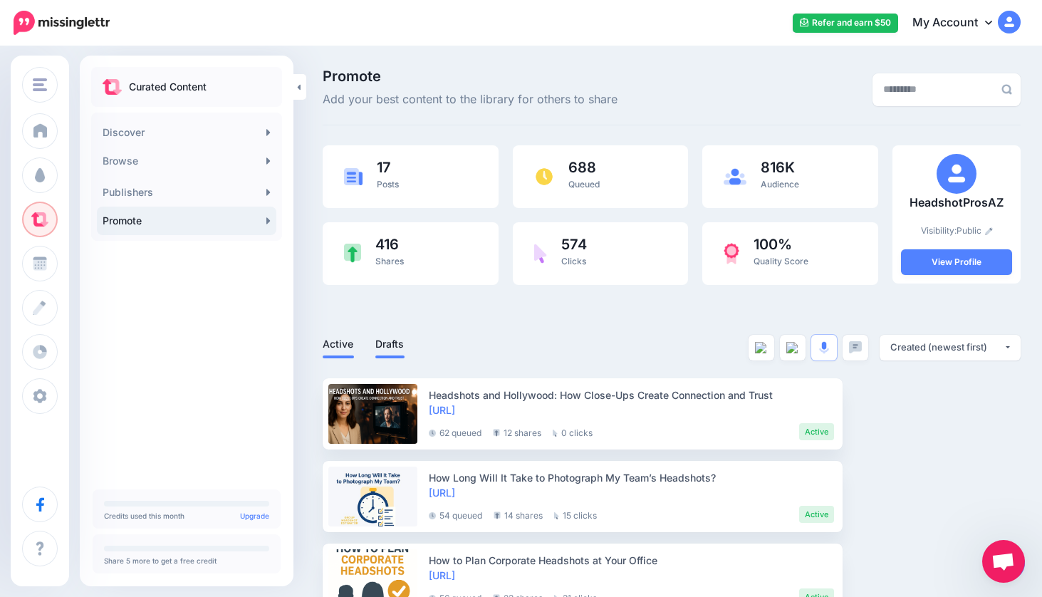
click at [391, 343] on link "Drafts" at bounding box center [389, 344] width 29 height 17
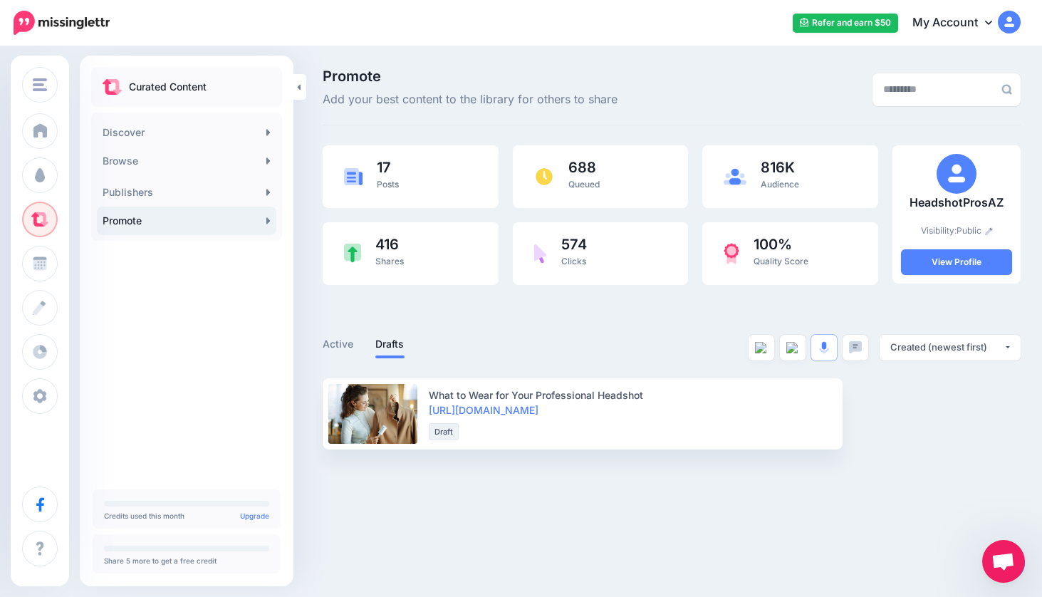
click at [271, 220] on link "Promote" at bounding box center [187, 221] width 180 height 28
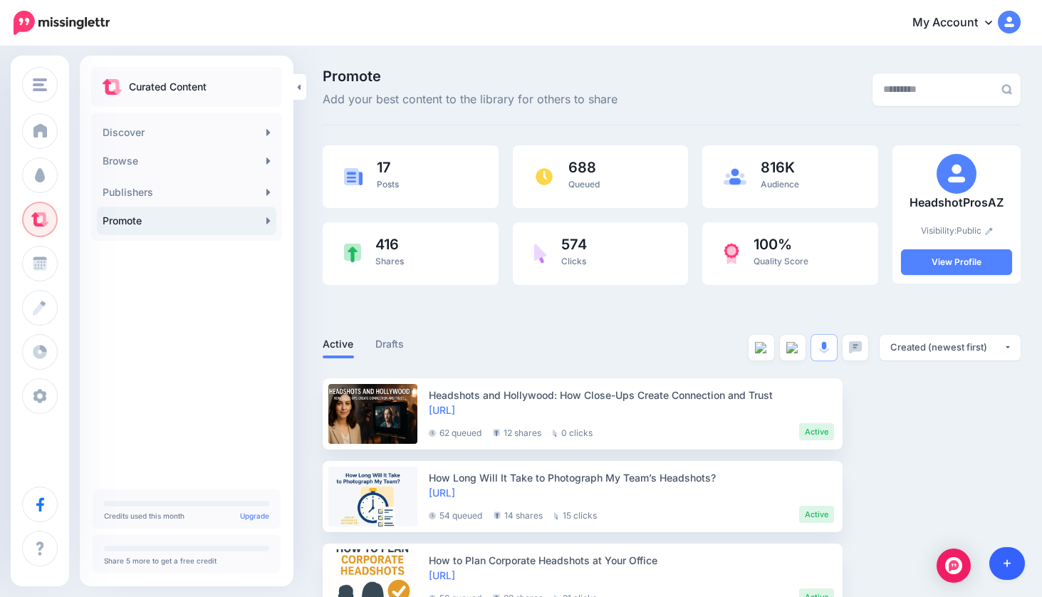
click at [1008, 563] on icon at bounding box center [1008, 564] width 8 height 8
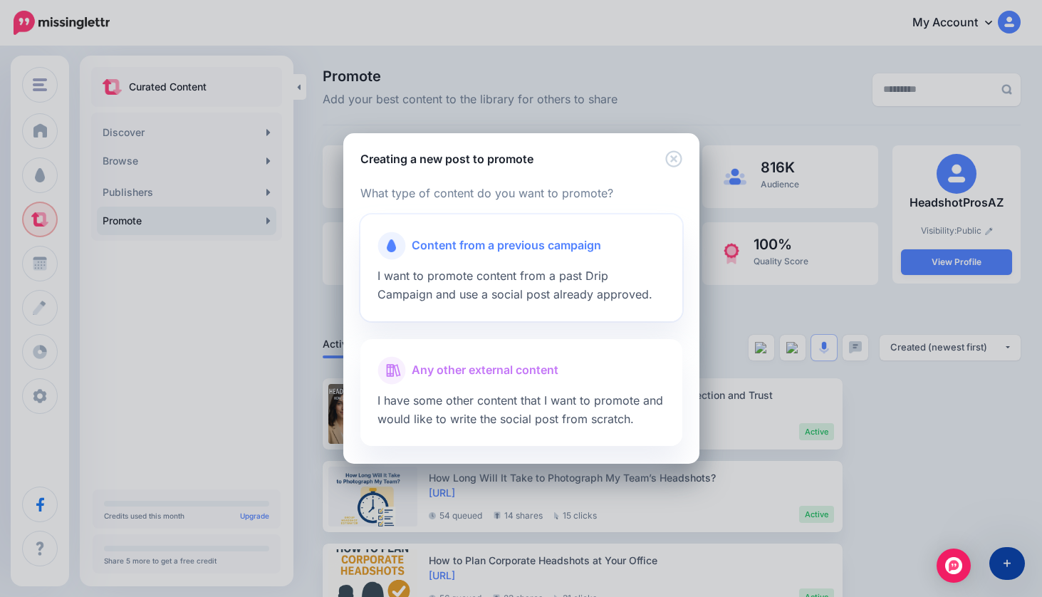
click at [501, 247] on span "Content from a previous campaign" at bounding box center [507, 246] width 190 height 19
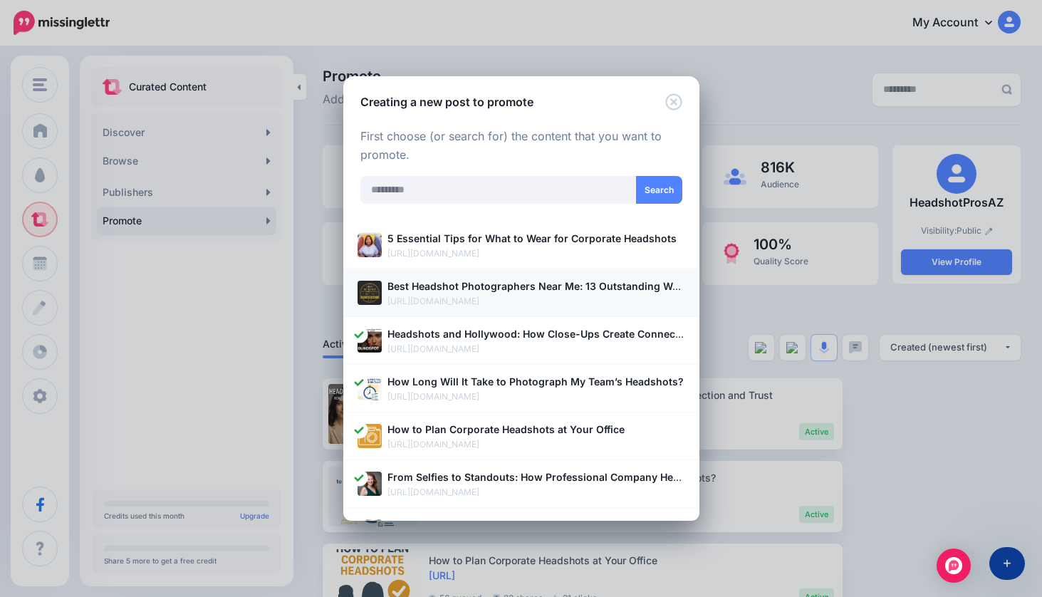
click at [559, 284] on b "Best Headshot Photographers Near Me: 13 Outstanding Women to Watch" at bounding box center [567, 286] width 359 height 12
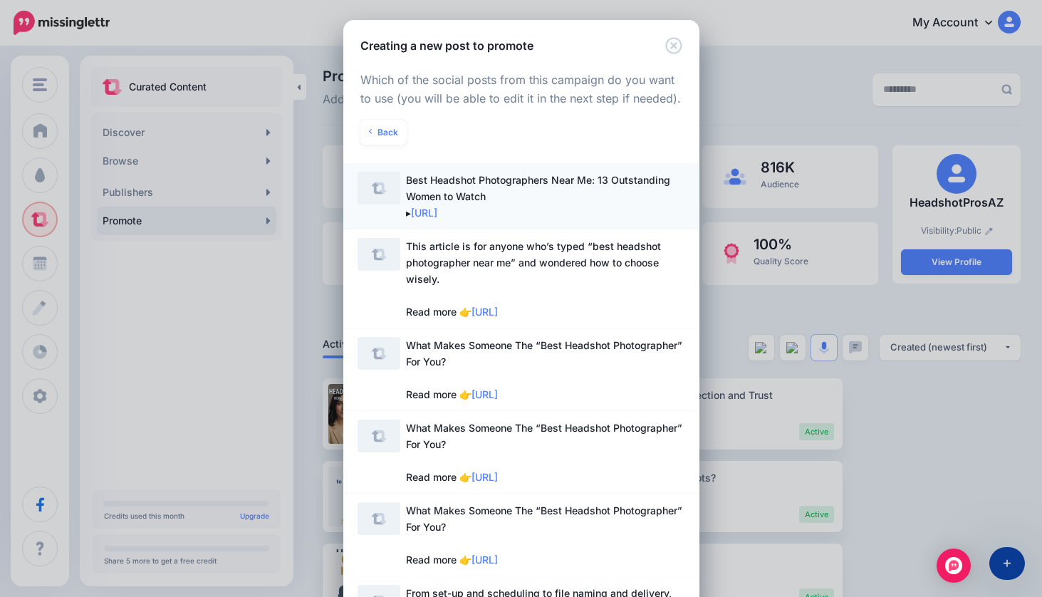
click at [535, 185] on span "Best Headshot Photographers Near Me: 13 Outstanding Women to Watch ▸ [URL]" at bounding box center [538, 196] width 264 height 45
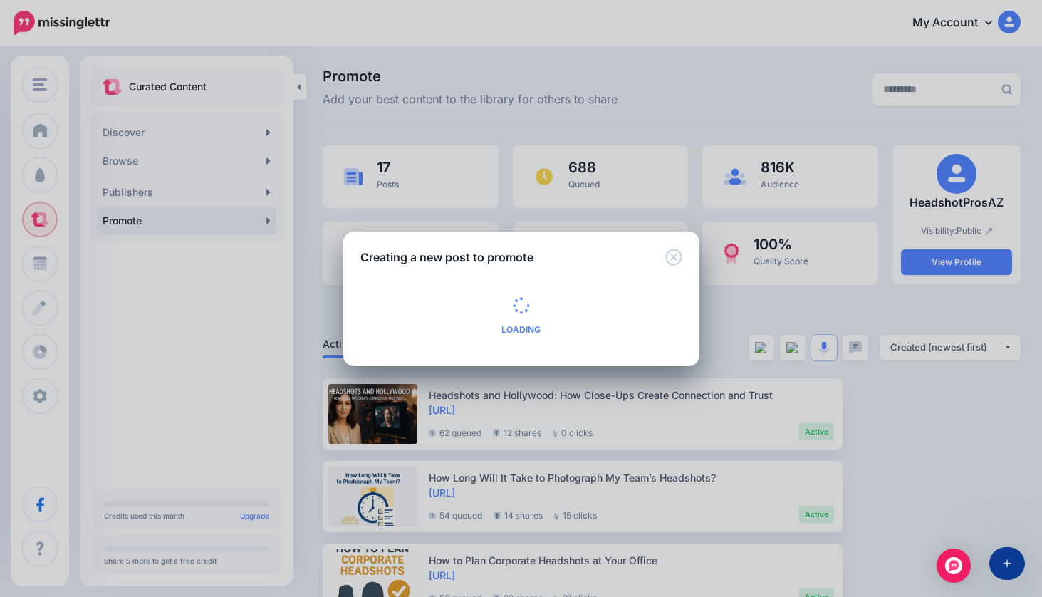
click at [599, 112] on div "Creating a new post to promote Loading Loading What type of content do you want…" at bounding box center [521, 298] width 1042 height 597
click at [731, 105] on div "Creating a new post to promote Loading Loading What type of content do you want…" at bounding box center [521, 298] width 1042 height 597
